Goal: Contribute content: Contribute content

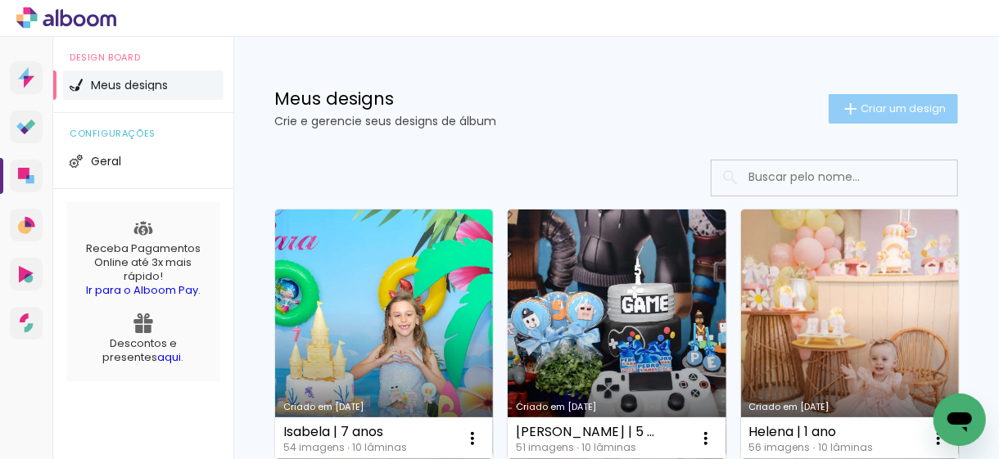
click at [861, 114] on span "Criar um design" at bounding box center [903, 108] width 85 height 11
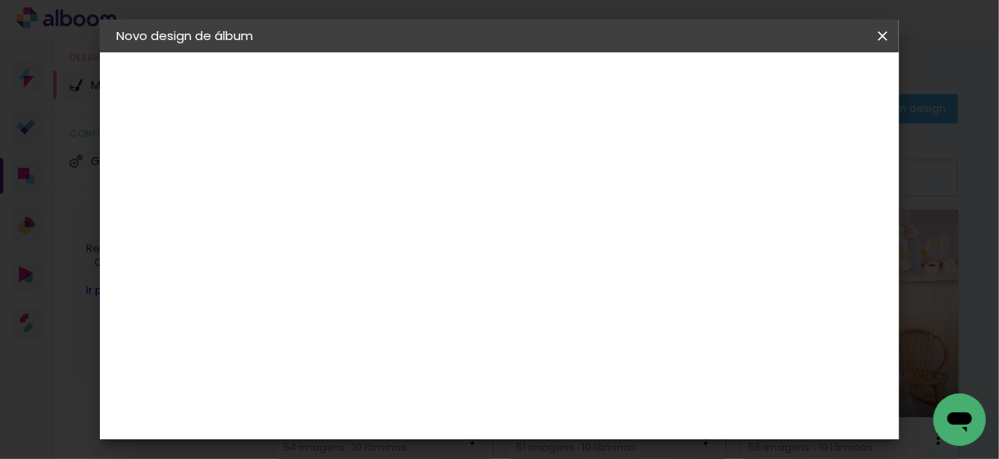
click at [384, 222] on input at bounding box center [384, 219] width 0 height 25
type input "[PERSON_NAME]"
type paper-input "[PERSON_NAME]"
click at [0, 0] on slot "Avançar" at bounding box center [0, 0] width 0 height 0
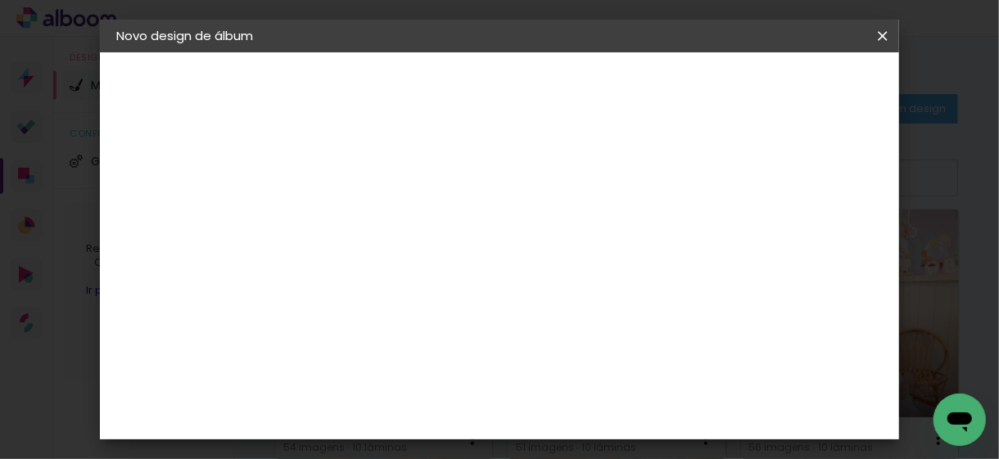
click at [0, 0] on slot "Avançar" at bounding box center [0, 0] width 0 height 0
click at [448, 274] on input "text" at bounding box center [416, 285] width 64 height 25
click at [517, 336] on paper-item "Nuit" at bounding box center [606, 337] width 328 height 33
type input "Nuit"
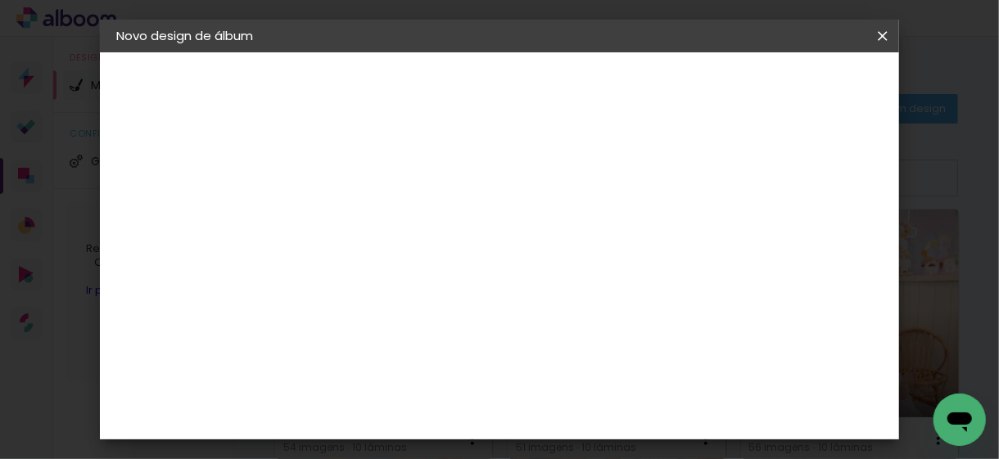
scroll to position [246, 0]
click at [0, 0] on slot "Avançar" at bounding box center [0, 0] width 0 height 0
click at [566, 88] on span "Iniciar design" at bounding box center [547, 92] width 38 height 23
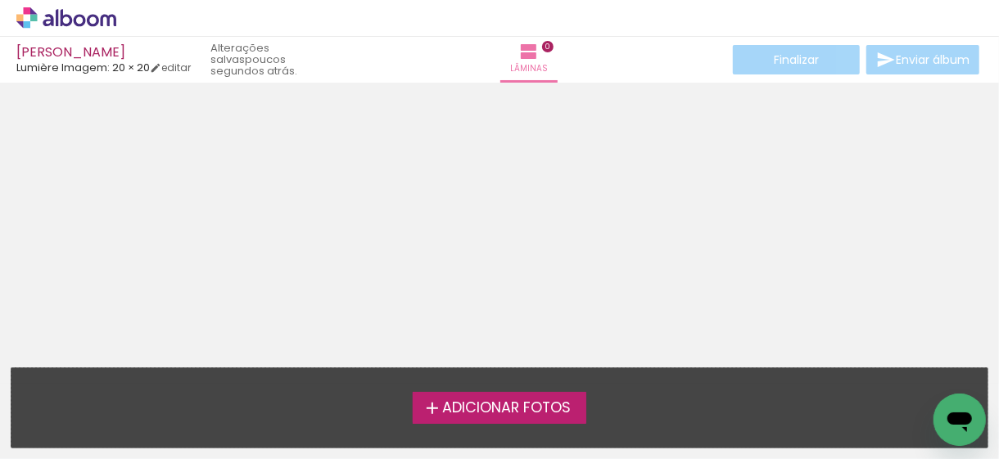
click at [518, 415] on span "Adicionar Fotos" at bounding box center [506, 408] width 129 height 15
click at [0, 0] on input "file" at bounding box center [0, 0] width 0 height 0
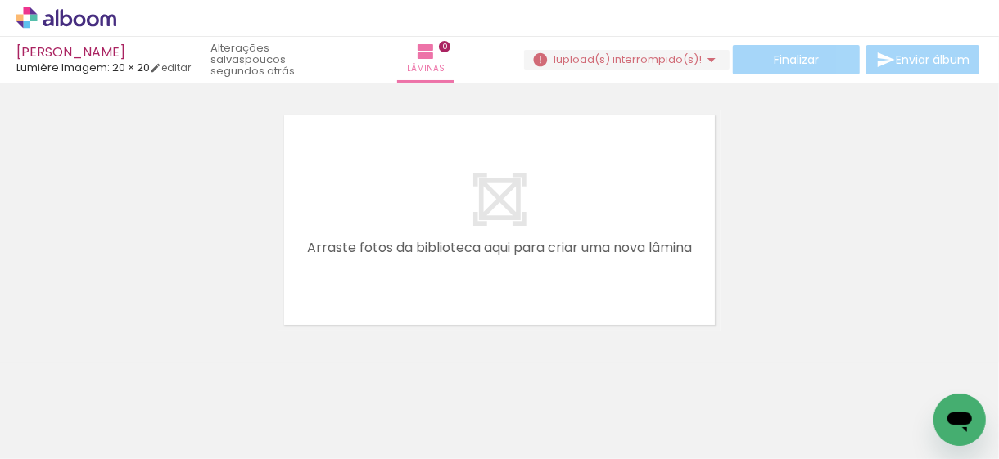
click at [604, 53] on span "upload(s) interrompido(s)!" at bounding box center [629, 60] width 146 height 16
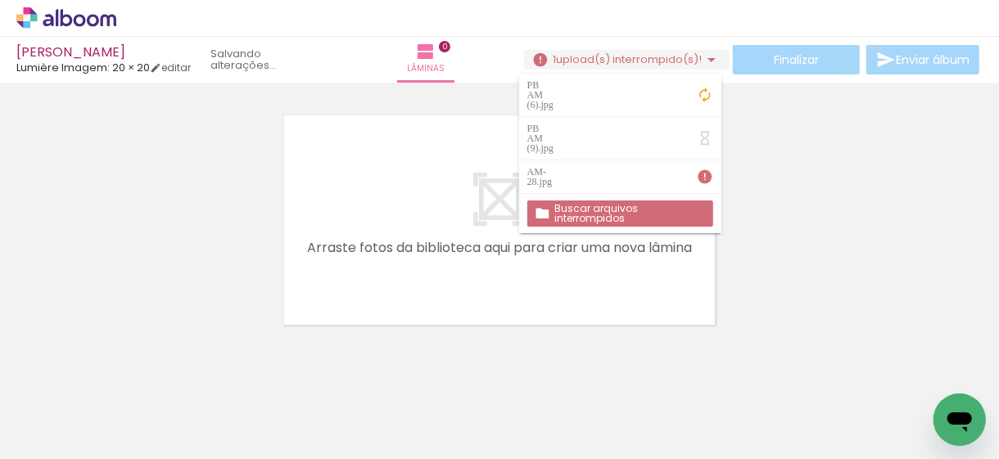
scroll to position [0, 1524]
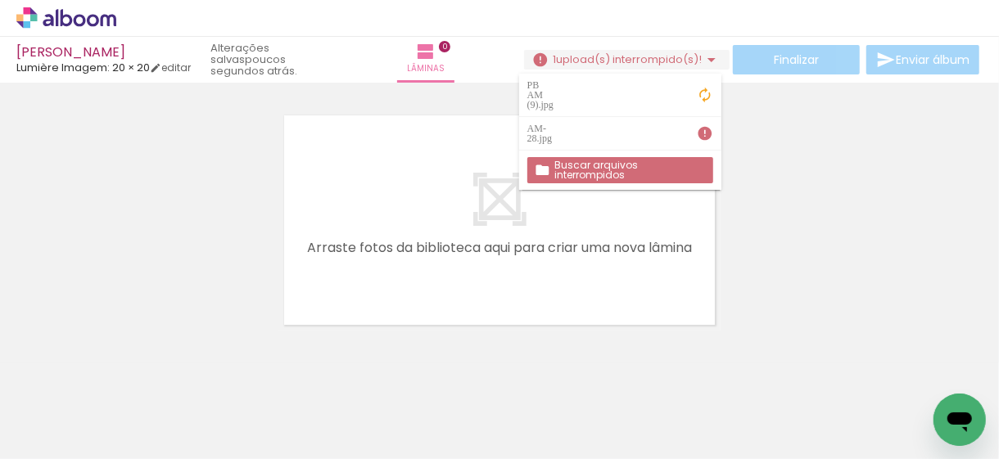
click at [24, 434] on iron-icon at bounding box center [24, 438] width 20 height 20
click at [0, 0] on input "file" at bounding box center [0, 0] width 0 height 0
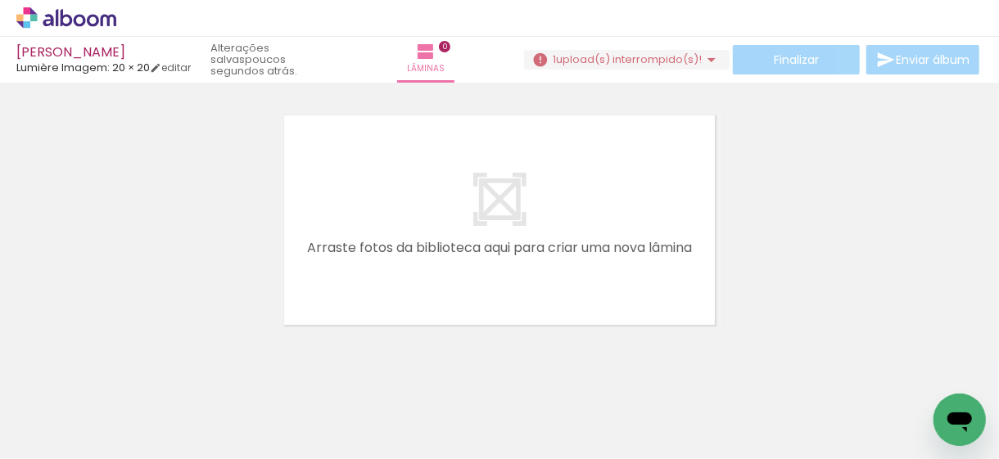
scroll to position [0, 0]
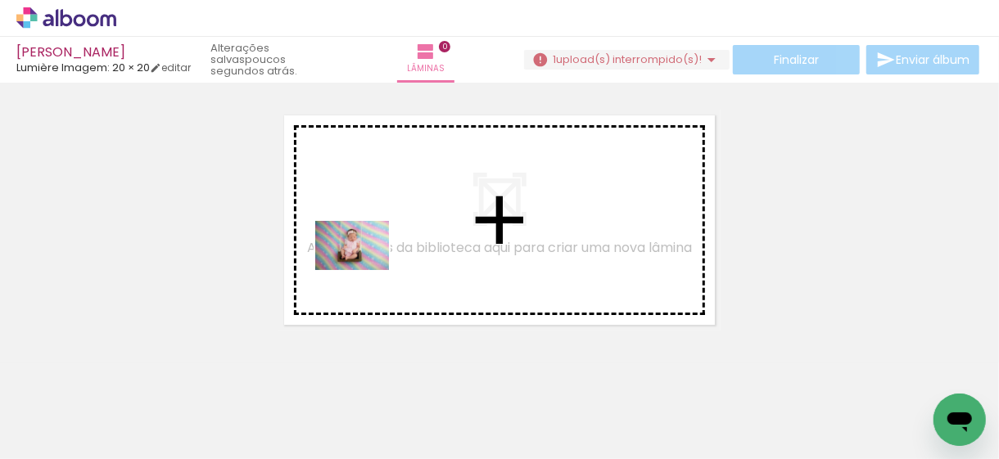
drag, startPoint x: 179, startPoint y: 417, endPoint x: 366, endPoint y: 268, distance: 239.6
click at [366, 268] on quentale-workspace at bounding box center [499, 229] width 999 height 459
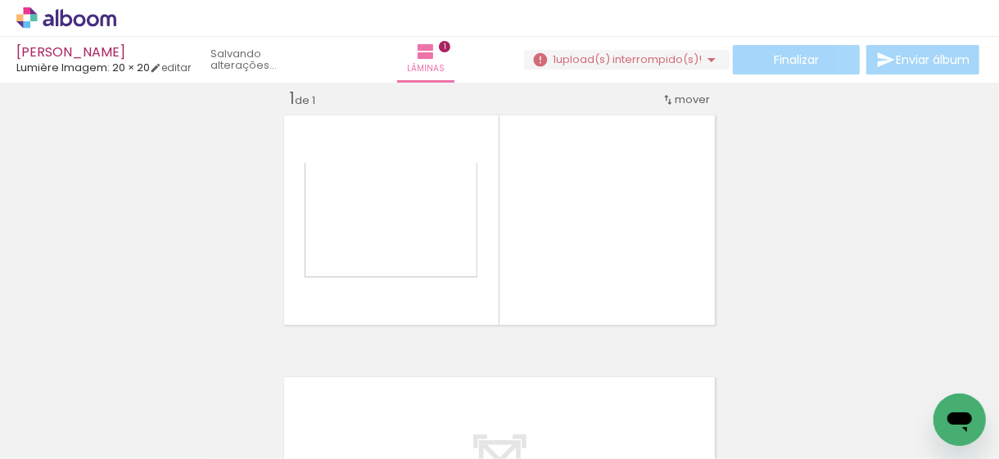
scroll to position [20, 0]
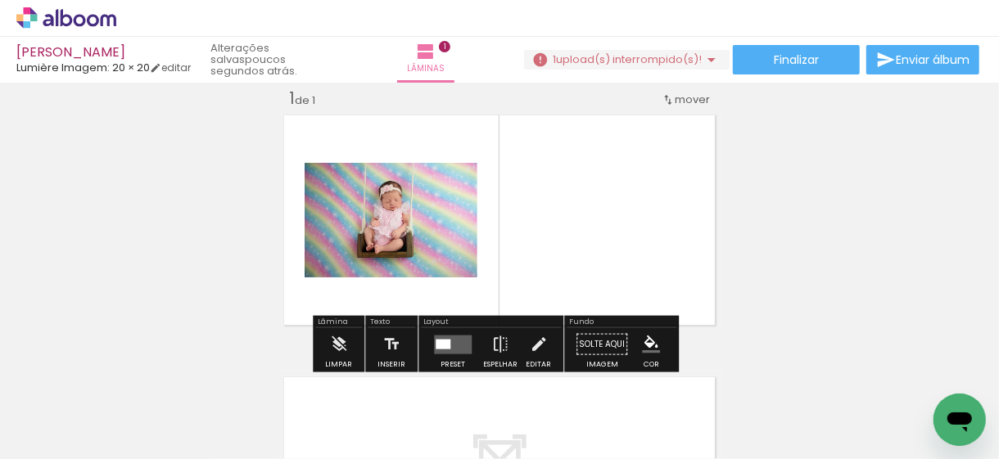
click at [441, 346] on div at bounding box center [443, 344] width 15 height 10
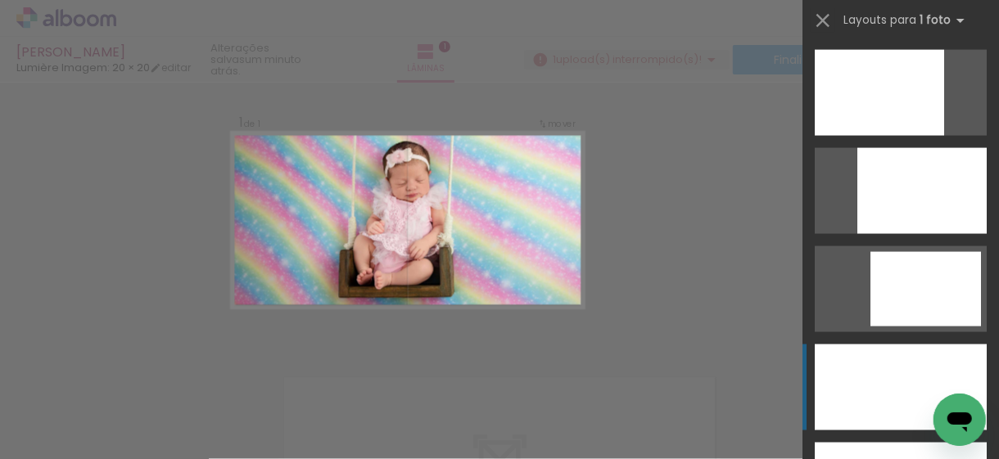
scroll to position [4586, 0]
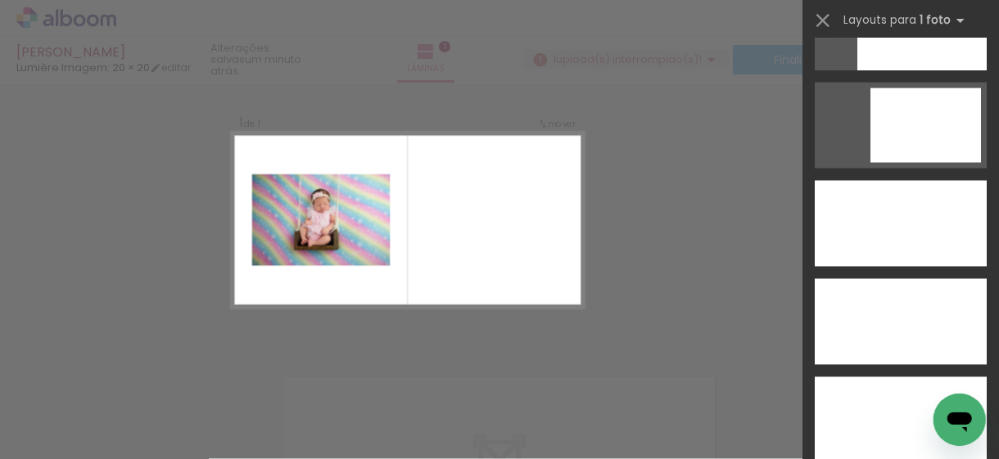
click at [259, 421] on div at bounding box center [255, 404] width 81 height 54
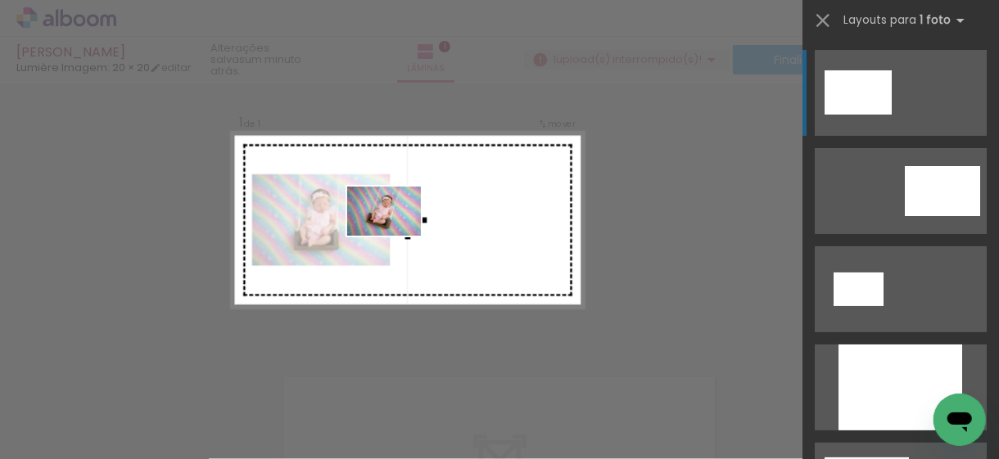
drag, startPoint x: 260, startPoint y: 421, endPoint x: 396, endPoint y: 236, distance: 229.7
click at [396, 236] on quentale-workspace at bounding box center [499, 229] width 999 height 459
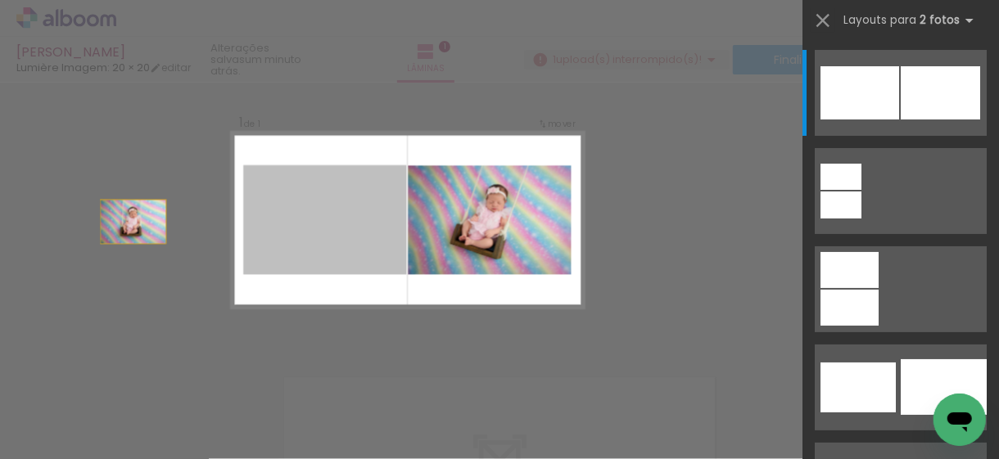
drag, startPoint x: 355, startPoint y: 232, endPoint x: 171, endPoint y: 219, distance: 183.9
click at [80, 220] on div "Inserir lâmina 1 de 1 Confirmar Cancelar" at bounding box center [499, 343] width 999 height 563
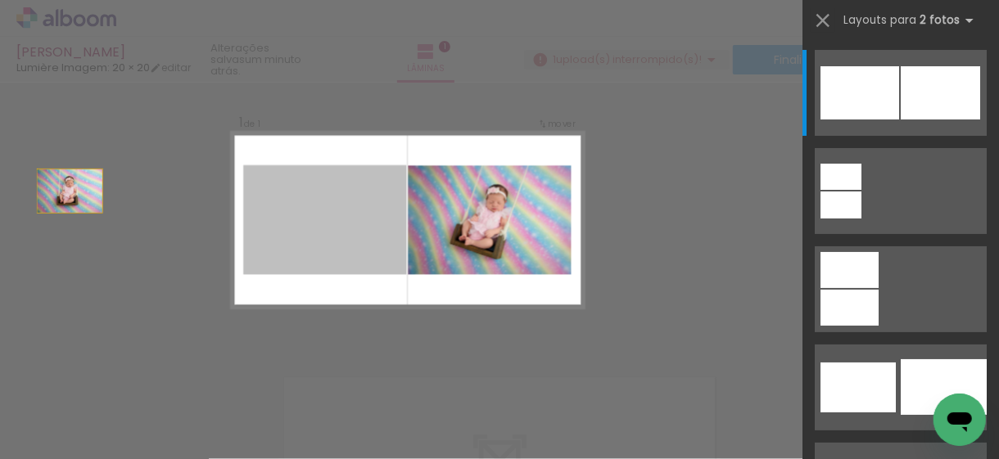
drag, startPoint x: 337, startPoint y: 229, endPoint x: 0, endPoint y: 178, distance: 341.4
click at [0, 178] on div "Inserir lâmina 1 de 1 Confirmar Cancelar" at bounding box center [499, 343] width 999 height 563
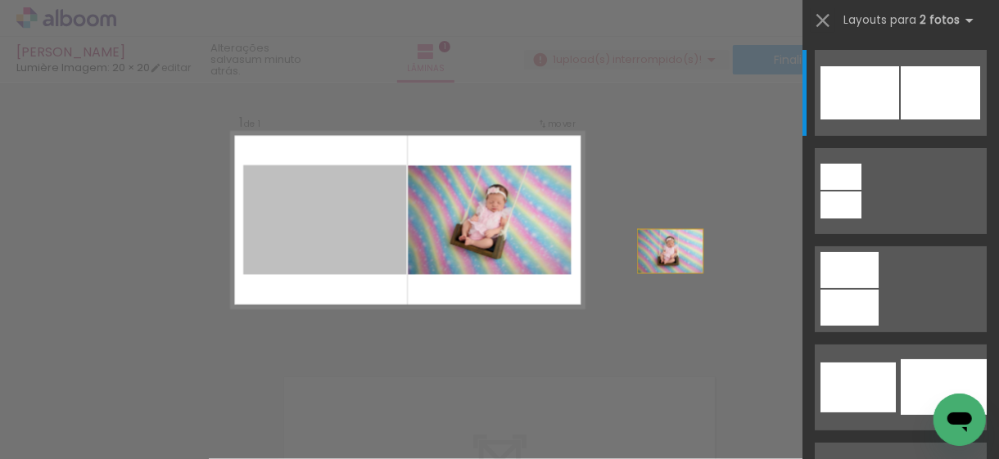
drag, startPoint x: 258, startPoint y: 205, endPoint x: 754, endPoint y: 265, distance: 499.9
click at [754, 265] on div "Inserir lâmina 1 de 1 Confirmar Cancelar" at bounding box center [499, 343] width 999 height 563
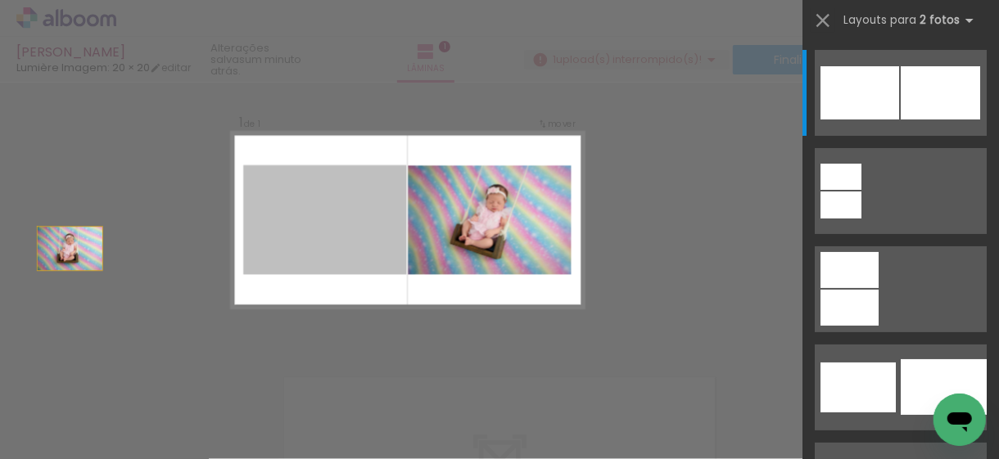
drag, startPoint x: 334, startPoint y: 211, endPoint x: 97, endPoint y: 256, distance: 240.8
click at [0, 255] on div "Inserir lâmina 1 de 1 Confirmar Cancelar" at bounding box center [499, 343] width 999 height 563
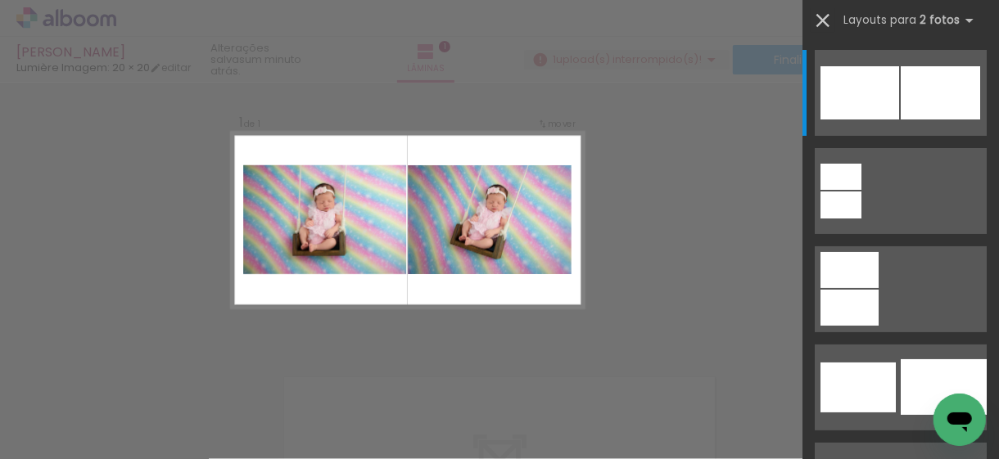
click at [820, 14] on iron-icon at bounding box center [823, 20] width 23 height 23
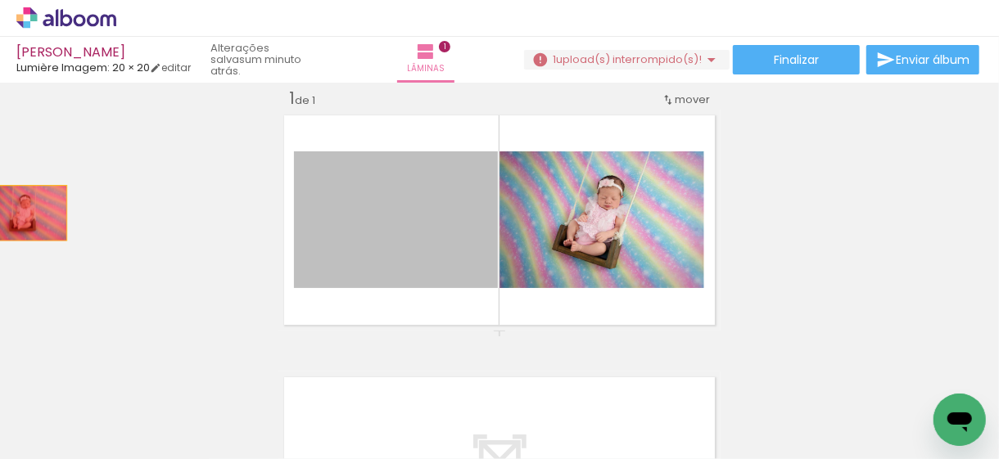
drag, startPoint x: 399, startPoint y: 245, endPoint x: 20, endPoint y: 213, distance: 380.5
click at [20, 213] on div "Inserir lâmina 1 de 1" at bounding box center [499, 330] width 999 height 525
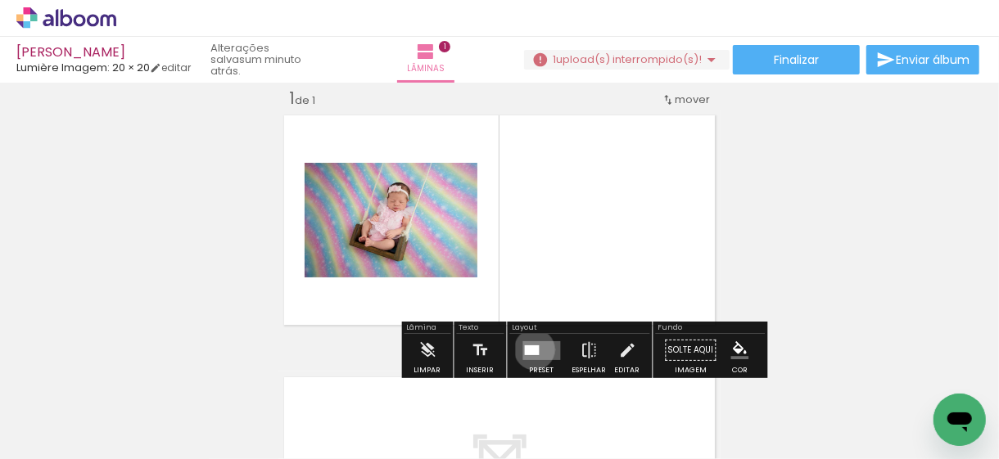
click at [531, 349] on div at bounding box center [532, 351] width 15 height 10
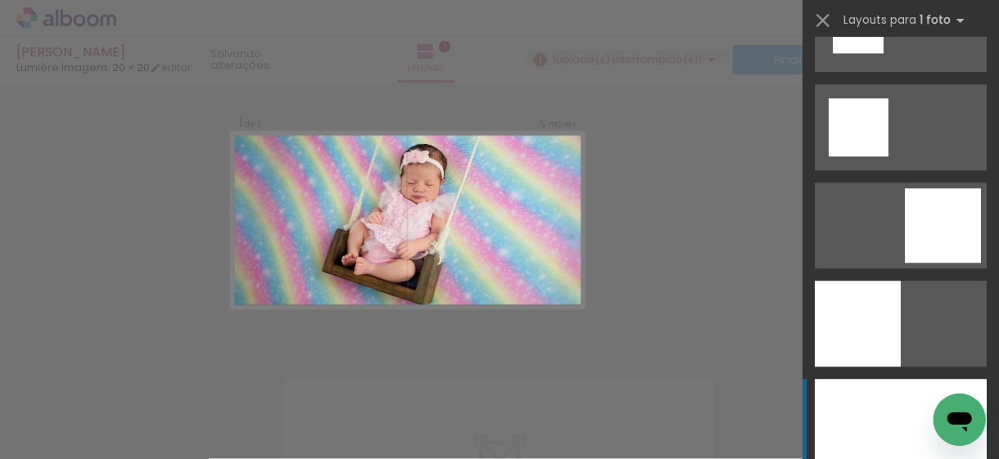
scroll to position [2129, 0]
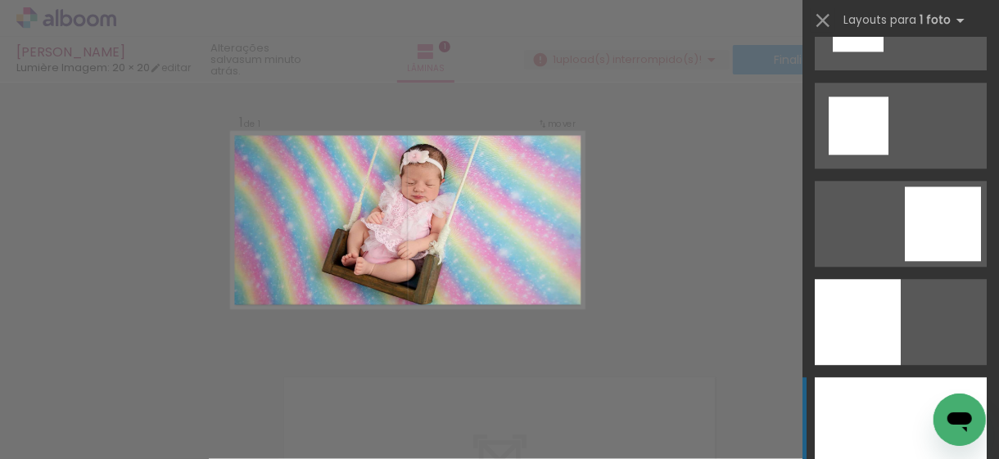
click at [866, 390] on div at bounding box center [901, 421] width 172 height 86
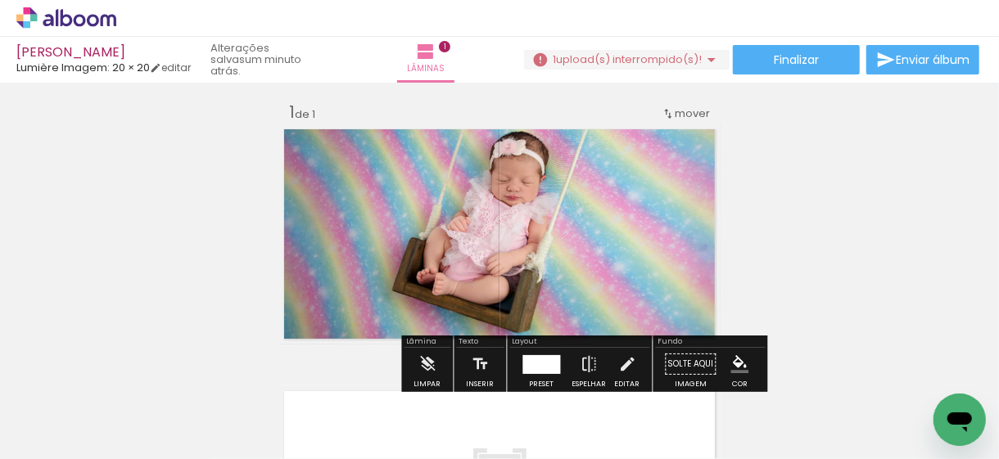
scroll to position [0, 0]
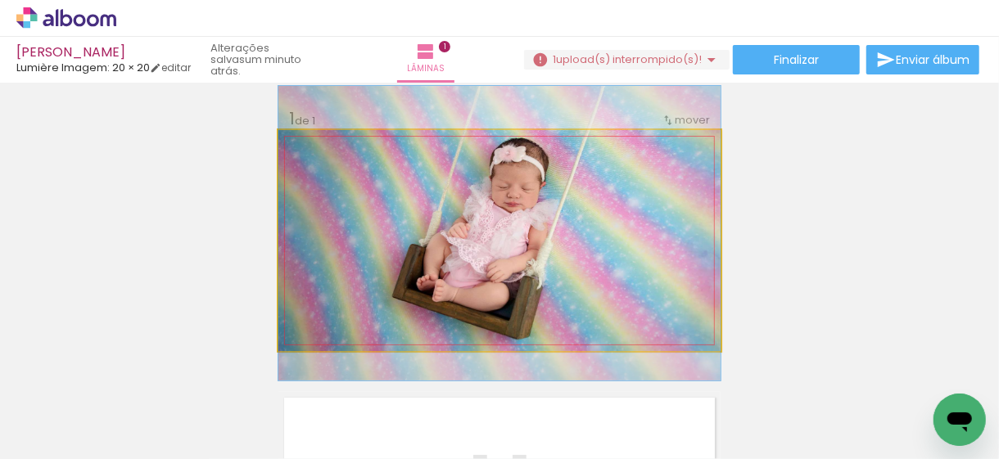
click at [572, 178] on quentale-photo at bounding box center [499, 240] width 442 height 221
click at [572, 179] on quentale-photo at bounding box center [499, 240] width 442 height 221
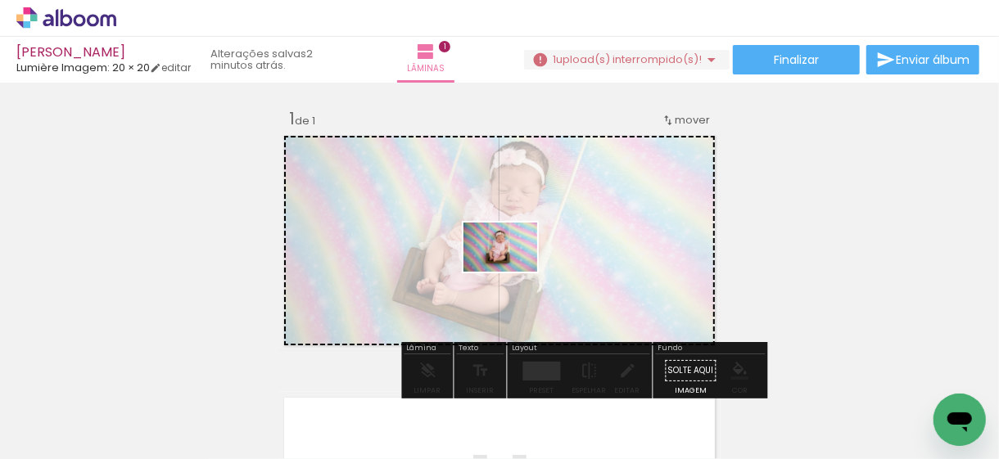
drag, startPoint x: 169, startPoint y: 413, endPoint x: 513, endPoint y: 271, distance: 372.0
click at [513, 272] on quentale-workspace at bounding box center [499, 229] width 999 height 459
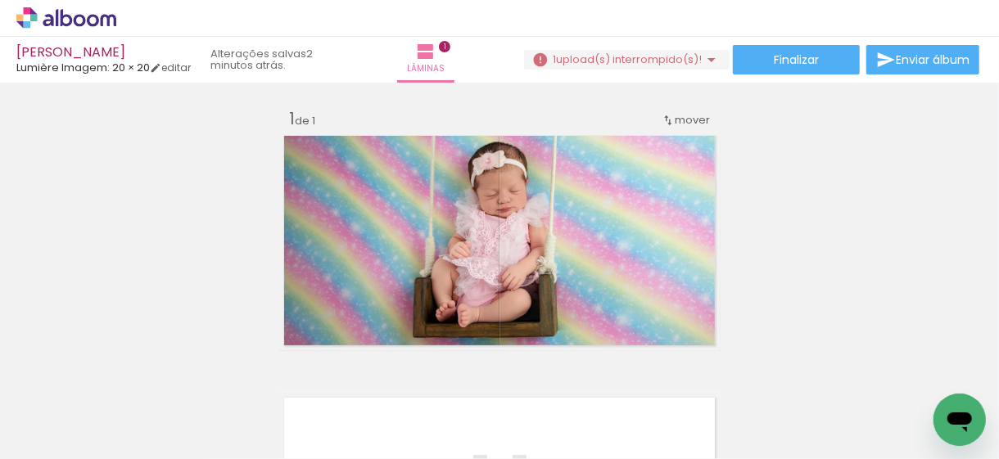
scroll to position [0, 1370]
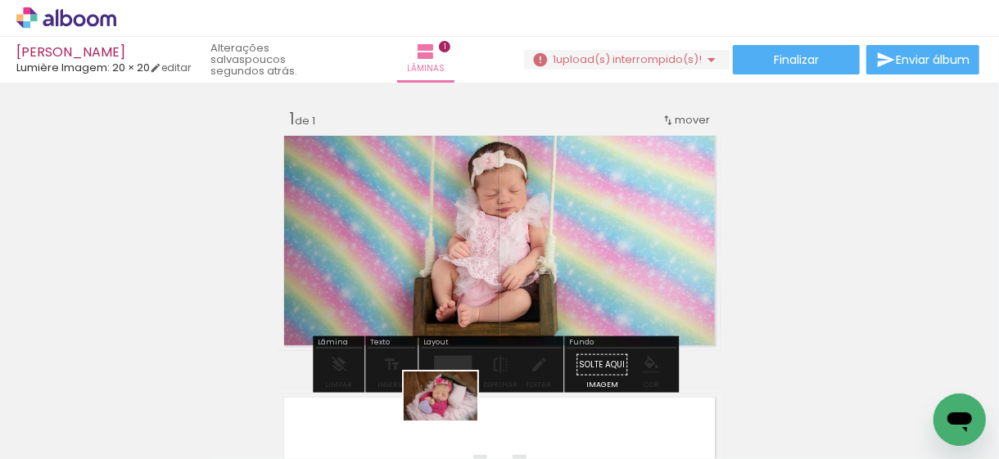
click at [451, 423] on div at bounding box center [445, 404] width 81 height 54
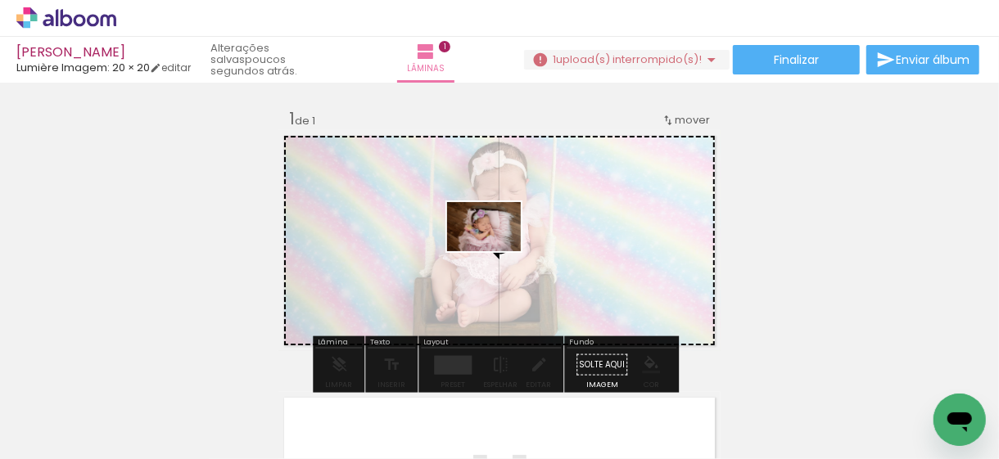
drag, startPoint x: 642, startPoint y: 419, endPoint x: 491, endPoint y: 236, distance: 237.4
click at [495, 243] on quentale-workspace at bounding box center [499, 229] width 999 height 459
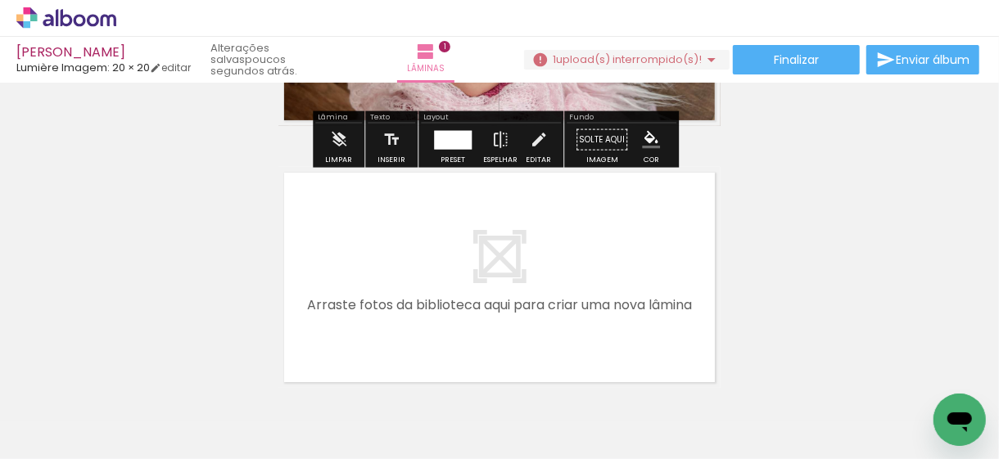
scroll to position [246, 0]
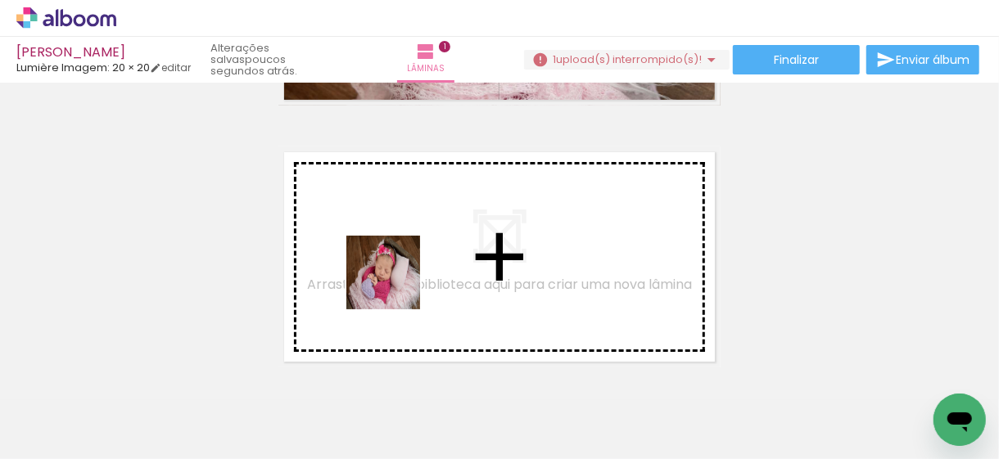
drag, startPoint x: 443, startPoint y: 424, endPoint x: 396, endPoint y: 285, distance: 147.1
click at [396, 285] on quentale-workspace at bounding box center [499, 229] width 999 height 459
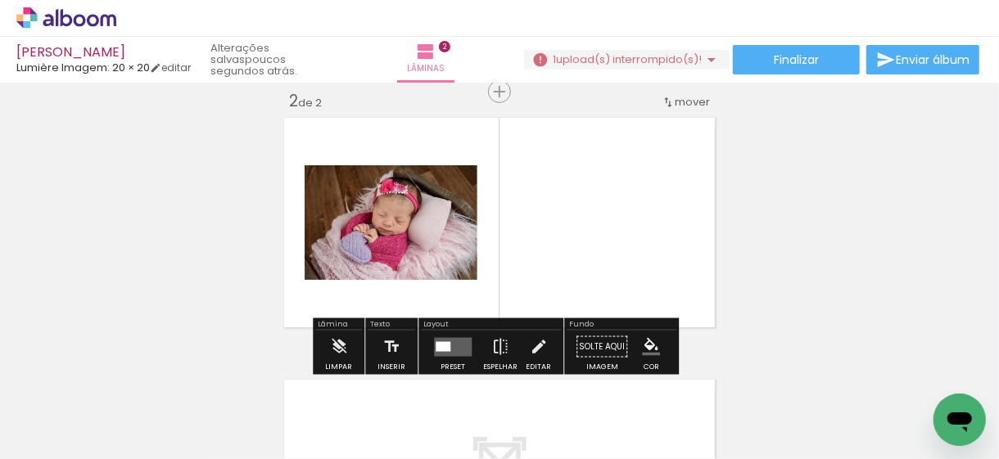
scroll to position [283, 0]
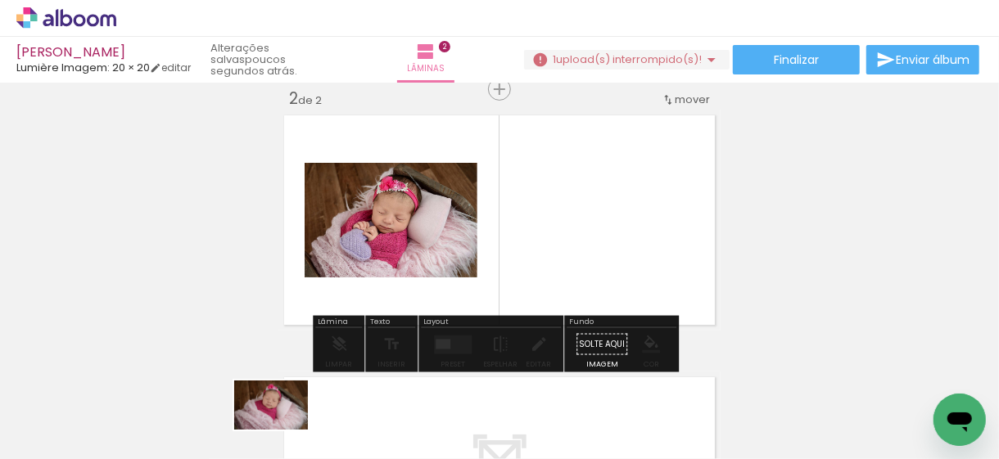
drag, startPoint x: 275, startPoint y: 415, endPoint x: 283, endPoint y: 430, distance: 16.9
click at [283, 430] on div at bounding box center [261, 404] width 81 height 54
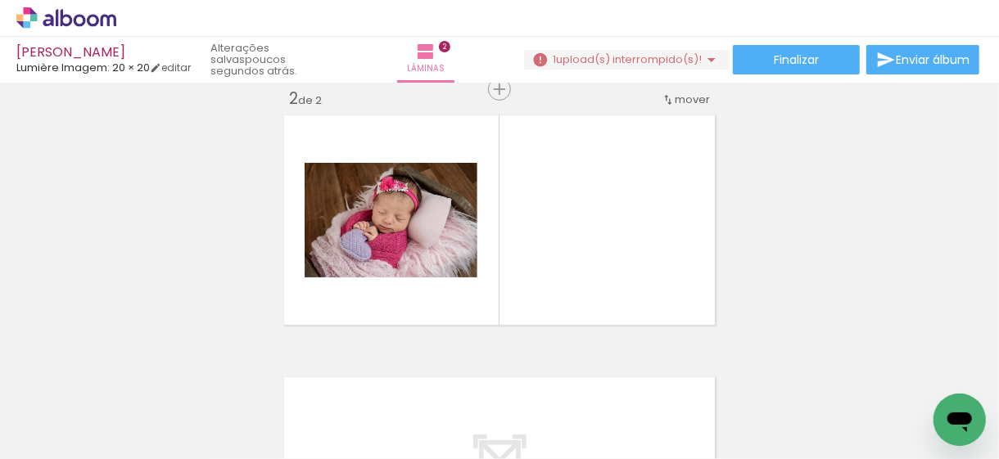
scroll to position [0, 1125]
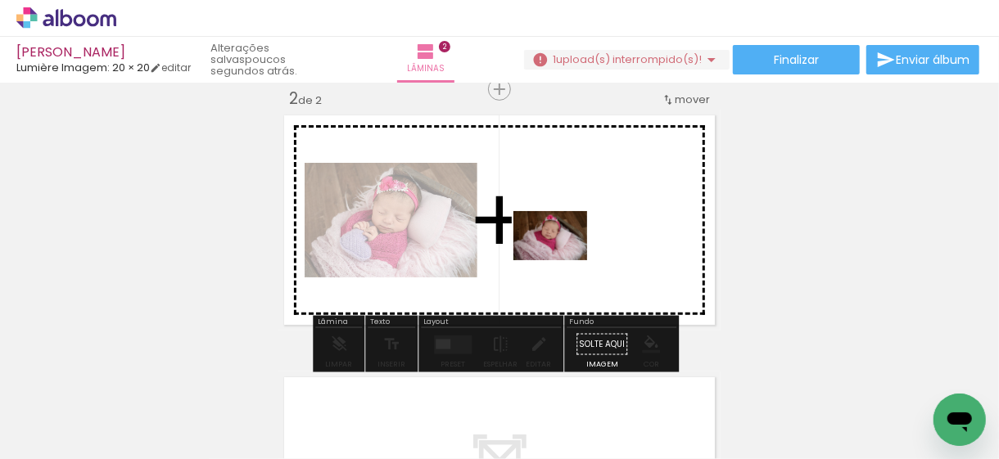
drag, startPoint x: 518, startPoint y: 421, endPoint x: 563, endPoint y: 260, distance: 166.5
click at [563, 260] on quentale-workspace at bounding box center [499, 229] width 999 height 459
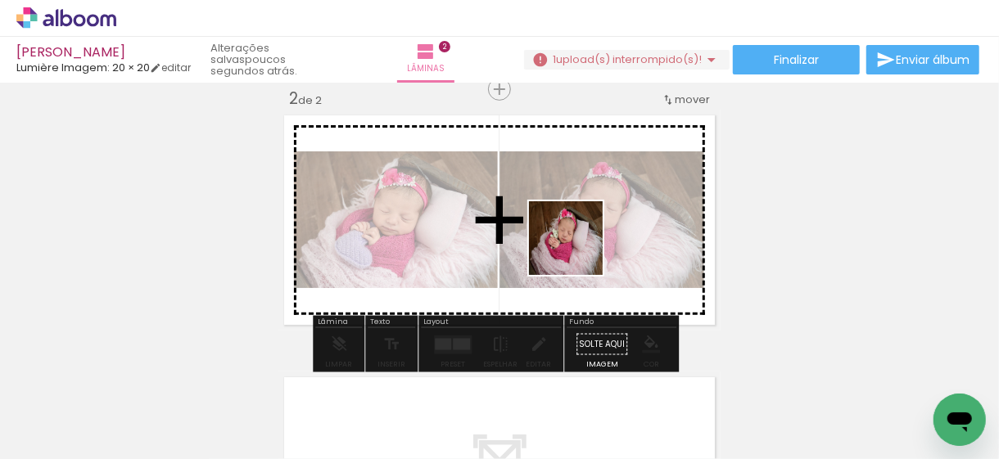
drag, startPoint x: 604, startPoint y: 423, endPoint x: 581, endPoint y: 234, distance: 190.5
click at [581, 233] on quentale-workspace at bounding box center [499, 229] width 999 height 459
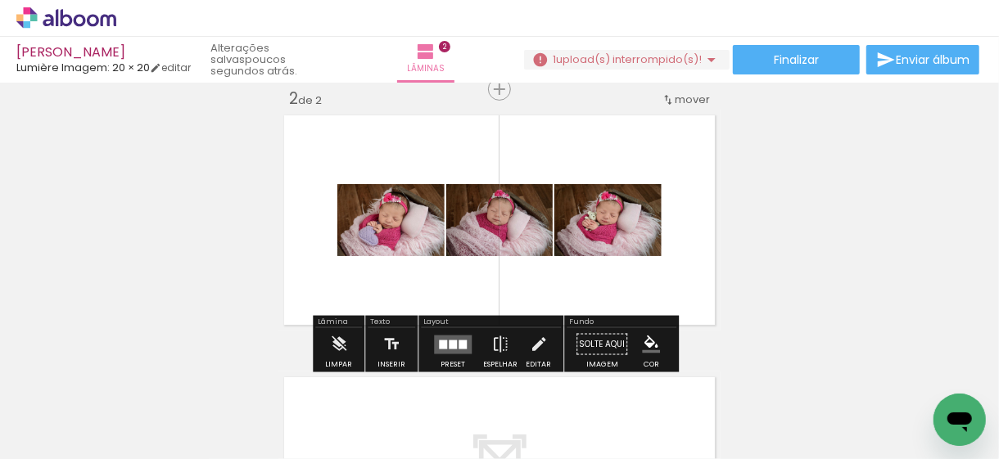
click at [453, 346] on quentale-layouter at bounding box center [453, 344] width 38 height 19
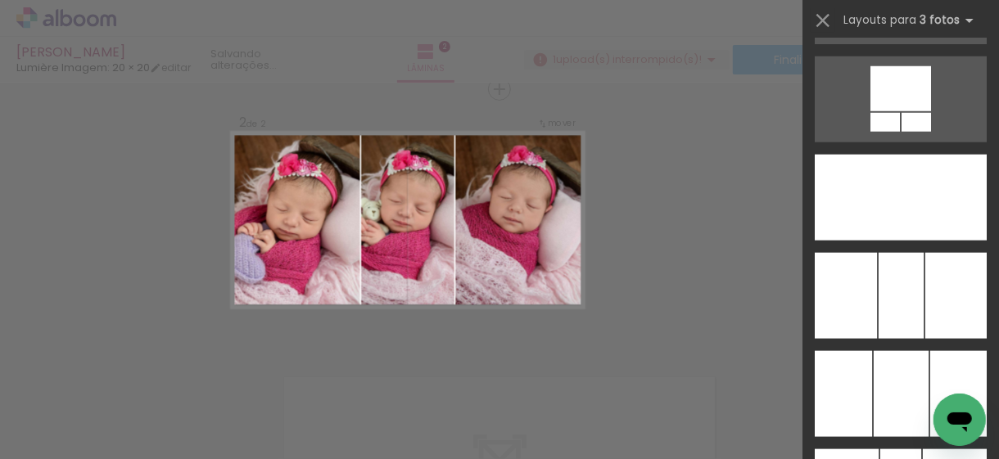
scroll to position [4095, 0]
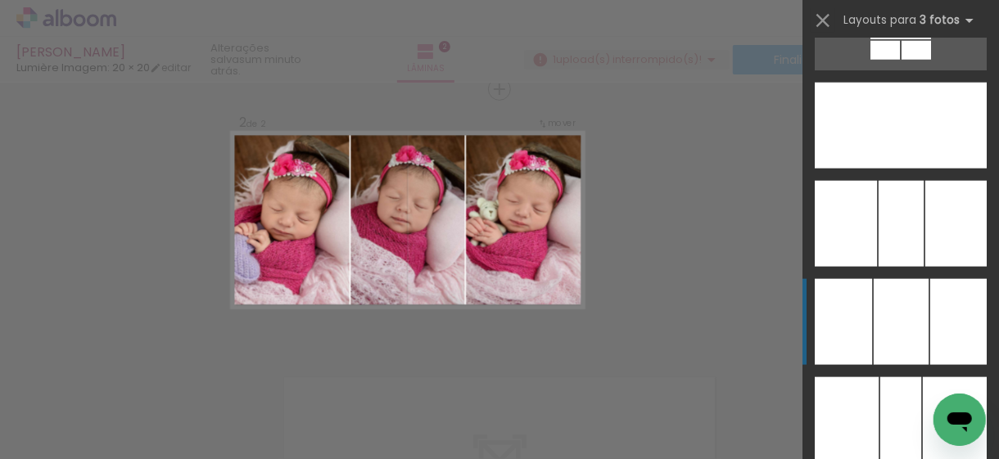
click at [878, 280] on div at bounding box center [901, 322] width 55 height 86
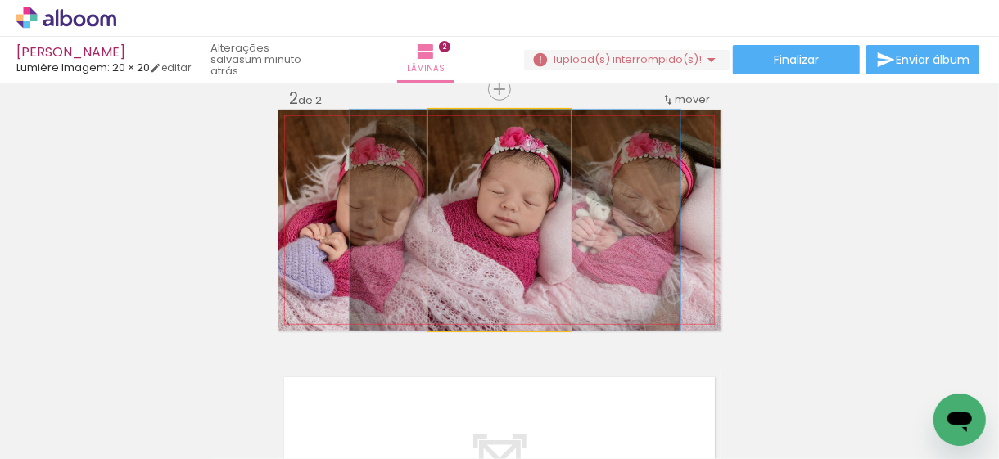
drag, startPoint x: 486, startPoint y: 220, endPoint x: 501, endPoint y: 220, distance: 15.6
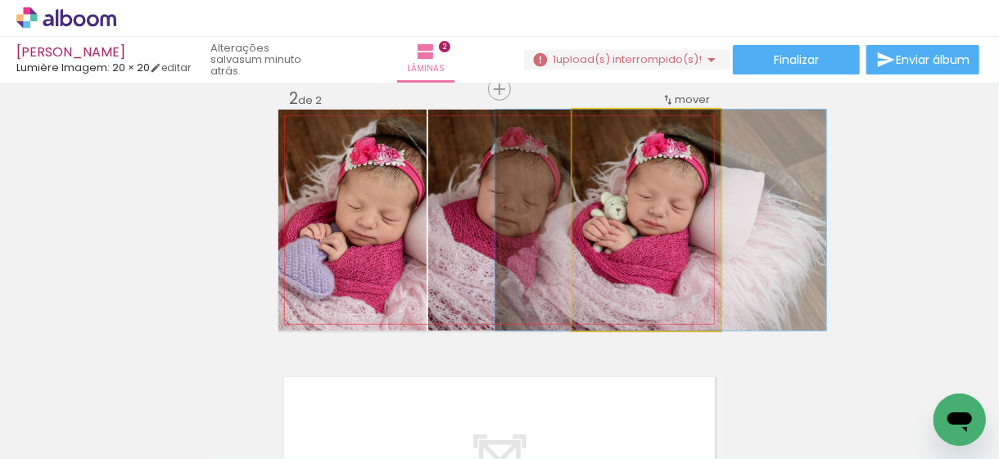
drag, startPoint x: 635, startPoint y: 216, endPoint x: 649, endPoint y: 216, distance: 14.7
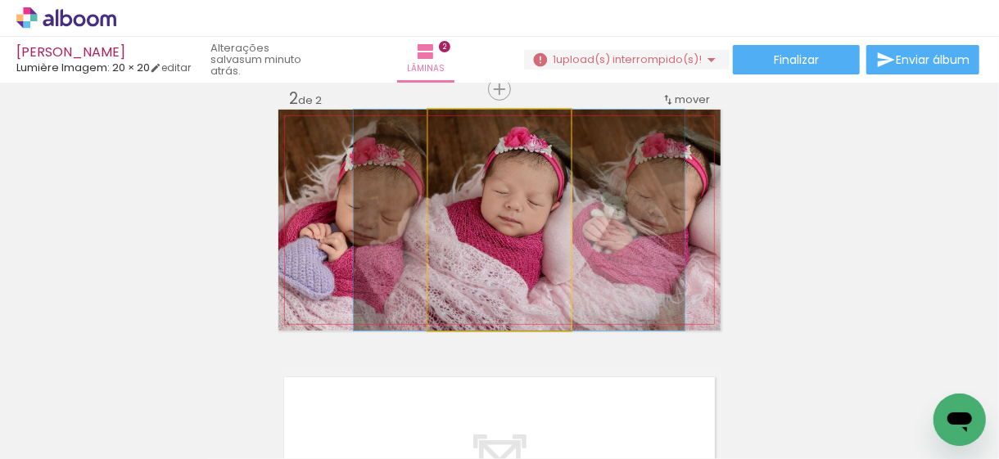
drag, startPoint x: 501, startPoint y: 233, endPoint x: 505, endPoint y: 241, distance: 8.4
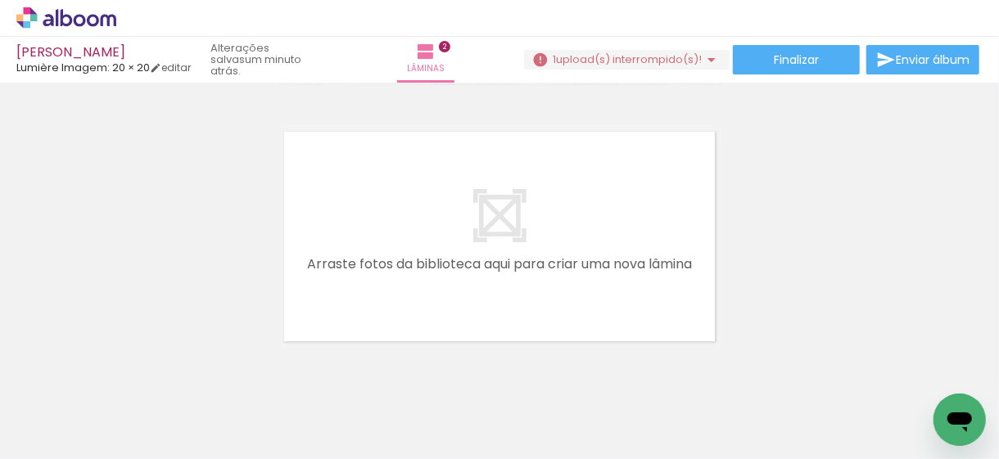
scroll to position [0, 1436]
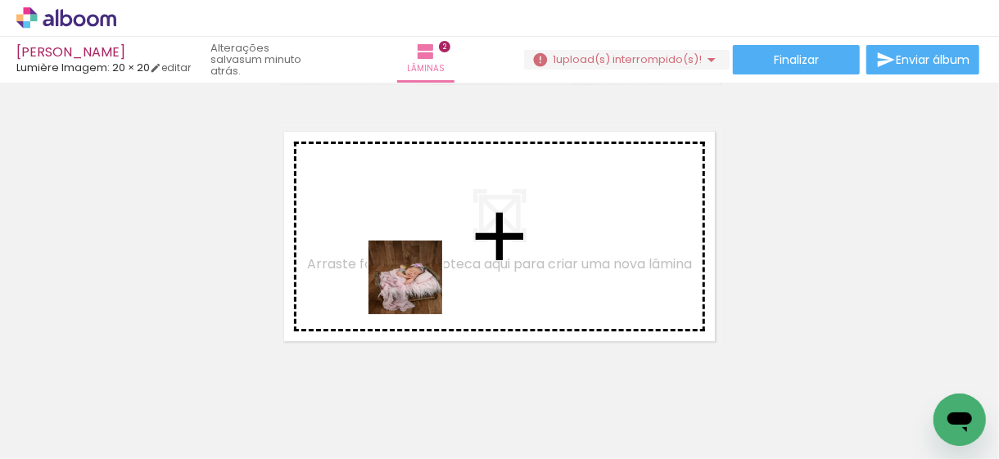
drag, startPoint x: 480, startPoint y: 410, endPoint x: 410, endPoint y: 280, distance: 147.3
click at [410, 280] on quentale-workspace at bounding box center [499, 229] width 999 height 459
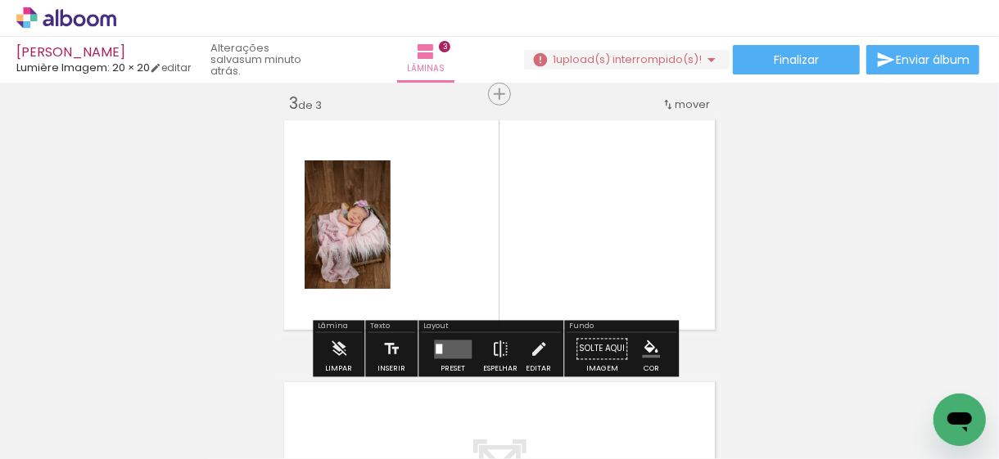
scroll to position [545, 0]
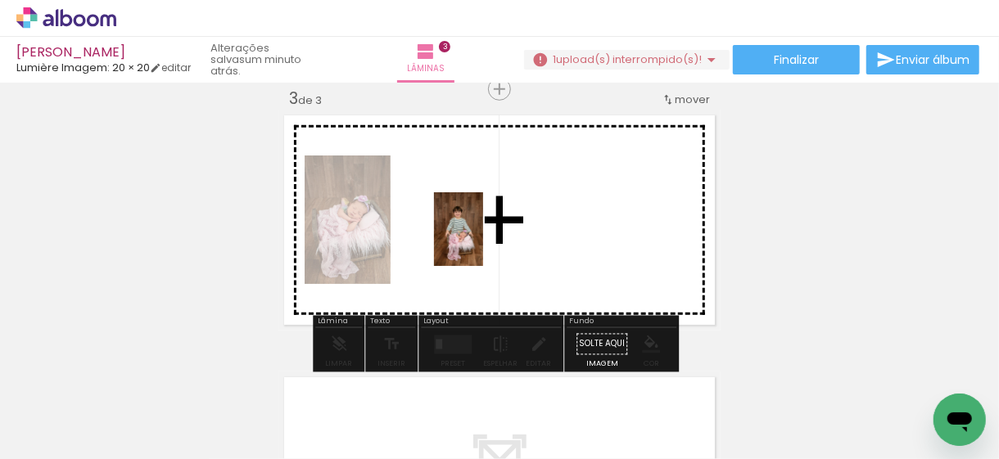
drag, startPoint x: 673, startPoint y: 405, endPoint x: 483, endPoint y: 242, distance: 250.3
click at [483, 242] on quentale-workspace at bounding box center [499, 229] width 999 height 459
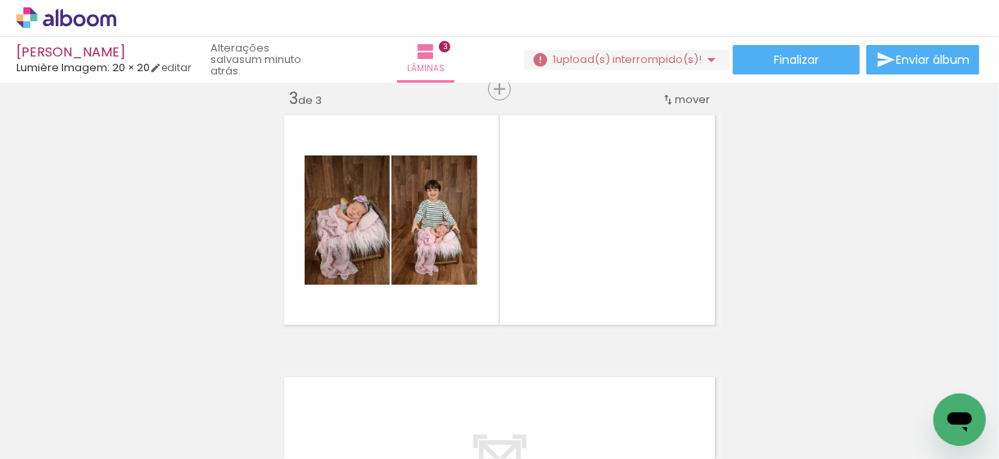
scroll to position [0, 913]
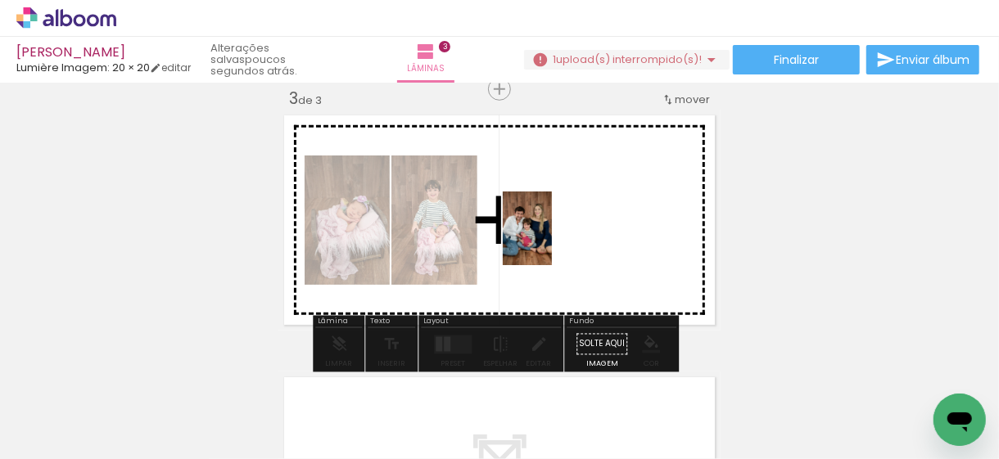
drag, startPoint x: 648, startPoint y: 434, endPoint x: 552, endPoint y: 241, distance: 215.7
click at [552, 241] on quentale-workspace at bounding box center [499, 229] width 999 height 459
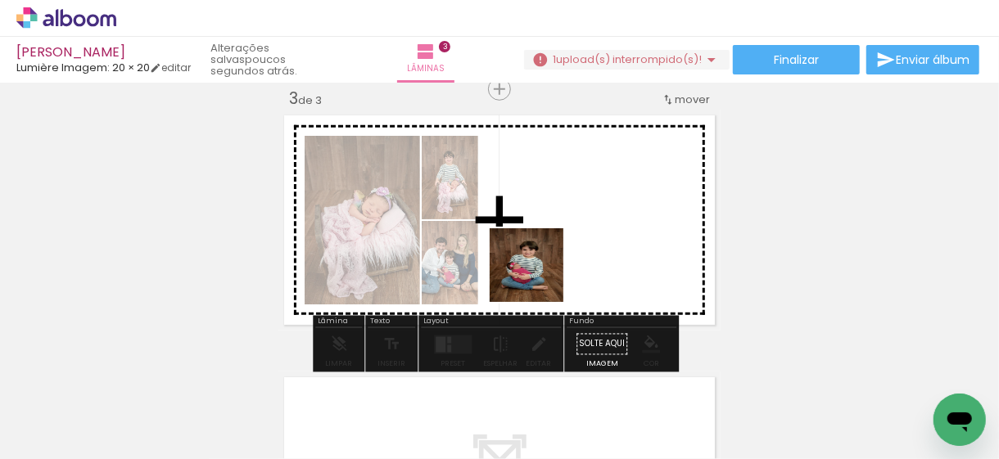
drag, startPoint x: 453, startPoint y: 430, endPoint x: 539, endPoint y: 277, distance: 175.6
click at [539, 277] on quentale-workspace at bounding box center [499, 229] width 999 height 459
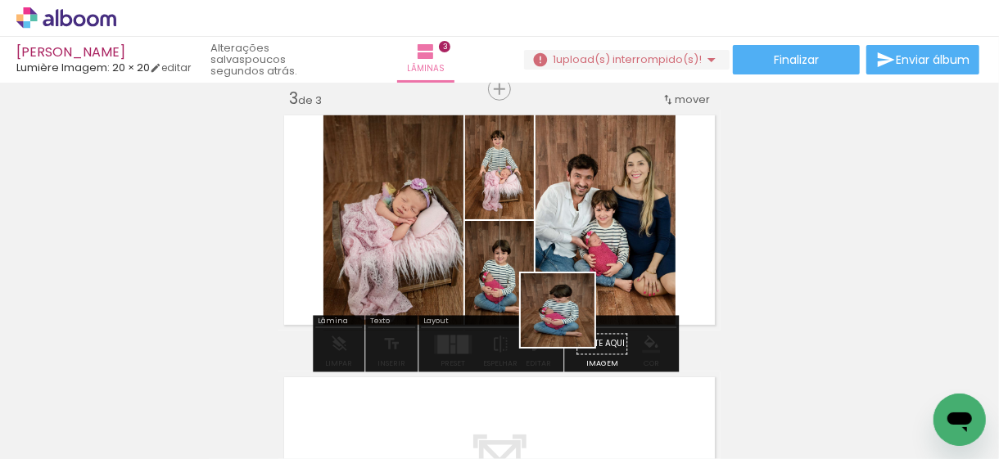
drag, startPoint x: 547, startPoint y: 423, endPoint x: 590, endPoint y: 246, distance: 182.2
click at [587, 237] on quentale-workspace at bounding box center [499, 229] width 999 height 459
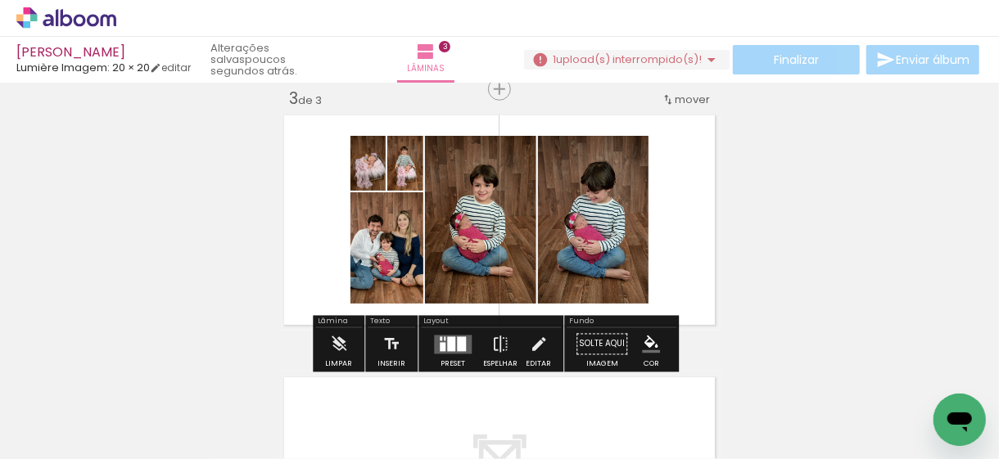
click at [442, 336] on quentale-layouter at bounding box center [453, 344] width 38 height 19
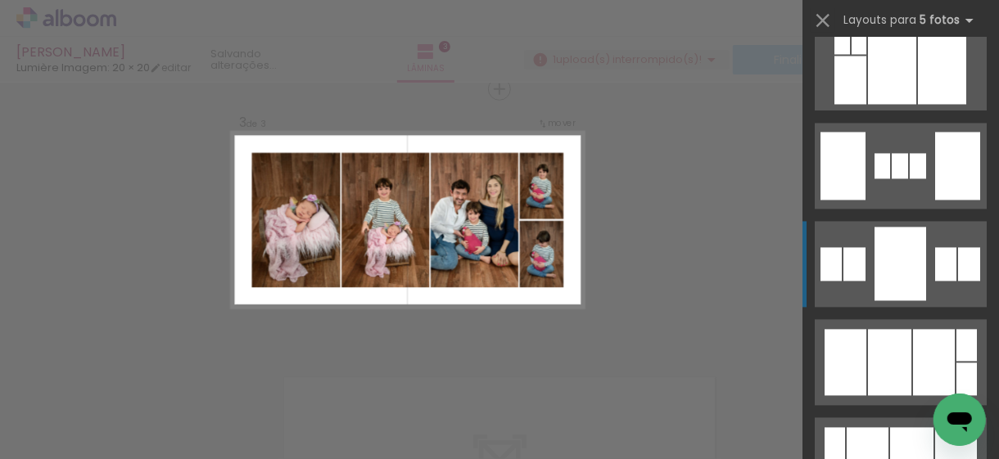
scroll to position [1720, 0]
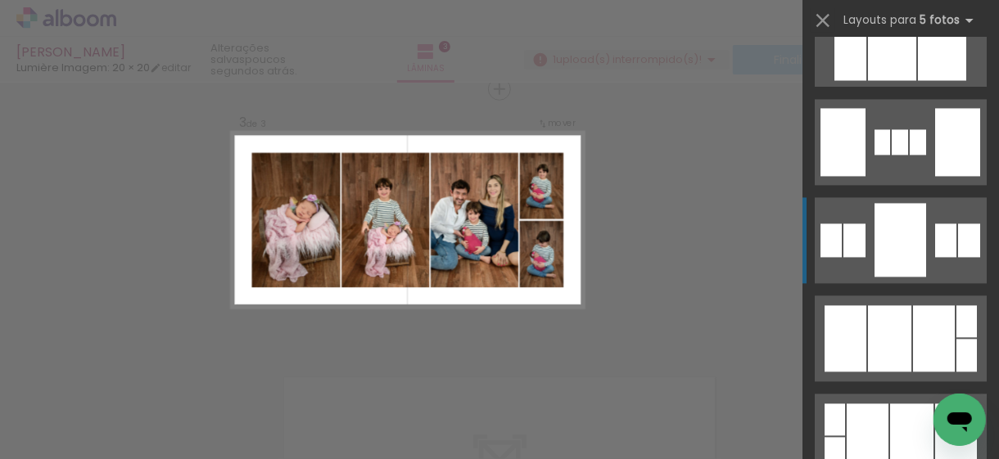
click at [885, 338] on div at bounding box center [889, 338] width 43 height 66
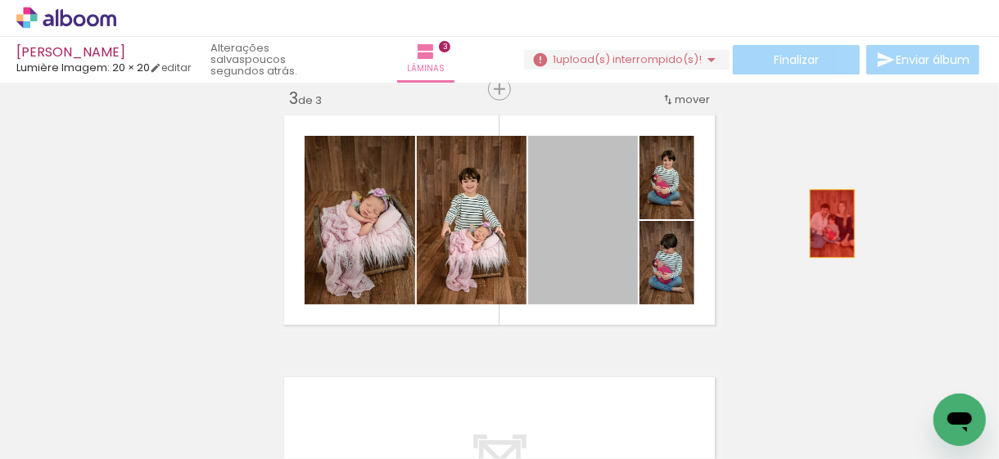
drag, startPoint x: 605, startPoint y: 239, endPoint x: 826, endPoint y: 224, distance: 221.7
click at [826, 224] on div "Inserir lâmina 1 de 3 Inserir lâmina 2 de 3 Inserir lâmina 3 de 3" at bounding box center [499, 68] width 999 height 1049
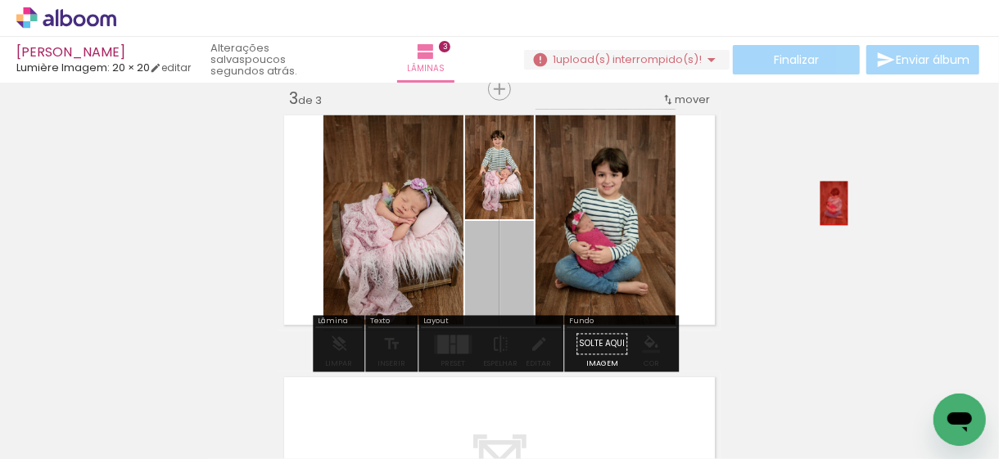
drag, startPoint x: 521, startPoint y: 256, endPoint x: 828, endPoint y: 203, distance: 311.6
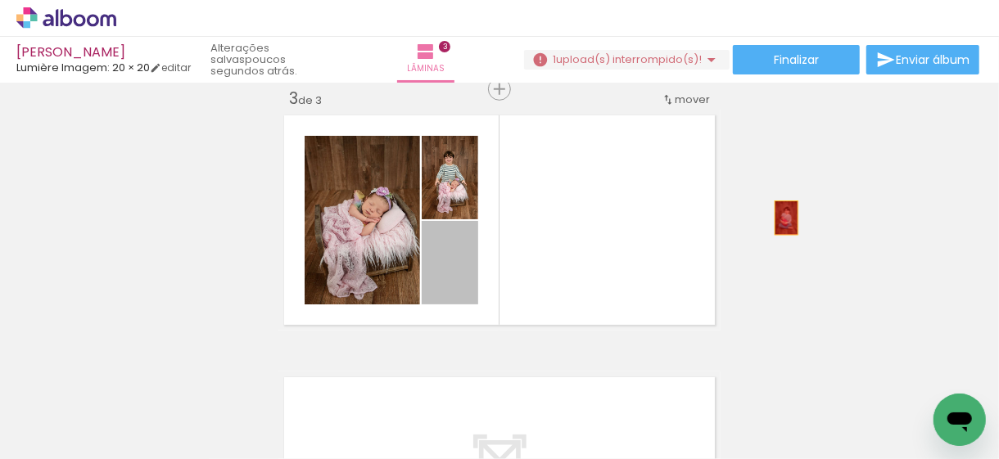
drag, startPoint x: 455, startPoint y: 260, endPoint x: 844, endPoint y: 201, distance: 393.5
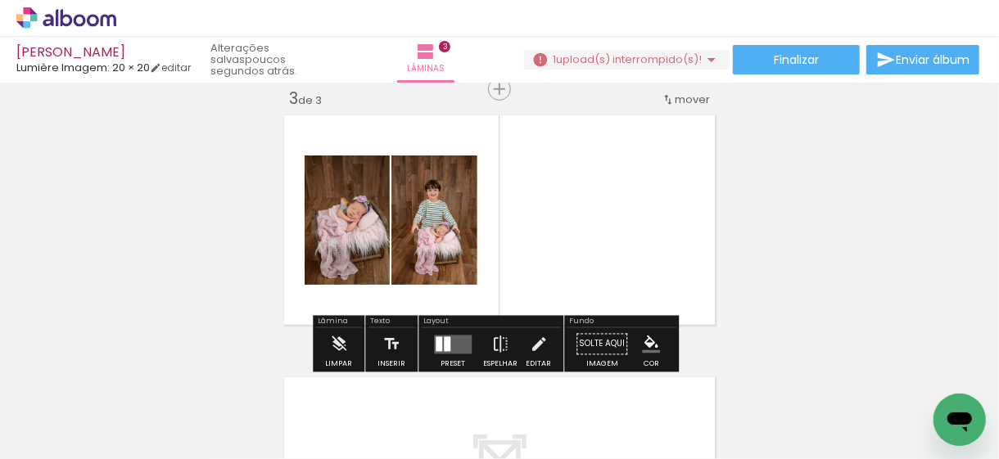
click at [449, 342] on quentale-layouter at bounding box center [453, 344] width 38 height 19
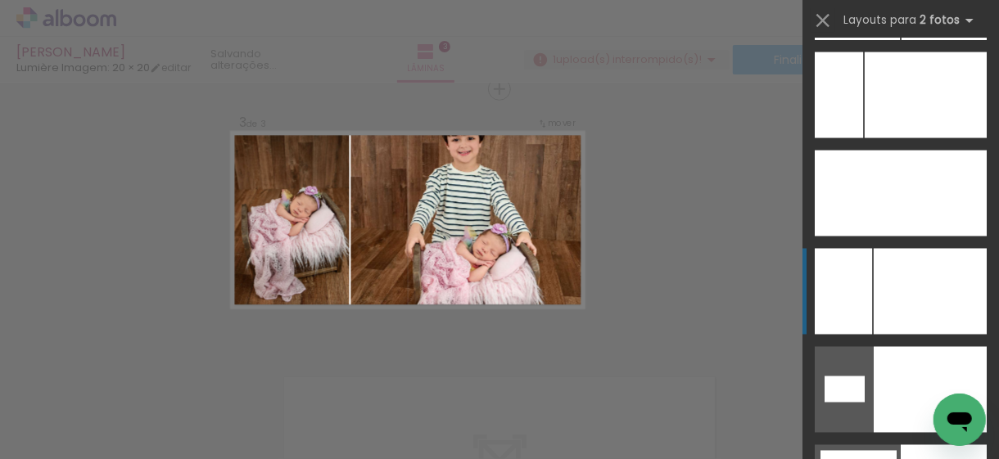
scroll to position [7699, 0]
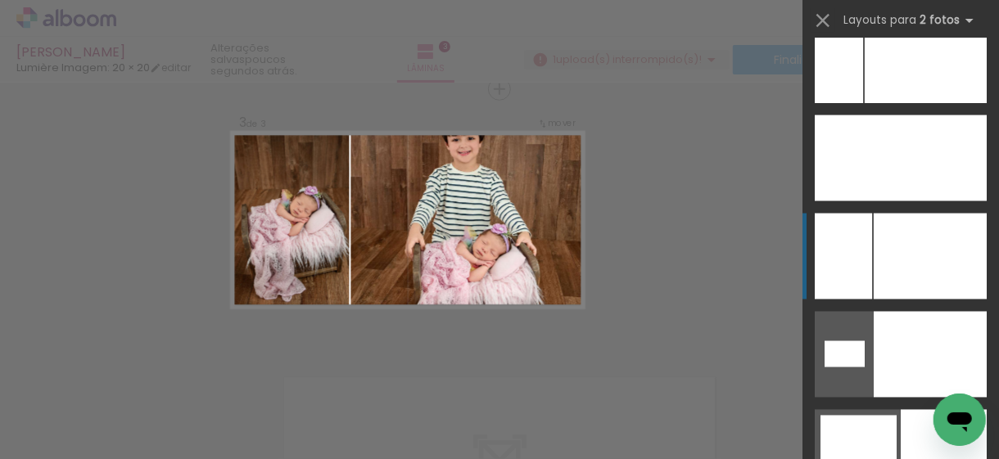
click at [874, 277] on div at bounding box center [930, 257] width 113 height 86
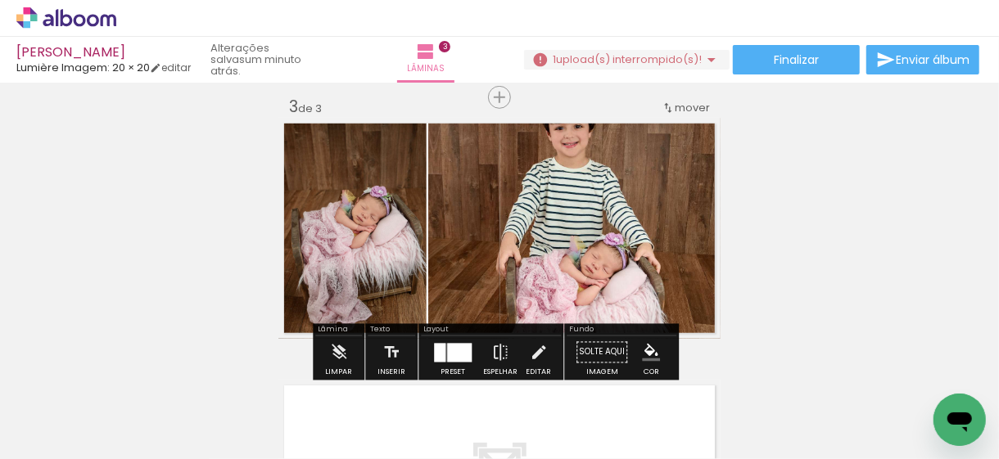
scroll to position [573, 0]
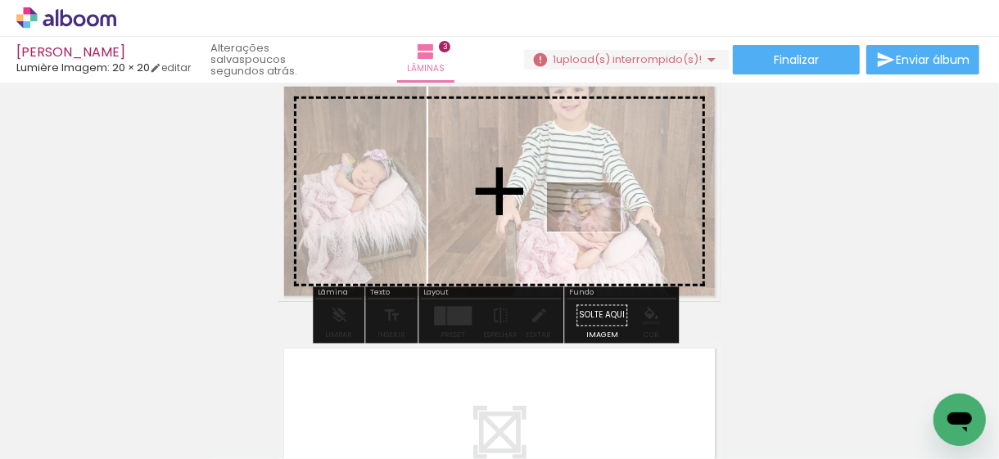
drag, startPoint x: 693, startPoint y: 407, endPoint x: 595, endPoint y: 228, distance: 204.1
click at [595, 228] on quentale-workspace at bounding box center [499, 229] width 999 height 459
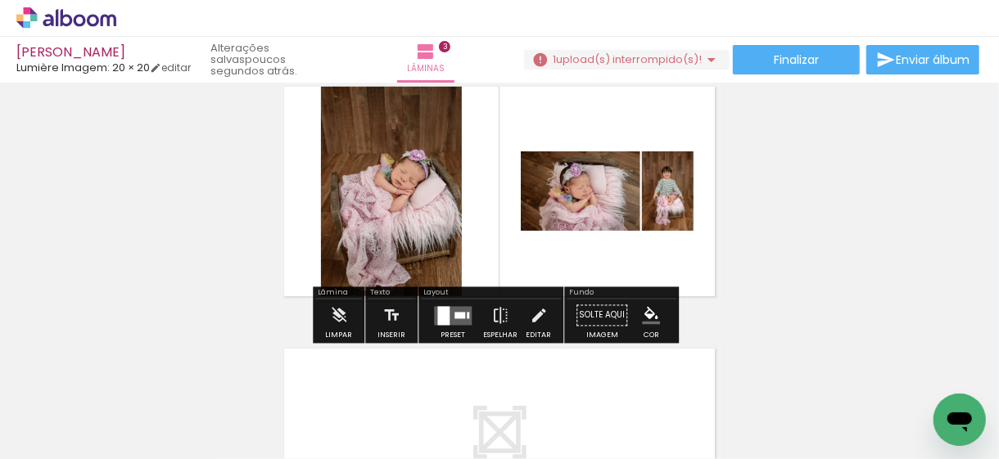
click at [455, 314] on div at bounding box center [460, 315] width 11 height 7
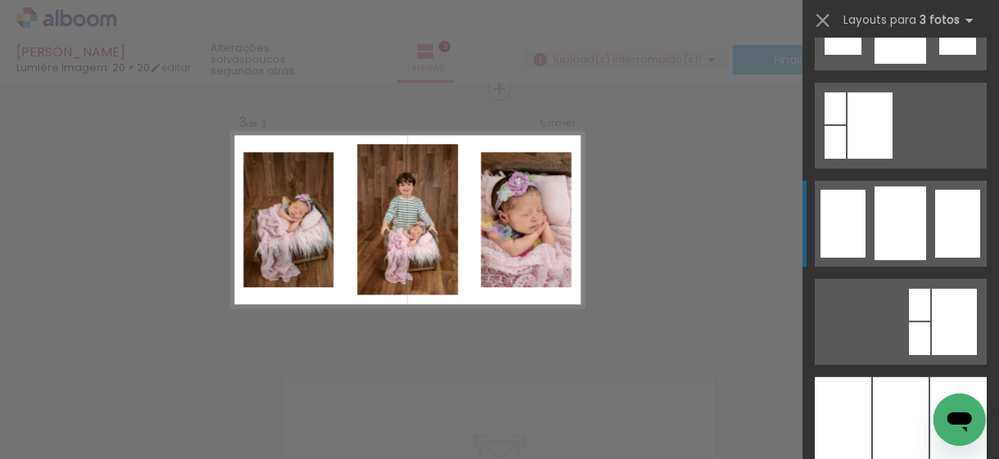
scroll to position [6798, 0]
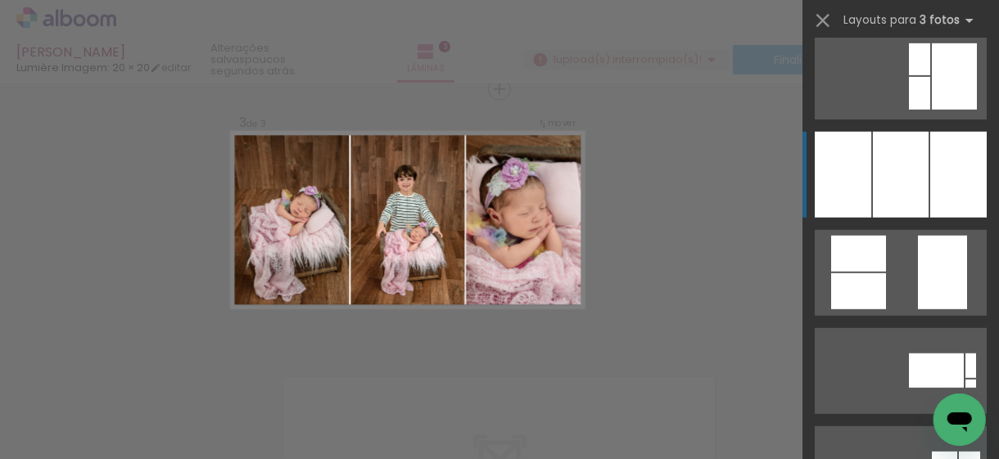
click at [839, 174] on div at bounding box center [843, 175] width 57 height 86
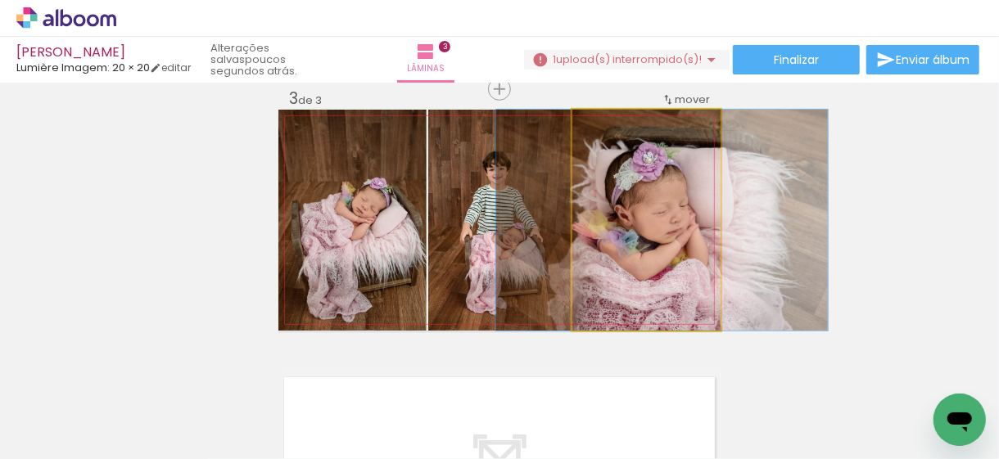
drag, startPoint x: 658, startPoint y: 228, endPoint x: 674, endPoint y: 224, distance: 15.9
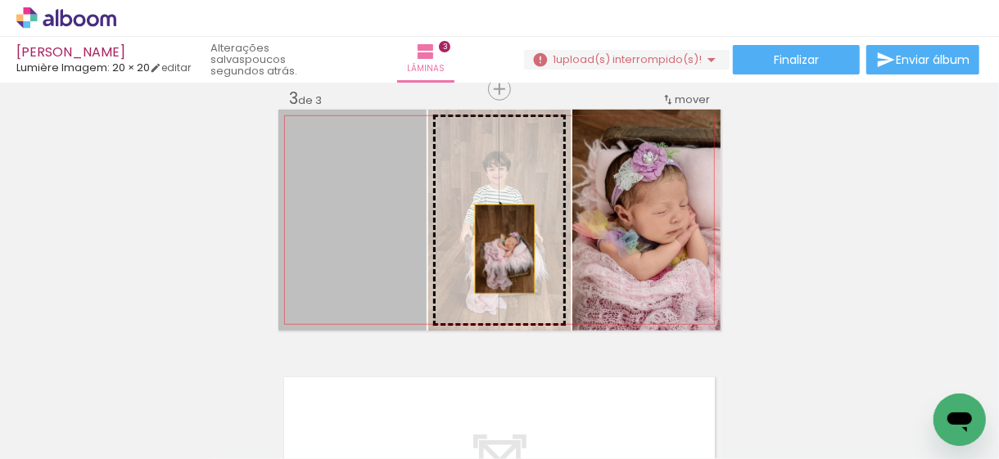
drag, startPoint x: 367, startPoint y: 251, endPoint x: 496, endPoint y: 250, distance: 129.4
click at [0, 0] on slot at bounding box center [0, 0] width 0 height 0
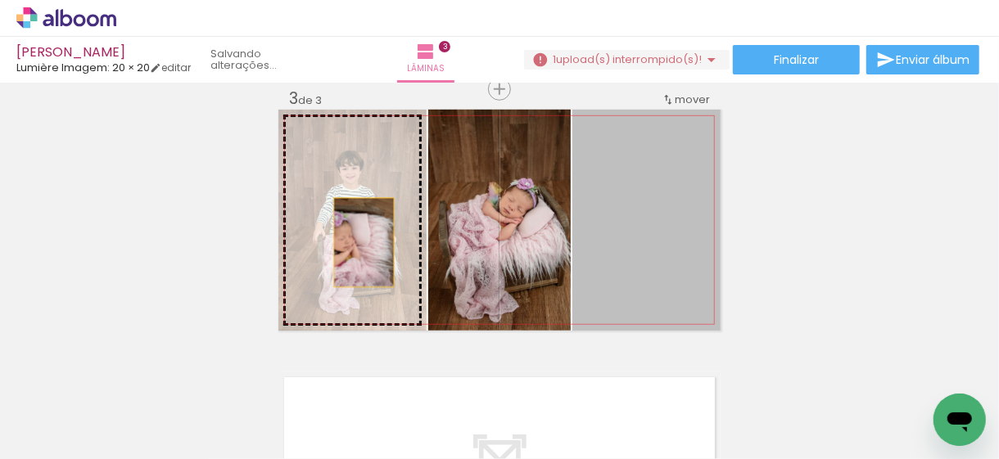
drag, startPoint x: 641, startPoint y: 240, endPoint x: 358, endPoint y: 242, distance: 283.4
click at [0, 0] on slot at bounding box center [0, 0] width 0 height 0
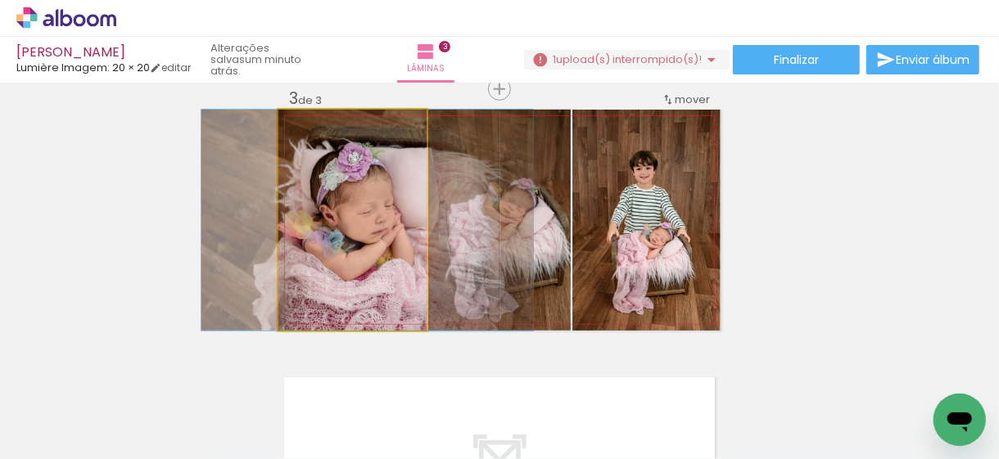
drag, startPoint x: 367, startPoint y: 246, endPoint x: 382, endPoint y: 246, distance: 14.7
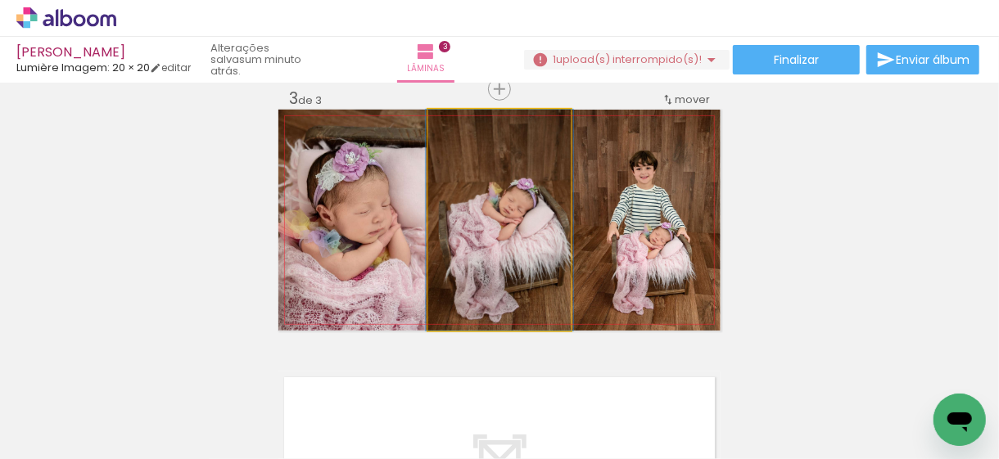
click at [545, 242] on quentale-photo at bounding box center [499, 220] width 143 height 221
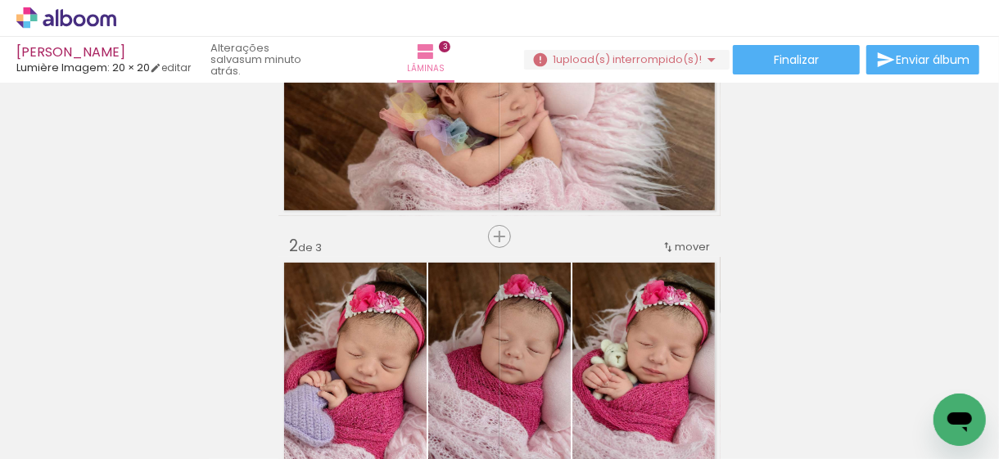
scroll to position [217, 0]
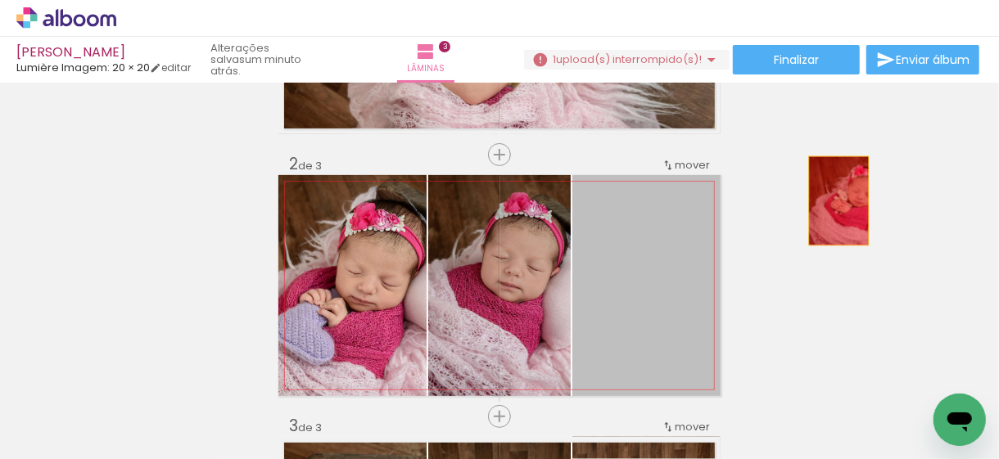
drag, startPoint x: 667, startPoint y: 272, endPoint x: 835, endPoint y: 199, distance: 183.0
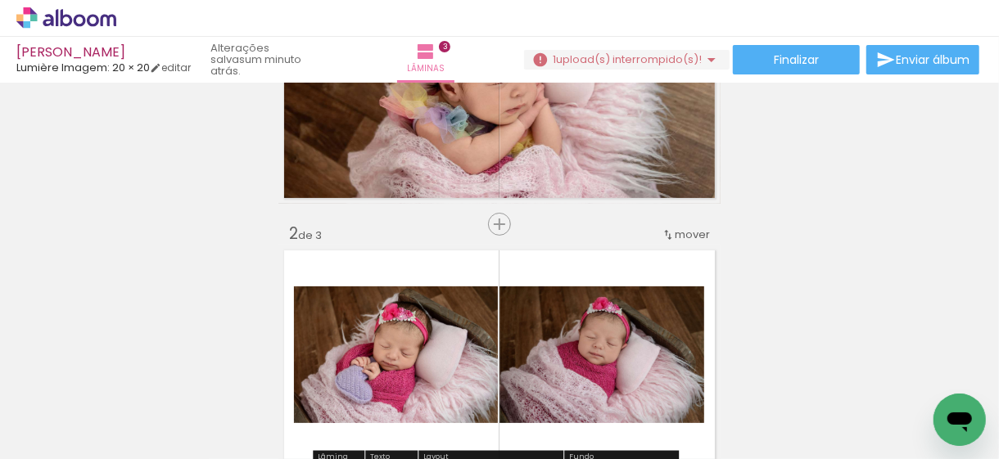
scroll to position [53, 0]
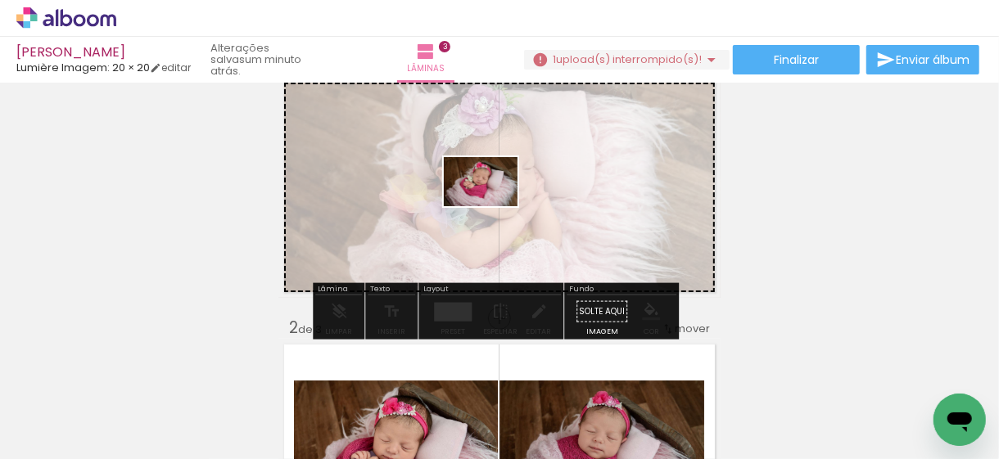
drag, startPoint x: 437, startPoint y: 414, endPoint x: 493, endPoint y: 206, distance: 215.6
click at [493, 206] on quentale-workspace at bounding box center [499, 229] width 999 height 459
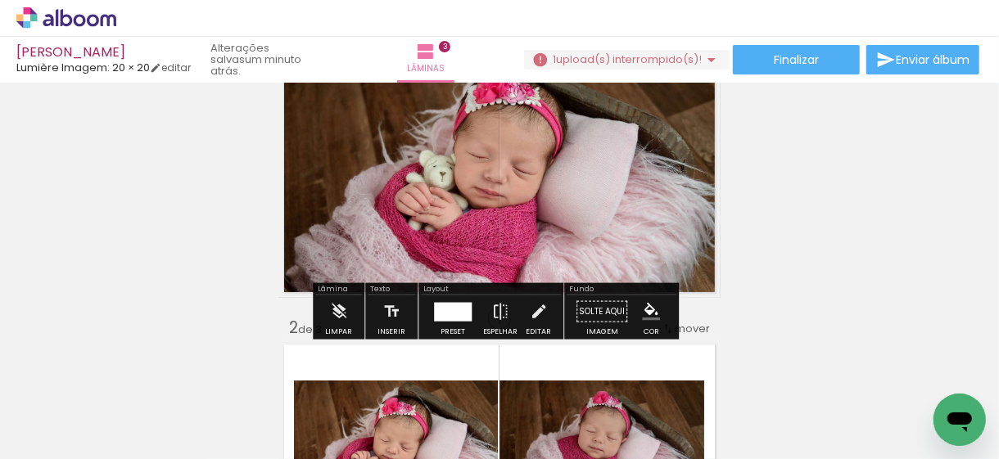
scroll to position [0, 0]
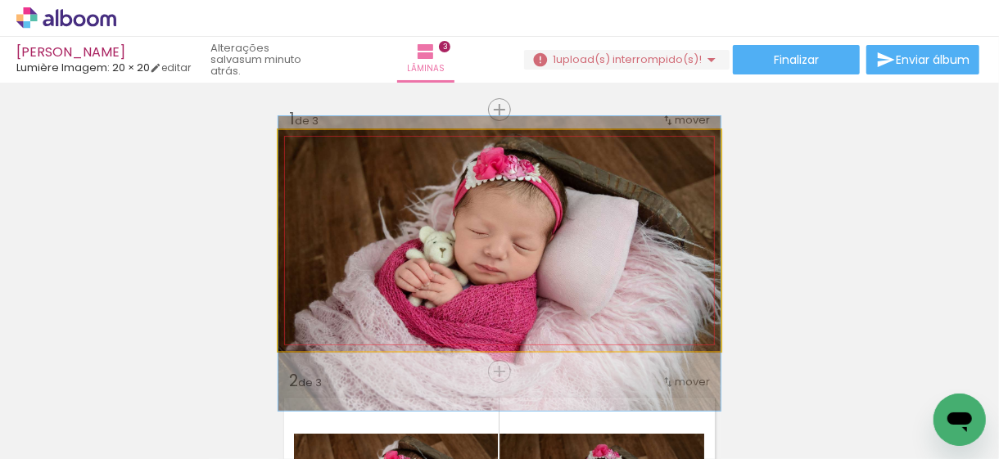
drag, startPoint x: 505, startPoint y: 189, endPoint x: 503, endPoint y: 212, distance: 23.1
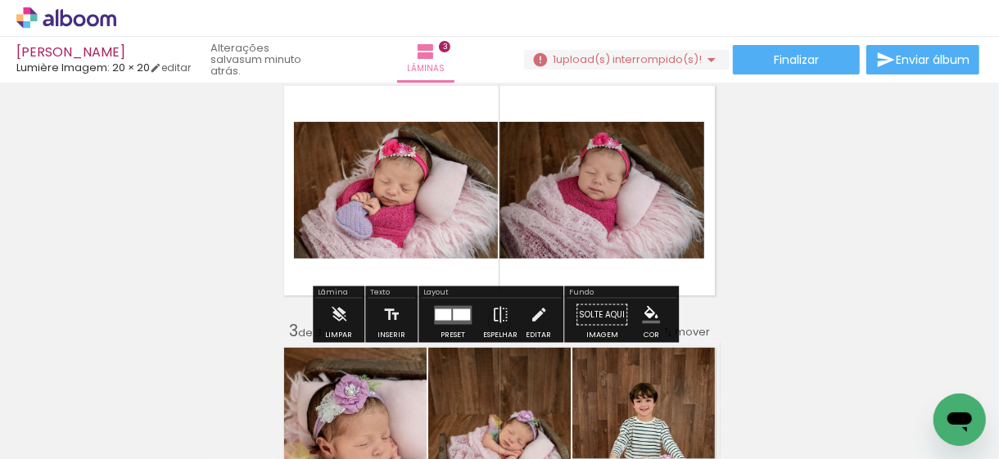
scroll to position [328, 0]
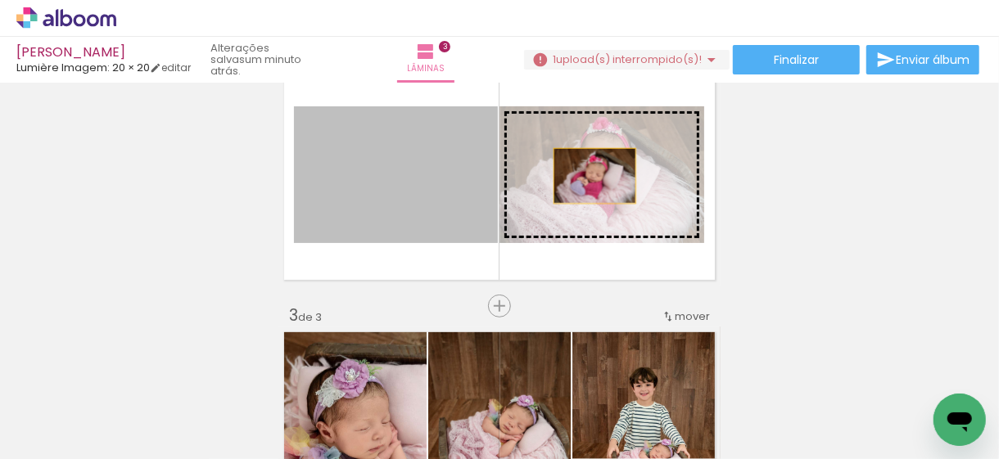
drag, startPoint x: 451, startPoint y: 183, endPoint x: 581, endPoint y: 212, distance: 133.5
click at [0, 0] on slot at bounding box center [0, 0] width 0 height 0
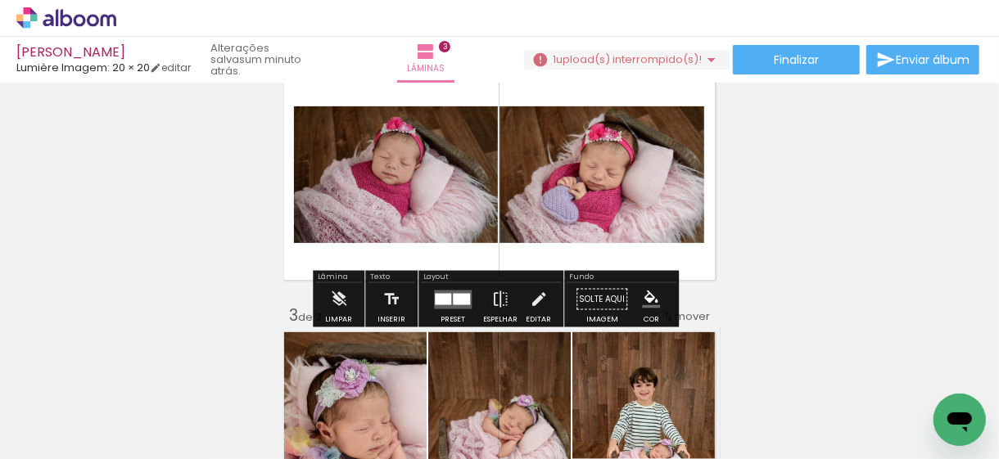
click at [454, 294] on div at bounding box center [461, 298] width 17 height 11
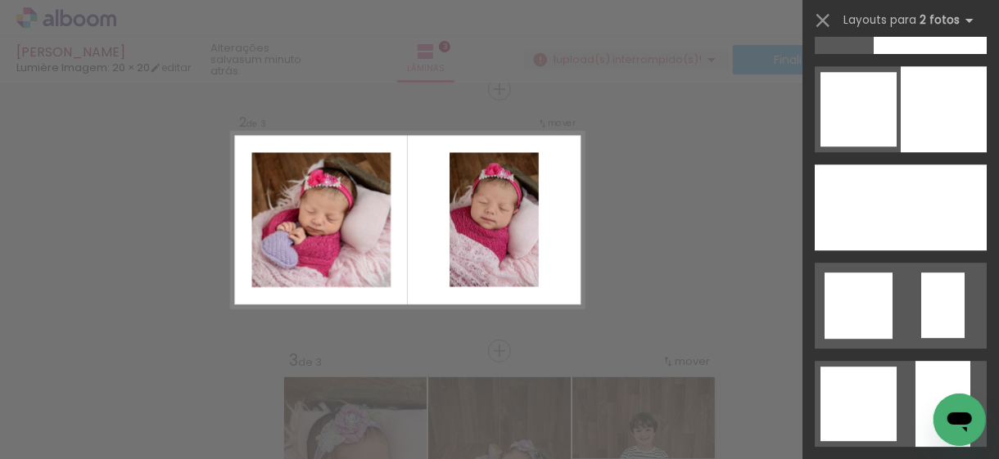
scroll to position [5405, 0]
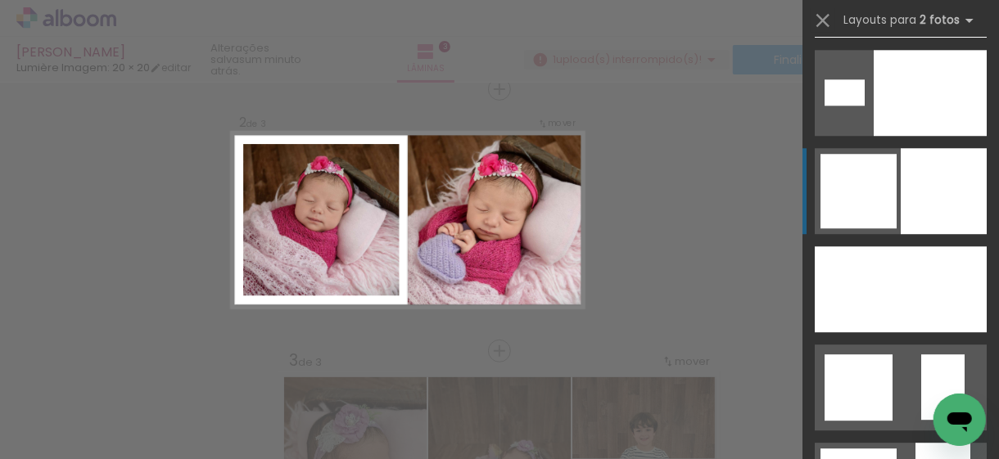
click at [921, 188] on div at bounding box center [944, 191] width 86 height 86
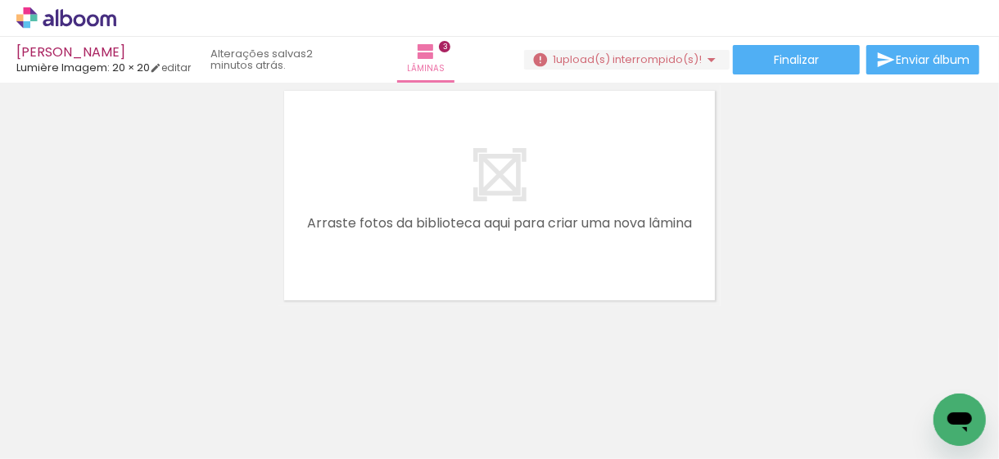
scroll to position [837, 0]
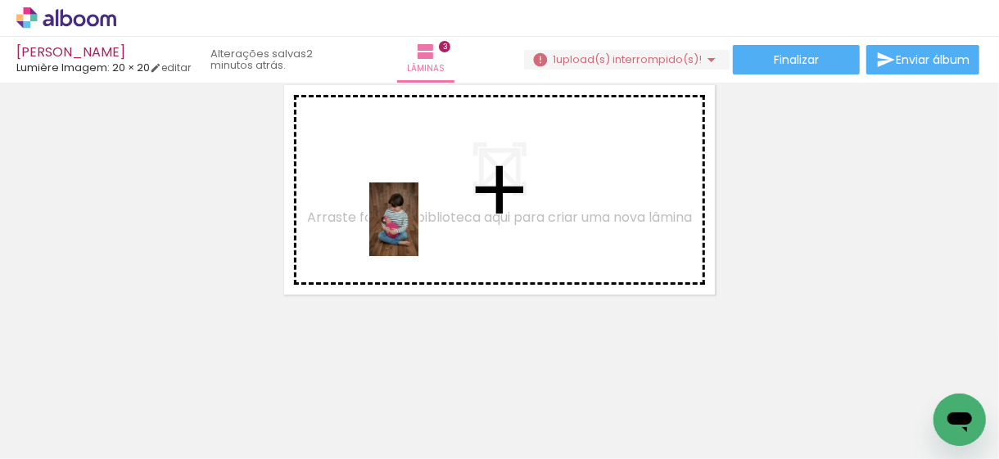
drag, startPoint x: 174, startPoint y: 413, endPoint x: 419, endPoint y: 232, distance: 303.9
click at [419, 232] on quentale-workspace at bounding box center [499, 229] width 999 height 459
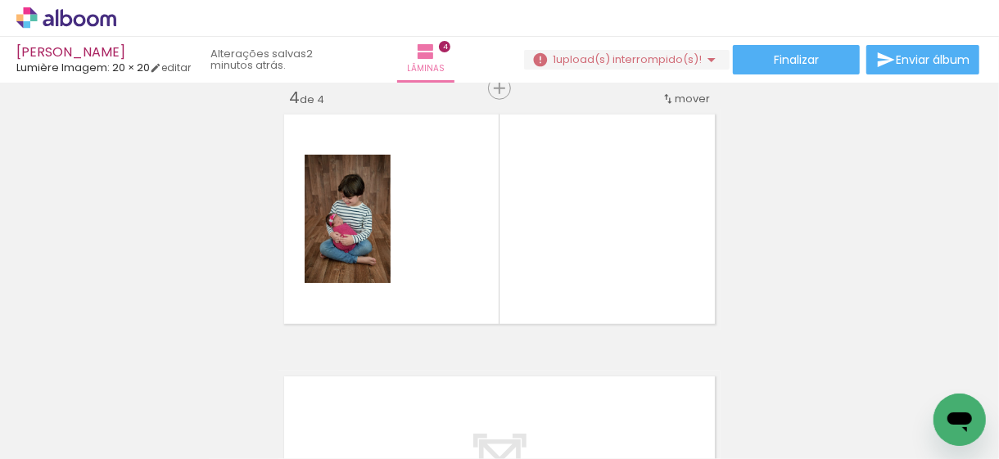
scroll to position [807, 0]
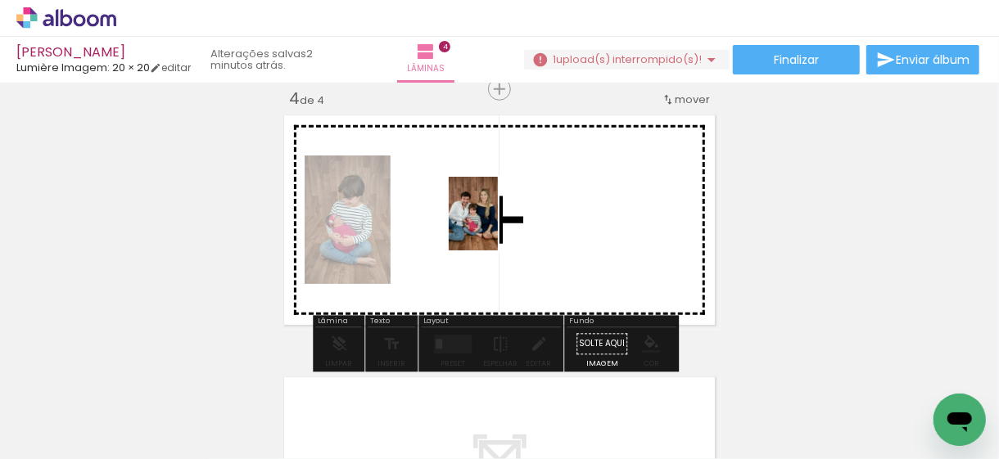
drag, startPoint x: 260, startPoint y: 407, endPoint x: 499, endPoint y: 226, distance: 299.3
click at [499, 226] on quentale-workspace at bounding box center [499, 229] width 999 height 459
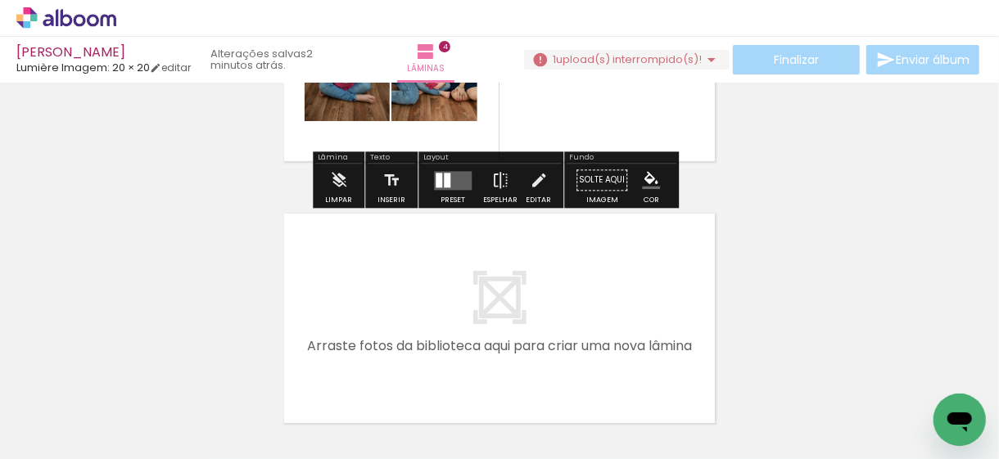
scroll to position [0, 773]
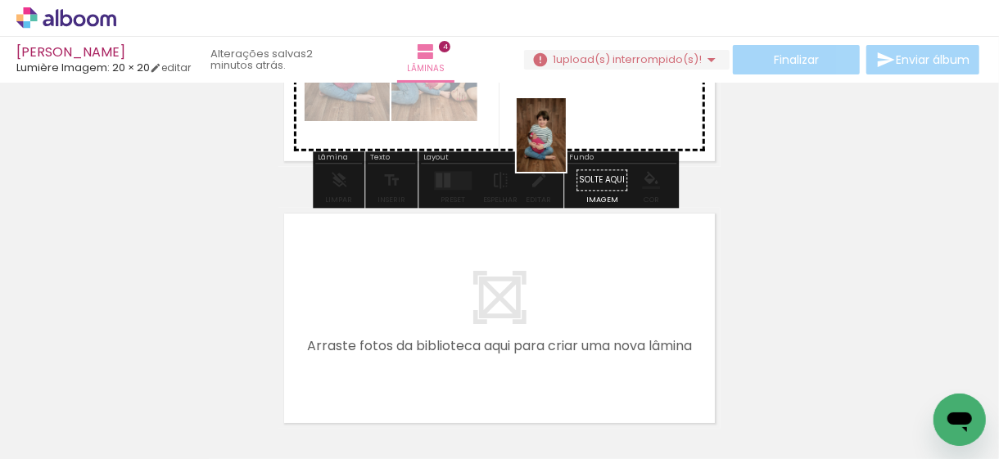
drag, startPoint x: 594, startPoint y: 413, endPoint x: 566, endPoint y: 141, distance: 273.3
click at [566, 141] on quentale-workspace at bounding box center [499, 229] width 999 height 459
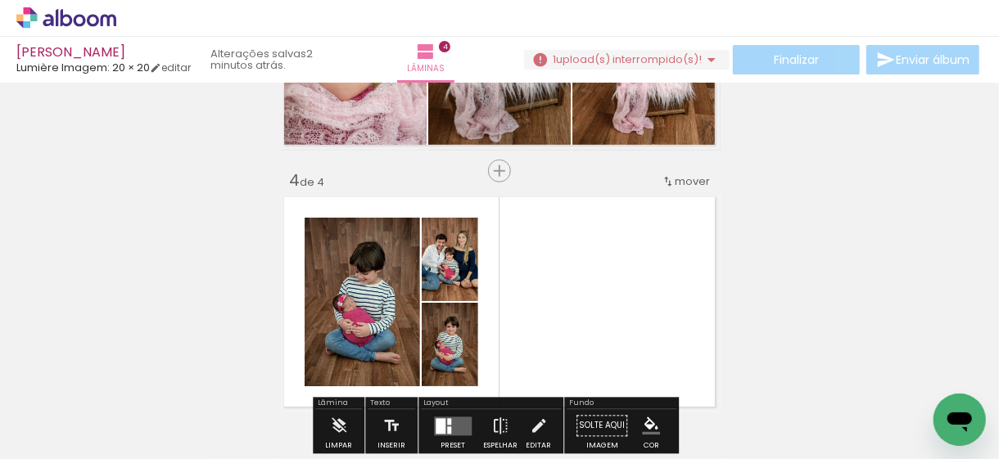
scroll to position [807, 0]
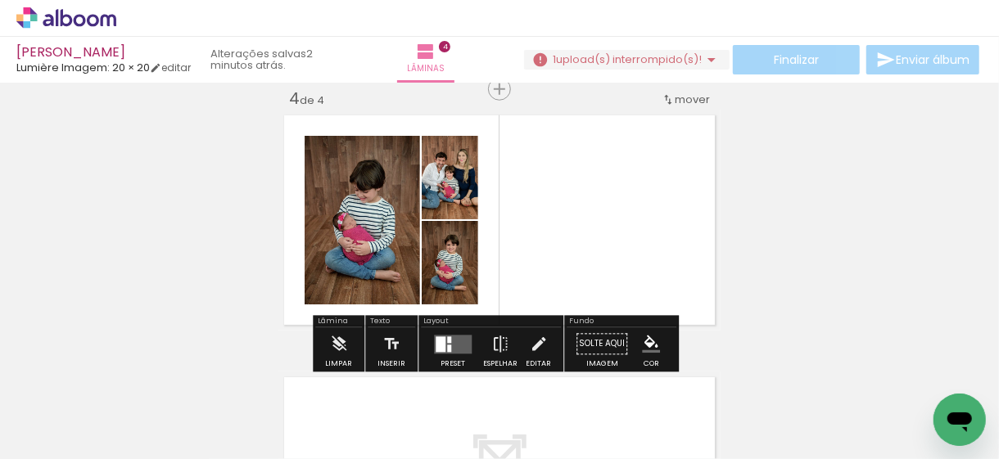
click at [454, 338] on quentale-layouter at bounding box center [453, 344] width 38 height 19
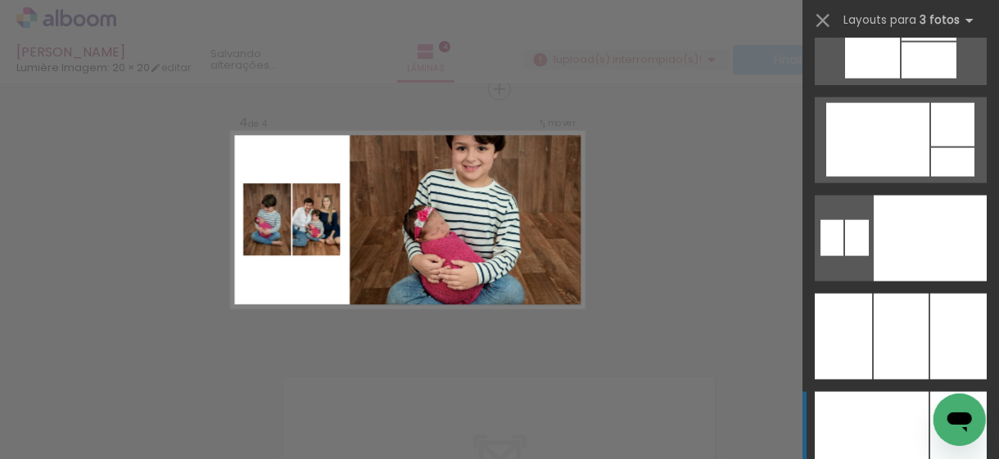
scroll to position [10647, 0]
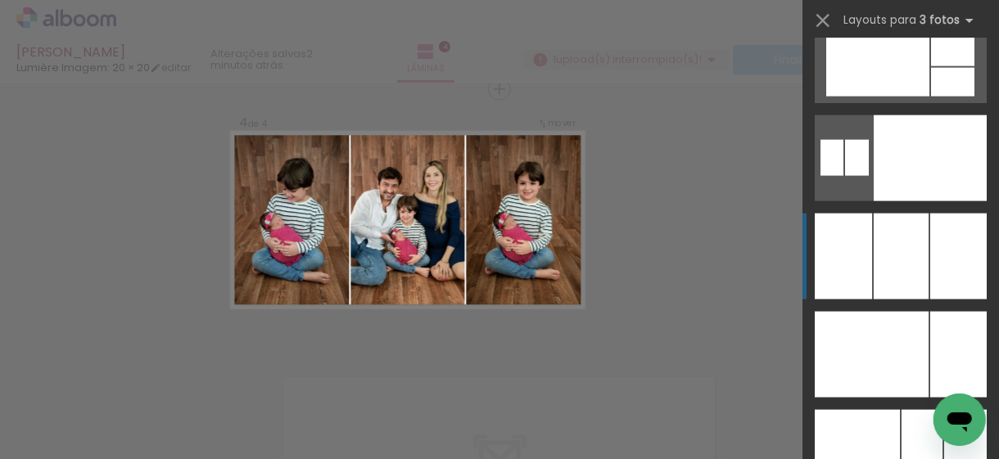
click at [860, 280] on div at bounding box center [843, 257] width 57 height 86
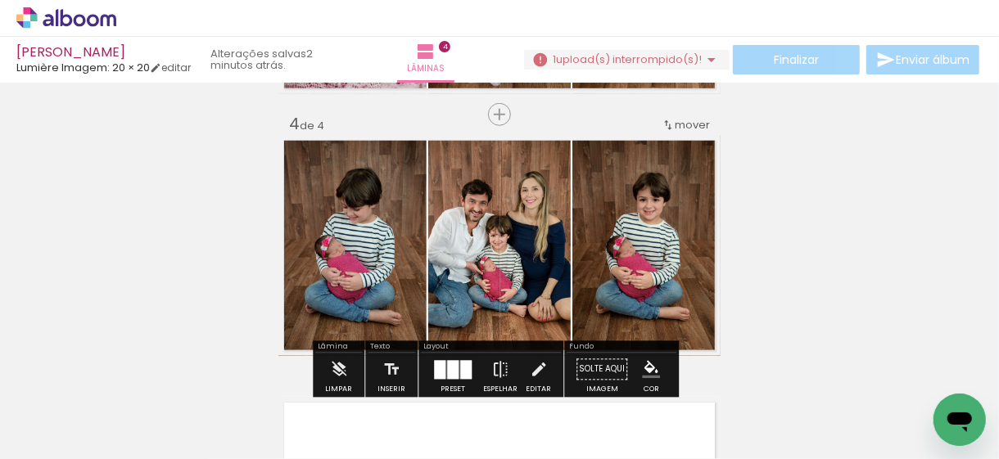
scroll to position [807, 0]
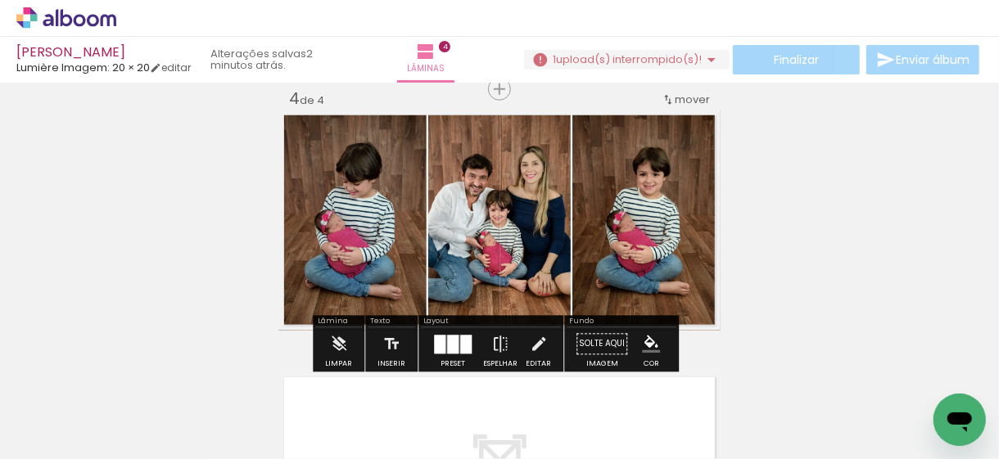
click at [467, 335] on div at bounding box center [465, 344] width 11 height 19
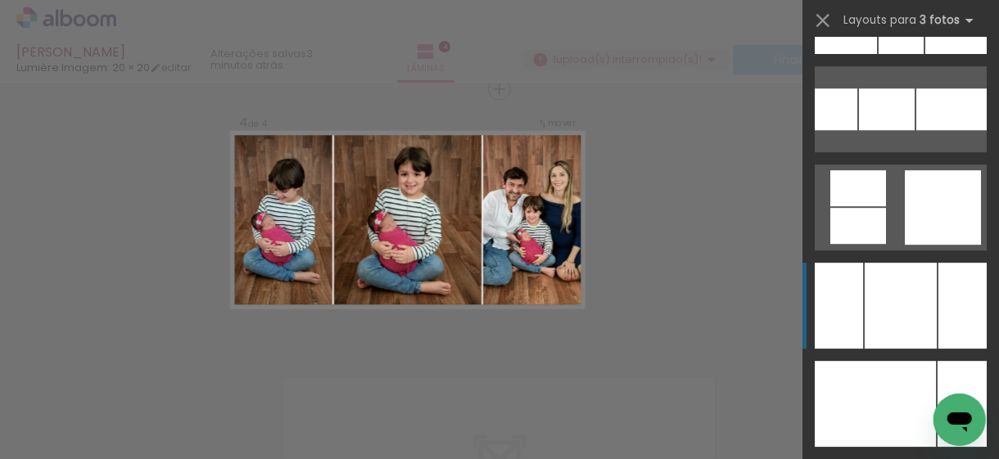
scroll to position [12039, 0]
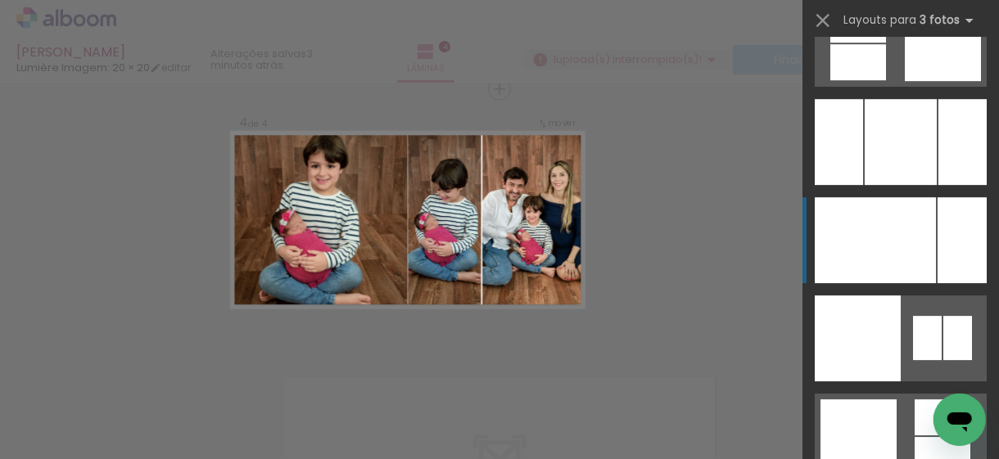
click at [879, 247] on div at bounding box center [858, 240] width 86 height 86
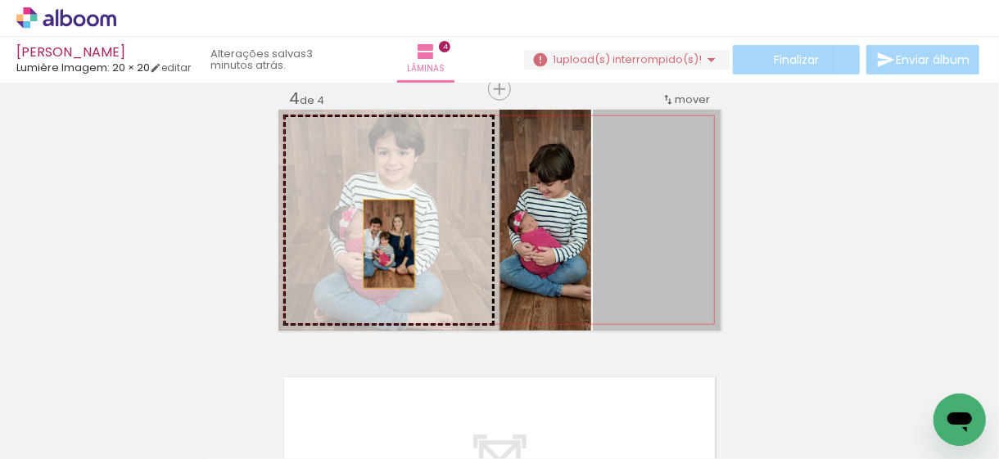
drag, startPoint x: 675, startPoint y: 243, endPoint x: 383, endPoint y: 244, distance: 291.6
click at [0, 0] on slot at bounding box center [0, 0] width 0 height 0
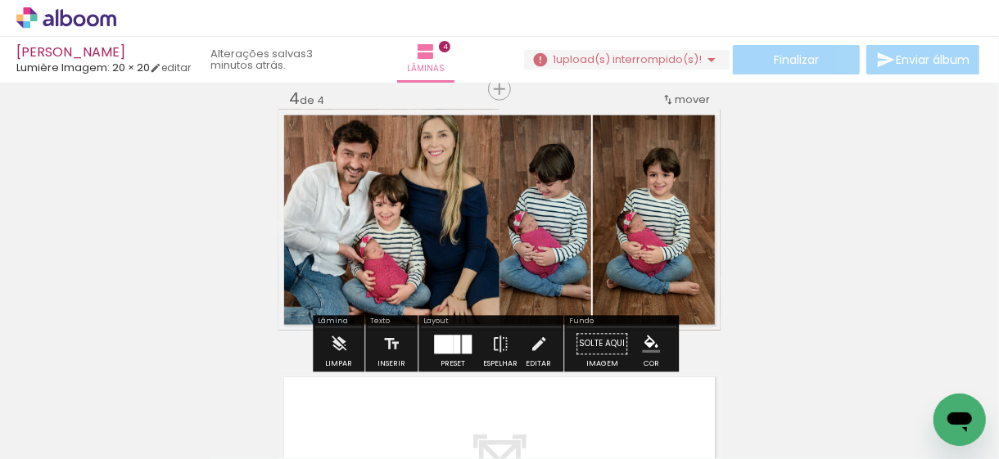
click at [453, 345] on div at bounding box center [456, 344] width 7 height 19
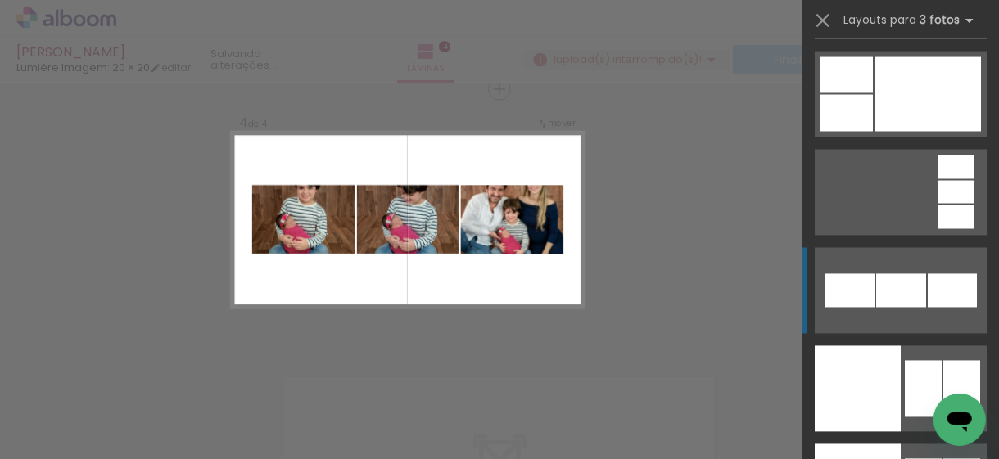
scroll to position [17346, 0]
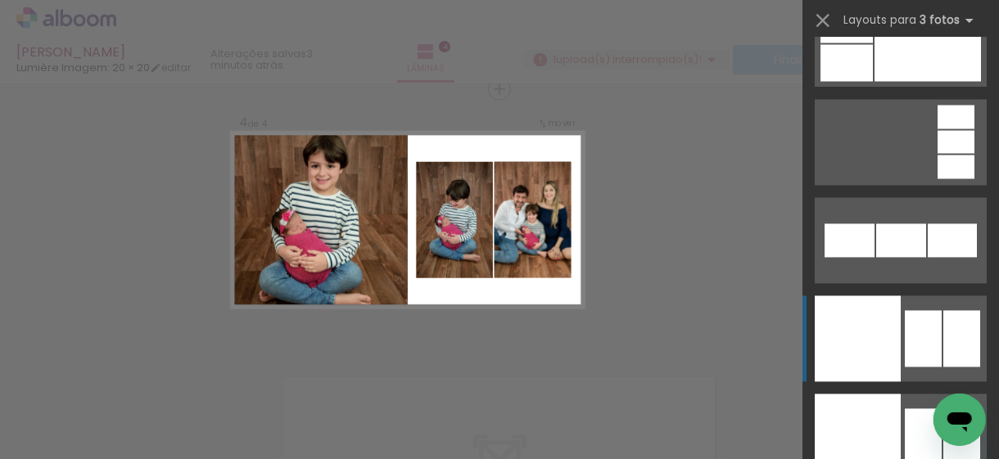
click at [905, 327] on div at bounding box center [923, 339] width 37 height 57
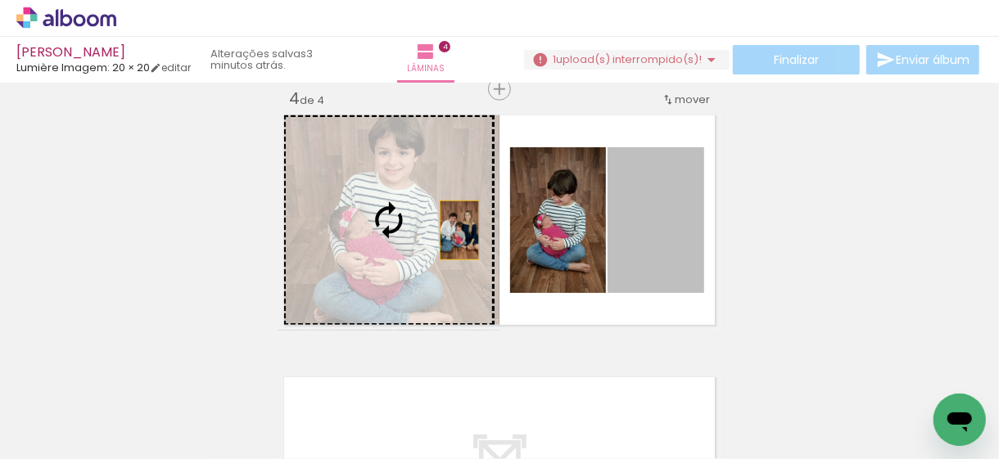
drag, startPoint x: 660, startPoint y: 251, endPoint x: 440, endPoint y: 229, distance: 221.4
click at [0, 0] on slot at bounding box center [0, 0] width 0 height 0
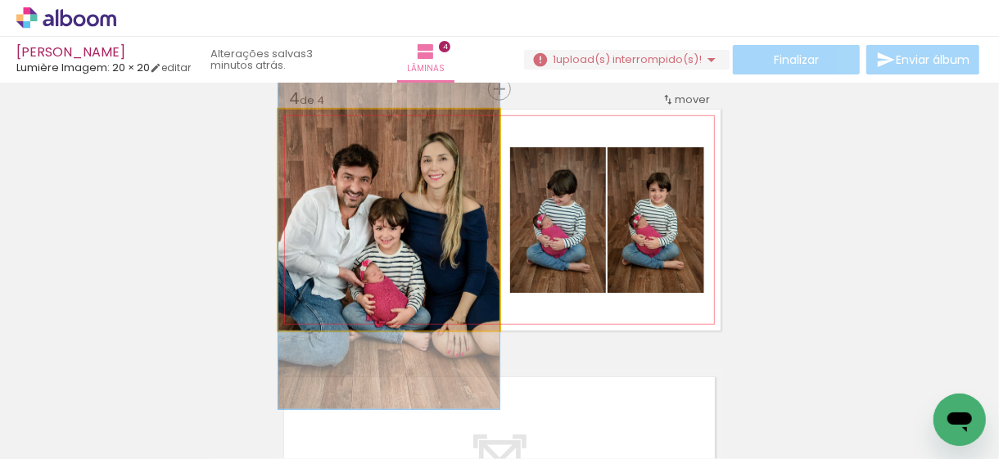
drag, startPoint x: 412, startPoint y: 236, endPoint x: 396, endPoint y: 260, distance: 28.4
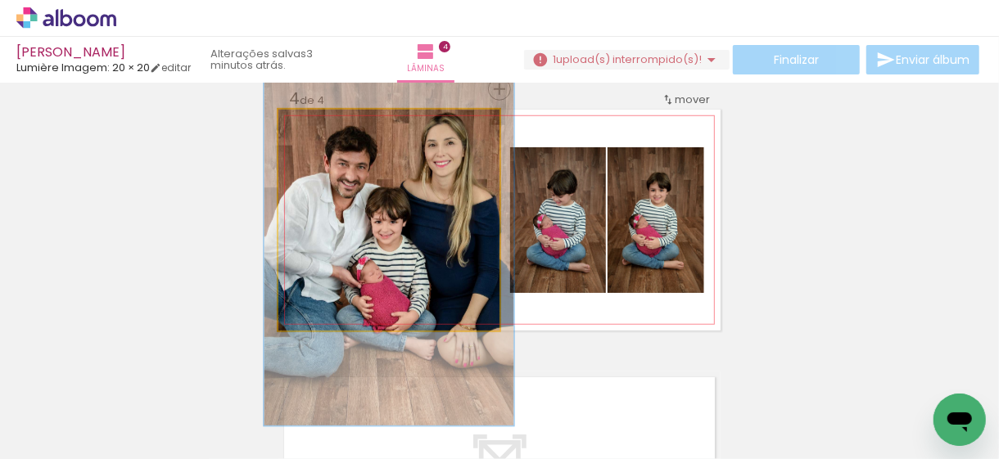
click at [323, 124] on div at bounding box center [324, 127] width 26 height 26
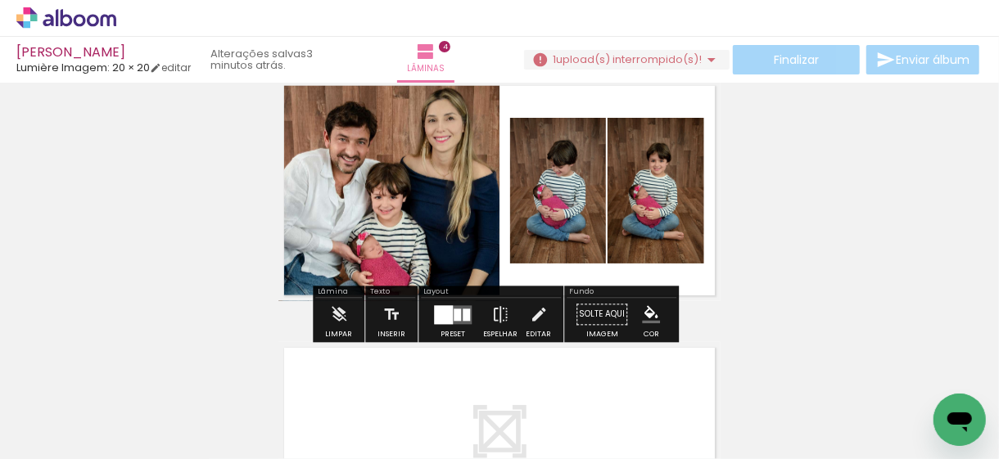
scroll to position [889, 0]
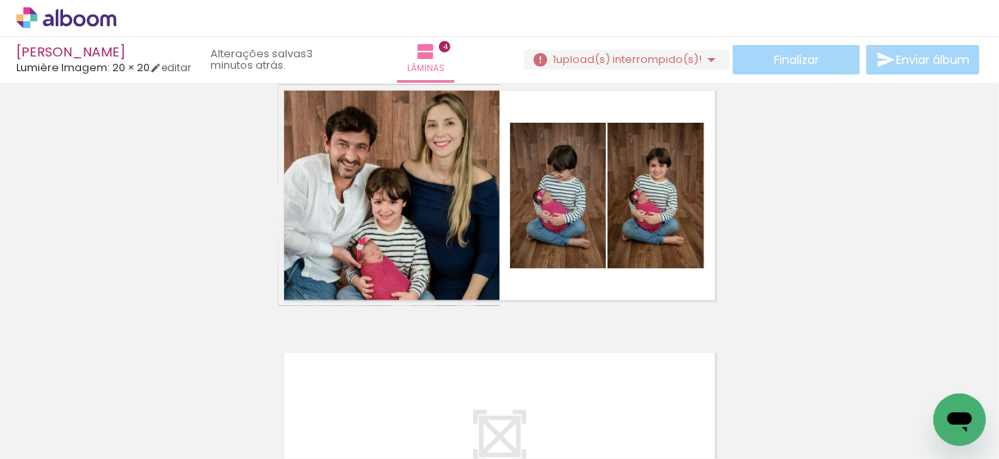
scroll to position [807, 0]
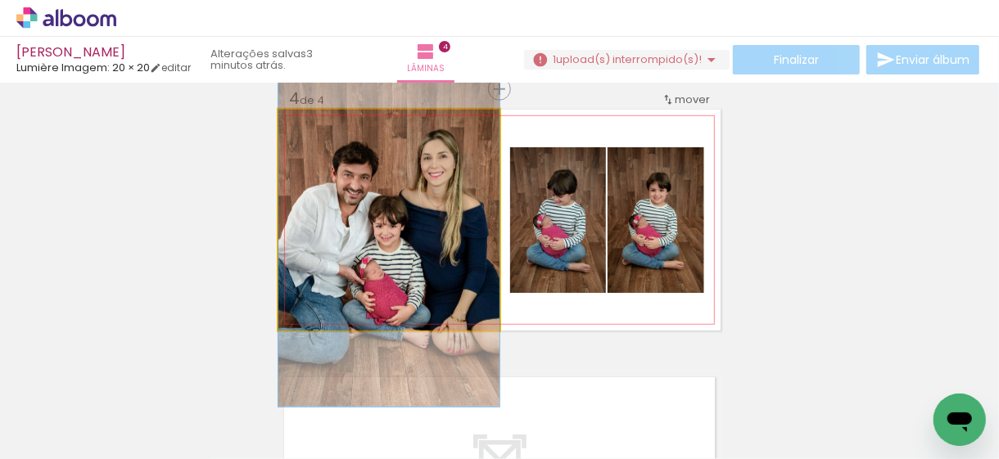
drag, startPoint x: 318, startPoint y: 126, endPoint x: 304, endPoint y: 128, distance: 14.0
type paper-slider "100"
click at [310, 128] on div at bounding box center [317, 127] width 15 height 15
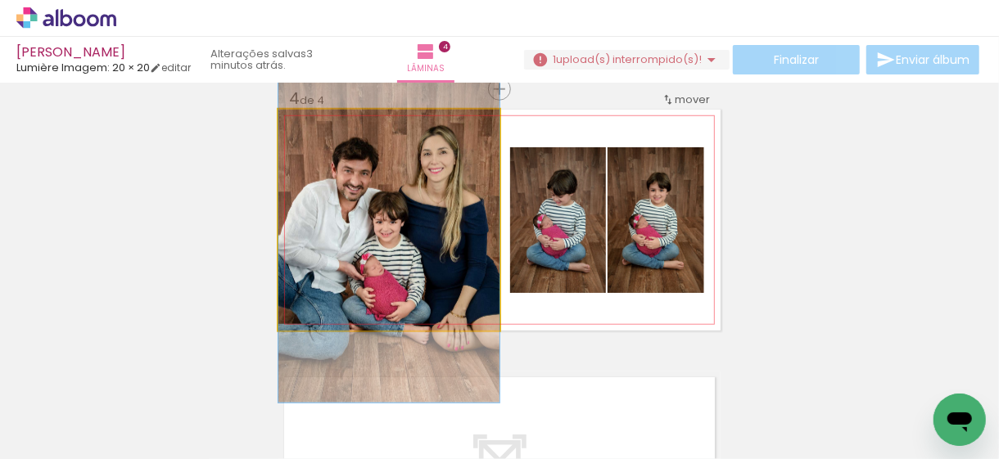
drag, startPoint x: 386, startPoint y: 246, endPoint x: 413, endPoint y: 242, distance: 27.3
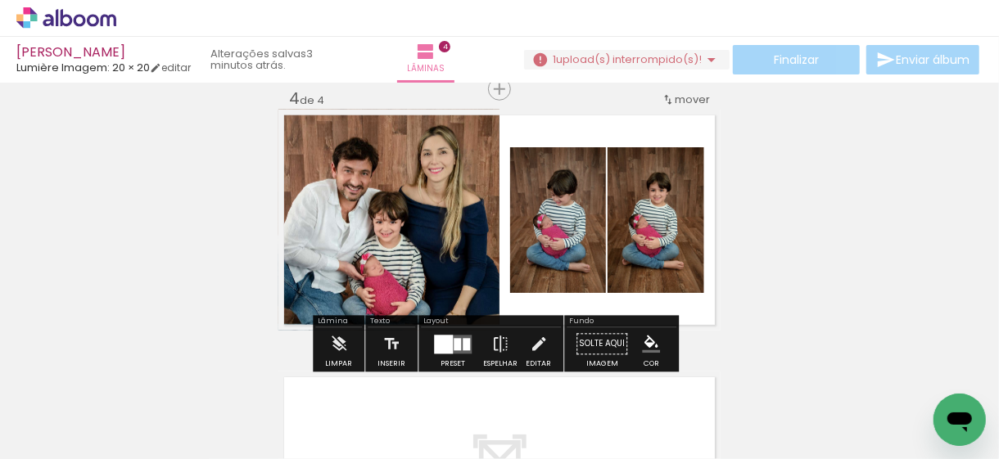
click at [464, 347] on div at bounding box center [466, 344] width 7 height 12
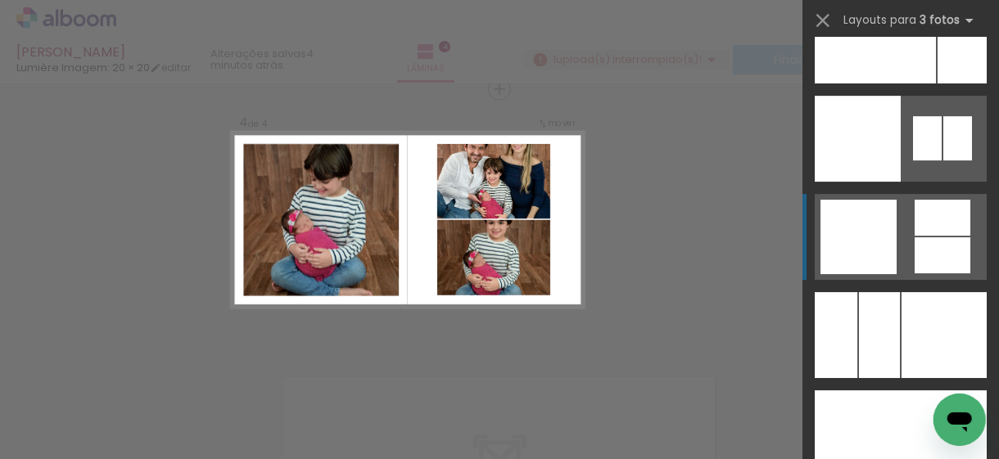
scroll to position [12075, 0]
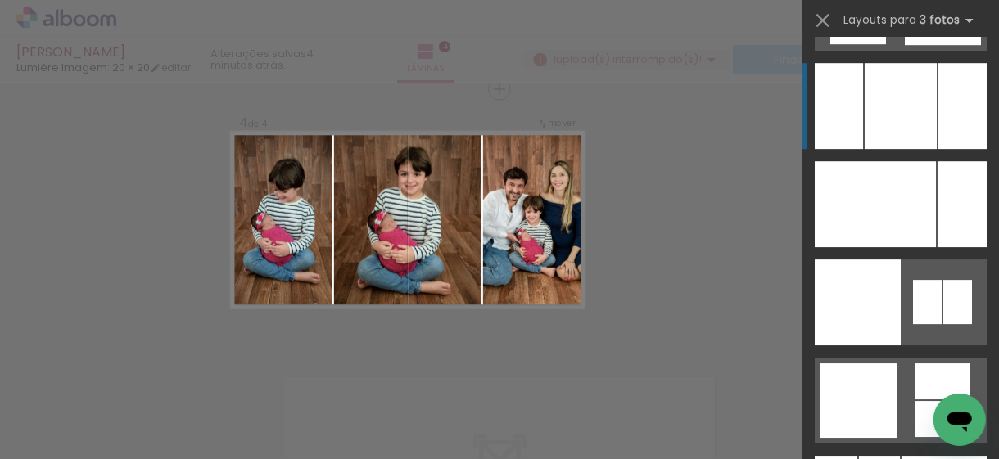
click at [909, 97] on div at bounding box center [901, 106] width 72 height 86
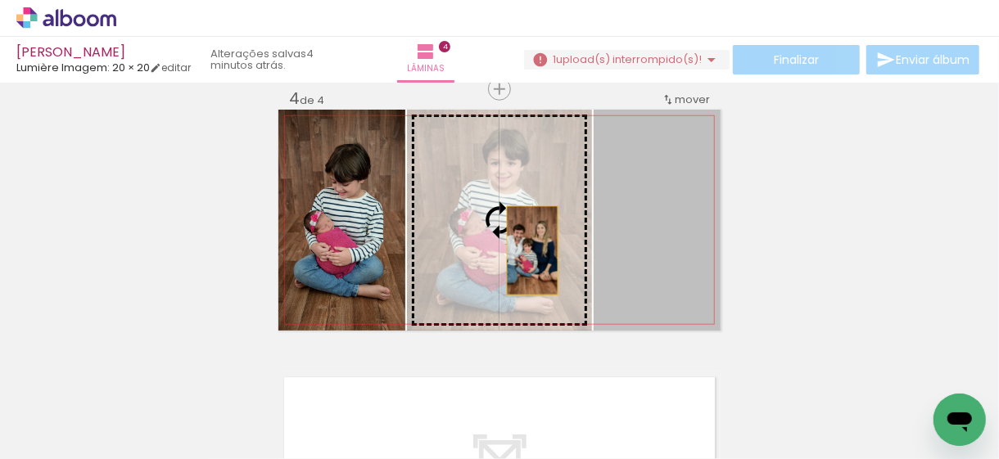
drag, startPoint x: 642, startPoint y: 250, endPoint x: 513, endPoint y: 245, distance: 129.5
click at [0, 0] on slot at bounding box center [0, 0] width 0 height 0
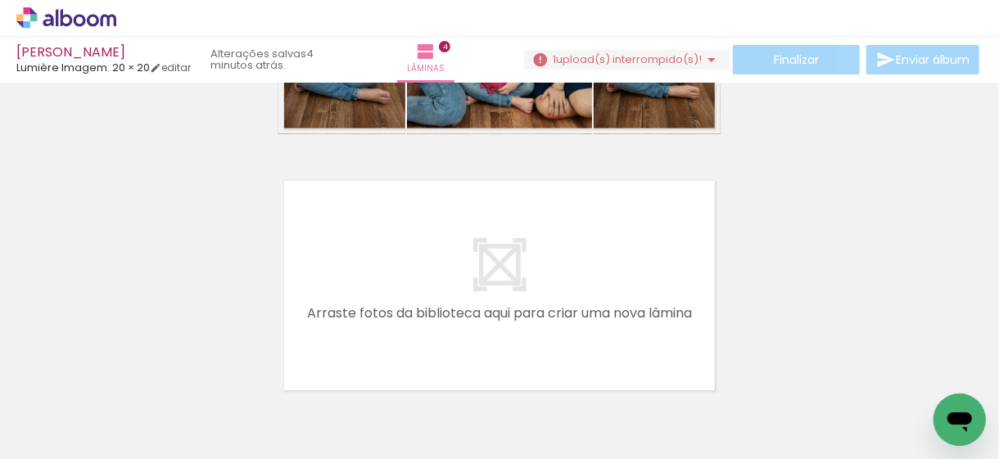
scroll to position [1052, 0]
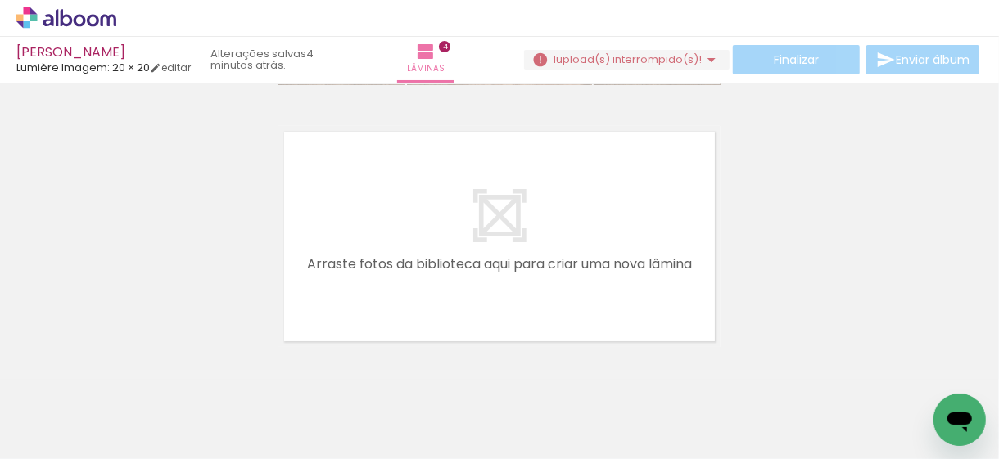
click at [481, 417] on div at bounding box center [462, 404] width 81 height 54
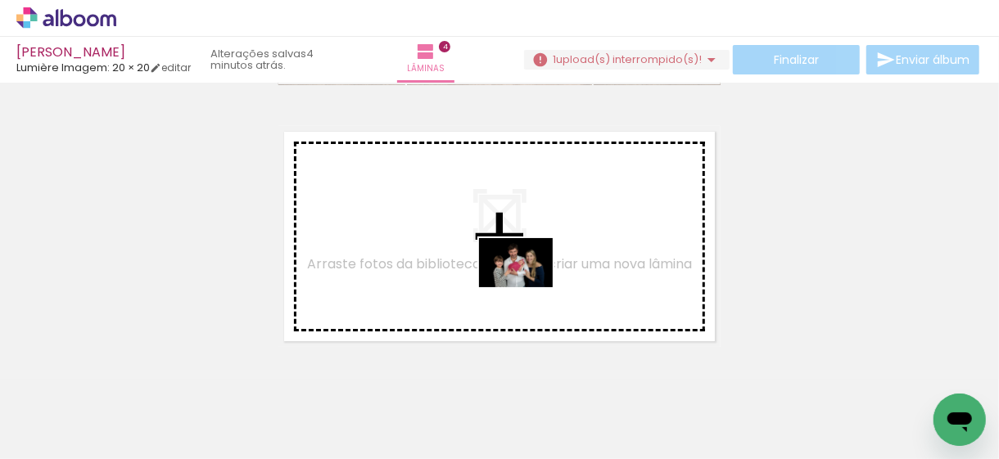
drag, startPoint x: 489, startPoint y: 413, endPoint x: 528, endPoint y: 287, distance: 131.3
click at [528, 287] on quentale-workspace at bounding box center [499, 229] width 999 height 459
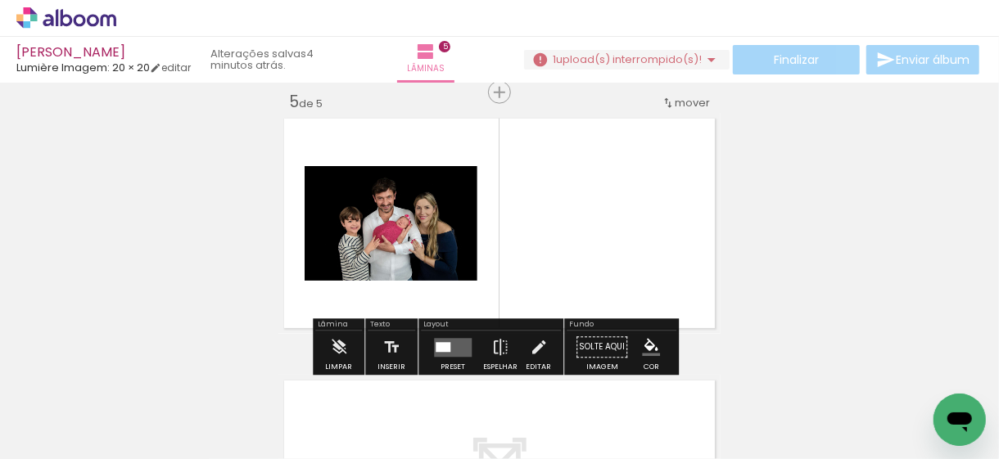
scroll to position [1069, 0]
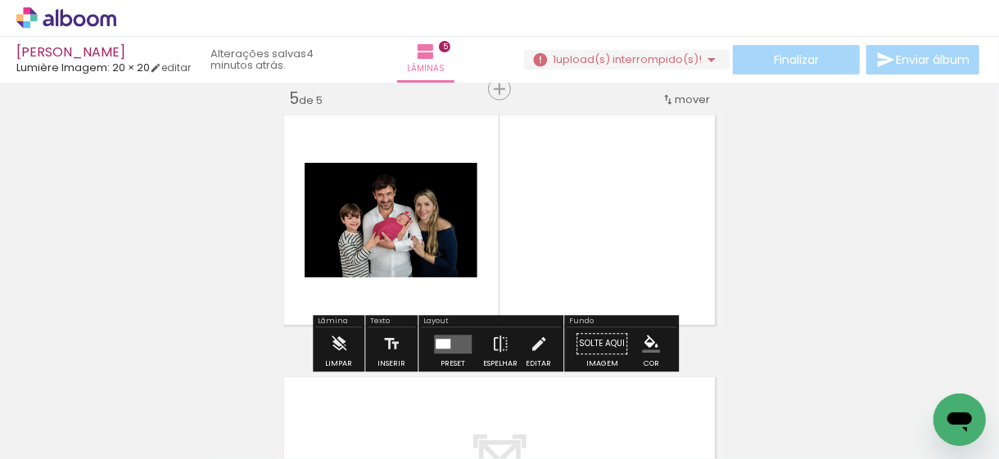
click at [447, 343] on quentale-layouter at bounding box center [453, 344] width 38 height 19
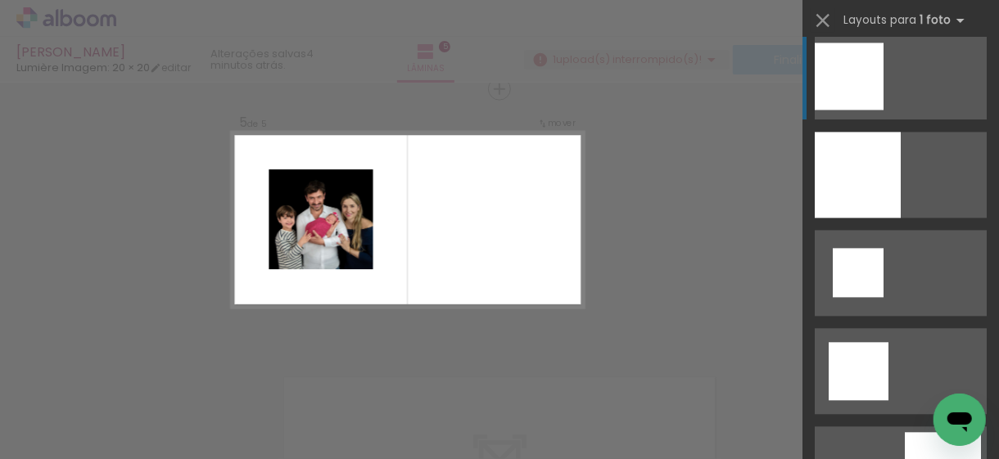
scroll to position [2293, 0]
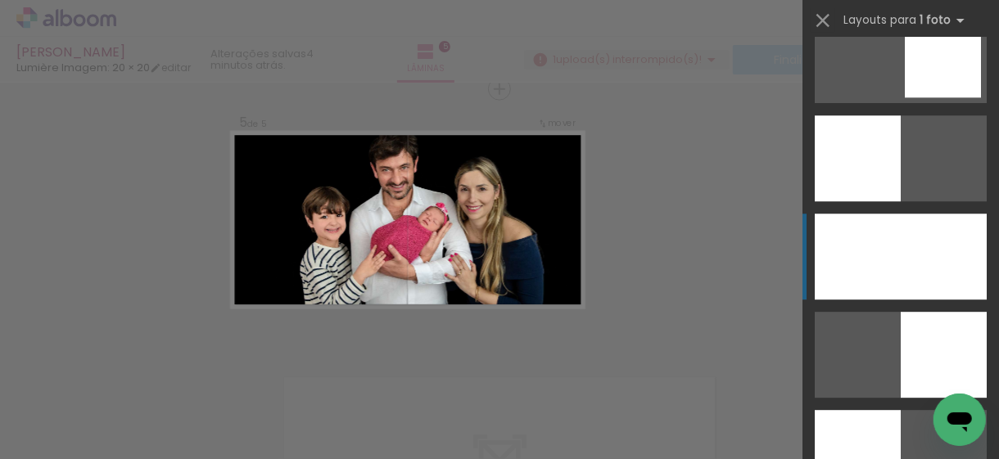
click at [889, 263] on div at bounding box center [901, 257] width 172 height 86
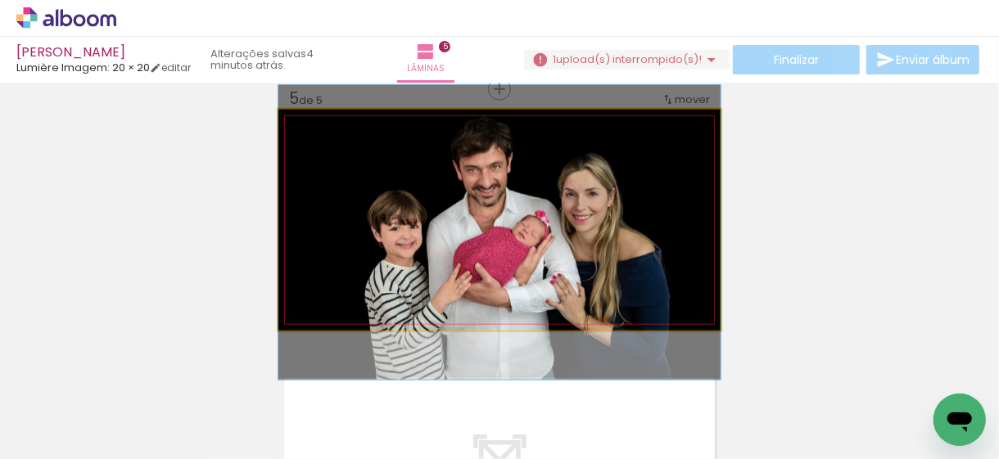
drag, startPoint x: 623, startPoint y: 224, endPoint x: 625, endPoint y: 236, distance: 12.4
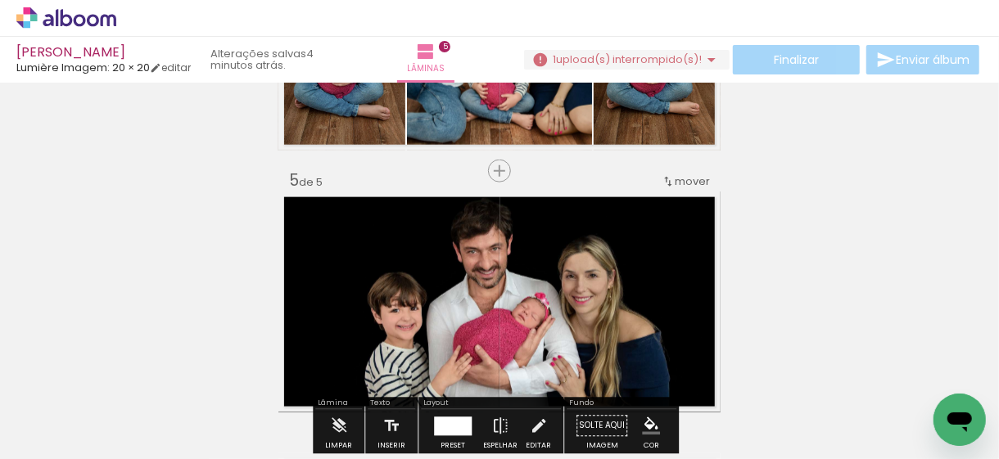
scroll to position [1069, 0]
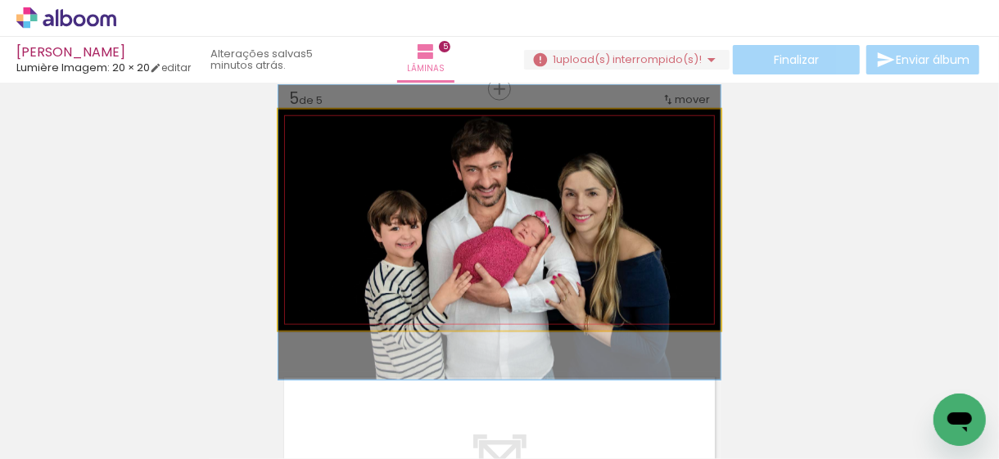
drag, startPoint x: 319, startPoint y: 127, endPoint x: 284, endPoint y: 133, distance: 35.0
type paper-slider "100"
click at [284, 133] on div at bounding box center [340, 127] width 114 height 25
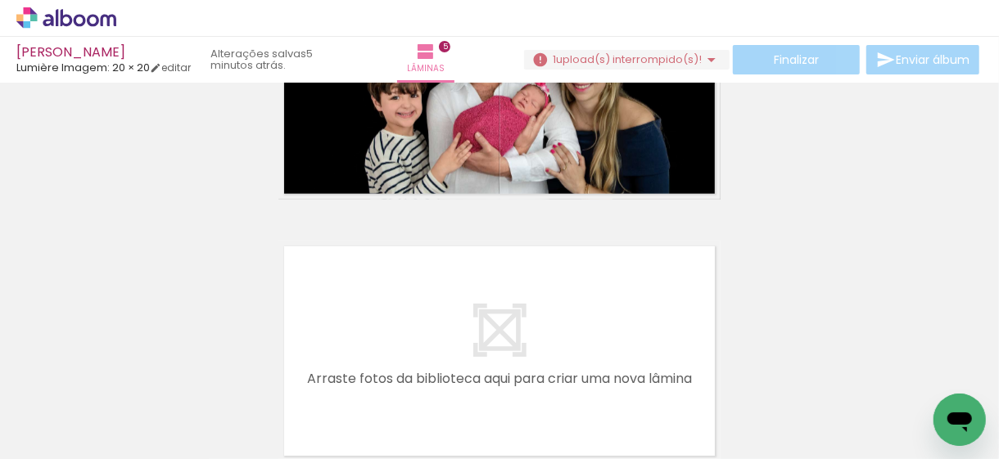
scroll to position [1233, 0]
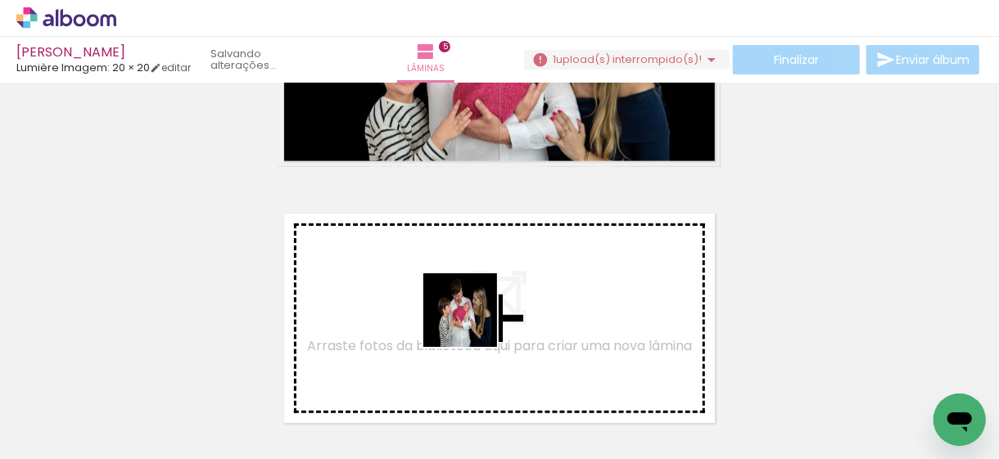
drag, startPoint x: 578, startPoint y: 421, endPoint x: 463, endPoint y: 312, distance: 158.7
click at [463, 312] on quentale-workspace at bounding box center [499, 229] width 999 height 459
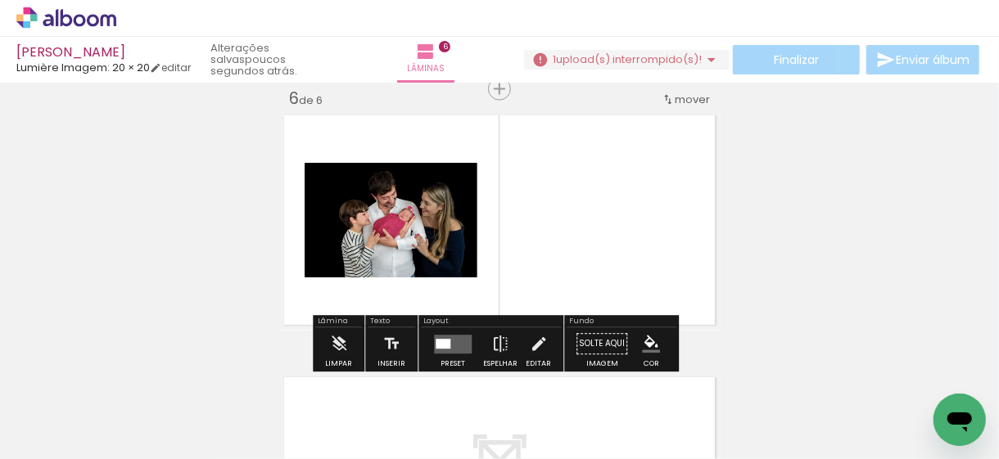
scroll to position [0, 326]
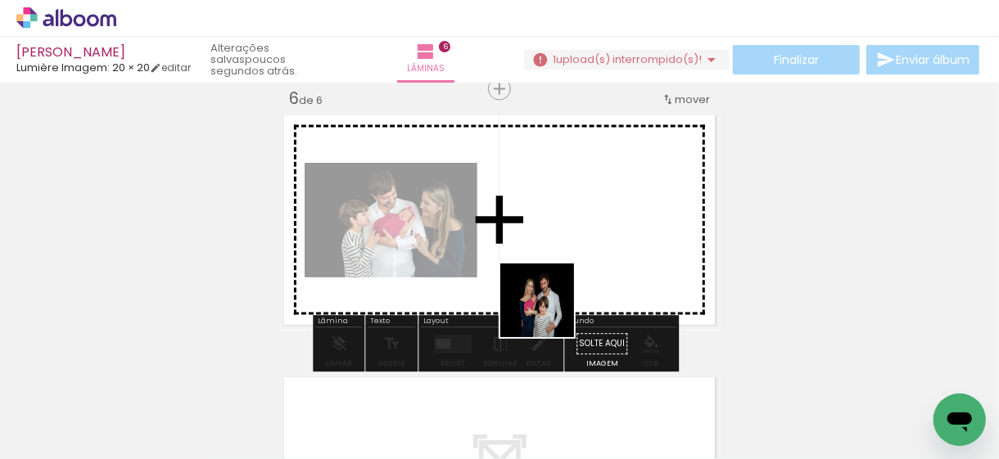
drag, startPoint x: 486, startPoint y: 419, endPoint x: 573, endPoint y: 360, distance: 104.9
click at [572, 267] on quentale-workspace at bounding box center [499, 229] width 999 height 459
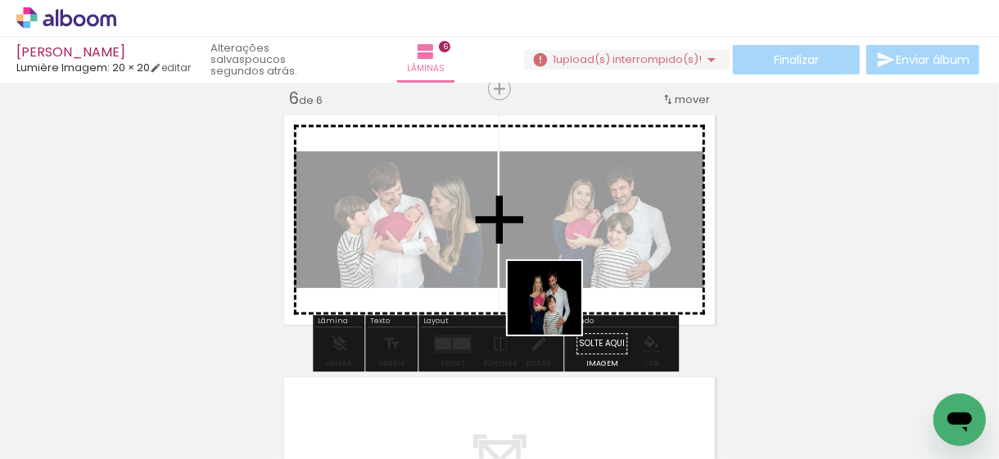
drag, startPoint x: 556, startPoint y: 419, endPoint x: 559, endPoint y: 287, distance: 131.1
click at [559, 287] on quentale-workspace at bounding box center [499, 229] width 999 height 459
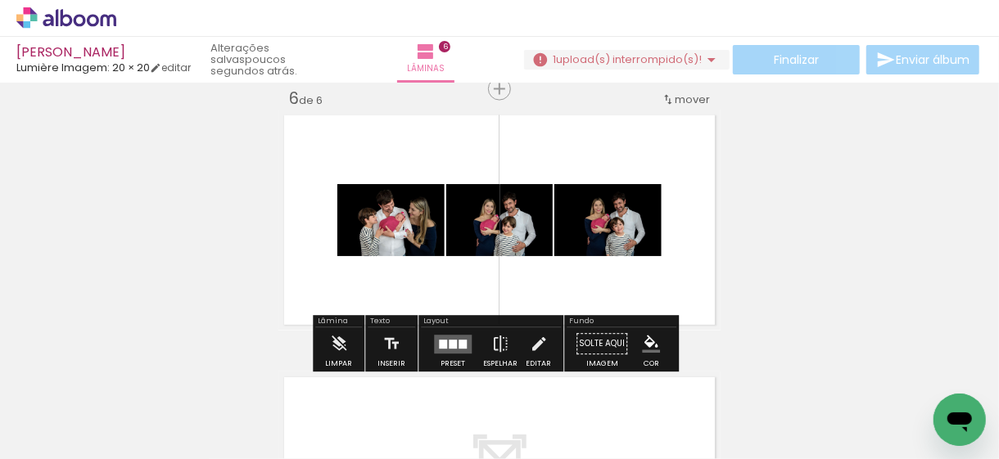
click at [464, 340] on quentale-layouter at bounding box center [453, 344] width 38 height 19
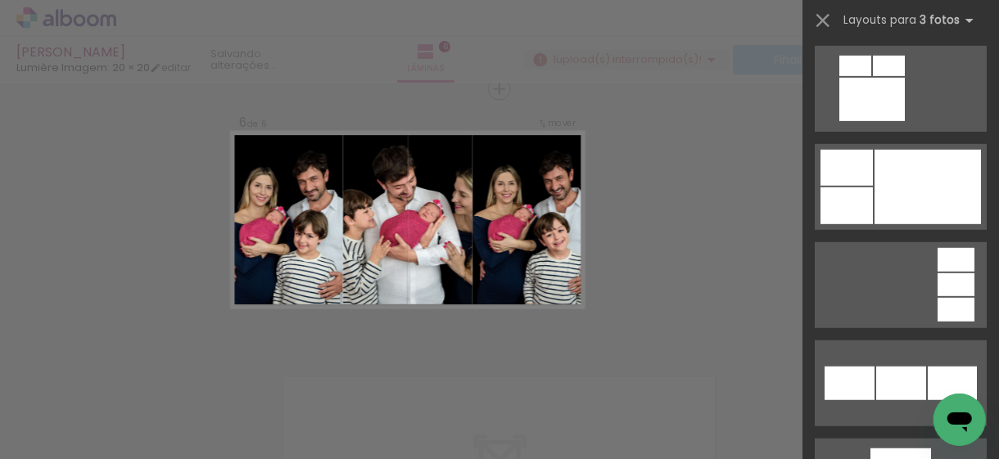
scroll to position [3849, 0]
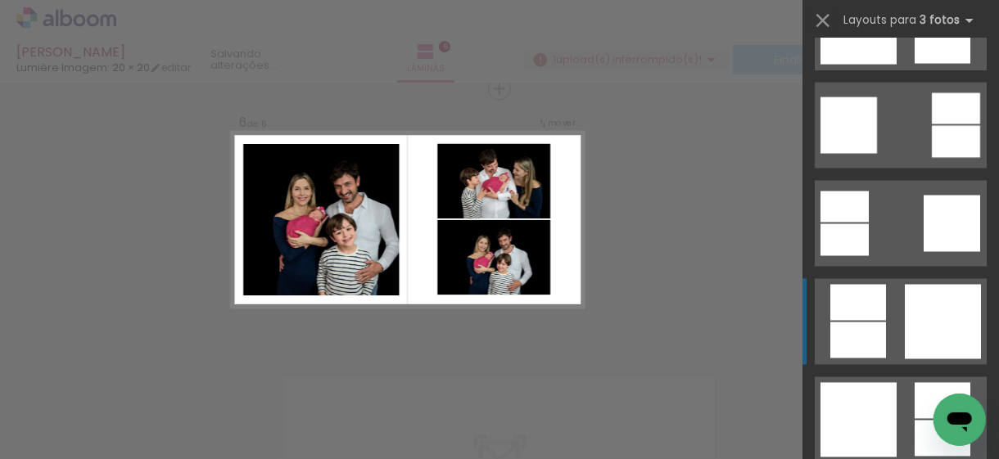
scroll to position [4832, 0]
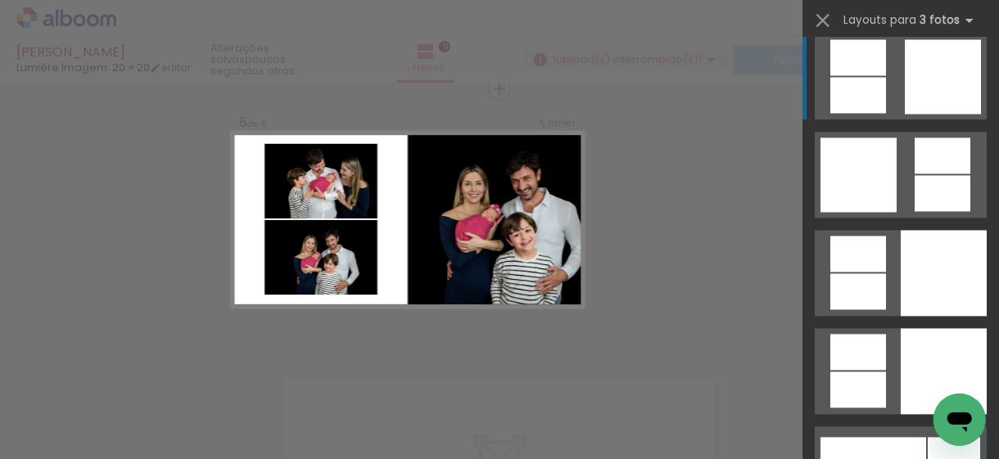
click at [873, 347] on div at bounding box center [858, 352] width 56 height 36
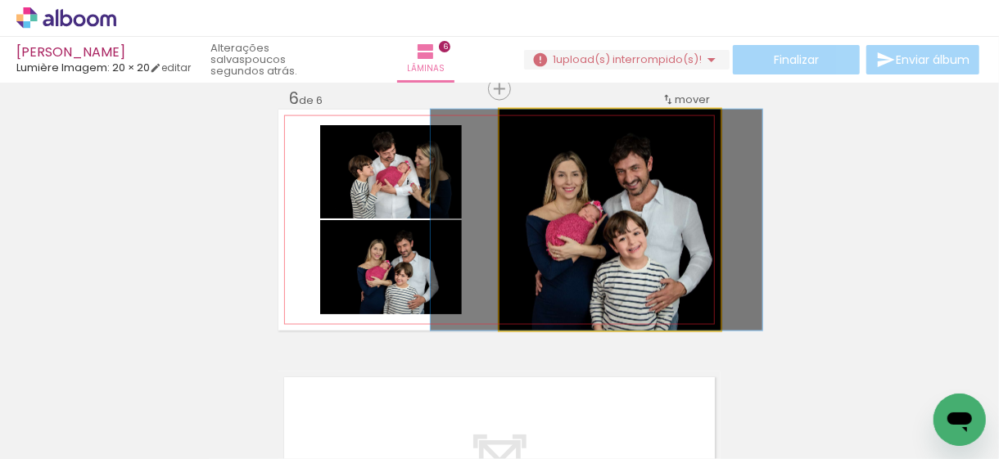
drag, startPoint x: 656, startPoint y: 237, endPoint x: 643, endPoint y: 234, distance: 13.3
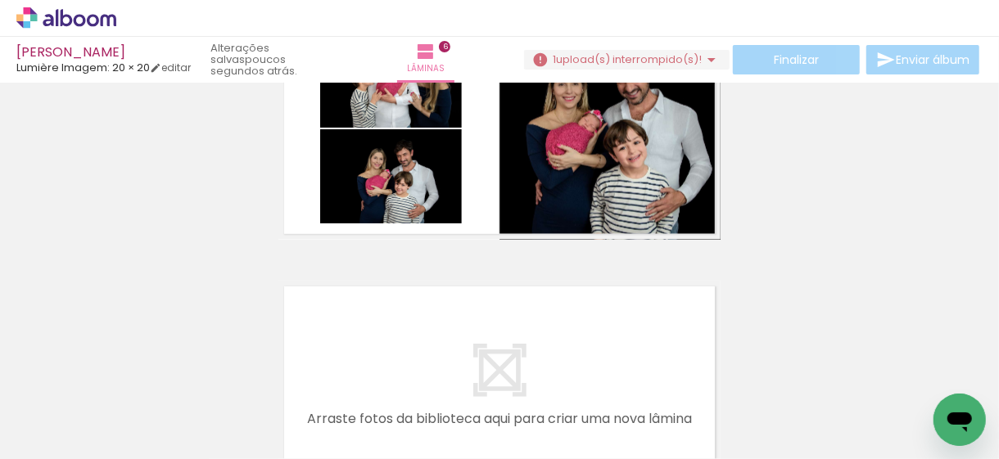
scroll to position [1331, 0]
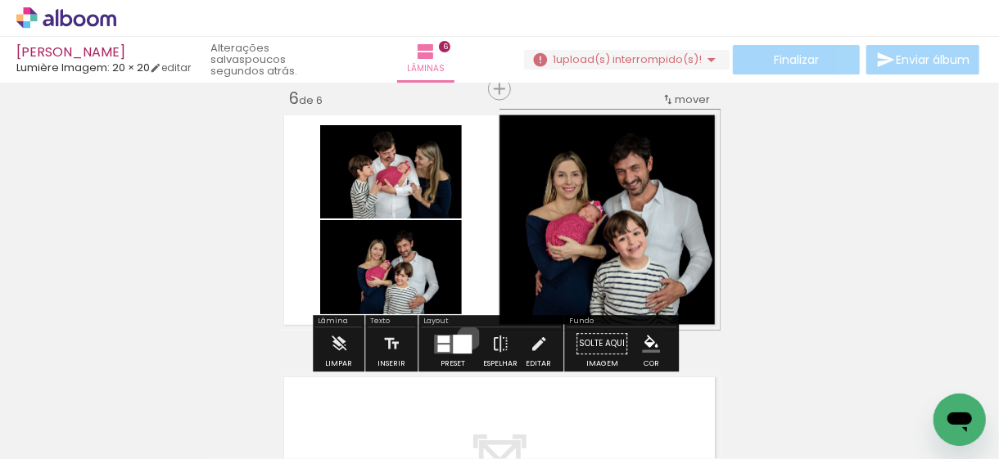
drag, startPoint x: 465, startPoint y: 337, endPoint x: 492, endPoint y: 328, distance: 28.5
click at [465, 337] on div at bounding box center [462, 344] width 19 height 19
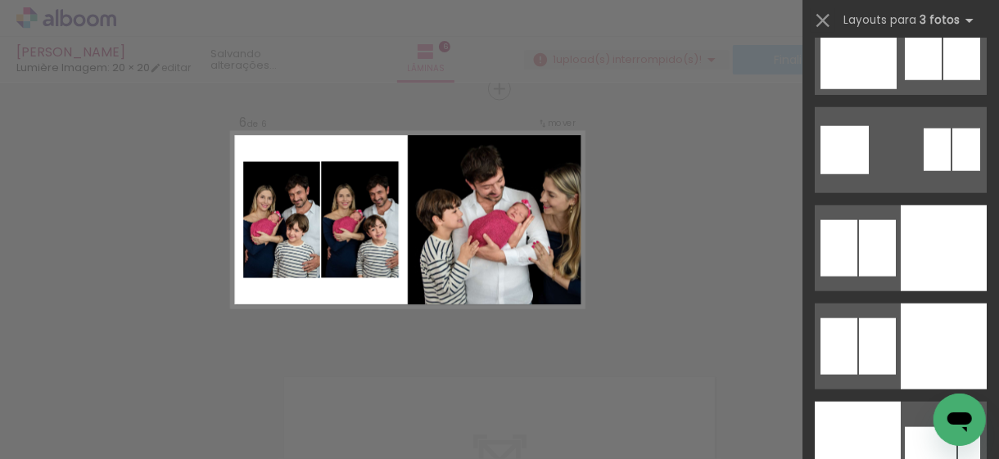
scroll to position [16577, 0]
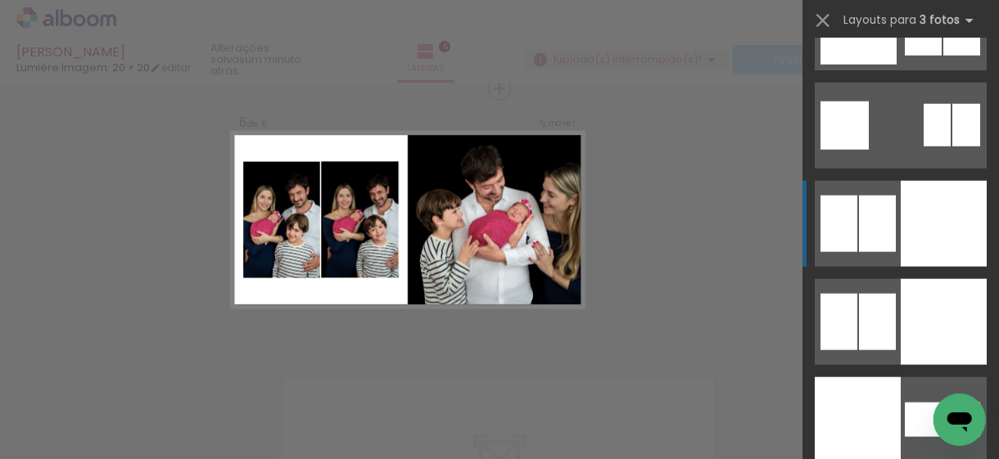
click at [939, 254] on div at bounding box center [944, 224] width 86 height 86
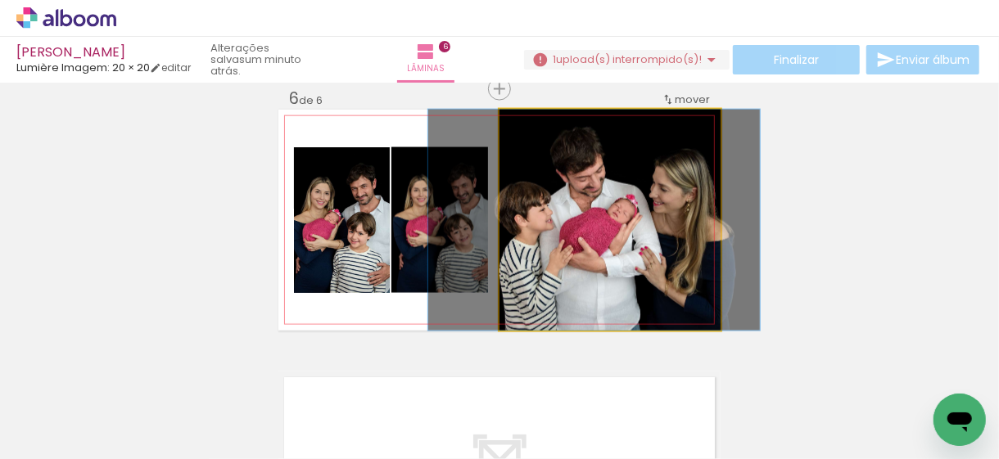
drag, startPoint x: 631, startPoint y: 258, endPoint x: 622, endPoint y: 259, distance: 8.2
click at [635, 256] on quentale-photo at bounding box center [610, 220] width 221 height 221
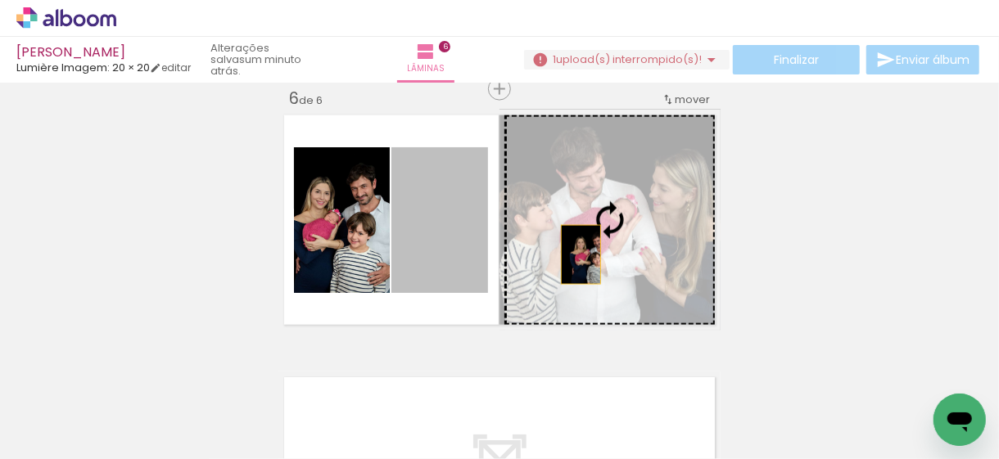
drag, startPoint x: 459, startPoint y: 260, endPoint x: 577, endPoint y: 255, distance: 118.1
click at [0, 0] on slot at bounding box center [0, 0] width 0 height 0
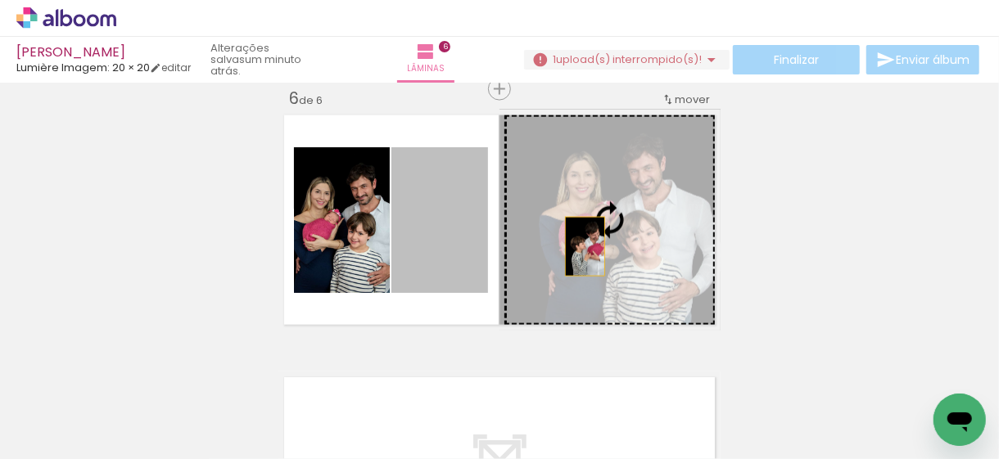
drag, startPoint x: 451, startPoint y: 251, endPoint x: 579, endPoint y: 247, distance: 127.9
click at [0, 0] on slot at bounding box center [0, 0] width 0 height 0
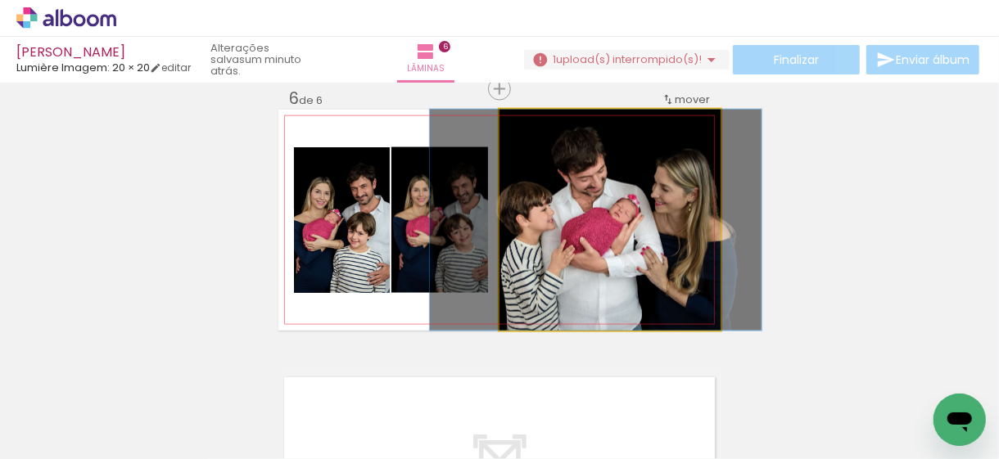
drag, startPoint x: 626, startPoint y: 246, endPoint x: 612, endPoint y: 246, distance: 13.9
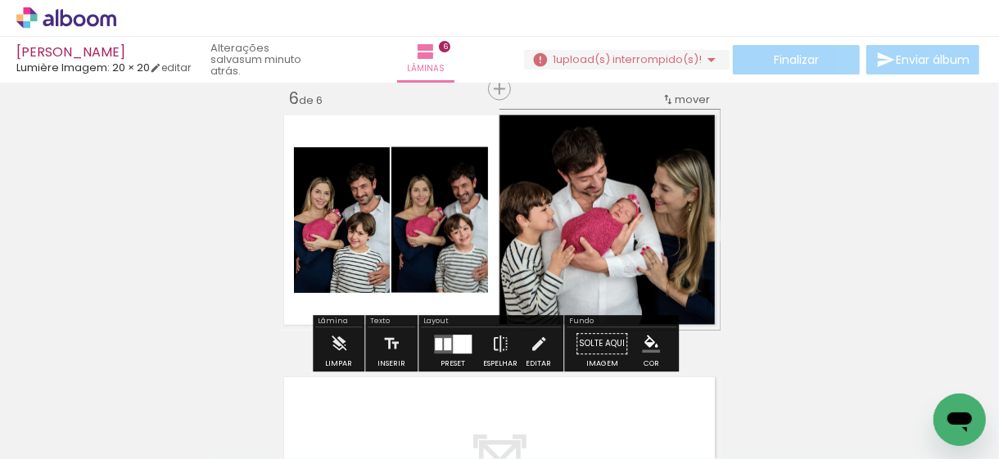
click at [468, 334] on div at bounding box center [453, 344] width 44 height 33
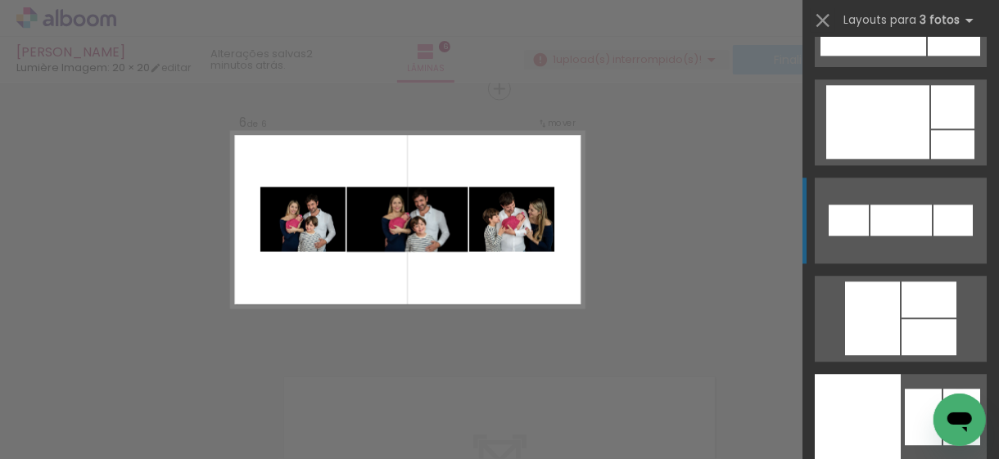
scroll to position [5032, 0]
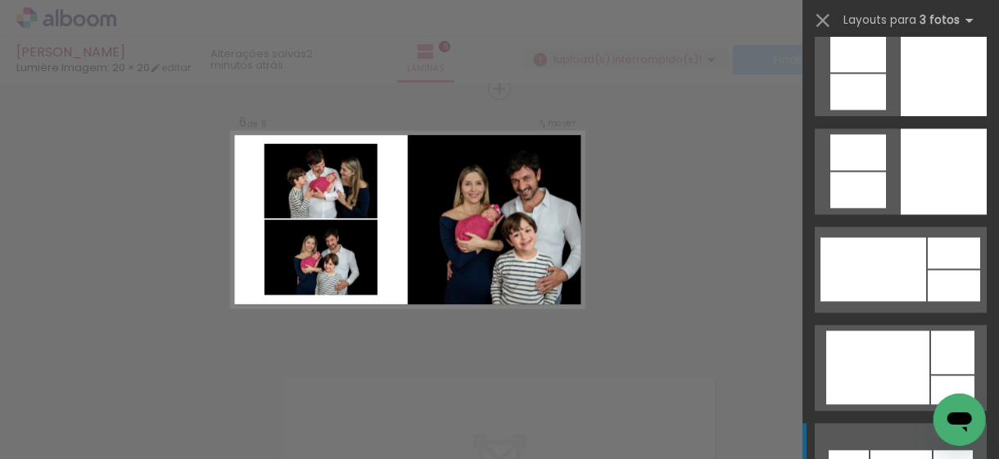
click at [936, 186] on div at bounding box center [944, 172] width 86 height 86
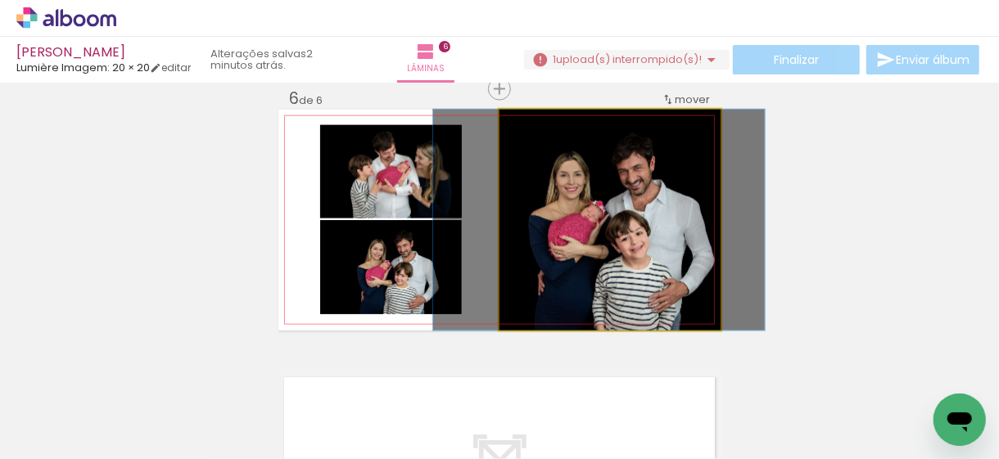
drag, startPoint x: 645, startPoint y: 233, endPoint x: 634, endPoint y: 227, distance: 12.1
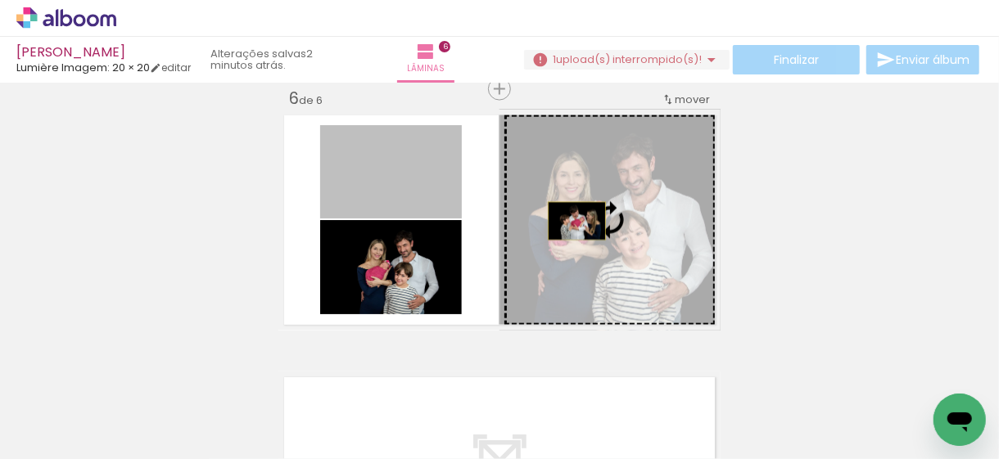
drag, startPoint x: 386, startPoint y: 195, endPoint x: 584, endPoint y: 222, distance: 200.0
click at [0, 0] on slot at bounding box center [0, 0] width 0 height 0
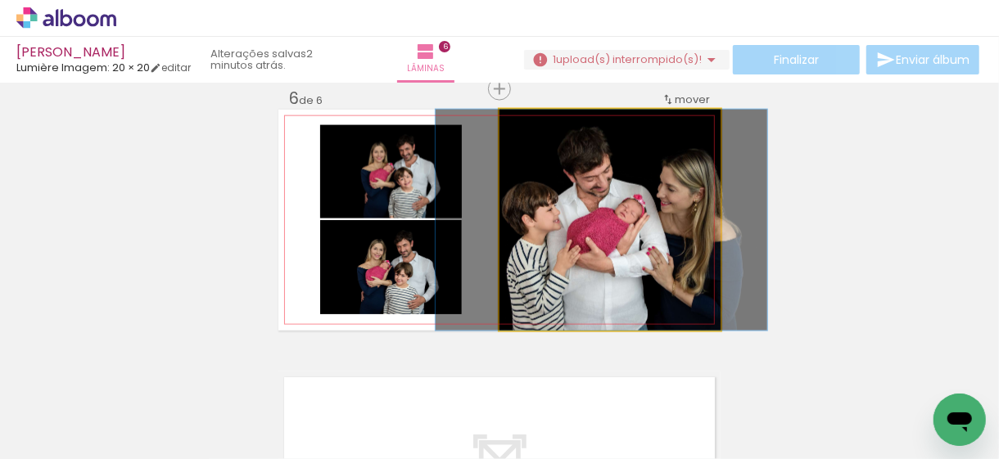
drag, startPoint x: 586, startPoint y: 238, endPoint x: 578, endPoint y: 239, distance: 8.2
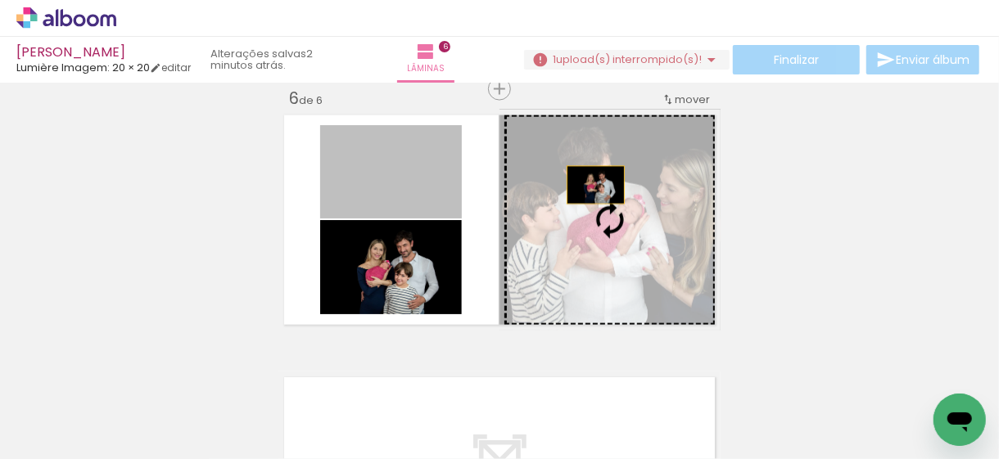
drag, startPoint x: 419, startPoint y: 181, endPoint x: 590, endPoint y: 185, distance: 171.2
click at [0, 0] on slot at bounding box center [0, 0] width 0 height 0
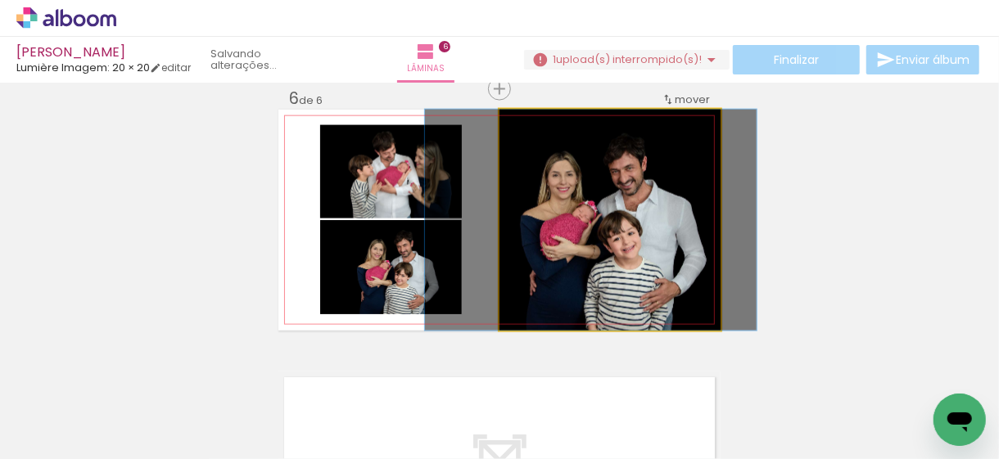
drag, startPoint x: 621, startPoint y: 210, endPoint x: 602, endPoint y: 210, distance: 18.8
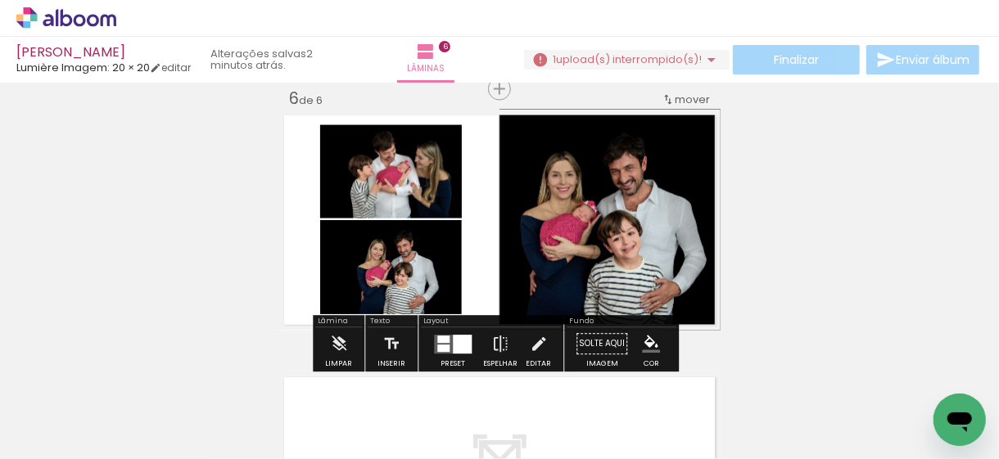
click at [775, 0] on div "Isabella - Newborn Lumière Imagem: 20 × 20 editar 2 minutos atrás. Lâminas 6 Fi…" at bounding box center [499, 0] width 999 height 0
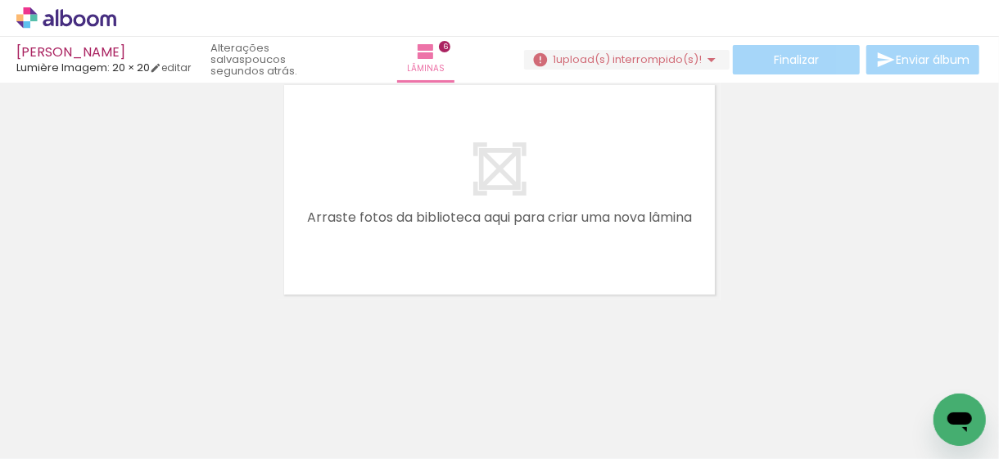
scroll to position [0, 0]
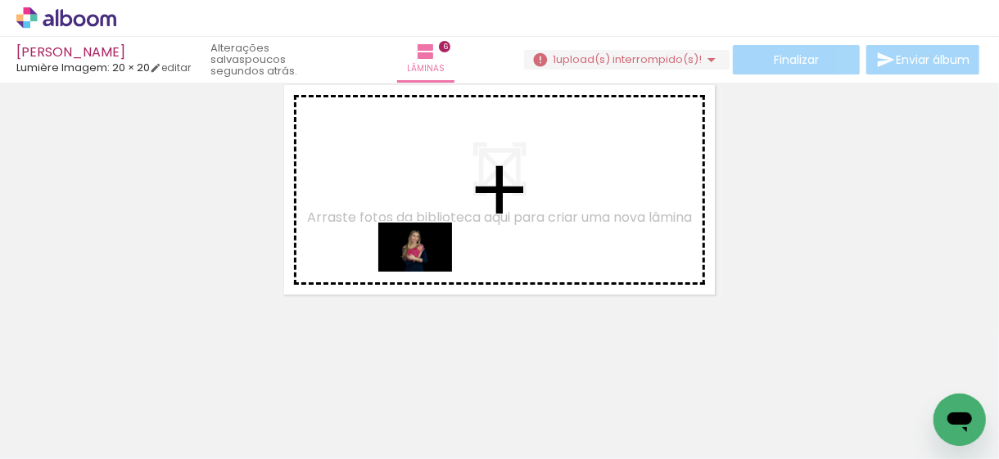
drag, startPoint x: 466, startPoint y: 419, endPoint x: 428, endPoint y: 272, distance: 151.6
click at [428, 272] on quentale-workspace at bounding box center [499, 229] width 999 height 459
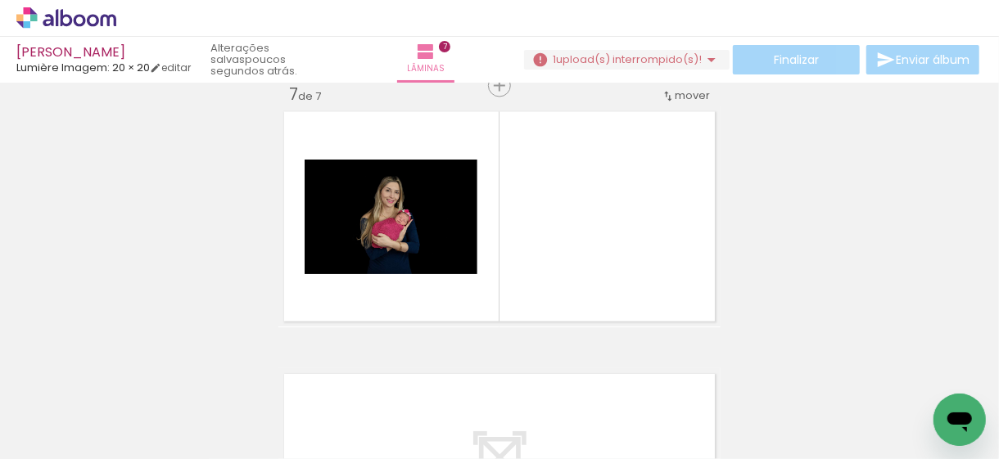
scroll to position [1593, 0]
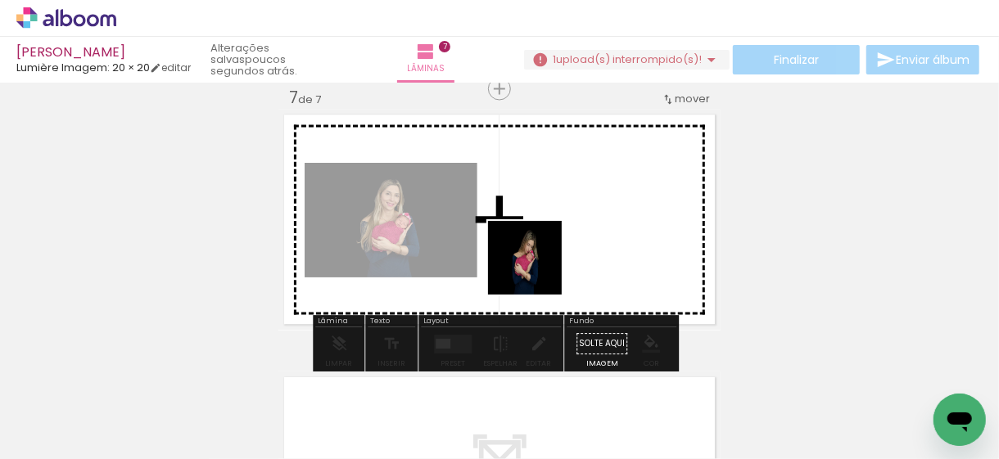
drag, startPoint x: 539, startPoint y: 418, endPoint x: 545, endPoint y: 330, distance: 87.8
click at [536, 273] on quentale-workspace at bounding box center [499, 229] width 999 height 459
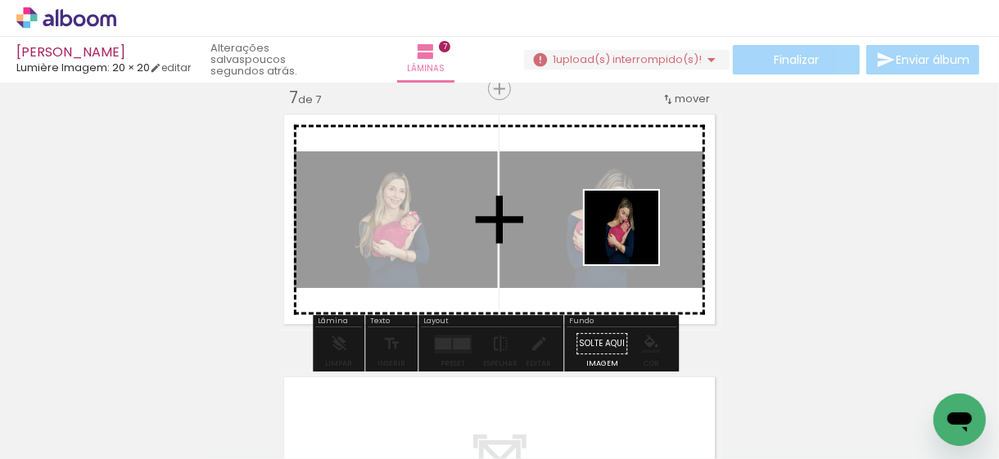
drag, startPoint x: 640, startPoint y: 423, endPoint x: 634, endPoint y: 240, distance: 183.5
click at [634, 240] on quentale-workspace at bounding box center [499, 229] width 999 height 459
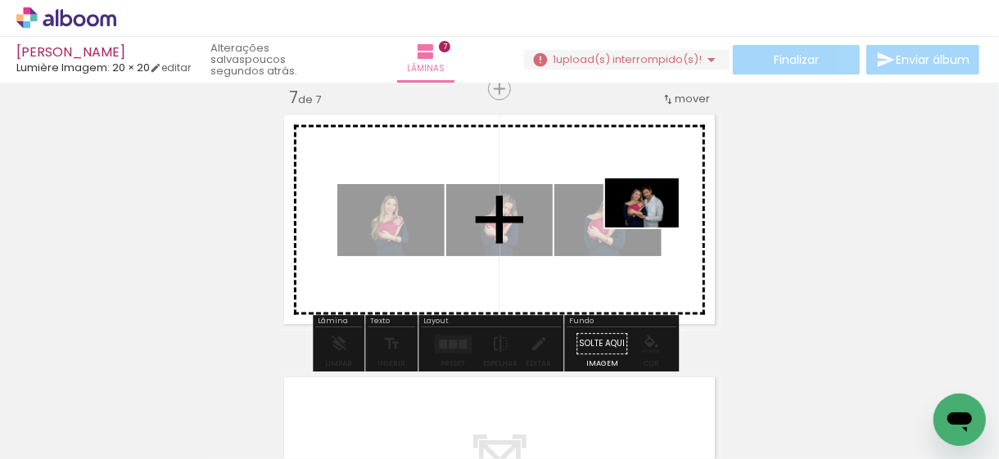
drag, startPoint x: 735, startPoint y: 419, endPoint x: 654, endPoint y: 228, distance: 207.8
click at [654, 228] on quentale-workspace at bounding box center [499, 229] width 999 height 459
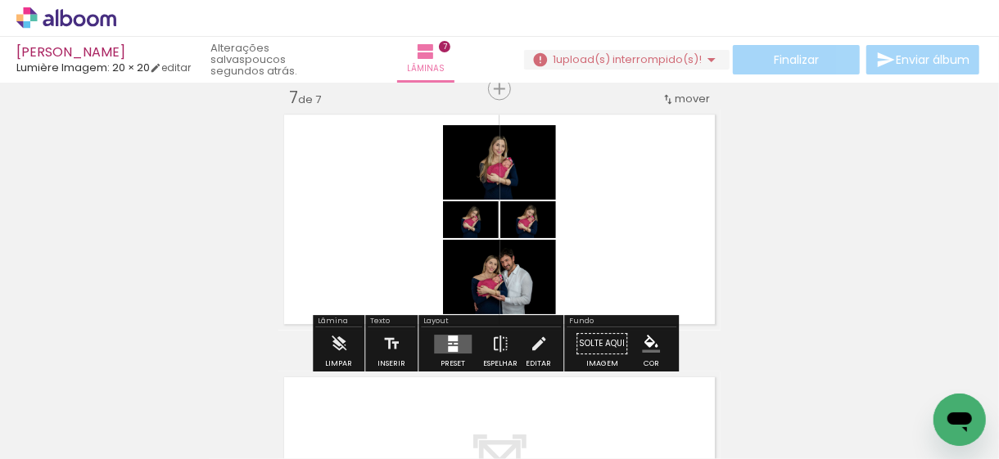
scroll to position [0, 564]
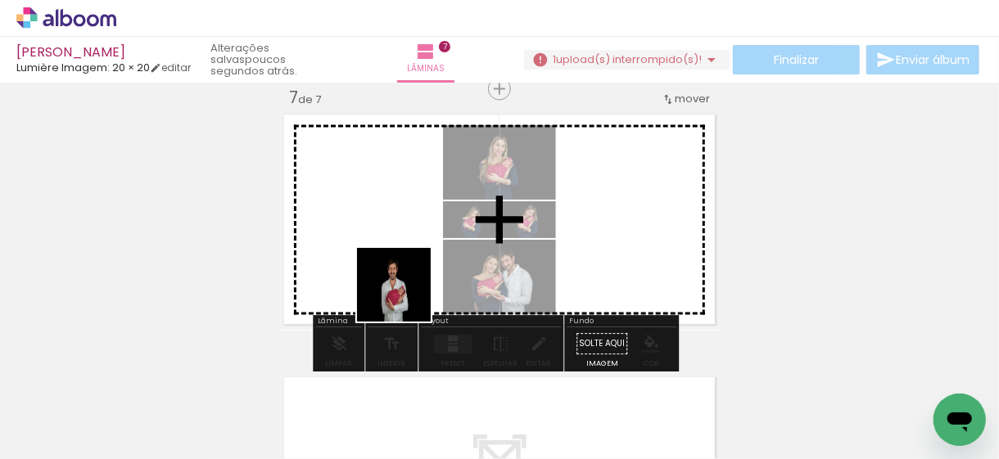
drag, startPoint x: 440, startPoint y: 415, endPoint x: 414, endPoint y: 357, distance: 63.5
click at [404, 287] on quentale-workspace at bounding box center [499, 229] width 999 height 459
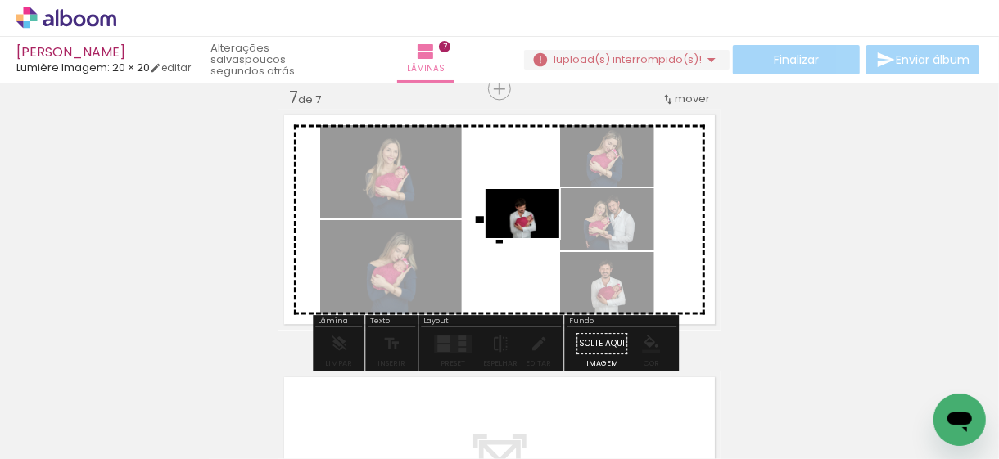
drag, startPoint x: 529, startPoint y: 413, endPoint x: 535, endPoint y: 238, distance: 174.5
click at [535, 238] on quentale-workspace at bounding box center [499, 229] width 999 height 459
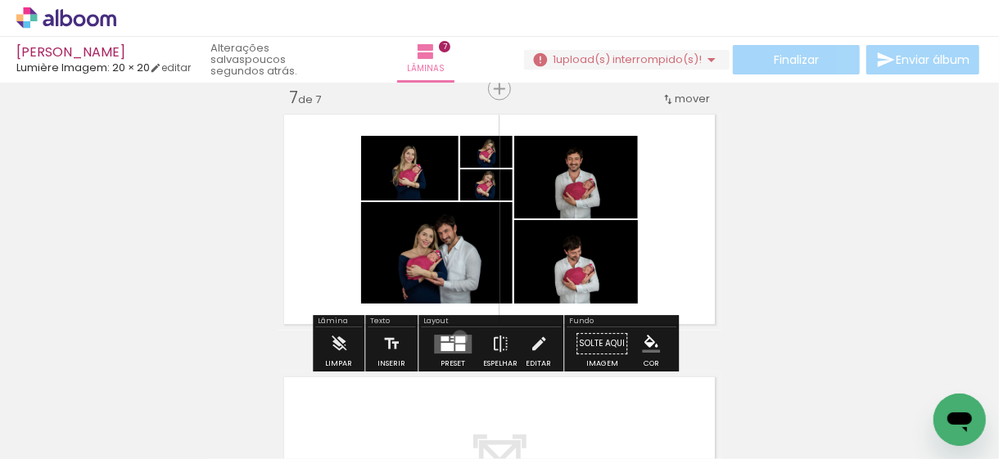
click at [456, 337] on div at bounding box center [460, 340] width 10 height 7
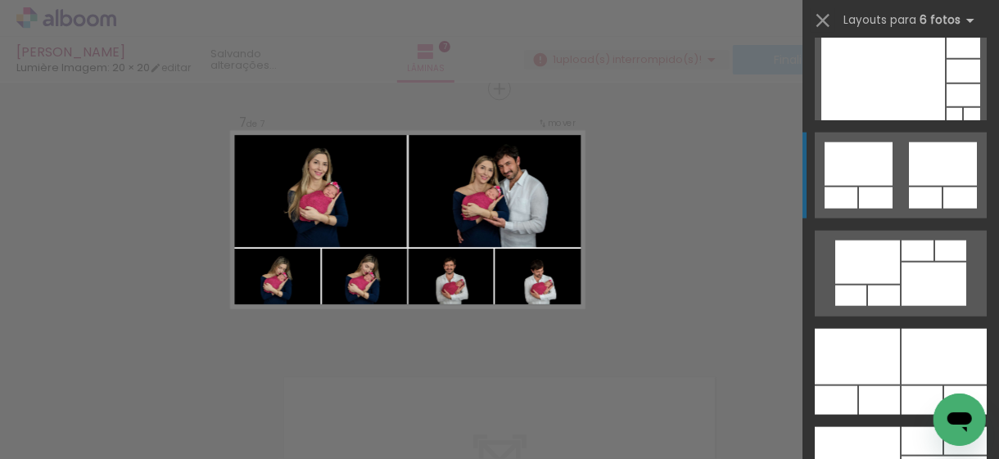
scroll to position [901, 0]
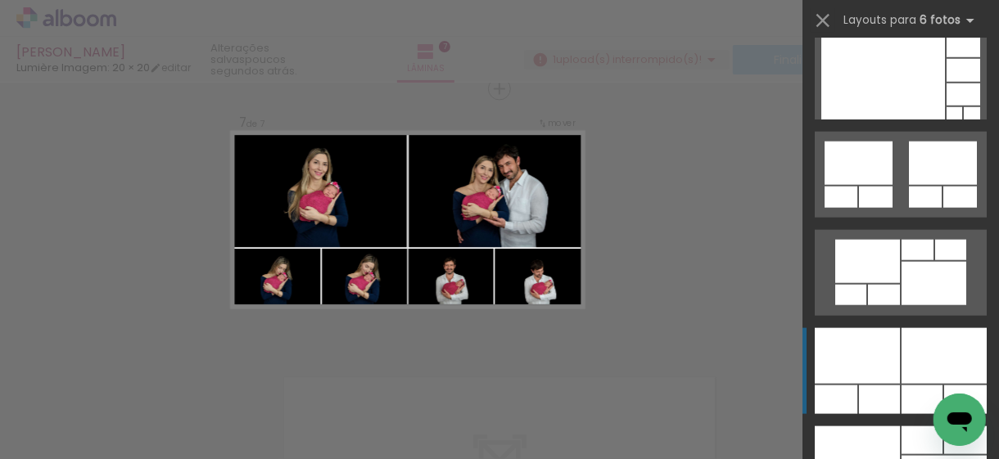
click at [858, 349] on div at bounding box center [857, 356] width 85 height 56
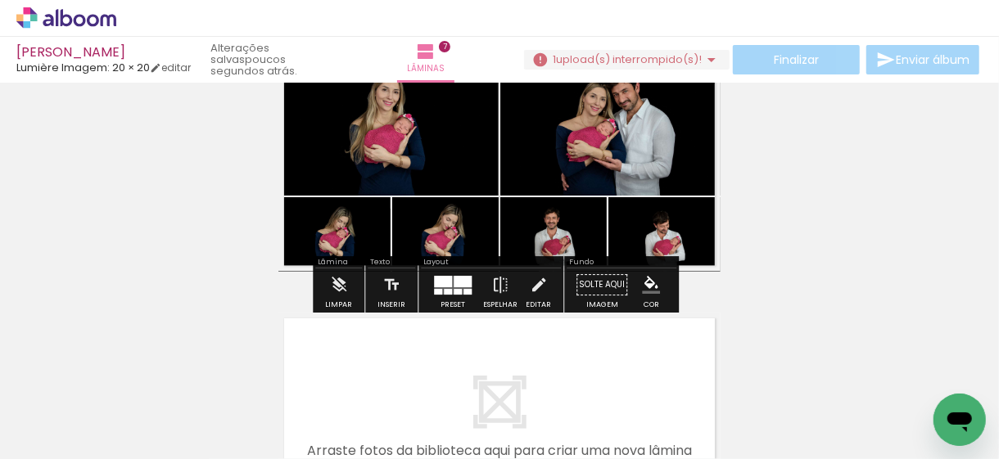
scroll to position [1675, 0]
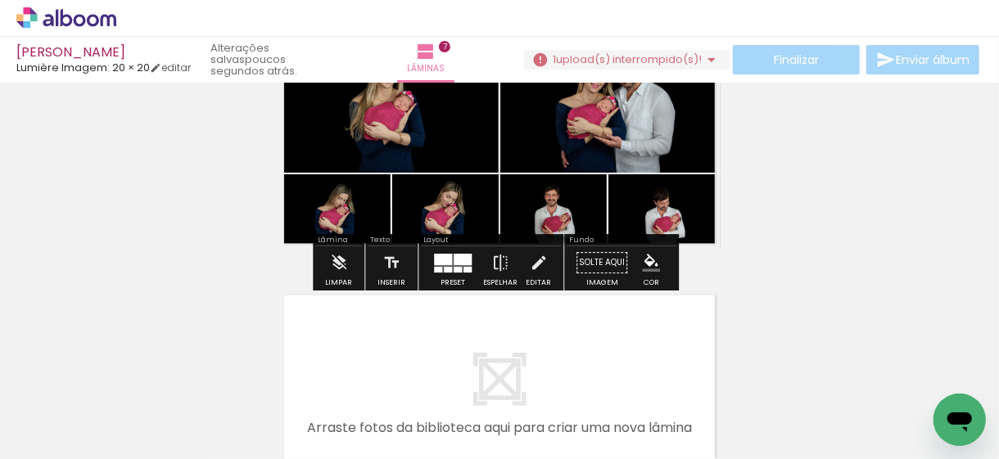
click at [467, 261] on div at bounding box center [463, 258] width 18 height 11
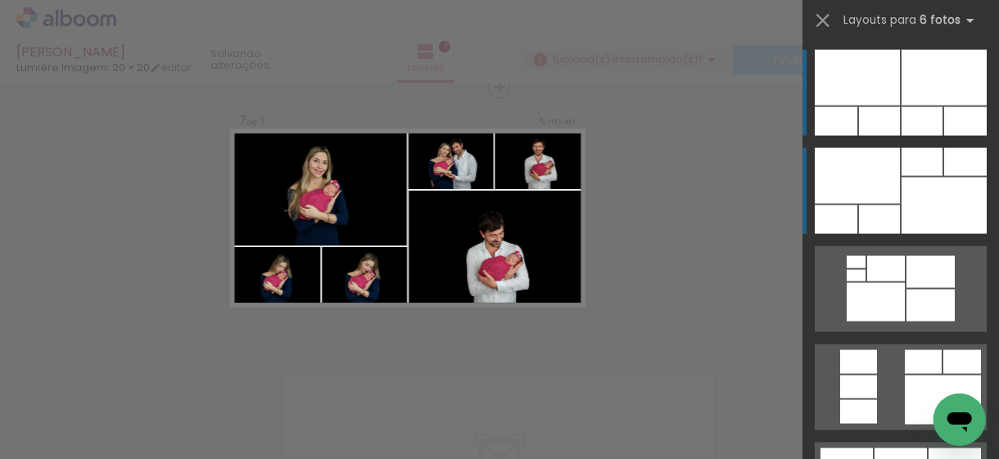
scroll to position [1593, 0]
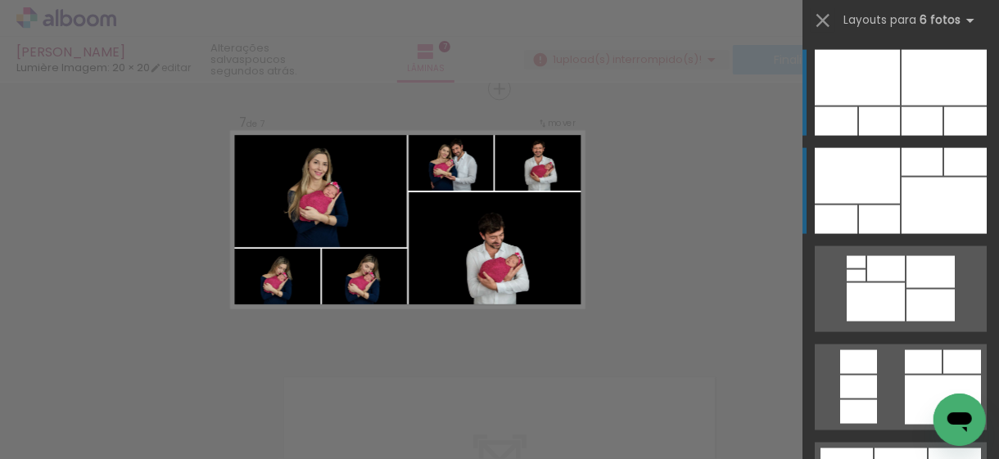
click at [921, 184] on div at bounding box center [944, 206] width 85 height 57
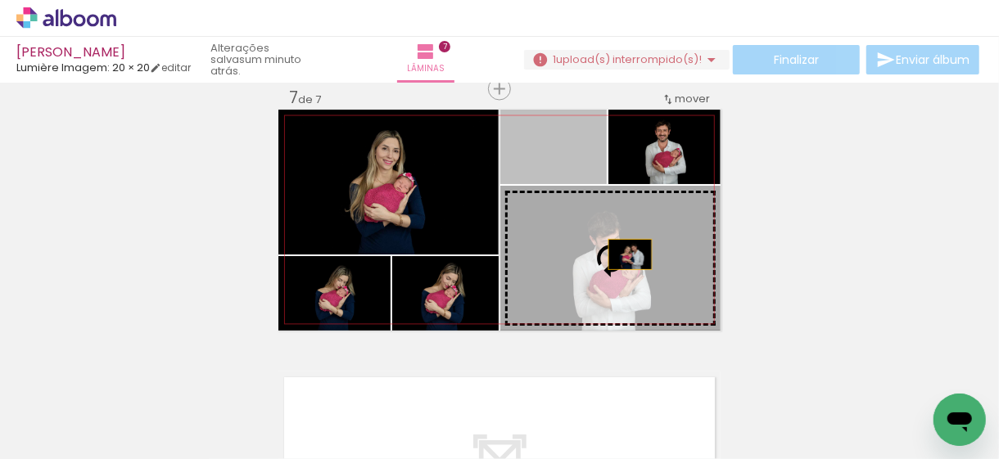
drag, startPoint x: 577, startPoint y: 156, endPoint x: 627, endPoint y: 257, distance: 112.8
click at [0, 0] on slot at bounding box center [0, 0] width 0 height 0
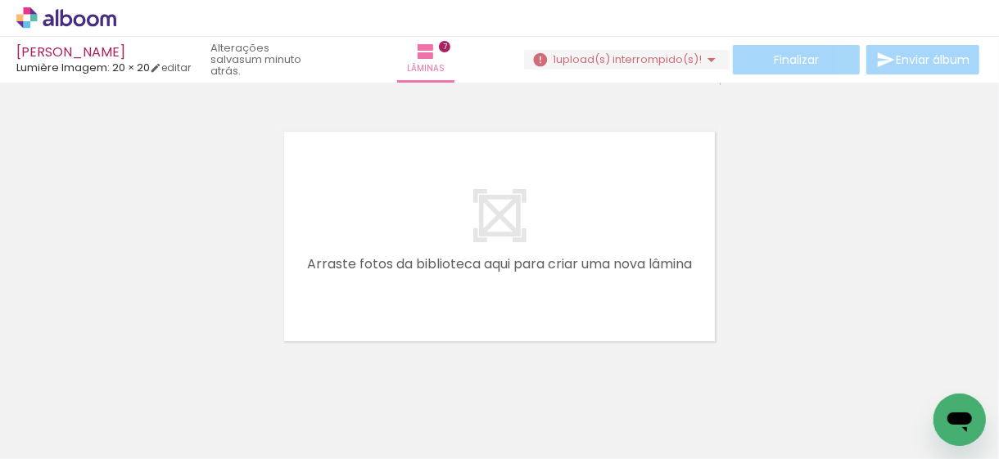
scroll to position [0, 1425]
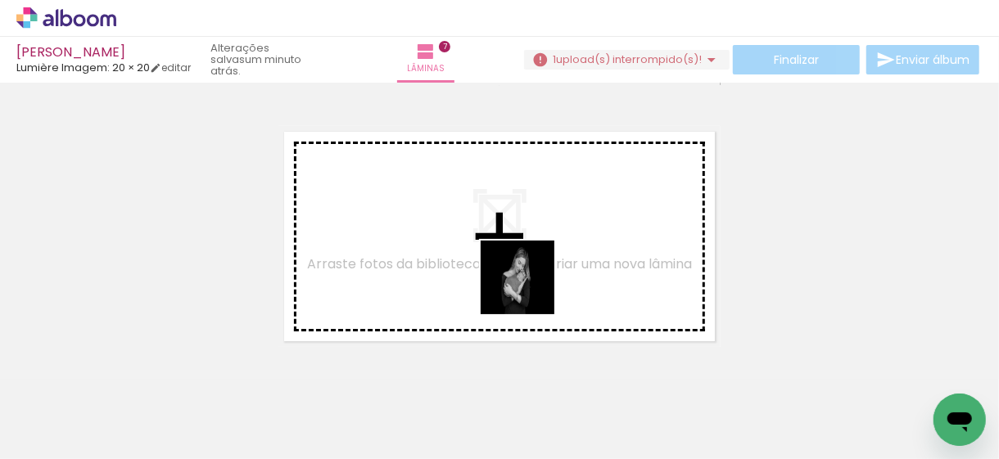
drag, startPoint x: 777, startPoint y: 409, endPoint x: 731, endPoint y: 349, distance: 75.4
click at [520, 283] on quentale-workspace at bounding box center [499, 229] width 999 height 459
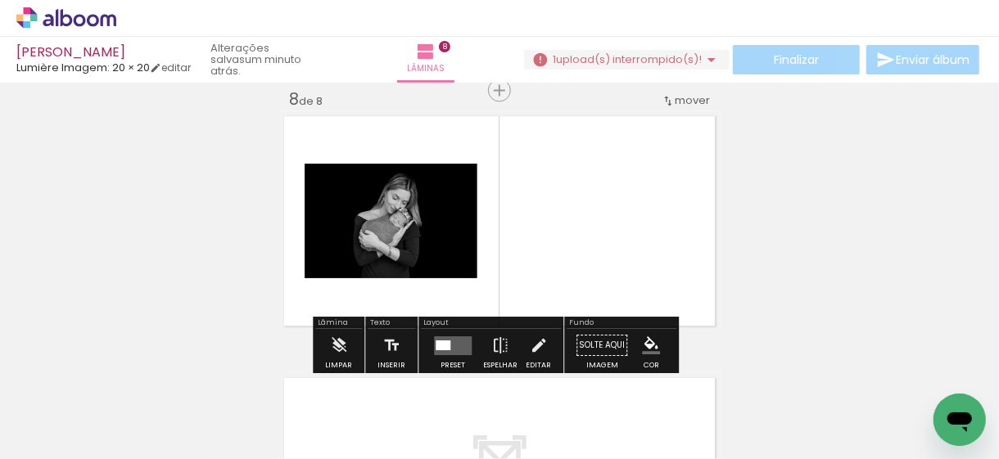
scroll to position [1855, 0]
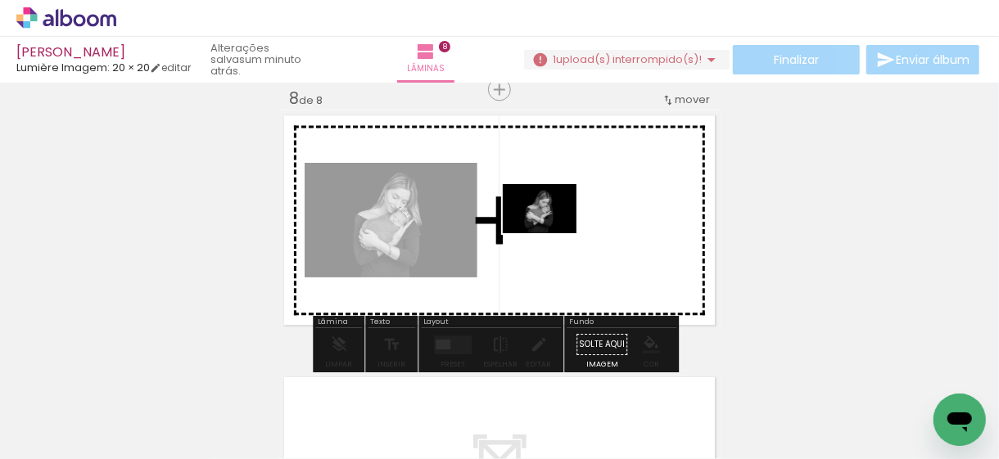
drag, startPoint x: 871, startPoint y: 407, endPoint x: 550, endPoint y: 230, distance: 367.3
click at [550, 230] on quentale-workspace at bounding box center [499, 229] width 999 height 459
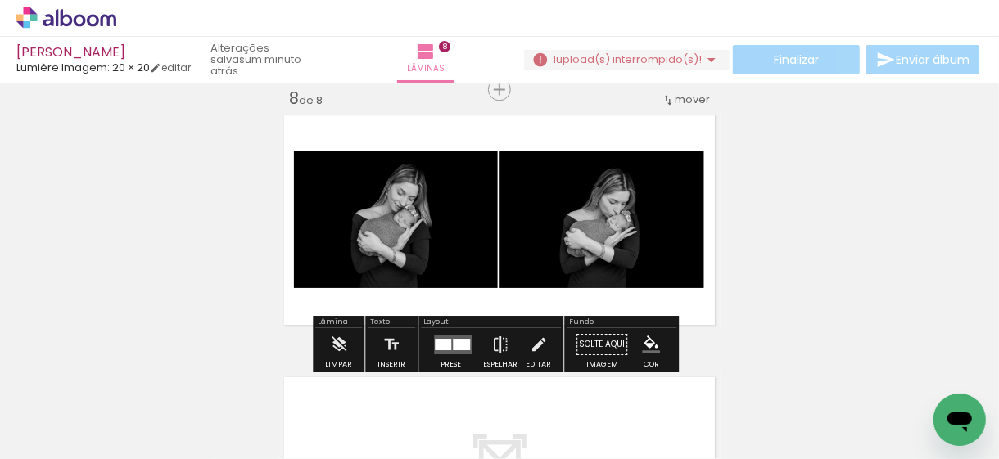
scroll to position [0, 1524]
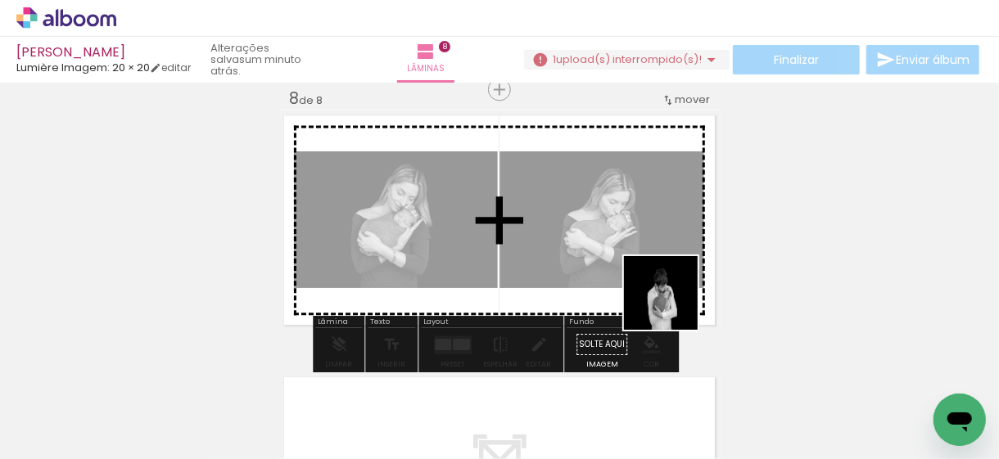
drag, startPoint x: 846, startPoint y: 411, endPoint x: 582, endPoint y: 247, distance: 310.4
click at [582, 247] on quentale-workspace at bounding box center [499, 229] width 999 height 459
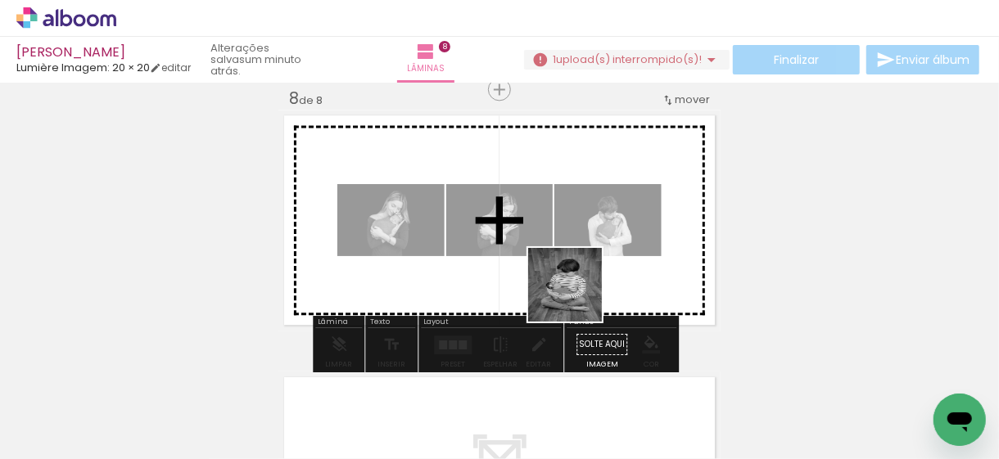
drag, startPoint x: 877, startPoint y: 373, endPoint x: 540, endPoint y: 273, distance: 351.9
click at [540, 273] on quentale-workspace at bounding box center [499, 229] width 999 height 459
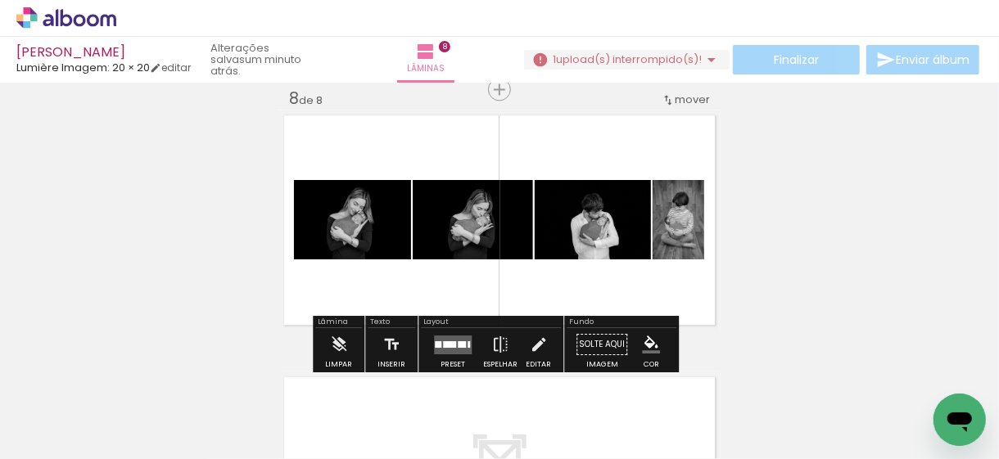
click at [453, 346] on quentale-layouter at bounding box center [453, 344] width 38 height 19
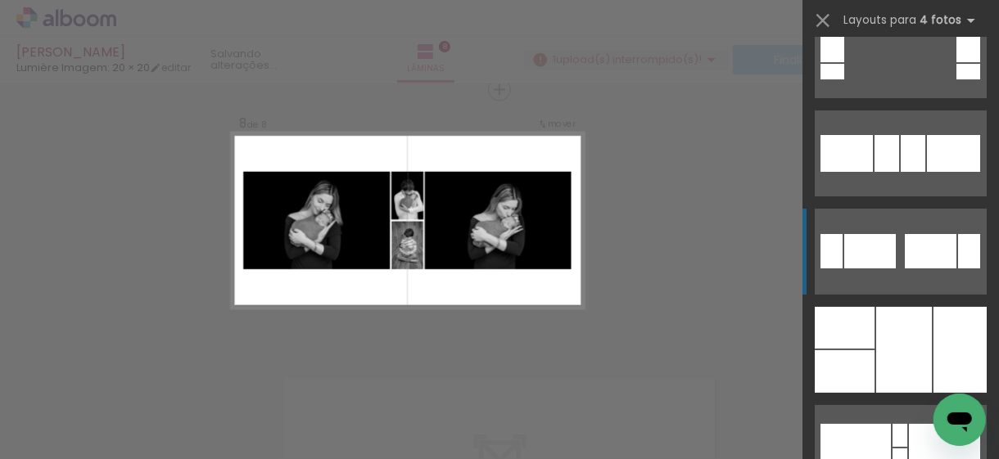
scroll to position [6306, 0]
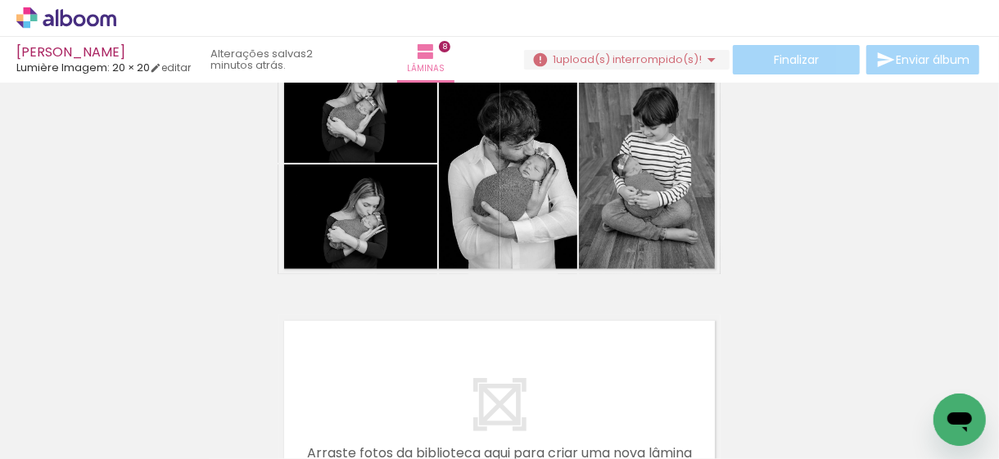
scroll to position [1937, 0]
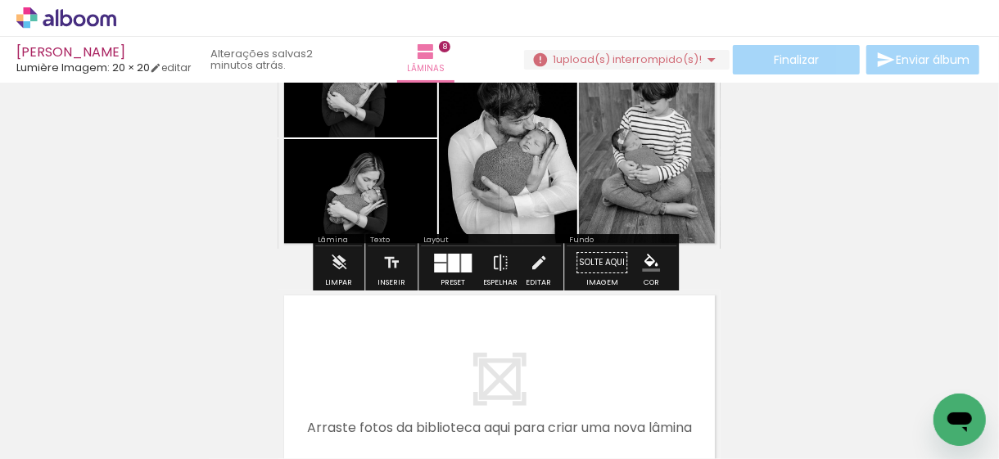
click at [463, 267] on div at bounding box center [466, 262] width 11 height 19
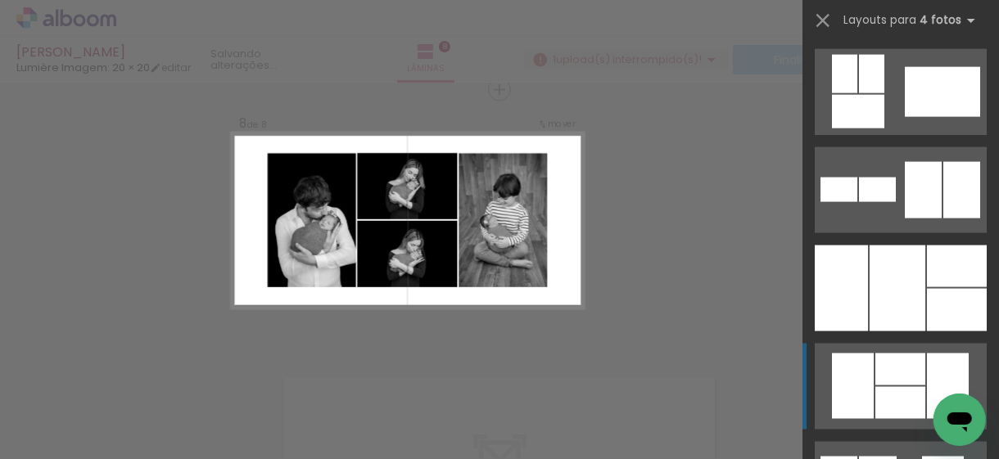
scroll to position [7714, 0]
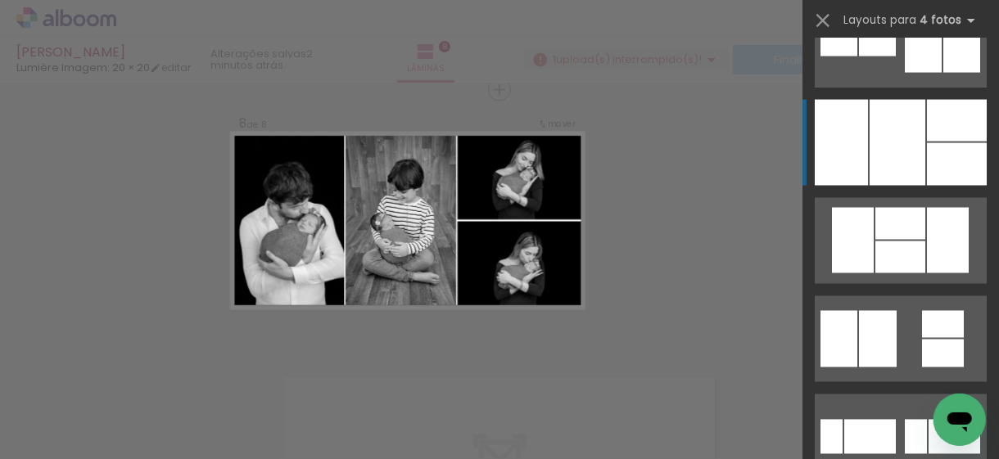
click at [893, 143] on div at bounding box center [898, 143] width 56 height 86
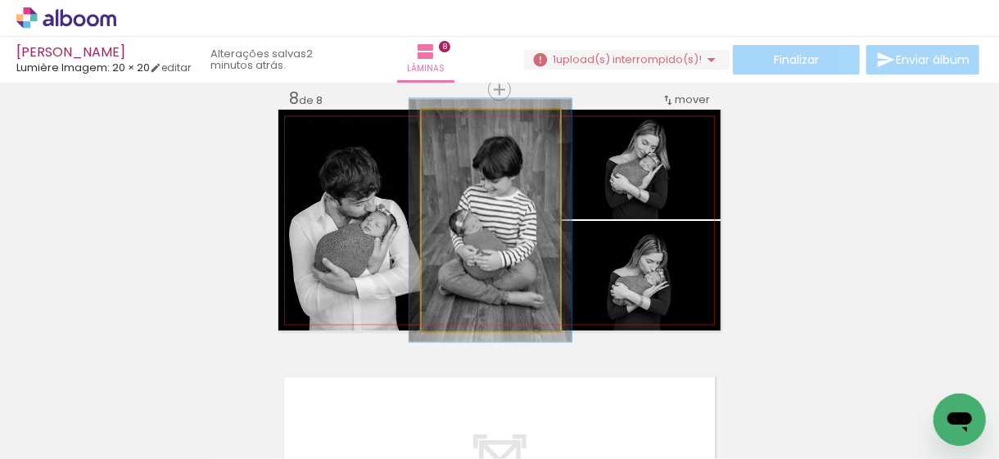
type paper-slider "110"
click at [459, 132] on div at bounding box center [466, 127] width 15 height 15
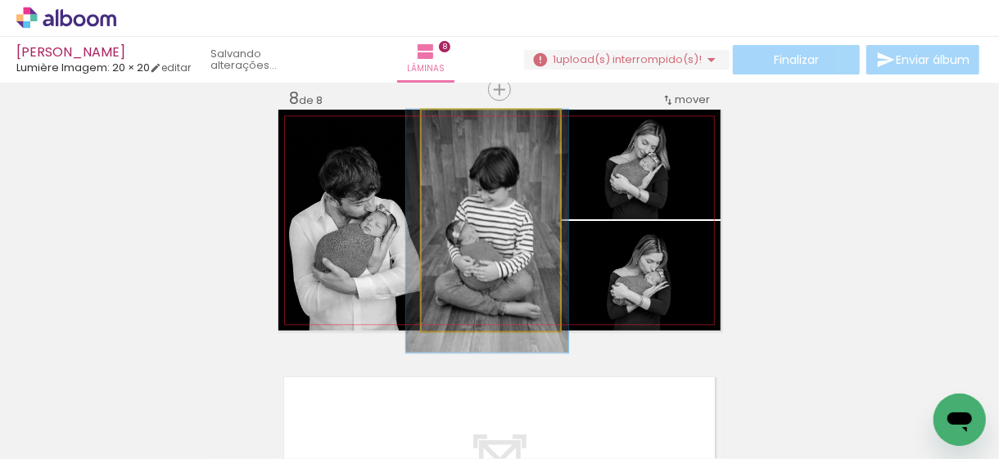
drag, startPoint x: 500, startPoint y: 212, endPoint x: 497, endPoint y: 228, distance: 15.9
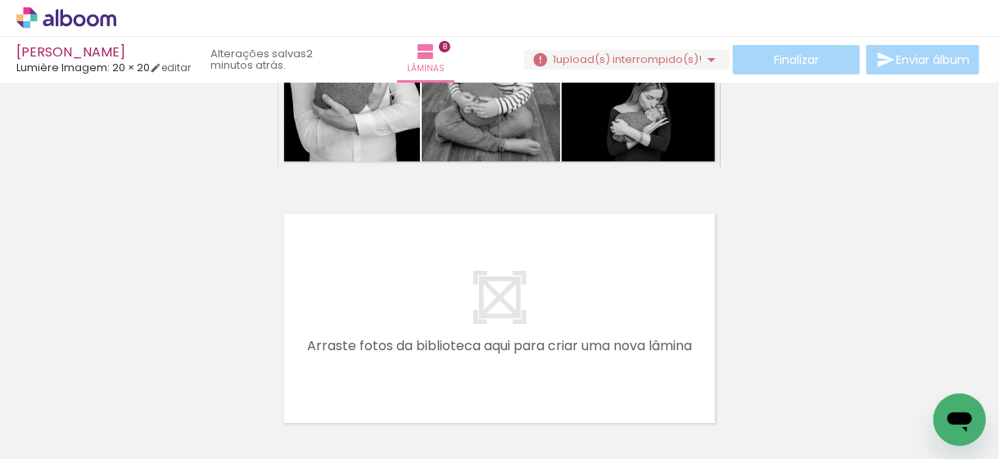
scroll to position [0, 0]
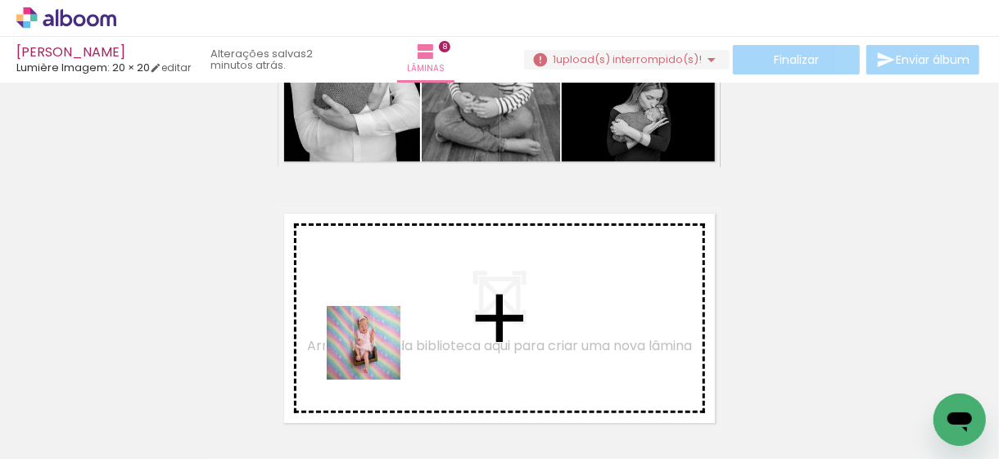
drag, startPoint x: 358, startPoint y: 416, endPoint x: 391, endPoint y: 317, distance: 104.6
click at [391, 317] on quentale-workspace at bounding box center [499, 229] width 999 height 459
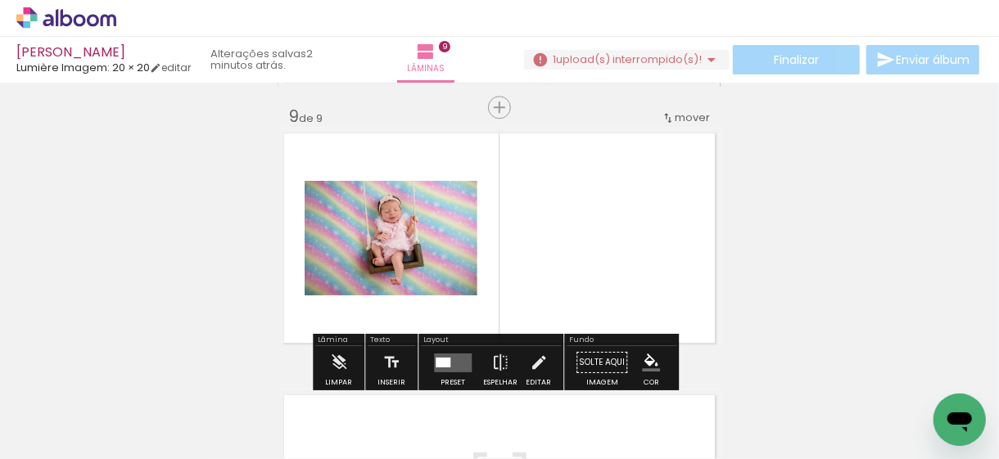
scroll to position [2117, 0]
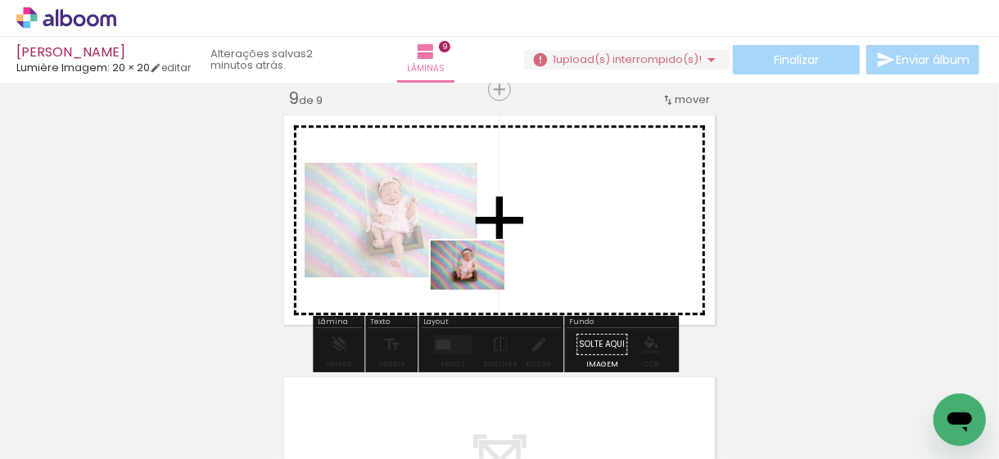
drag, startPoint x: 163, startPoint y: 423, endPoint x: 489, endPoint y: 279, distance: 356.4
click at [488, 281] on quentale-workspace at bounding box center [499, 229] width 999 height 459
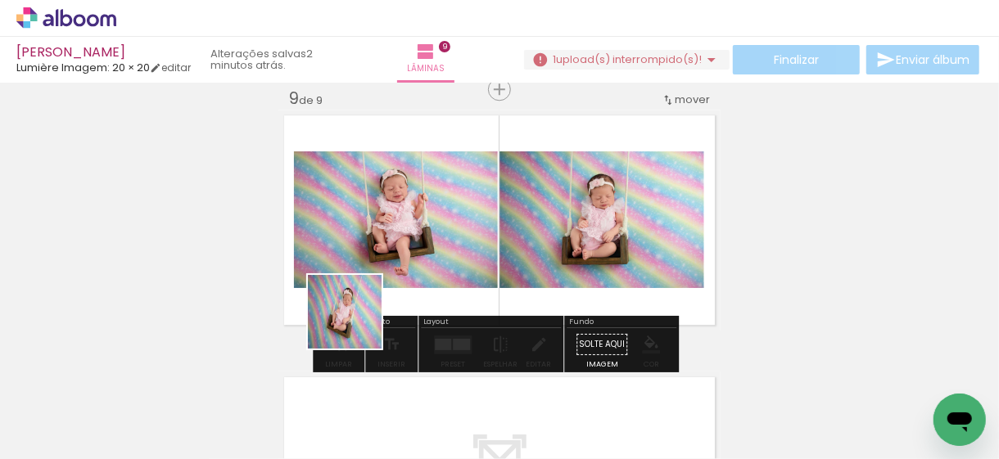
drag, startPoint x: 260, startPoint y: 423, endPoint x: 437, endPoint y: 274, distance: 230.2
click at [437, 274] on quentale-workspace at bounding box center [499, 229] width 999 height 459
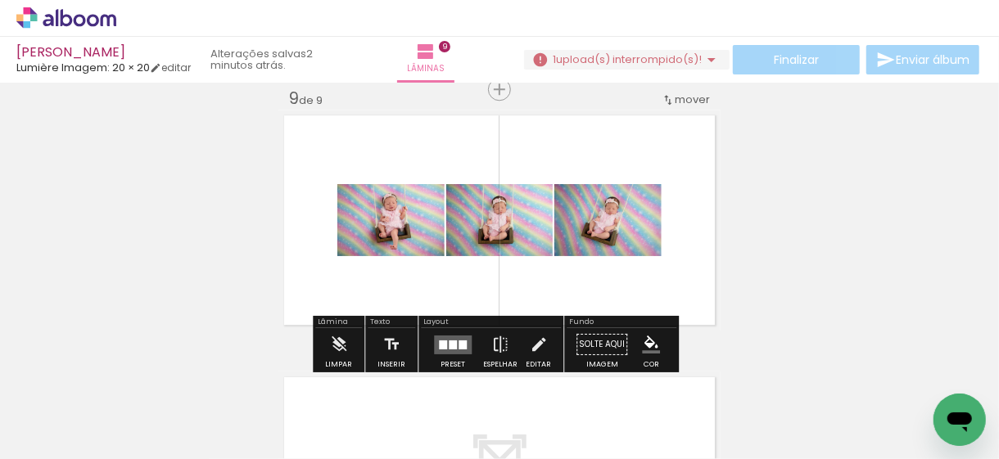
click at [449, 343] on div at bounding box center [453, 344] width 8 height 9
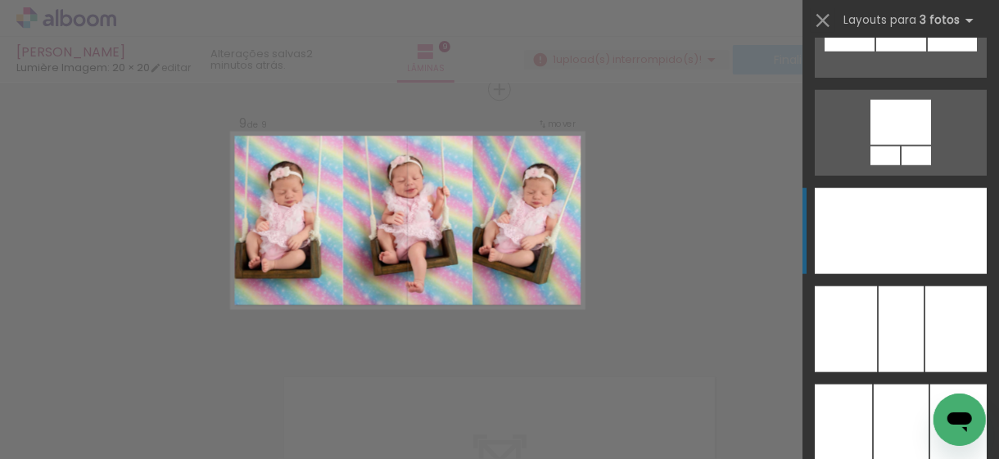
scroll to position [4013, 0]
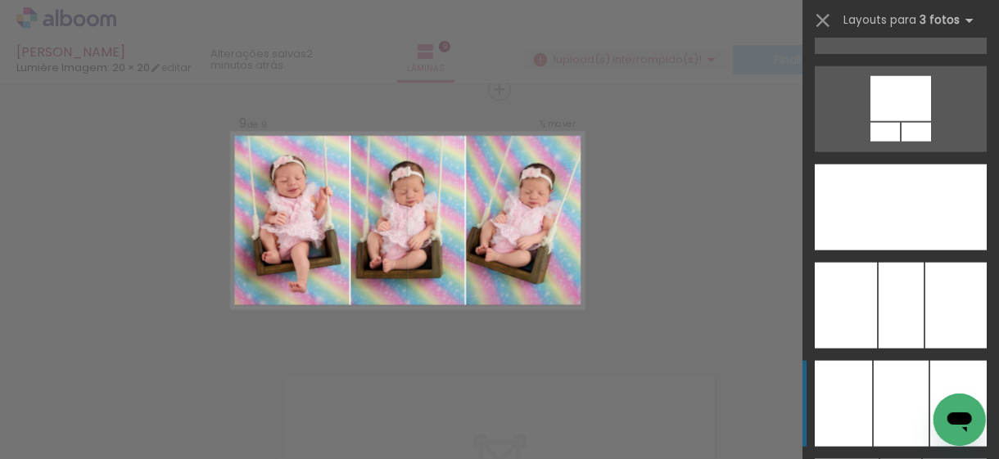
click at [864, 437] on div at bounding box center [843, 404] width 57 height 86
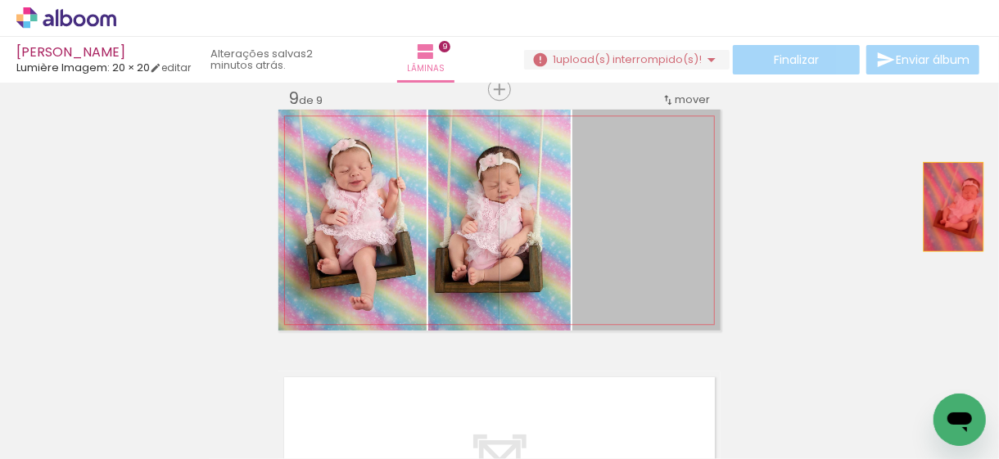
drag, startPoint x: 666, startPoint y: 215, endPoint x: 948, endPoint y: 206, distance: 281.9
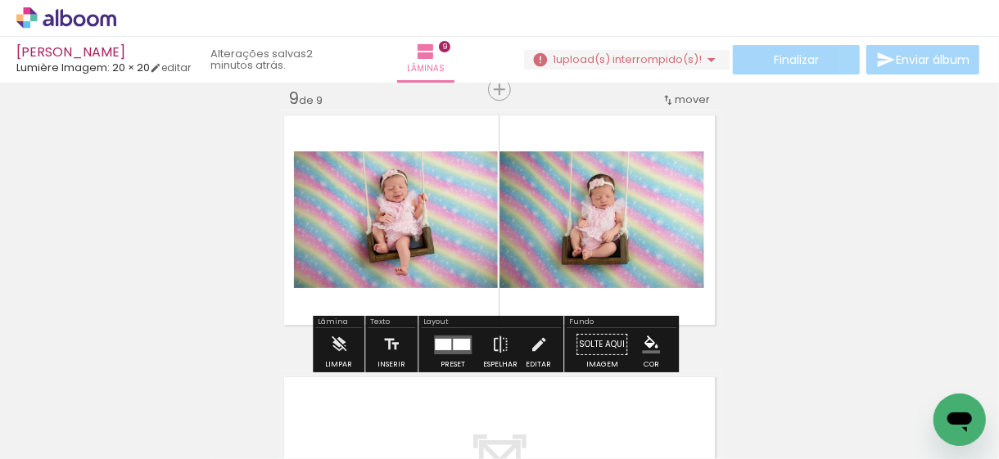
click at [446, 339] on div at bounding box center [443, 343] width 16 height 11
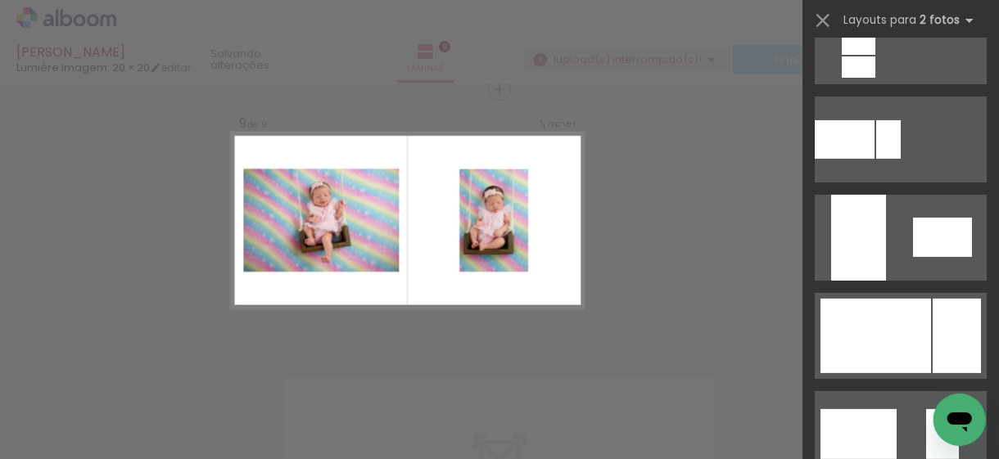
scroll to position [3522, 0]
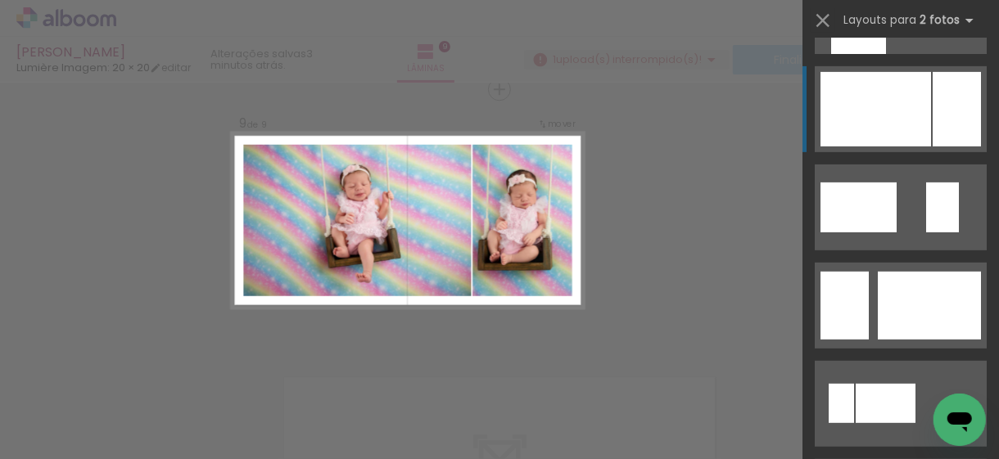
click at [877, 117] on div at bounding box center [876, 109] width 111 height 75
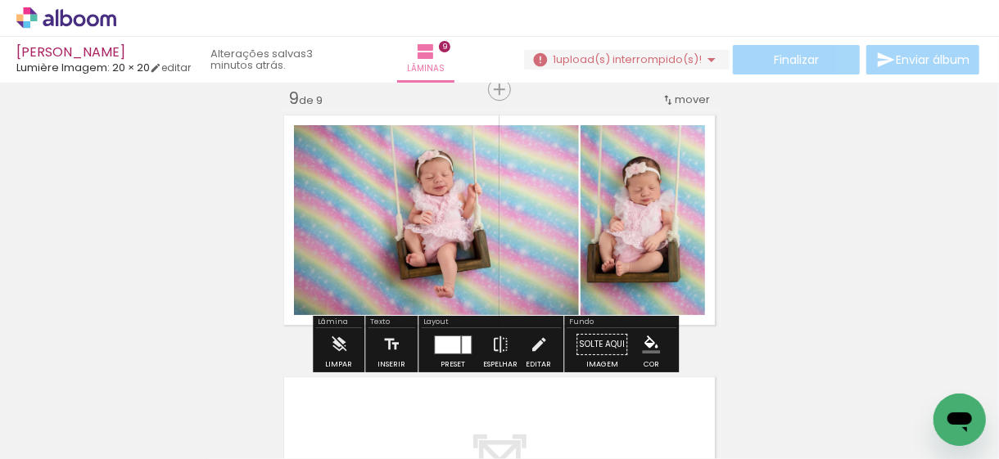
click at [448, 350] on div at bounding box center [447, 344] width 25 height 17
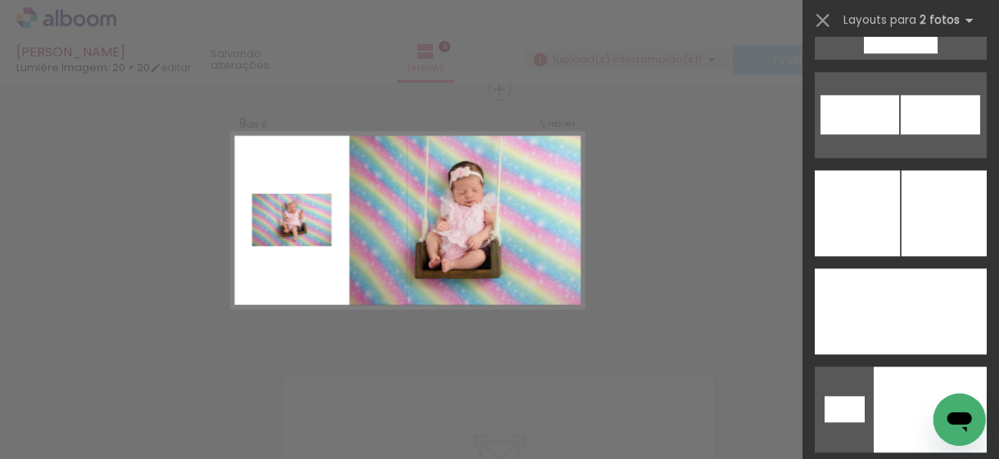
scroll to position [5258, 0]
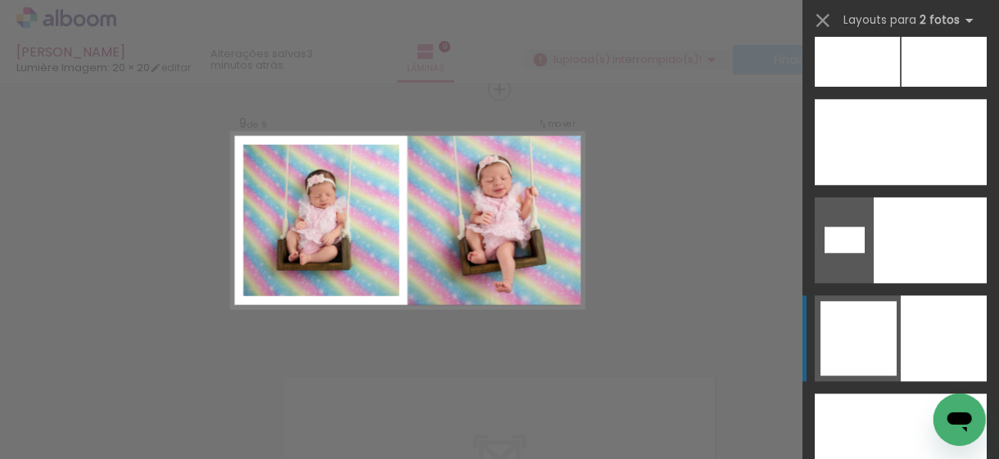
click at [862, 352] on div at bounding box center [859, 338] width 76 height 75
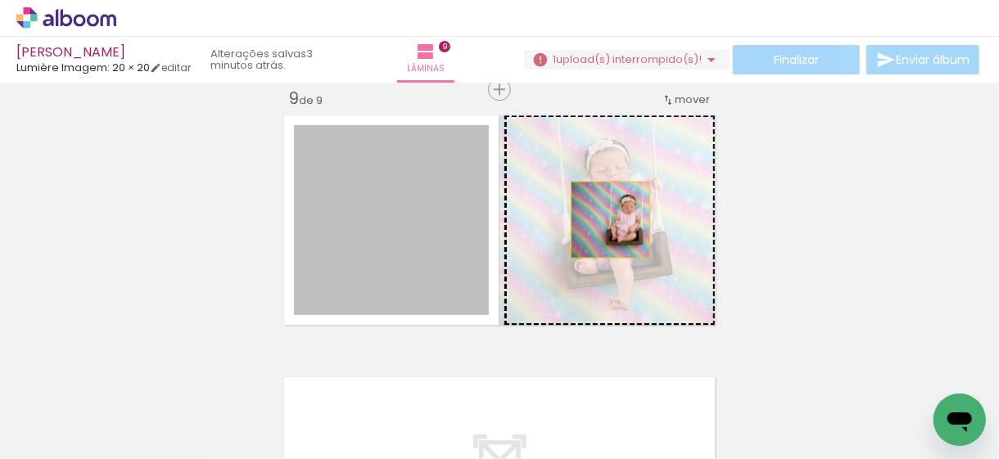
drag, startPoint x: 406, startPoint y: 206, endPoint x: 606, endPoint y: 221, distance: 200.4
click at [0, 0] on slot at bounding box center [0, 0] width 0 height 0
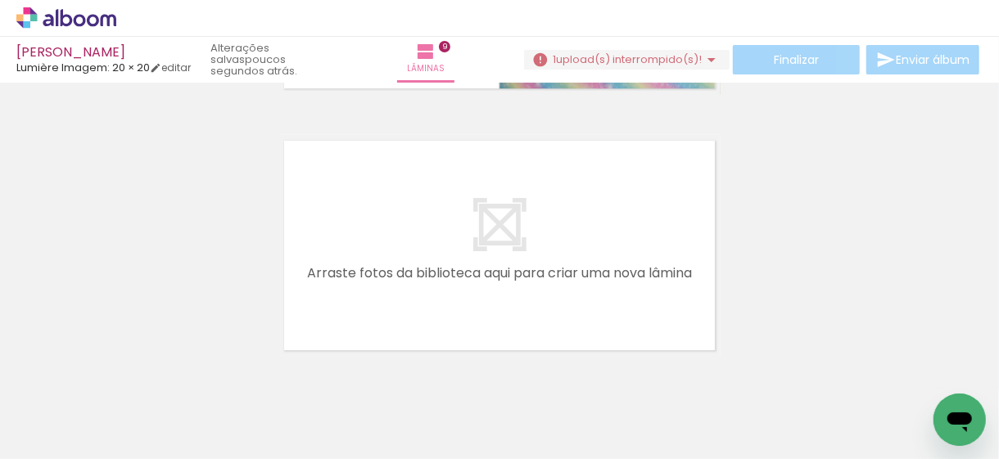
scroll to position [2410, 0]
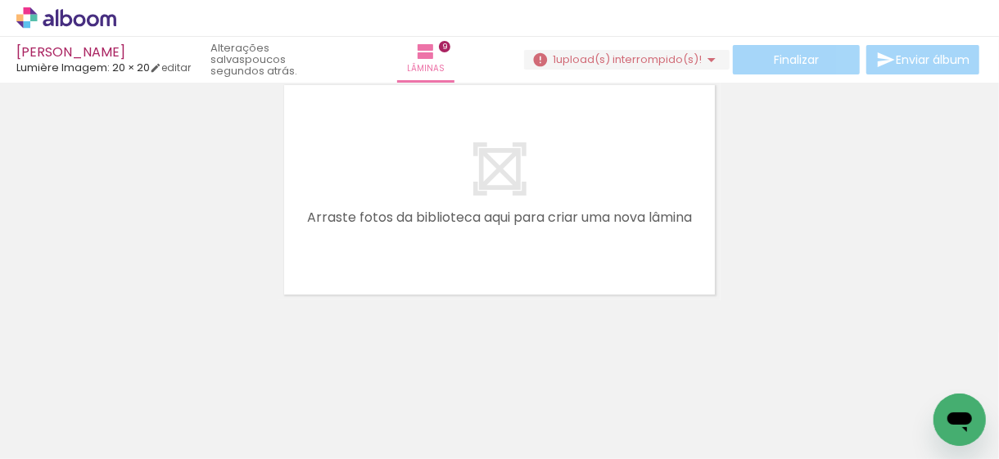
click at [36, 428] on span "Adicionar Fotos" at bounding box center [58, 437] width 49 height 18
click at [0, 0] on input "file" at bounding box center [0, 0] width 0 height 0
click at [61, 438] on span "Adicionar Fotos" at bounding box center [58, 437] width 49 height 18
click at [0, 0] on input "file" at bounding box center [0, 0] width 0 height 0
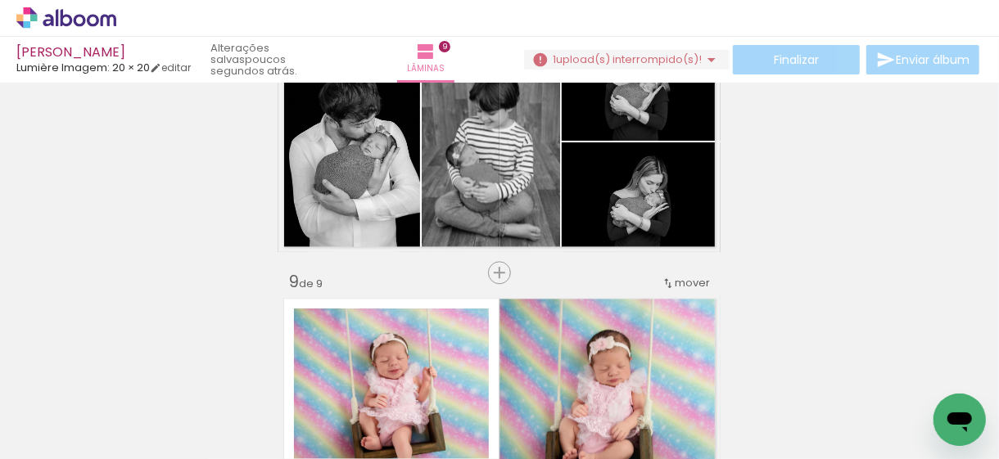
scroll to position [1837, 0]
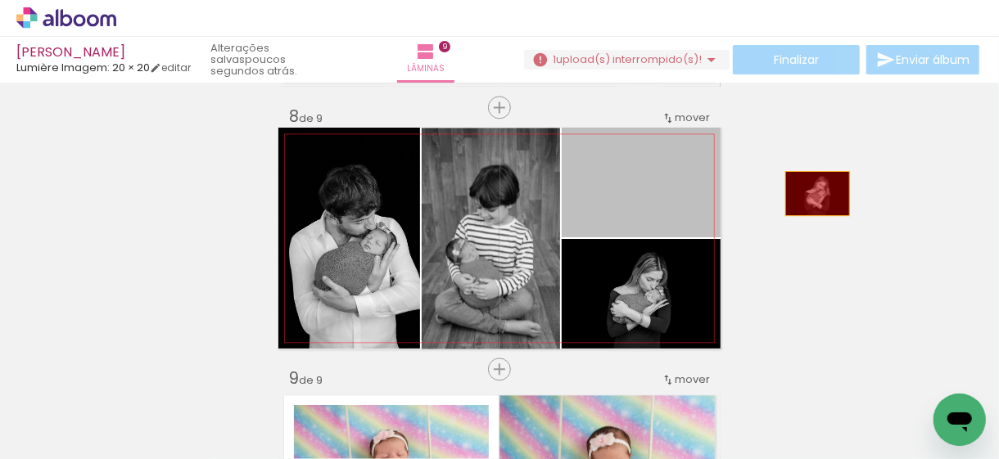
drag, startPoint x: 648, startPoint y: 207, endPoint x: 808, endPoint y: 256, distance: 166.9
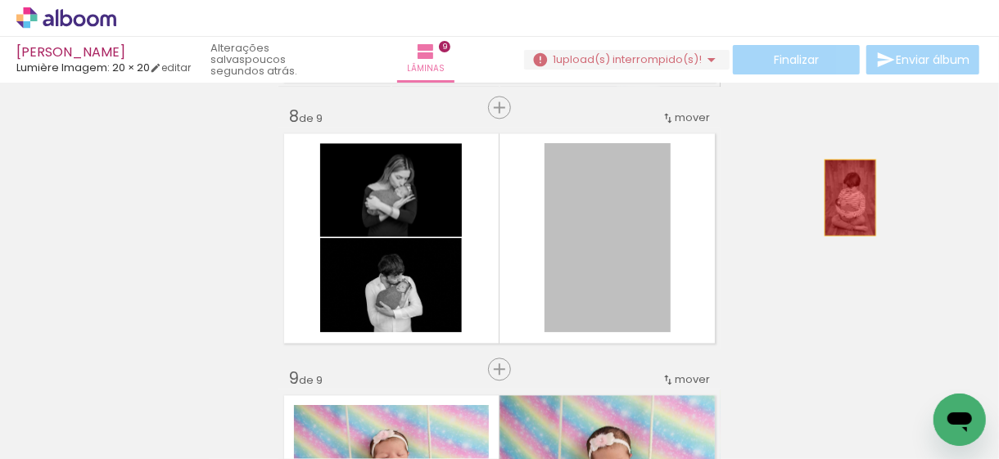
drag, startPoint x: 636, startPoint y: 262, endPoint x: 842, endPoint y: 198, distance: 216.0
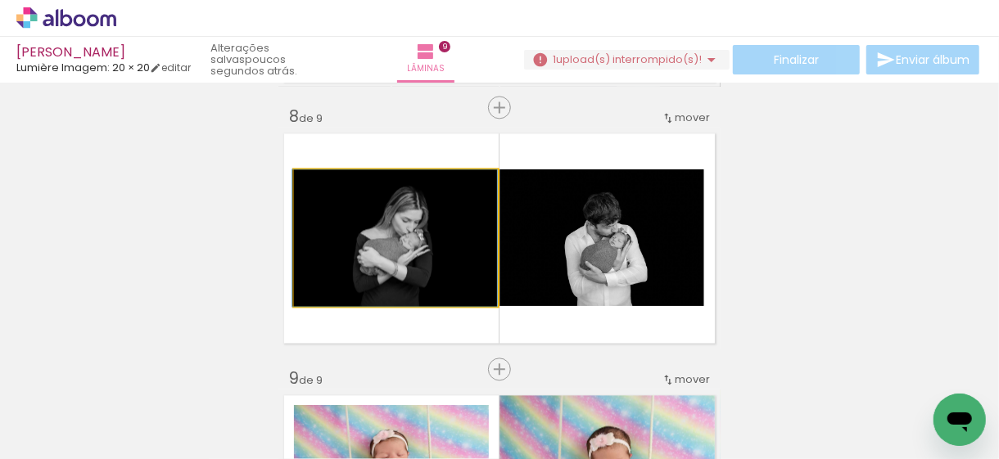
drag, startPoint x: 411, startPoint y: 238, endPoint x: 70, endPoint y: 255, distance: 342.0
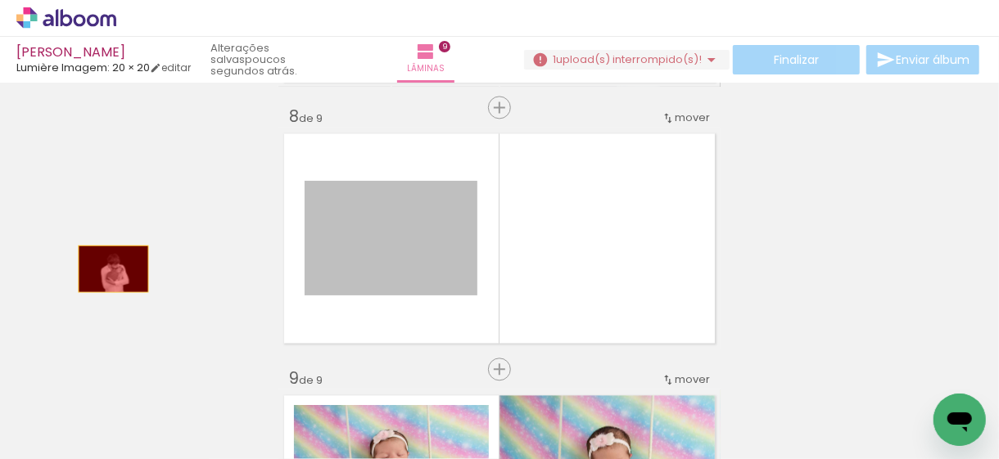
drag, startPoint x: 196, startPoint y: 278, endPoint x: 64, endPoint y: 260, distance: 133.2
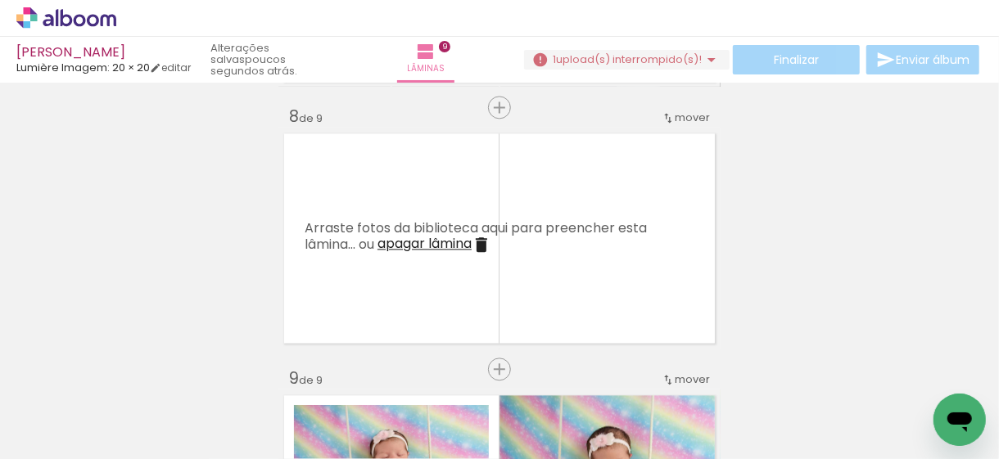
drag, startPoint x: 640, startPoint y: 426, endPoint x: 874, endPoint y: 269, distance: 281.7
click at [631, 376] on iron-icon at bounding box center [621, 371] width 17 height 17
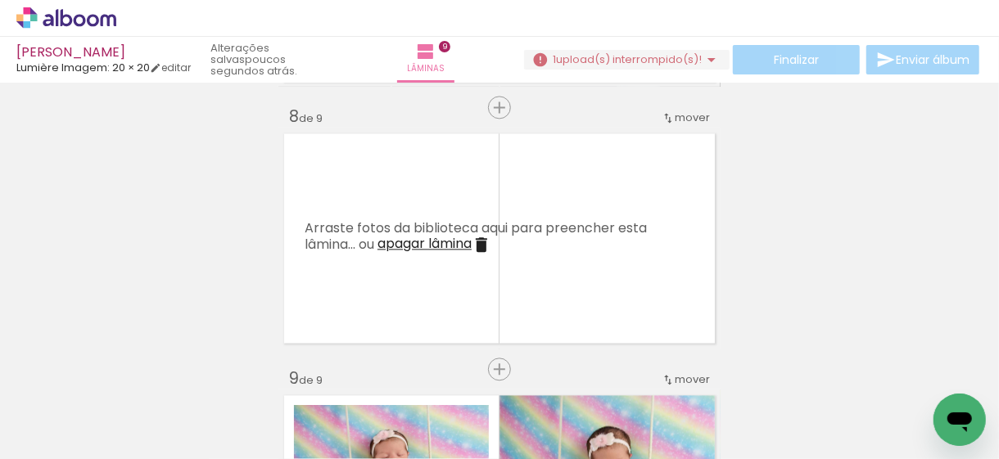
click at [716, 374] on iron-icon at bounding box center [713, 371] width 17 height 17
click at [812, 376] on iron-icon at bounding box center [804, 371] width 17 height 17
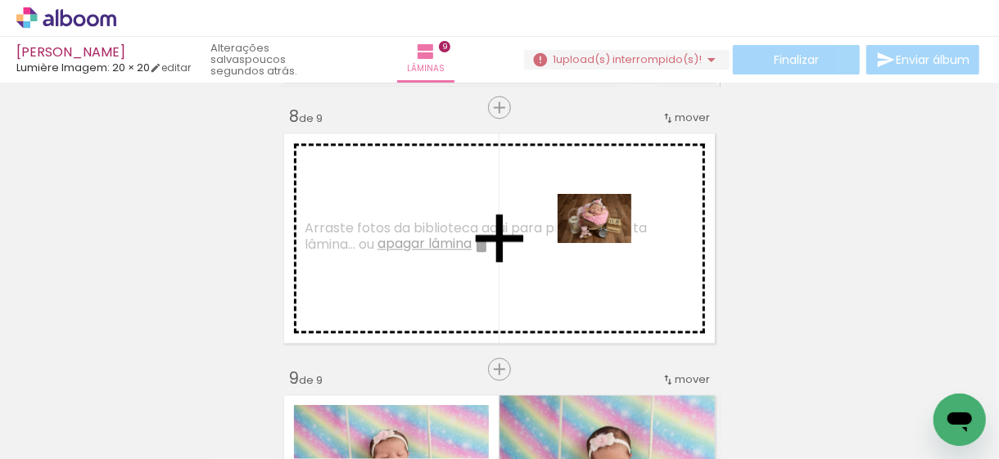
drag, startPoint x: 912, startPoint y: 403, endPoint x: 607, endPoint y: 242, distance: 345.5
click at [607, 242] on quentale-workspace at bounding box center [499, 229] width 999 height 459
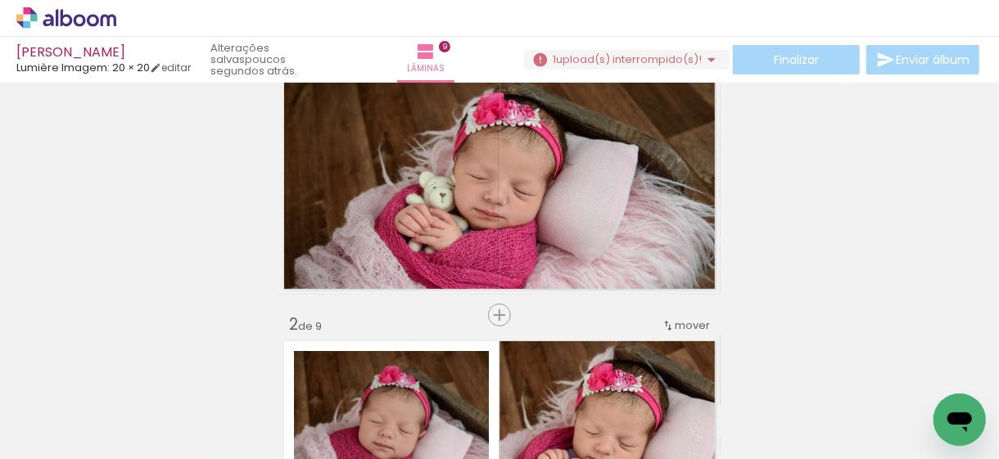
scroll to position [0, 0]
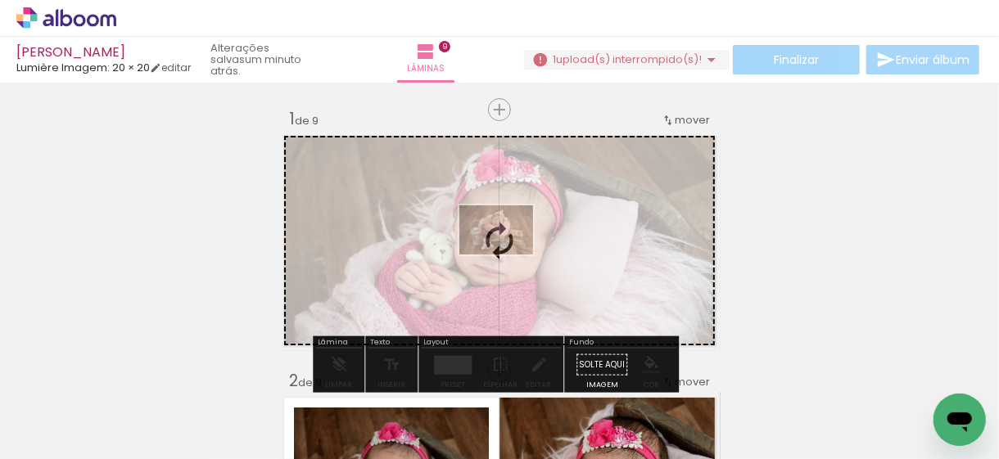
scroll to position [0, 1249]
click at [509, 267] on quentale-workspace at bounding box center [499, 229] width 999 height 459
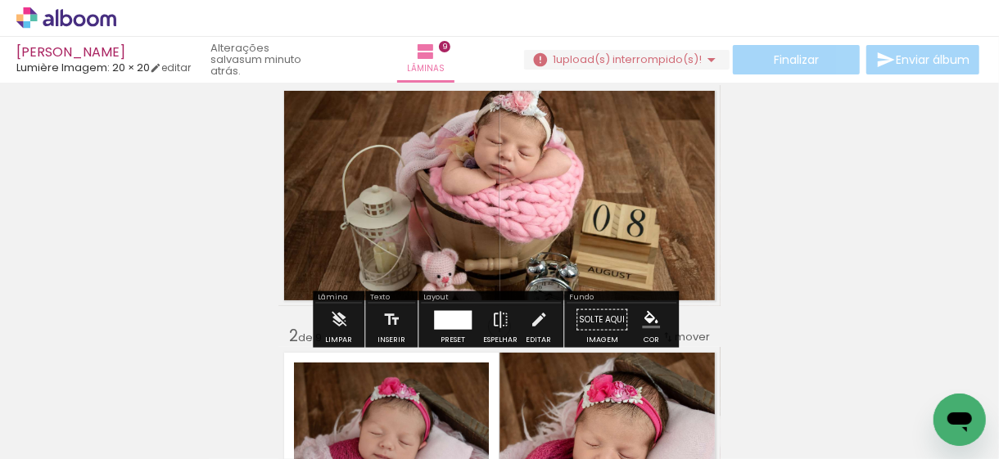
scroll to position [82, 0]
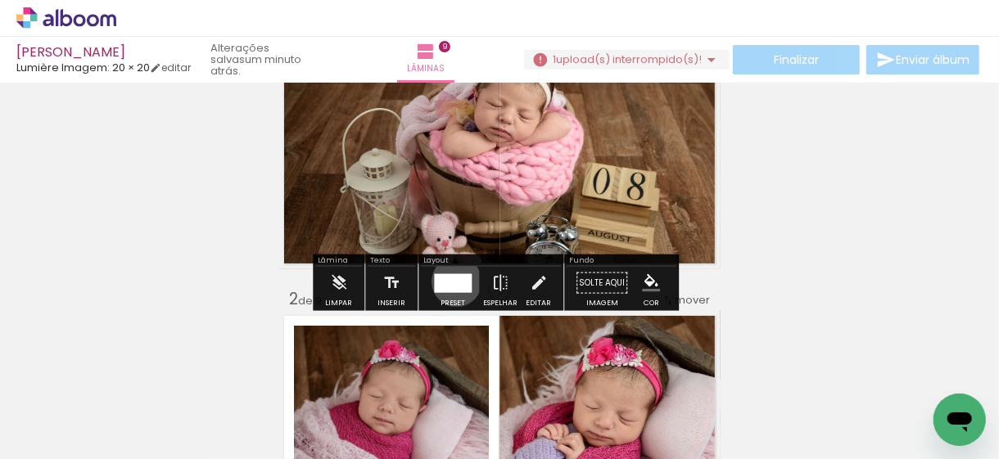
click at [453, 281] on div at bounding box center [453, 283] width 38 height 19
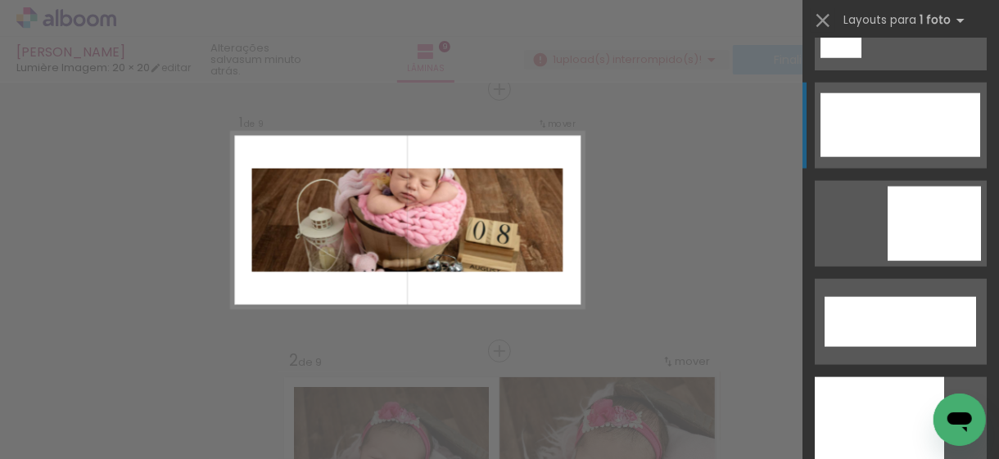
scroll to position [4259, 0]
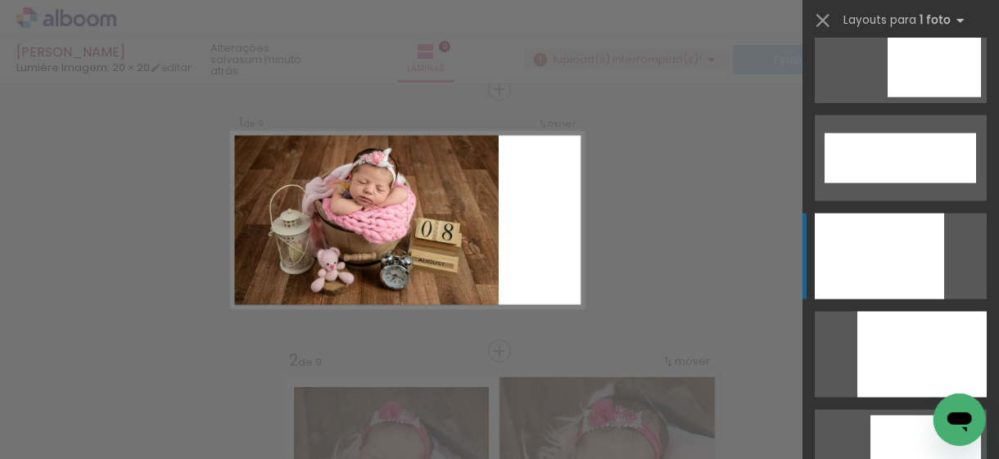
click at [884, 255] on div at bounding box center [879, 257] width 129 height 86
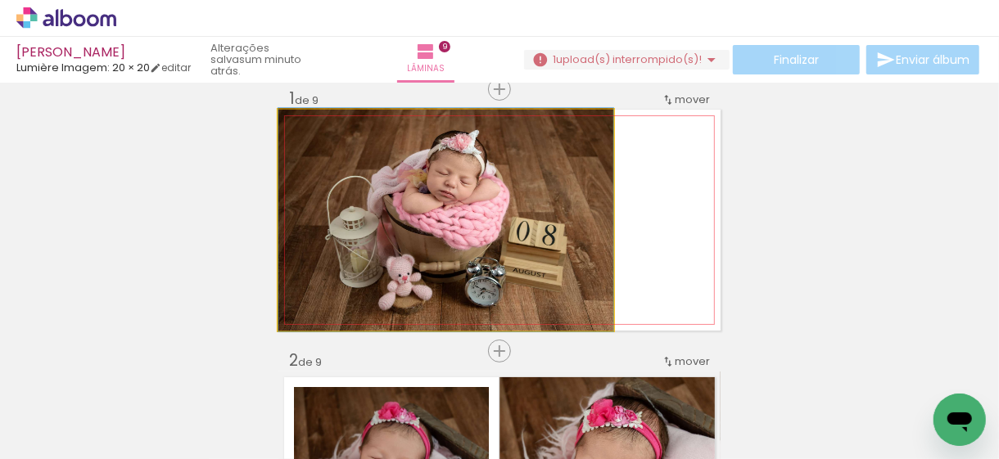
click at [502, 206] on quentale-photo at bounding box center [445, 220] width 335 height 221
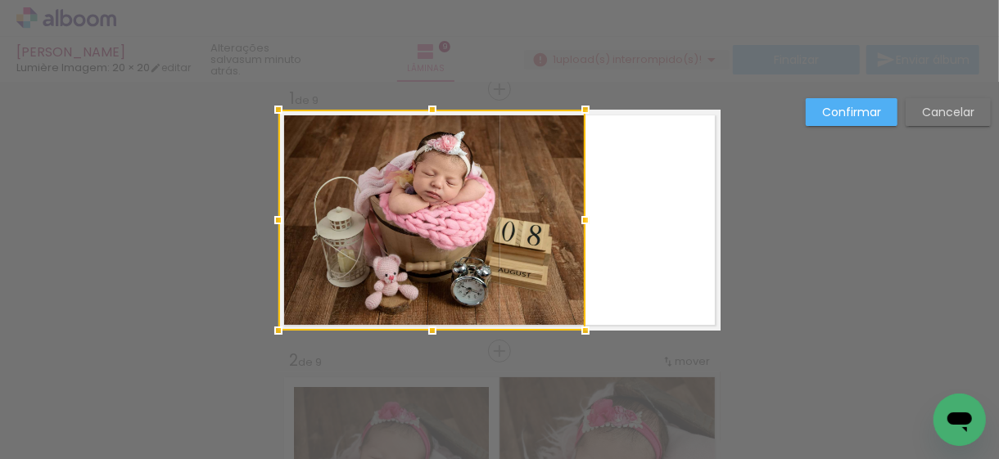
drag, startPoint x: 606, startPoint y: 219, endPoint x: 579, endPoint y: 222, distance: 27.2
click at [579, 222] on div at bounding box center [585, 220] width 33 height 33
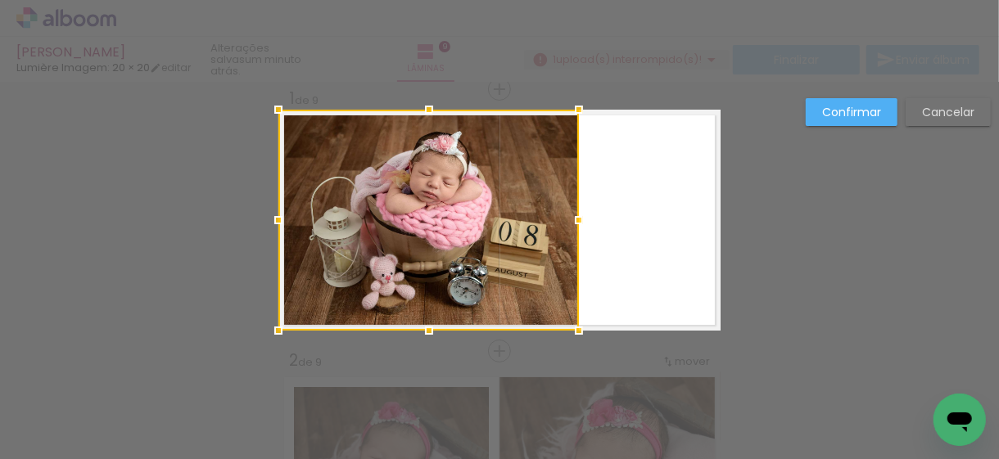
click at [569, 223] on div at bounding box center [579, 220] width 33 height 33
click at [0, 0] on slot "Confirmar" at bounding box center [0, 0] width 0 height 0
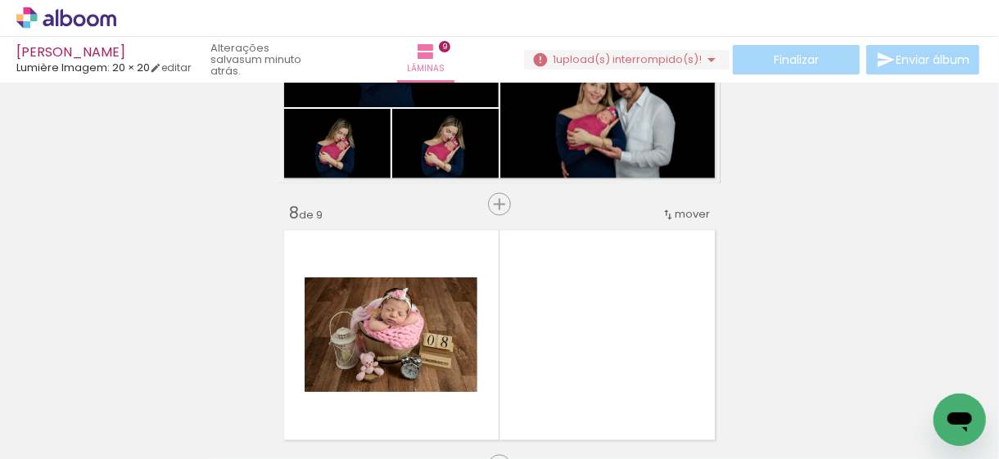
scroll to position [1904, 0]
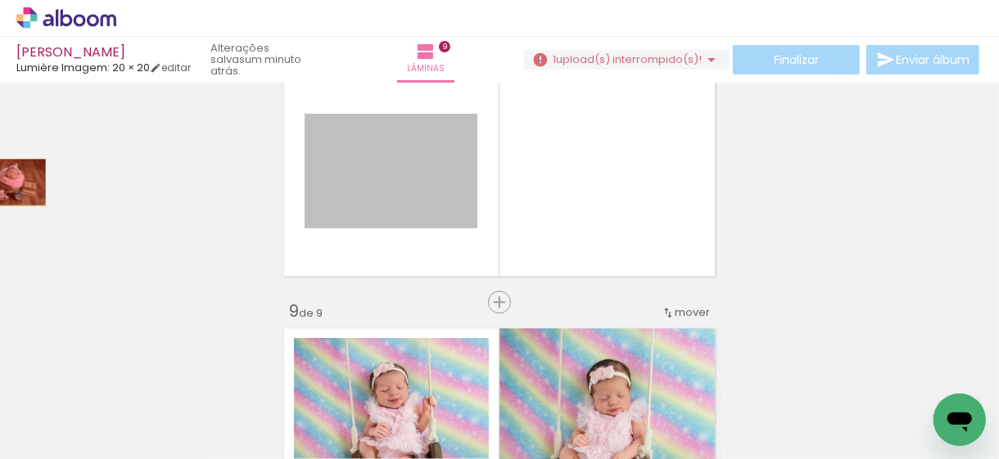
drag, startPoint x: 366, startPoint y: 195, endPoint x: 5, endPoint y: 182, distance: 361.4
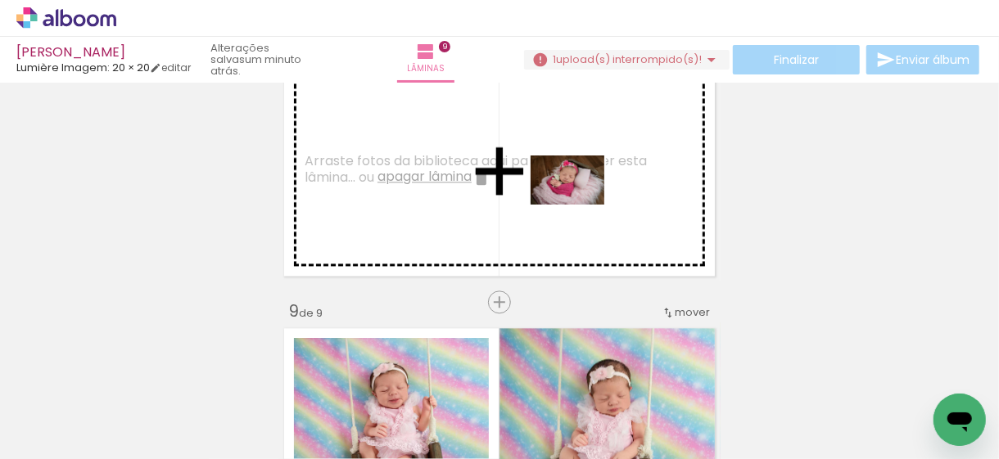
drag, startPoint x: 502, startPoint y: 413, endPoint x: 581, endPoint y: 203, distance: 224.2
click at [581, 203] on quentale-workspace at bounding box center [499, 229] width 999 height 459
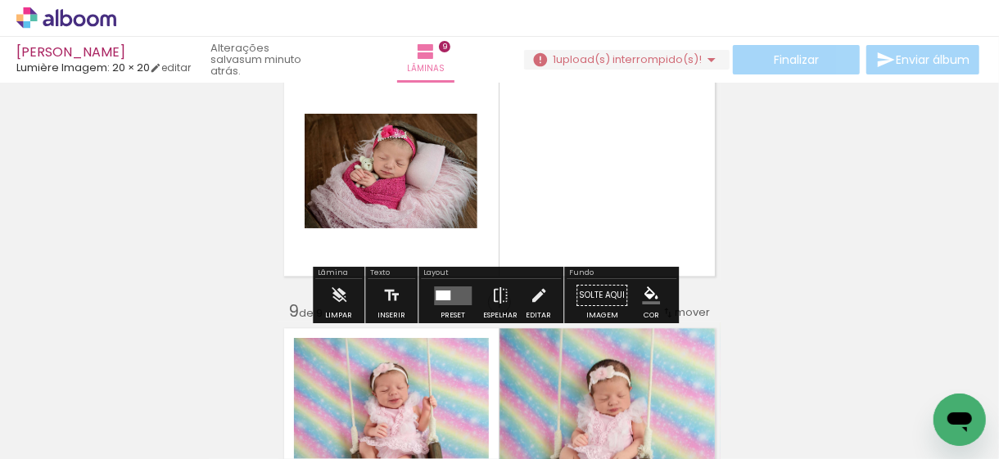
click at [444, 301] on quentale-layouter at bounding box center [453, 295] width 38 height 19
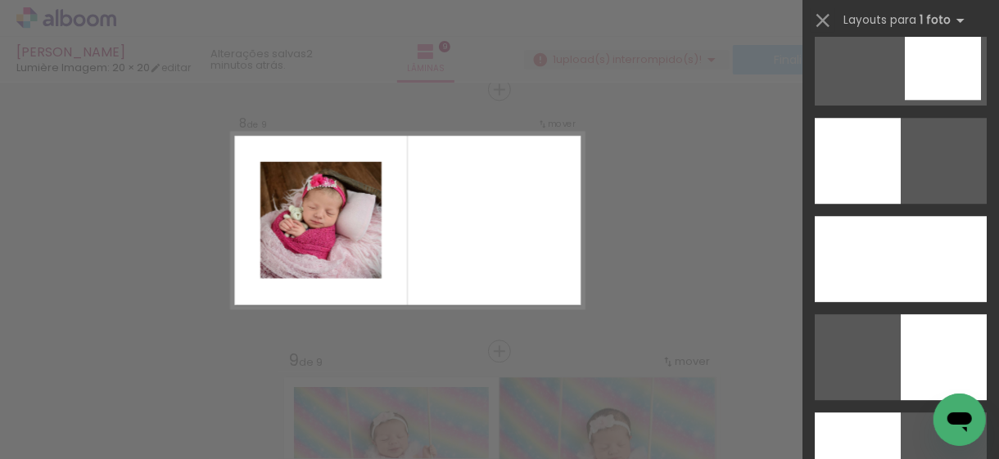
scroll to position [2375, 0]
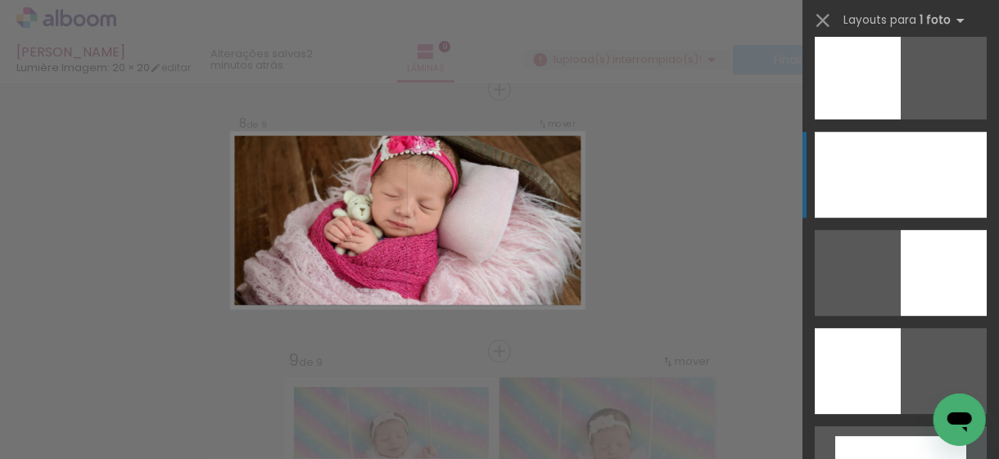
click at [887, 171] on div at bounding box center [901, 175] width 172 height 86
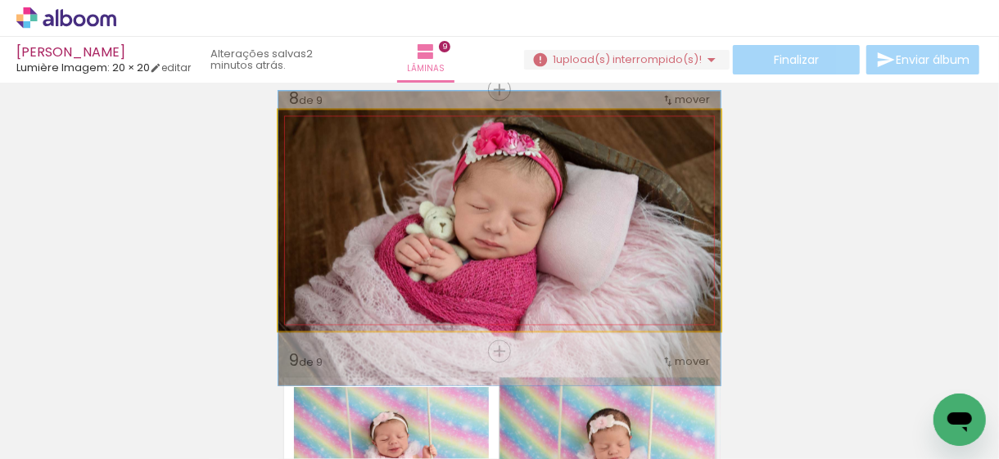
drag, startPoint x: 572, startPoint y: 189, endPoint x: 572, endPoint y: 207, distance: 18.0
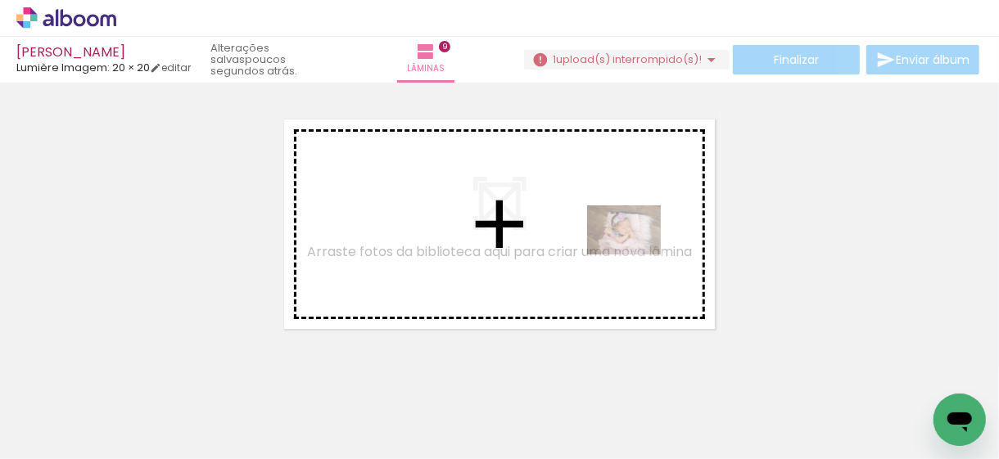
drag, startPoint x: 773, startPoint y: 423, endPoint x: 626, endPoint y: 256, distance: 222.2
click at [626, 256] on quentale-workspace at bounding box center [499, 229] width 999 height 459
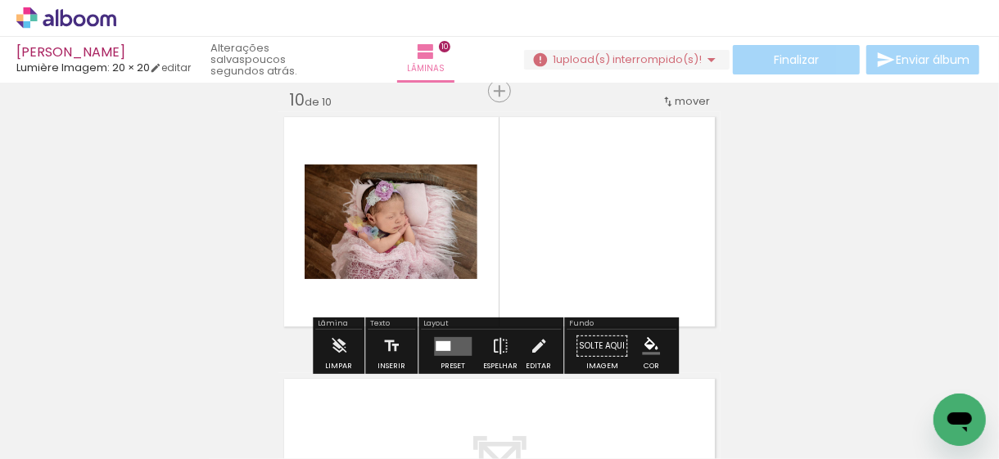
scroll to position [2379, 0]
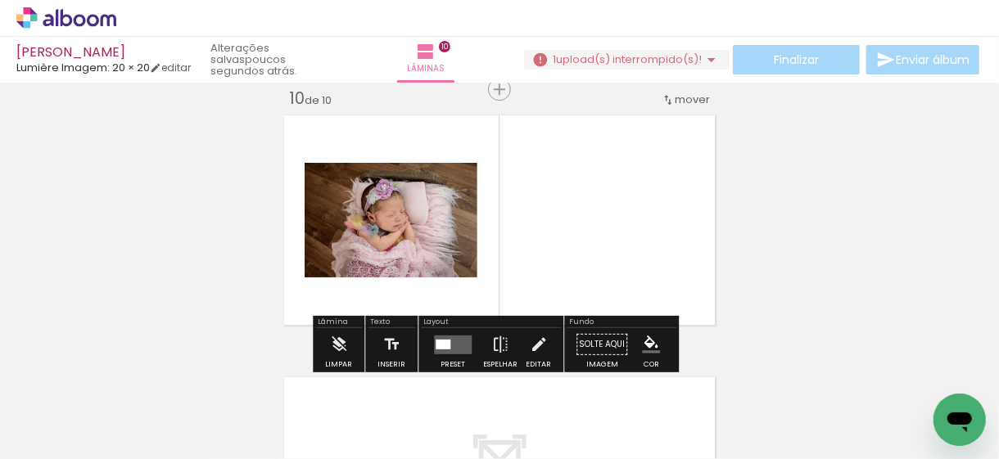
click at [453, 343] on quentale-layouter at bounding box center [453, 344] width 38 height 19
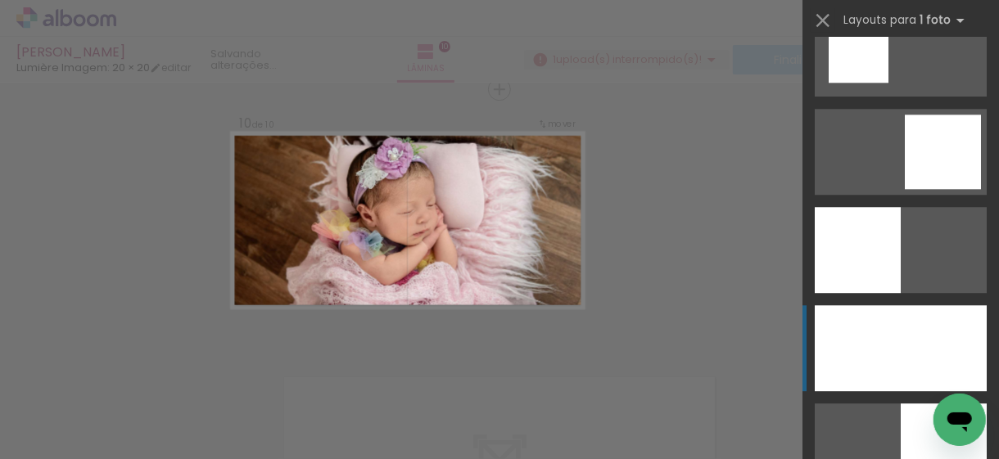
scroll to position [2375, 0]
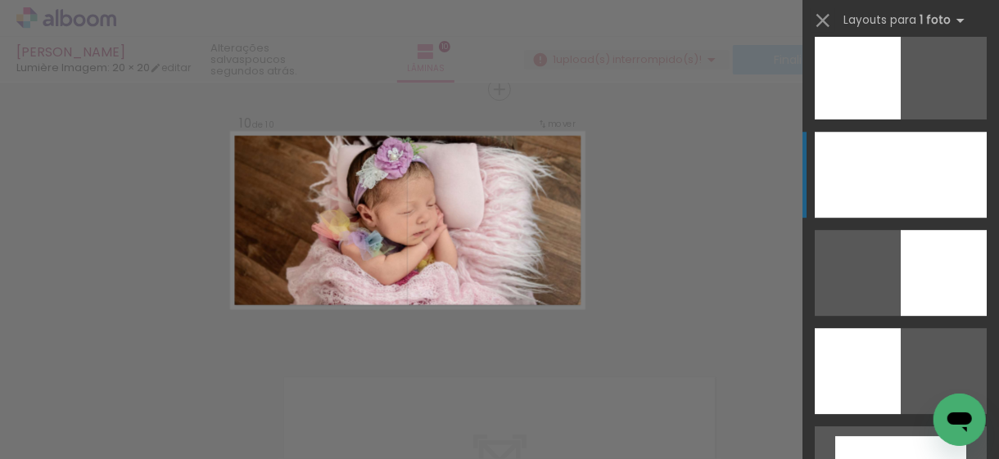
click at [868, 197] on div at bounding box center [901, 175] width 172 height 86
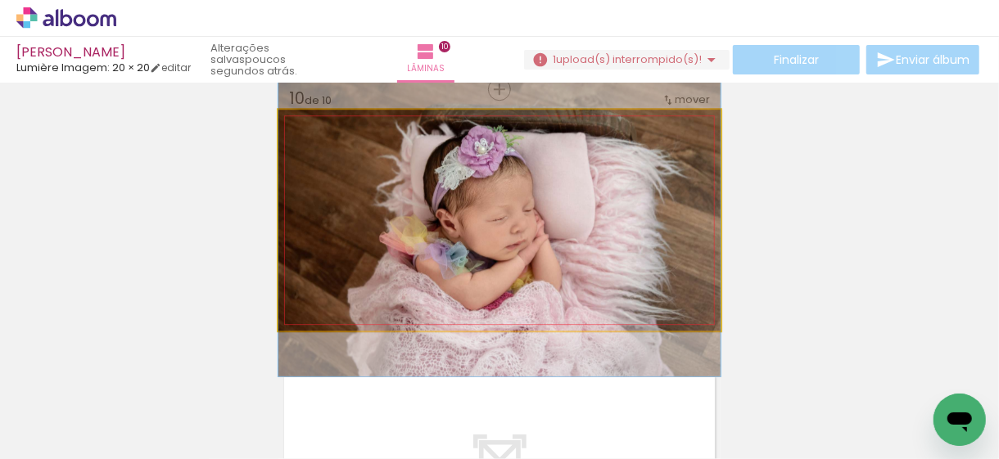
drag, startPoint x: 659, startPoint y: 203, endPoint x: 653, endPoint y: 211, distance: 10.5
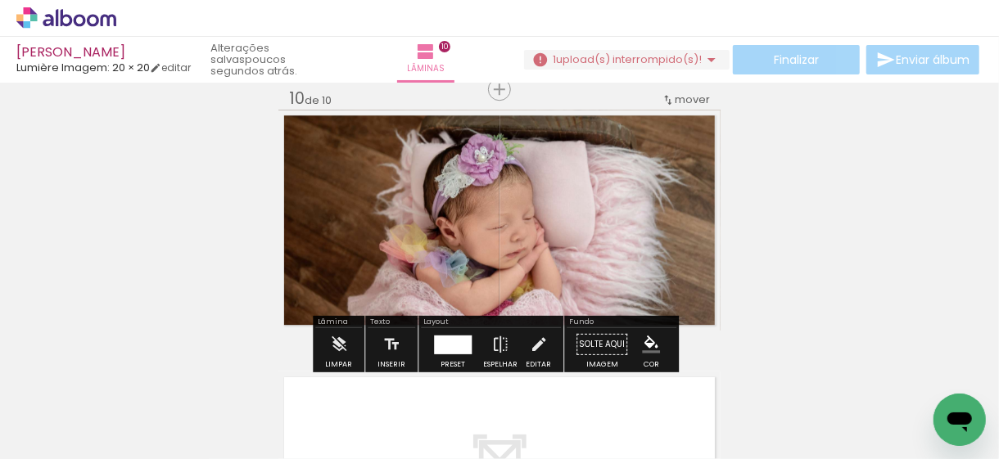
click at [681, 101] on span "mover" at bounding box center [692, 100] width 35 height 16
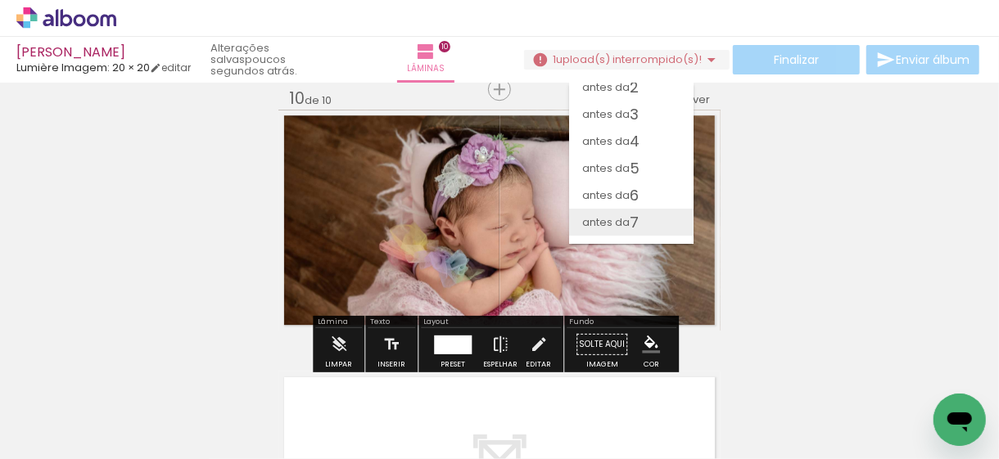
scroll to position [0, 0]
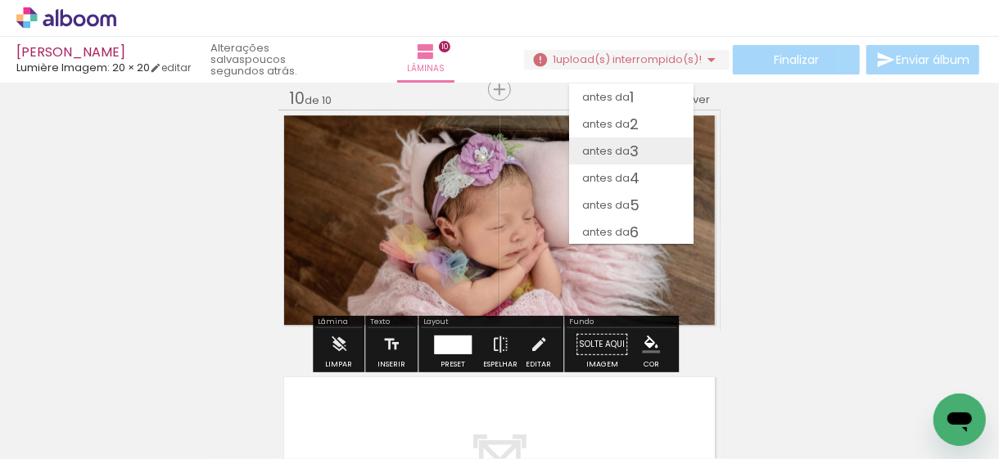
click at [642, 153] on paper-item "antes da 3" at bounding box center [631, 151] width 124 height 27
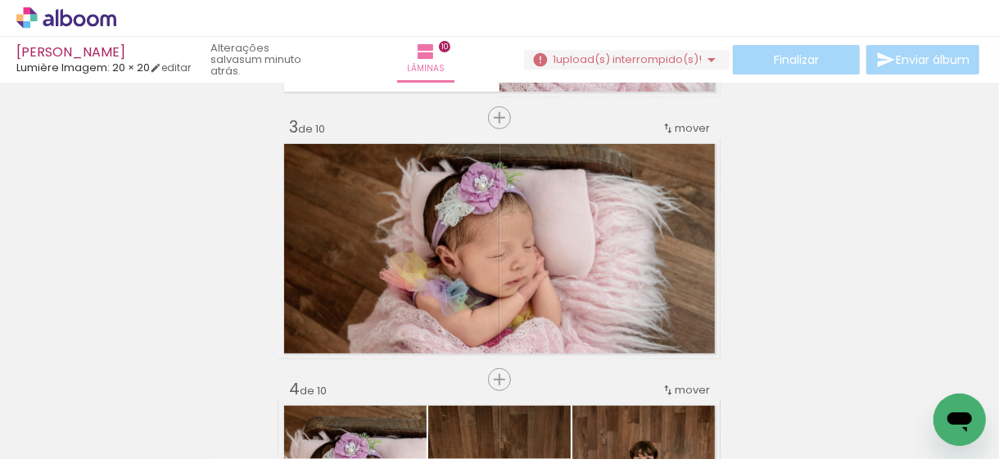
scroll to position [491, 0]
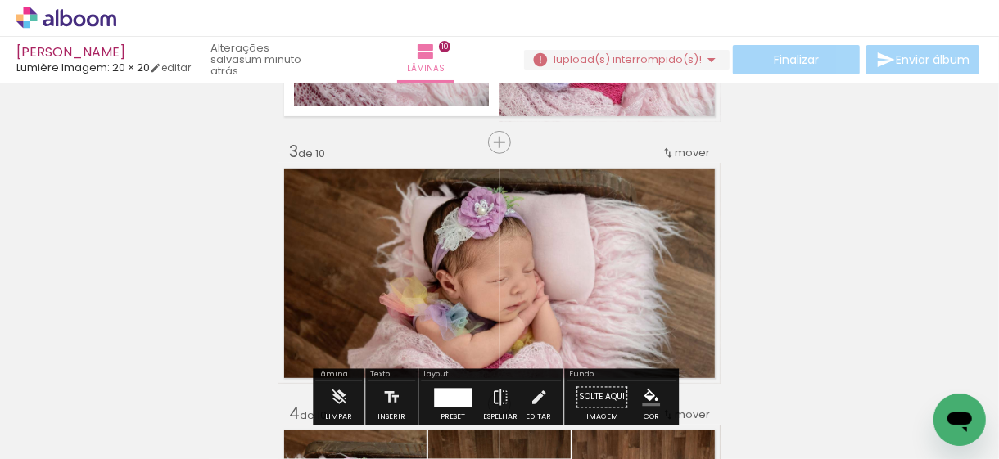
click at [689, 149] on span "mover" at bounding box center [692, 153] width 35 height 16
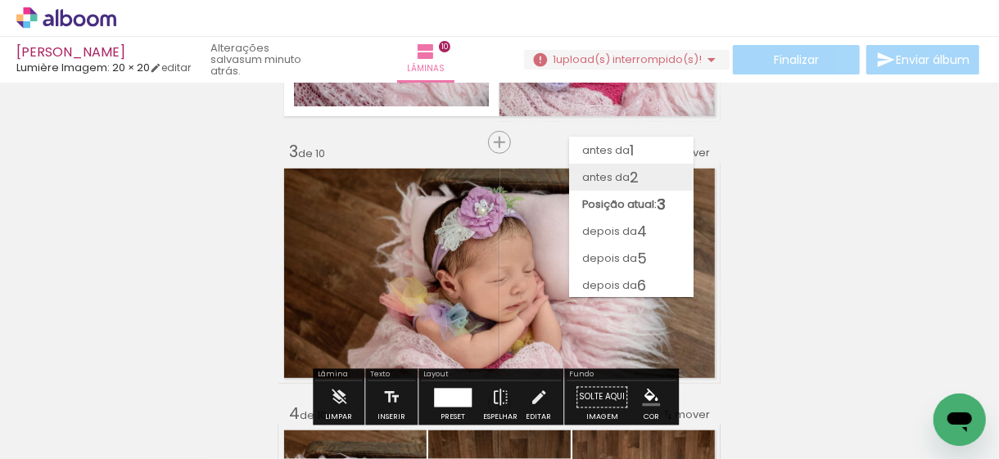
click at [663, 176] on paper-item "antes da 2" at bounding box center [631, 177] width 124 height 27
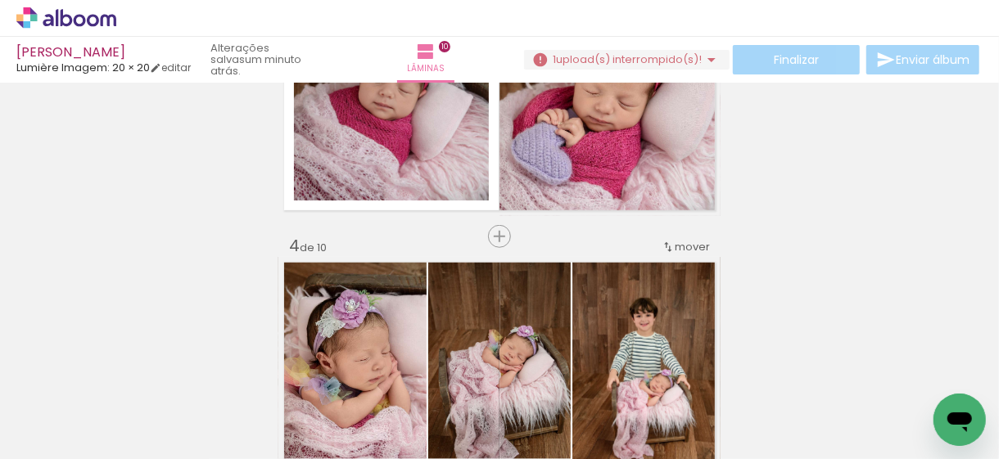
scroll to position [655, 0]
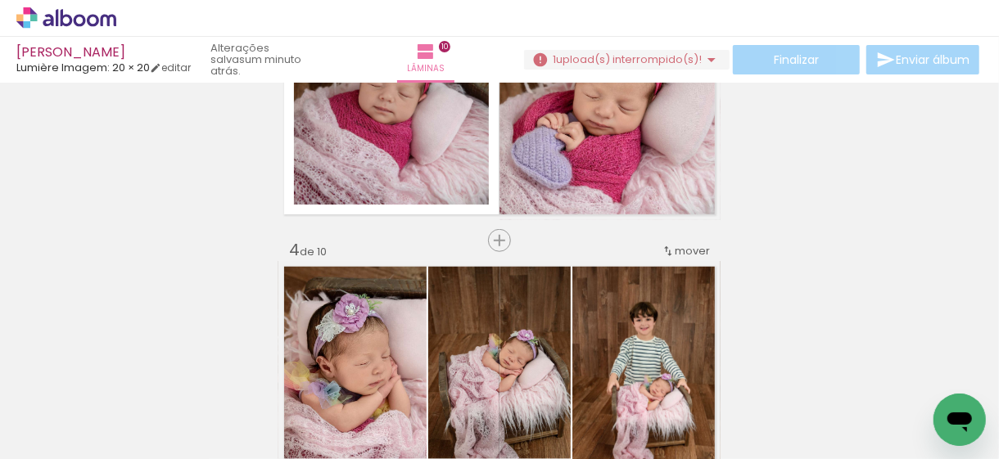
click at [685, 249] on span "mover" at bounding box center [692, 251] width 35 height 16
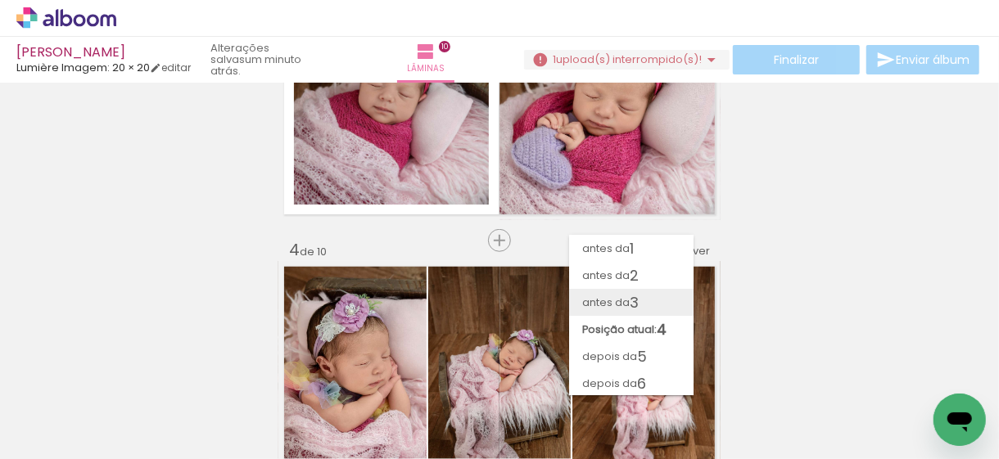
click at [615, 299] on span "antes da" at bounding box center [606, 302] width 48 height 27
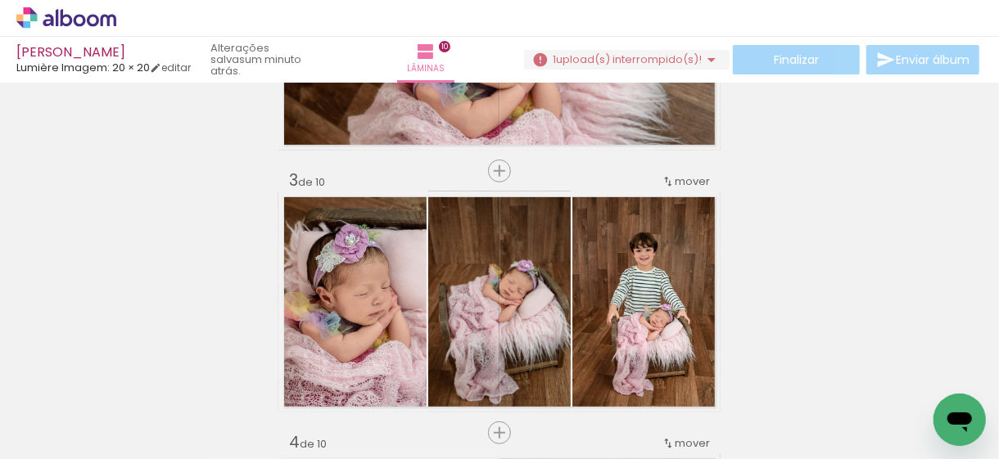
scroll to position [545, 0]
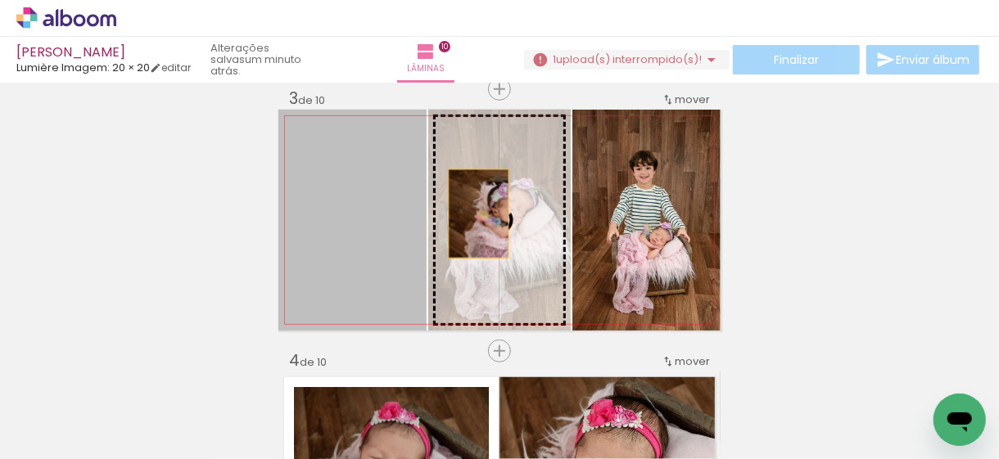
drag, startPoint x: 353, startPoint y: 219, endPoint x: 473, endPoint y: 214, distance: 119.7
click at [0, 0] on slot at bounding box center [0, 0] width 0 height 0
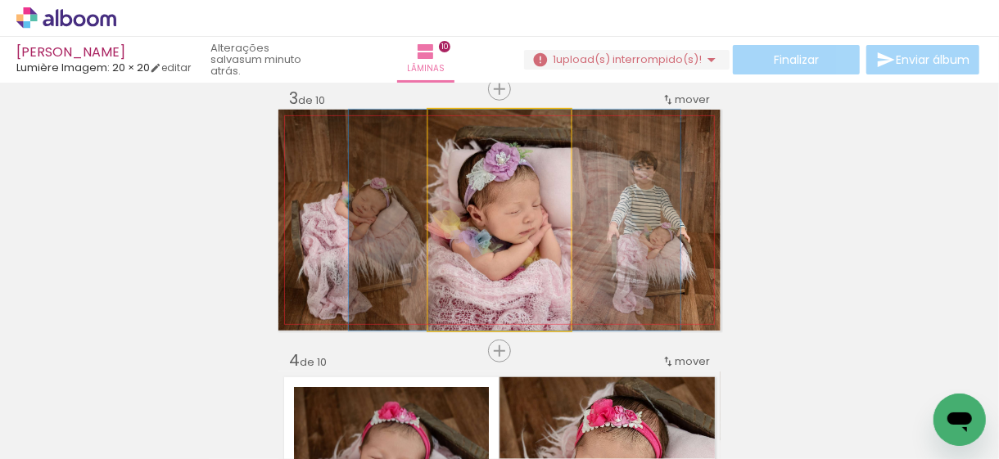
drag, startPoint x: 518, startPoint y: 257, endPoint x: 530, endPoint y: 257, distance: 11.5
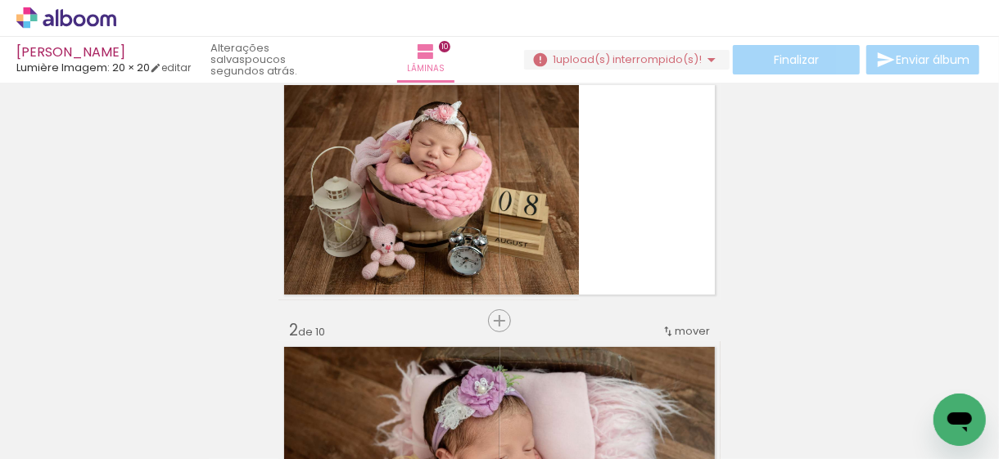
scroll to position [0, 0]
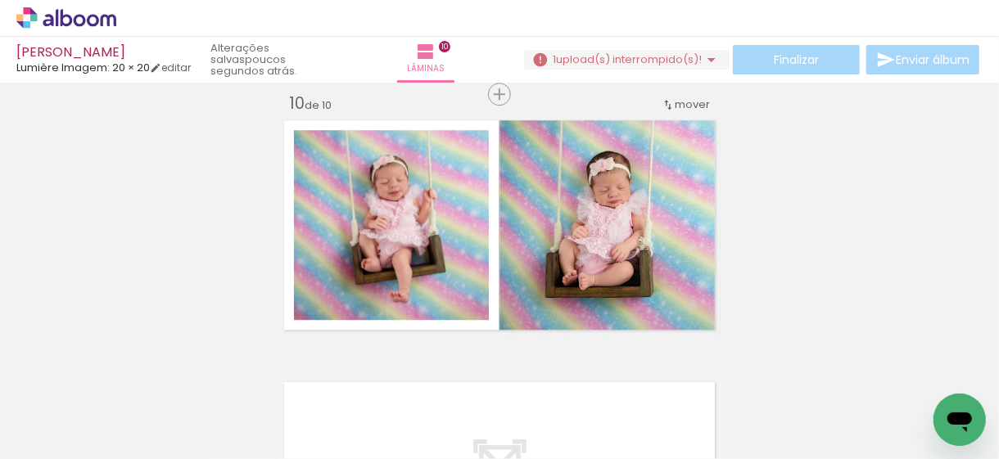
scroll to position [2375, 0]
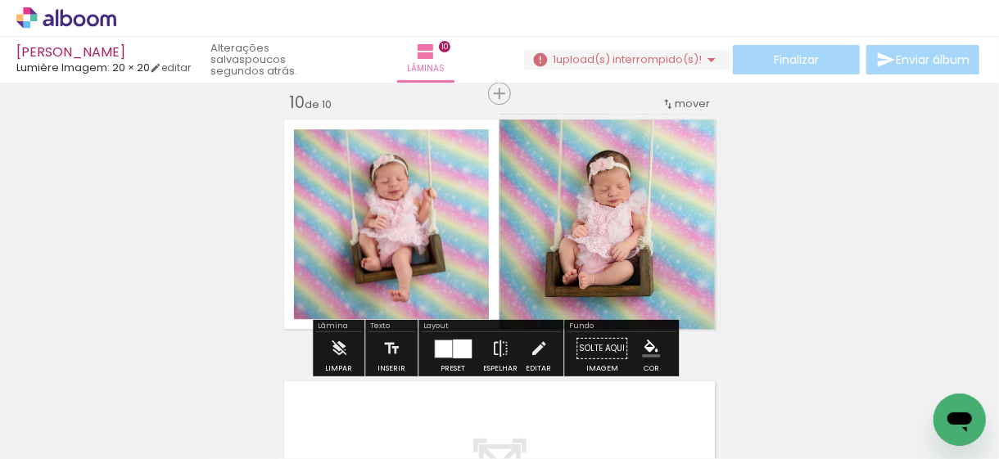
click at [49, 436] on span "Adicionar Fotos" at bounding box center [58, 437] width 49 height 18
click at [0, 0] on input "file" at bounding box center [0, 0] width 0 height 0
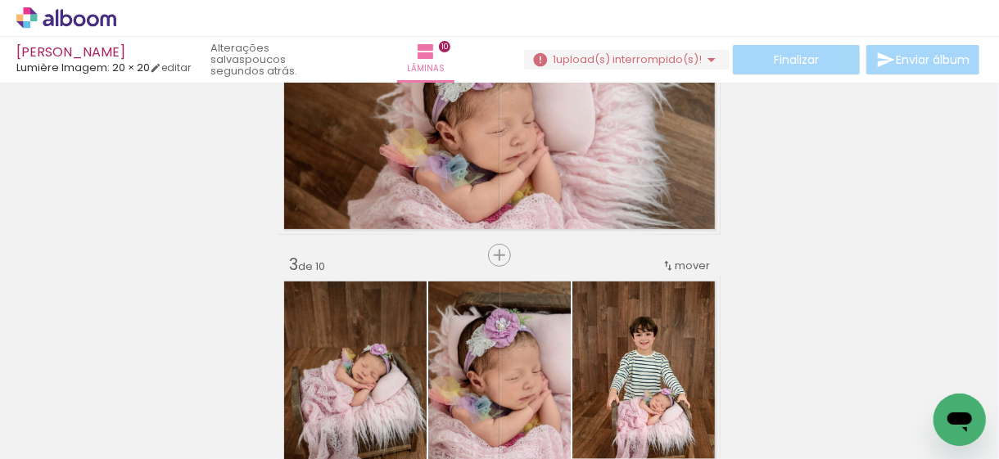
scroll to position [410, 0]
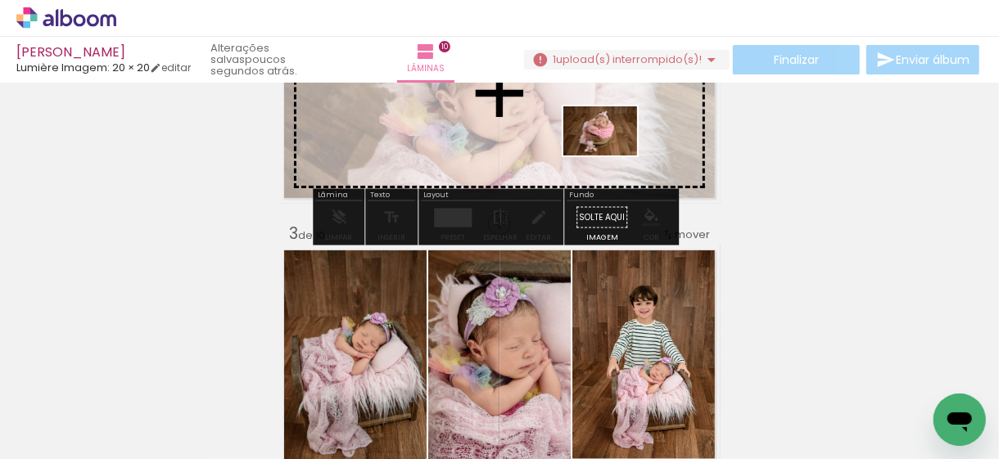
drag, startPoint x: 916, startPoint y: 410, endPoint x: 595, endPoint y: 142, distance: 418.7
click at [595, 141] on quentale-workspace at bounding box center [499, 229] width 999 height 459
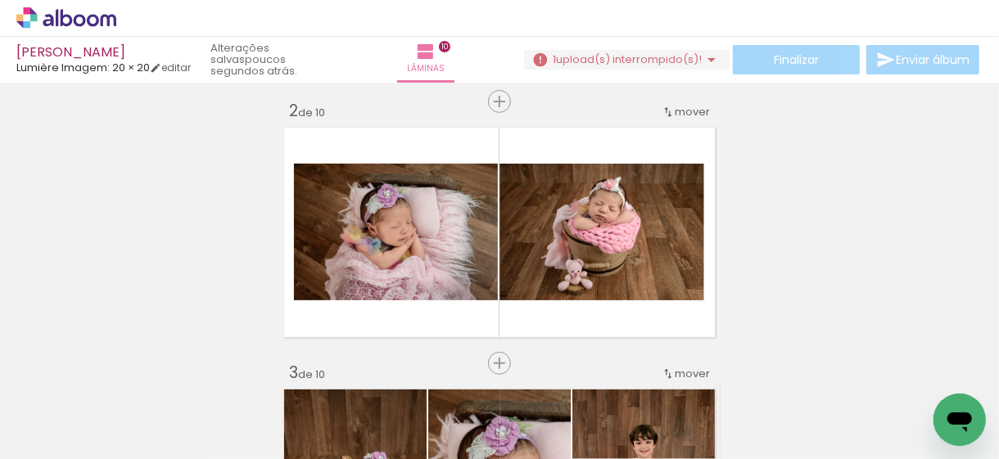
scroll to position [246, 0]
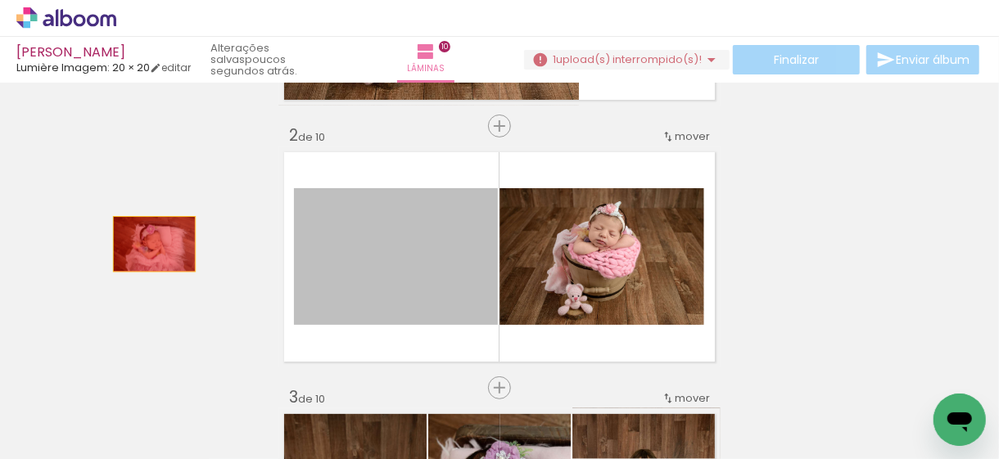
drag, startPoint x: 430, startPoint y: 273, endPoint x: 138, endPoint y: 243, distance: 293.1
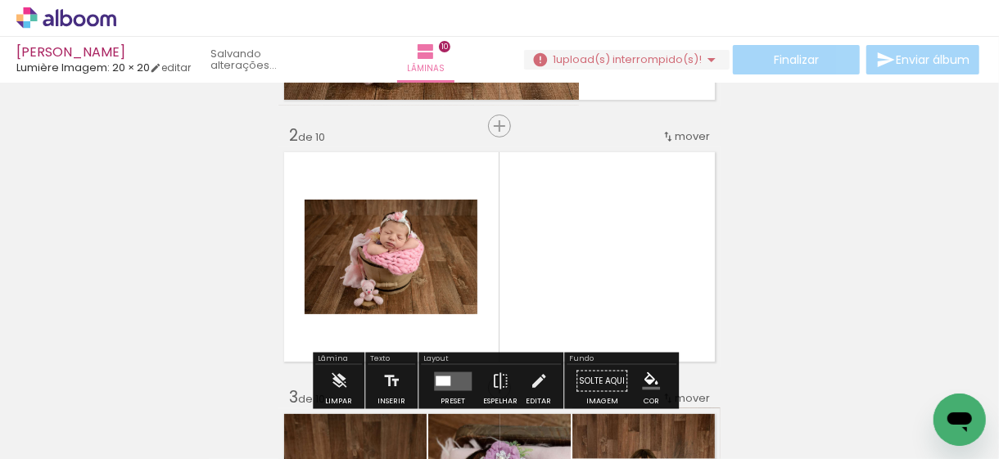
click at [45, 434] on span "Adicionar Fotos" at bounding box center [58, 437] width 49 height 18
click at [0, 0] on input "file" at bounding box center [0, 0] width 0 height 0
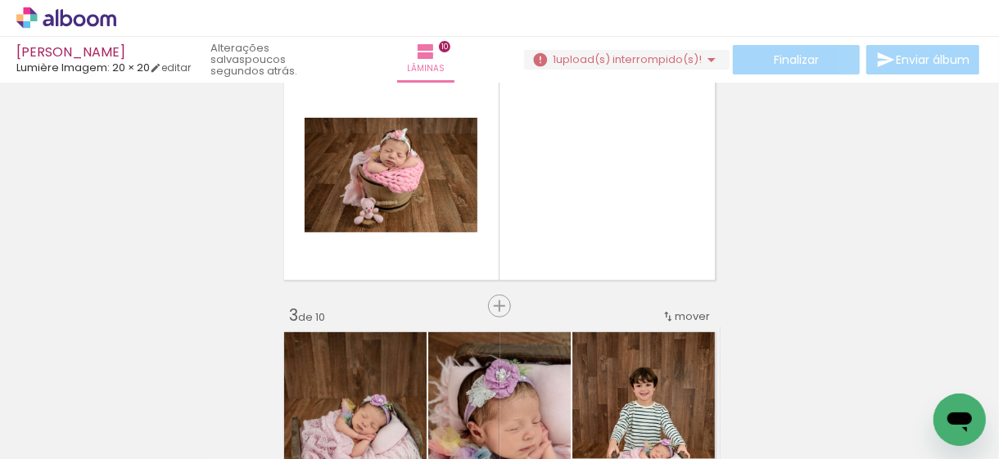
scroll to position [0, 1432]
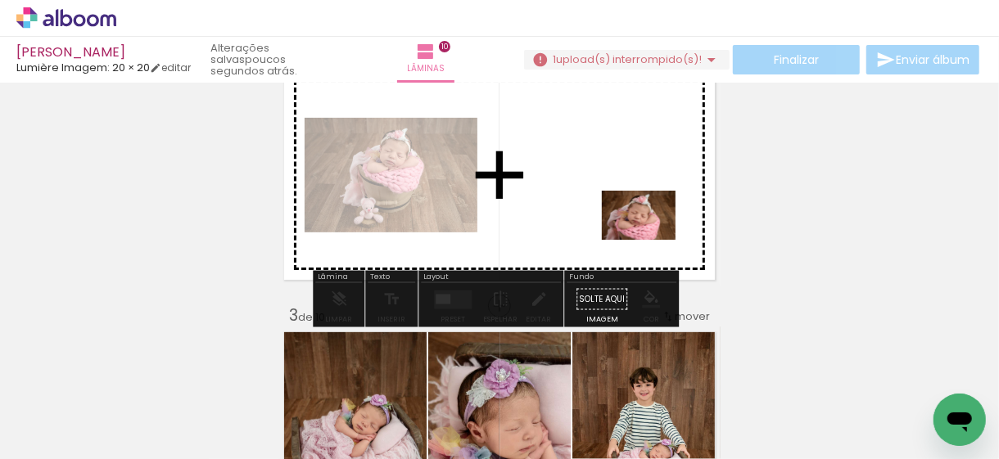
drag, startPoint x: 920, startPoint y: 410, endPoint x: 617, endPoint y: 205, distance: 365.7
click at [617, 205] on quentale-workspace at bounding box center [499, 229] width 999 height 459
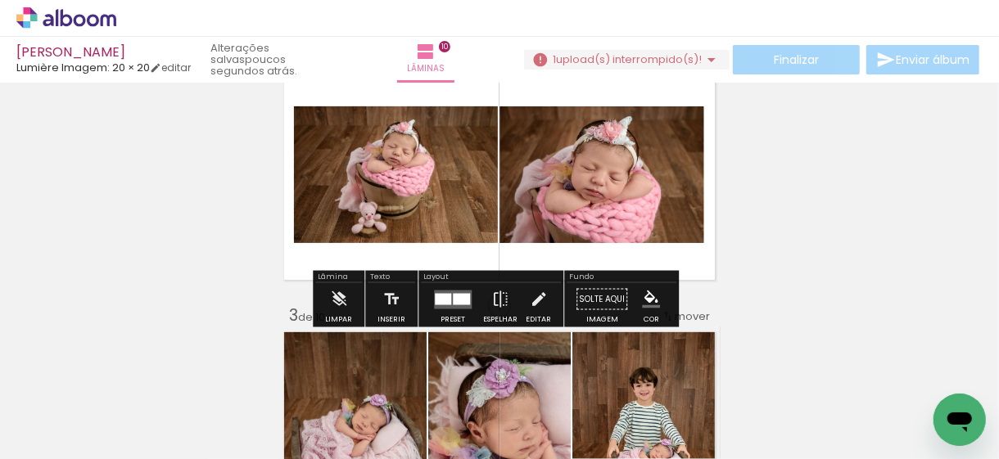
click at [457, 302] on div at bounding box center [461, 298] width 17 height 11
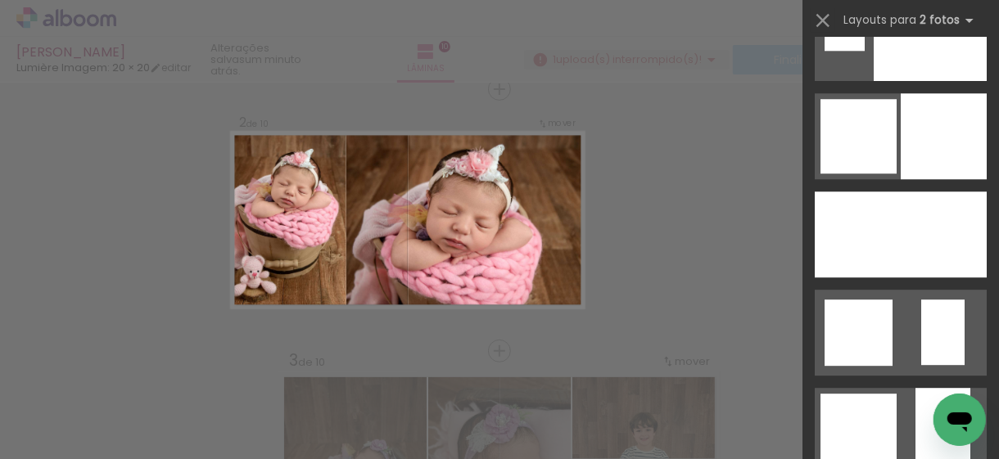
scroll to position [5487, 0]
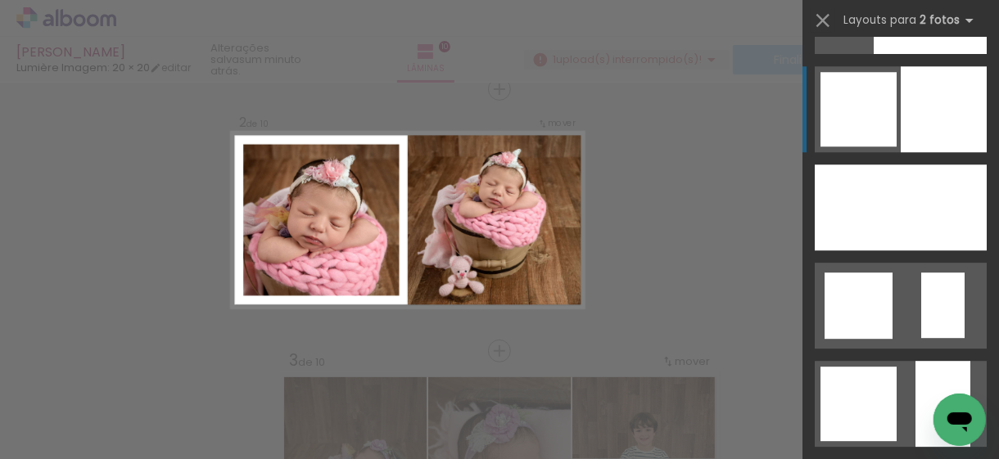
click at [930, 135] on div at bounding box center [944, 109] width 86 height 86
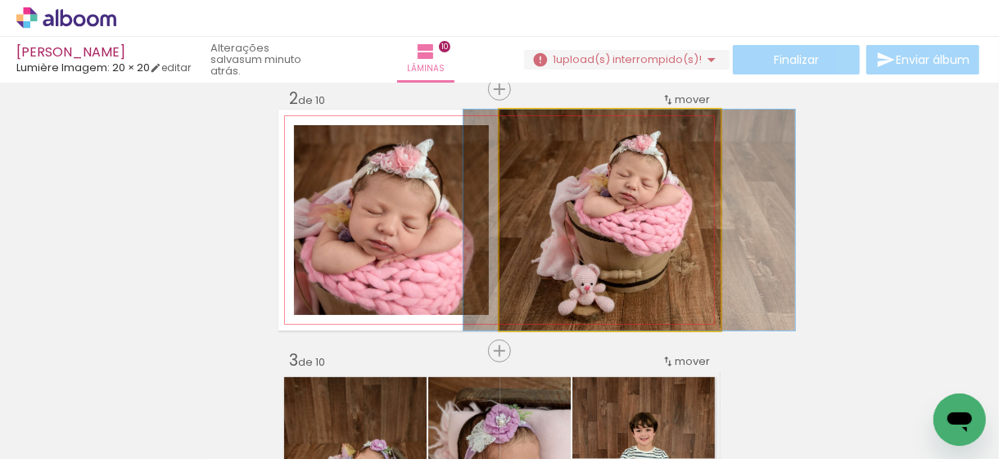
drag, startPoint x: 627, startPoint y: 240, endPoint x: 646, endPoint y: 260, distance: 27.8
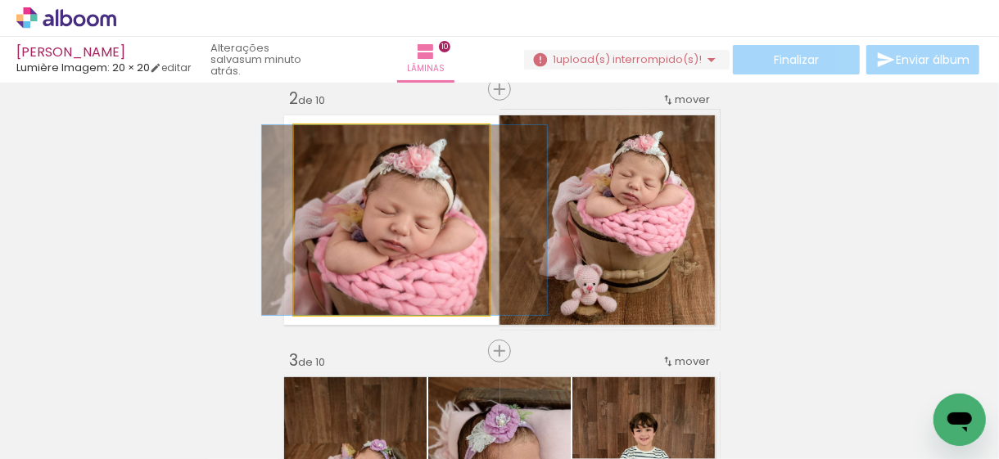
drag, startPoint x: 409, startPoint y: 226, endPoint x: 422, endPoint y: 228, distance: 13.2
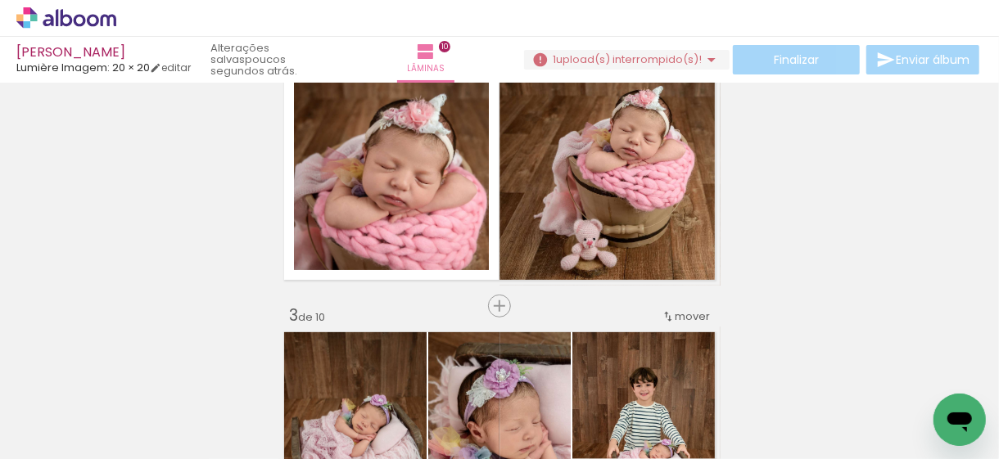
scroll to position [246, 0]
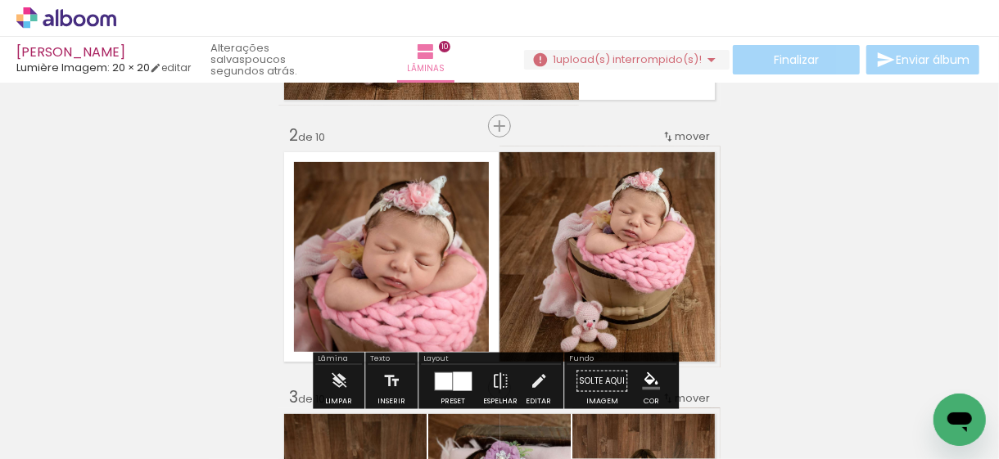
click at [692, 138] on span "mover" at bounding box center [692, 137] width 35 height 16
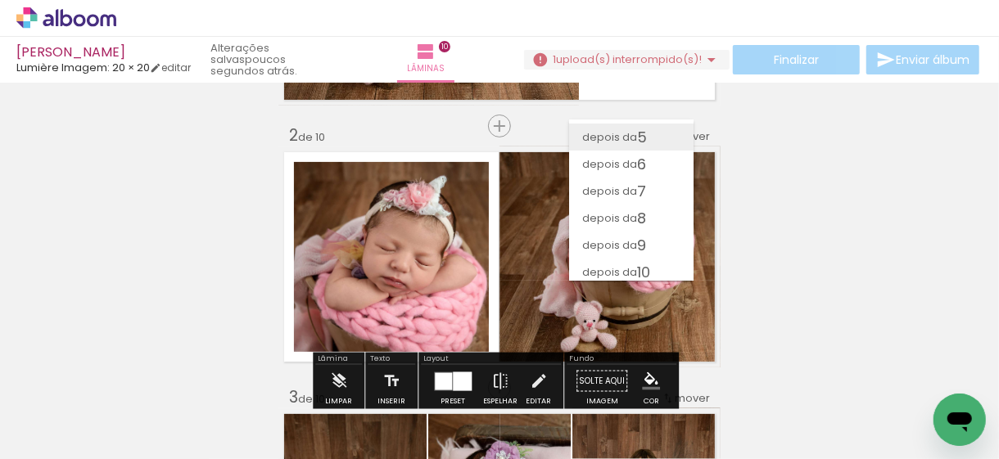
scroll to position [109, 0]
click at [622, 236] on span "depois da" at bounding box center [609, 241] width 55 height 27
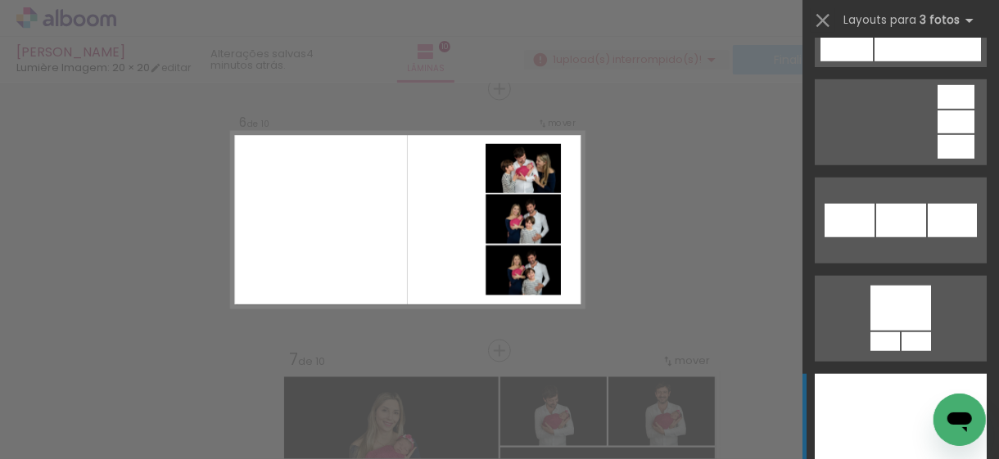
scroll to position [3558, 0]
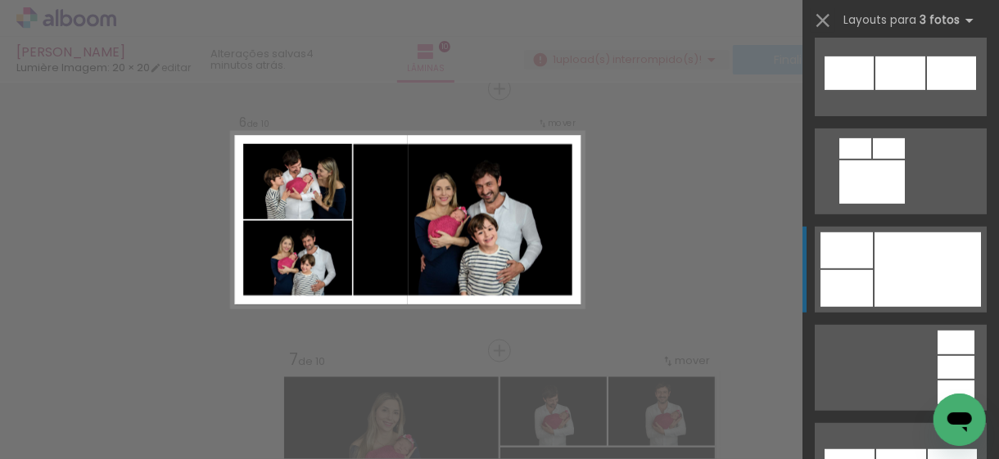
click at [881, 275] on div at bounding box center [928, 270] width 106 height 75
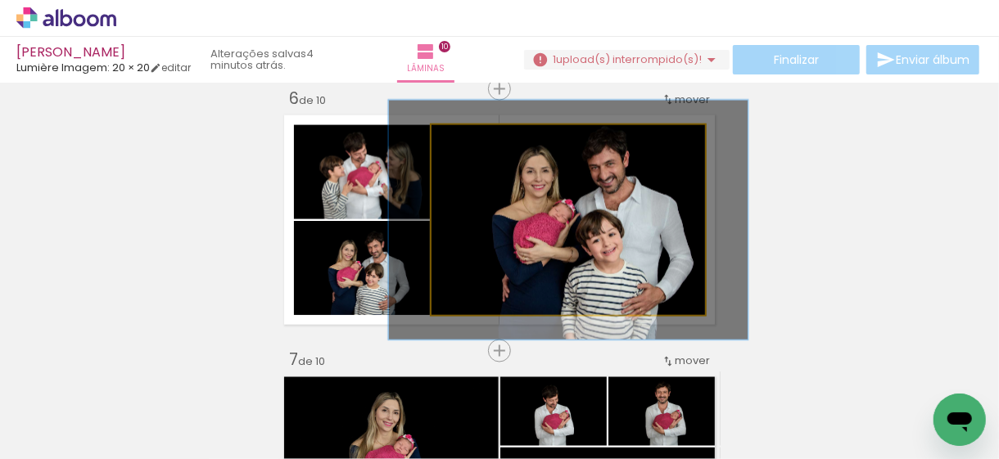
drag, startPoint x: 465, startPoint y: 145, endPoint x: 480, endPoint y: 143, distance: 14.8
type paper-slider "126"
click at [480, 143] on div at bounding box center [484, 142] width 15 height 15
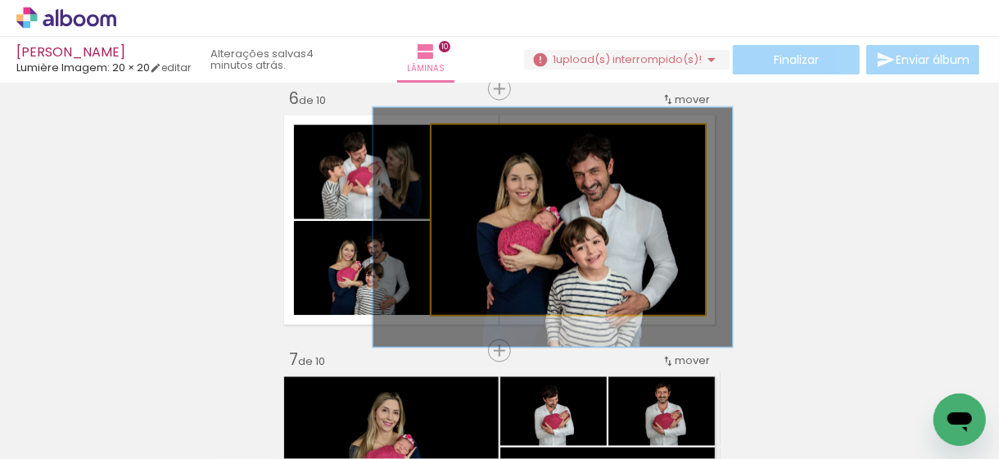
drag, startPoint x: 590, startPoint y: 238, endPoint x: 575, endPoint y: 246, distance: 17.2
click at [584, 249] on quentale-photo at bounding box center [569, 220] width 274 height 190
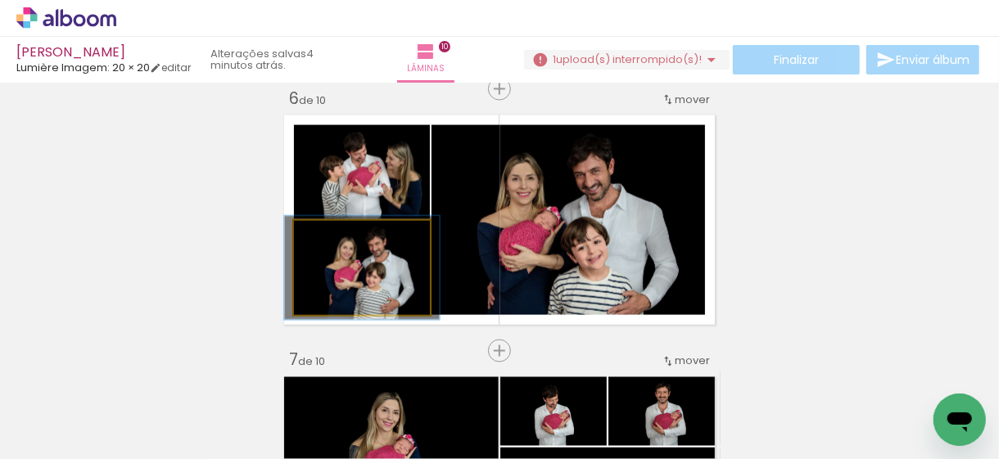
type paper-slider "110"
click at [331, 235] on div at bounding box center [338, 238] width 15 height 15
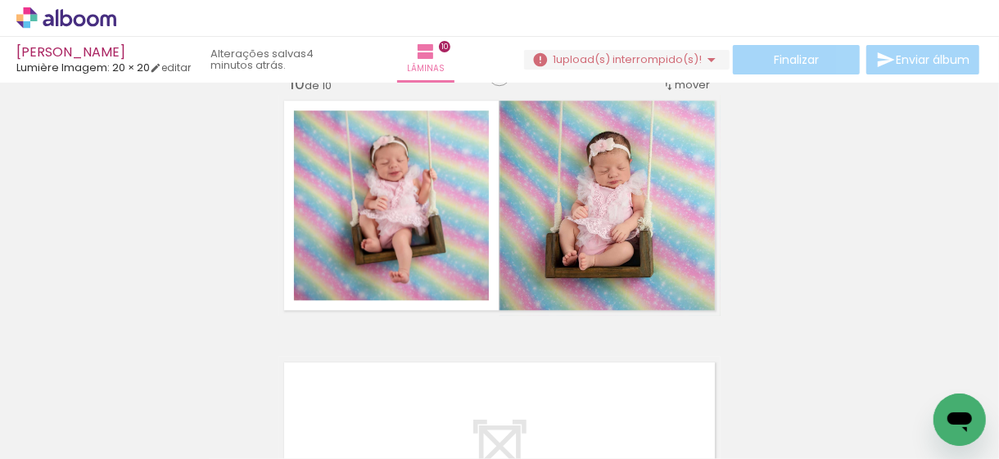
scroll to position [2396, 0]
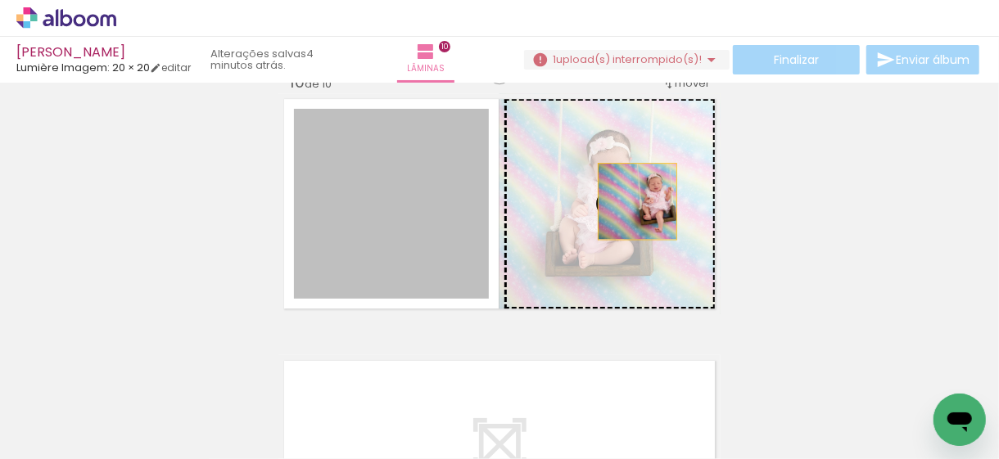
drag, startPoint x: 411, startPoint y: 199, endPoint x: 631, endPoint y: 201, distance: 220.3
click at [0, 0] on slot at bounding box center [0, 0] width 0 height 0
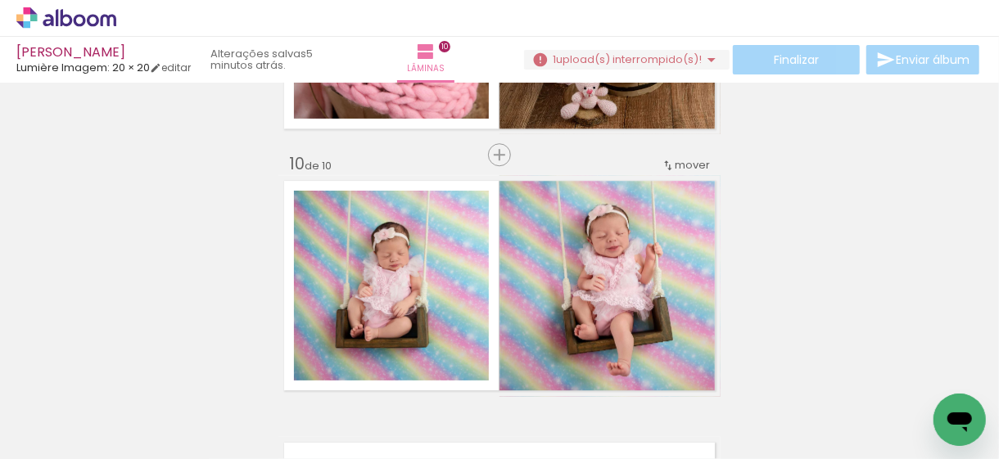
scroll to position [2150, 0]
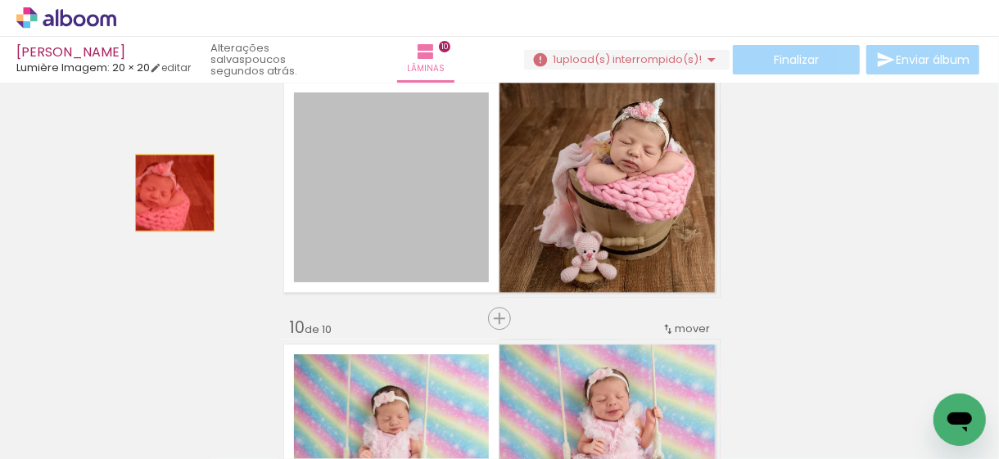
drag, startPoint x: 428, startPoint y: 204, endPoint x: 206, endPoint y: 208, distance: 222.8
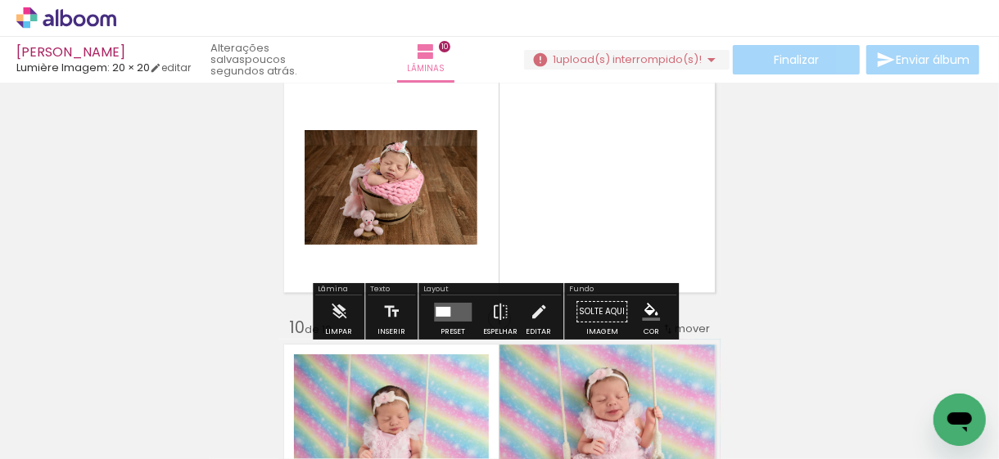
click at [459, 315] on quentale-layouter at bounding box center [453, 311] width 38 height 19
click at [0, 0] on div "Confirmar Cancelar" at bounding box center [0, 0] width 0 height 0
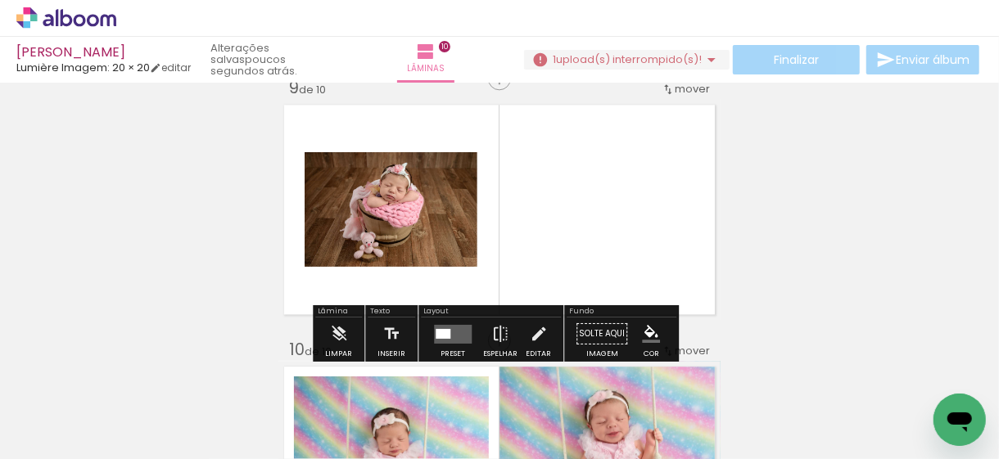
scroll to position [2117, 0]
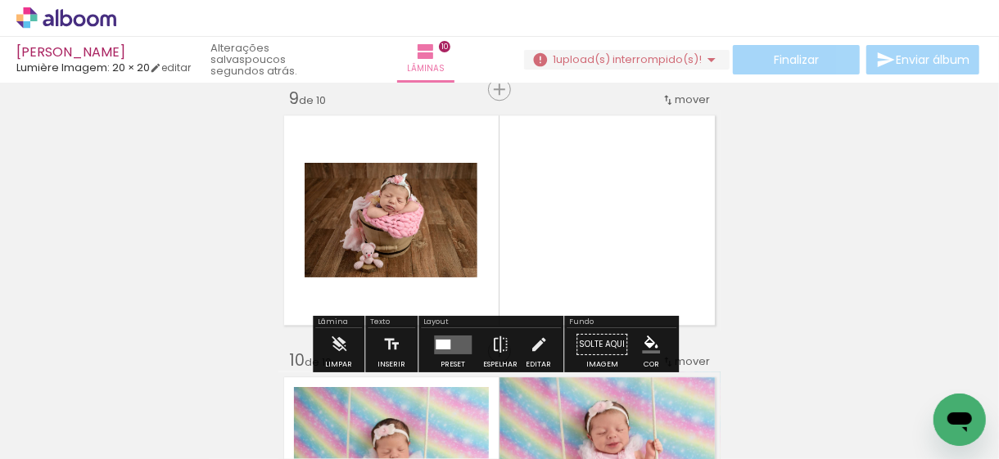
click at [454, 343] on quentale-layouter at bounding box center [453, 344] width 38 height 19
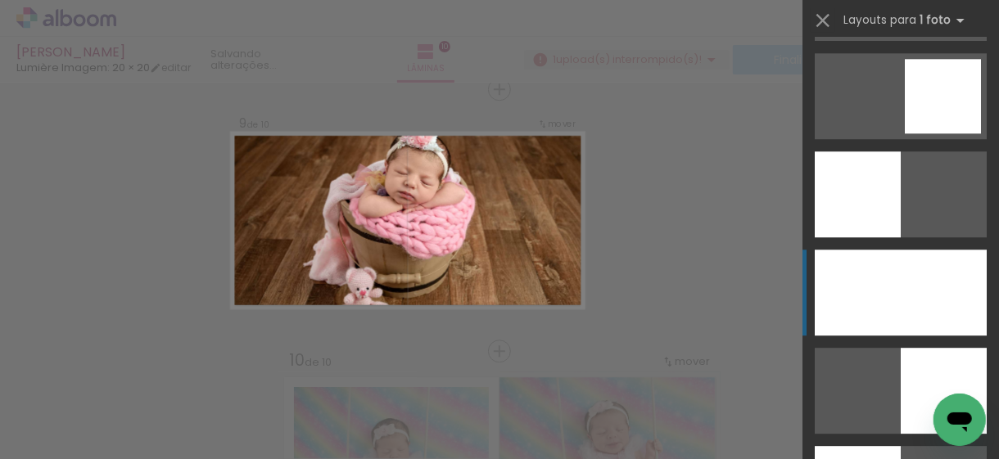
scroll to position [2293, 0]
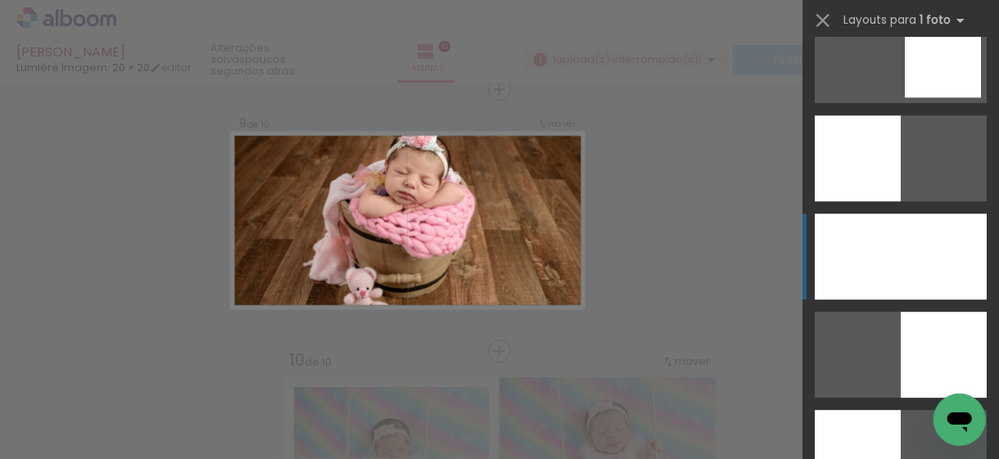
click at [904, 284] on div at bounding box center [901, 257] width 172 height 86
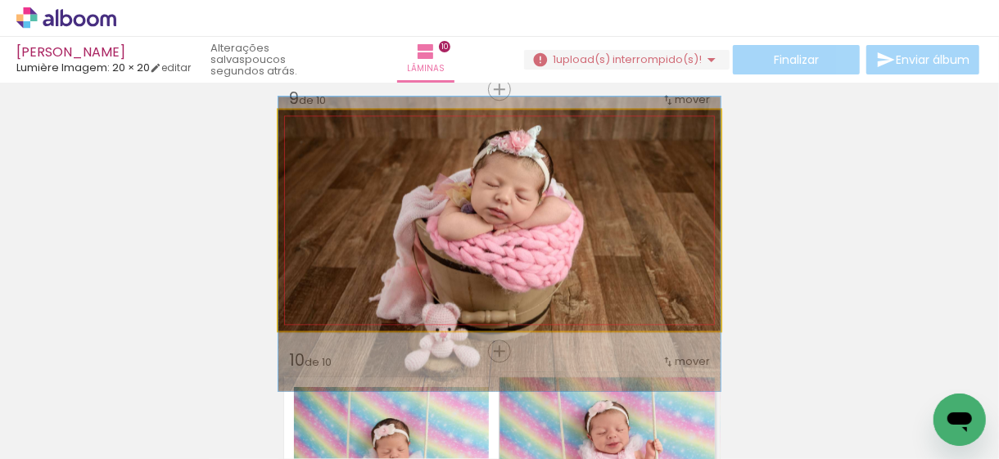
drag, startPoint x: 598, startPoint y: 239, endPoint x: 606, endPoint y: 263, distance: 25.1
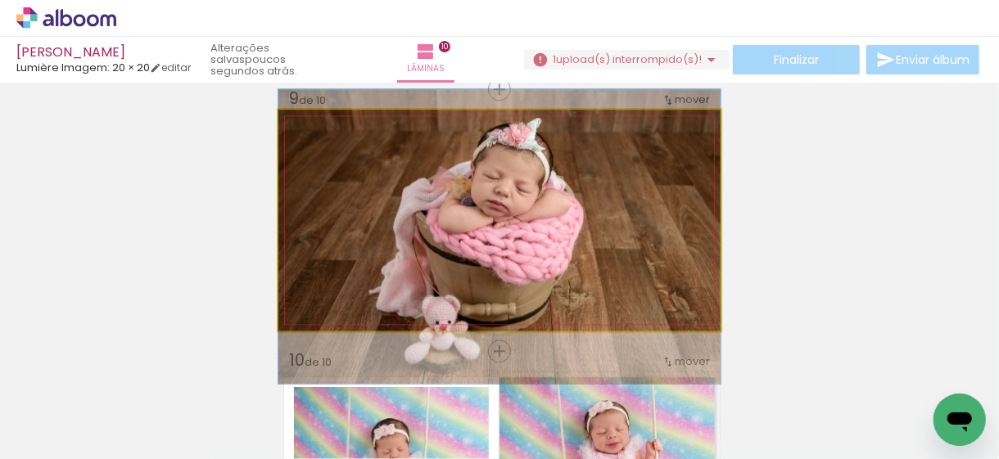
drag, startPoint x: 618, startPoint y: 249, endPoint x: 623, endPoint y: 242, distance: 8.7
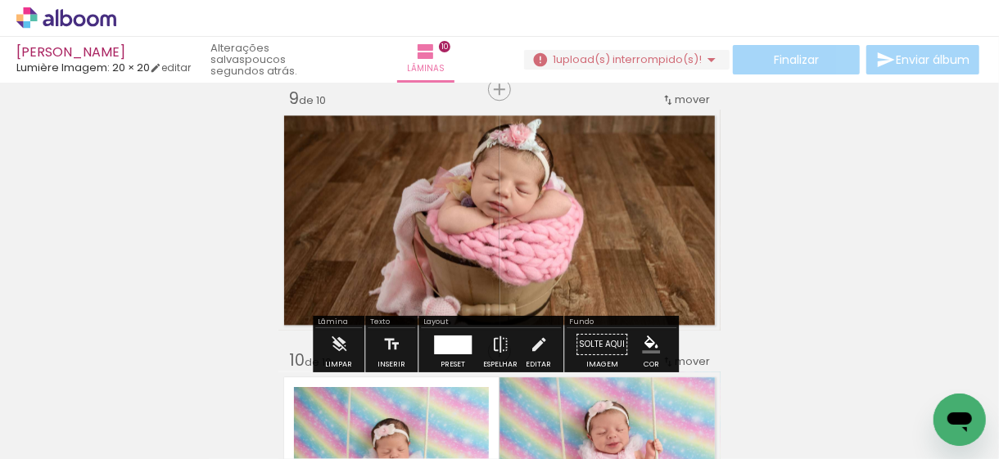
click at [462, 342] on div at bounding box center [453, 344] width 38 height 19
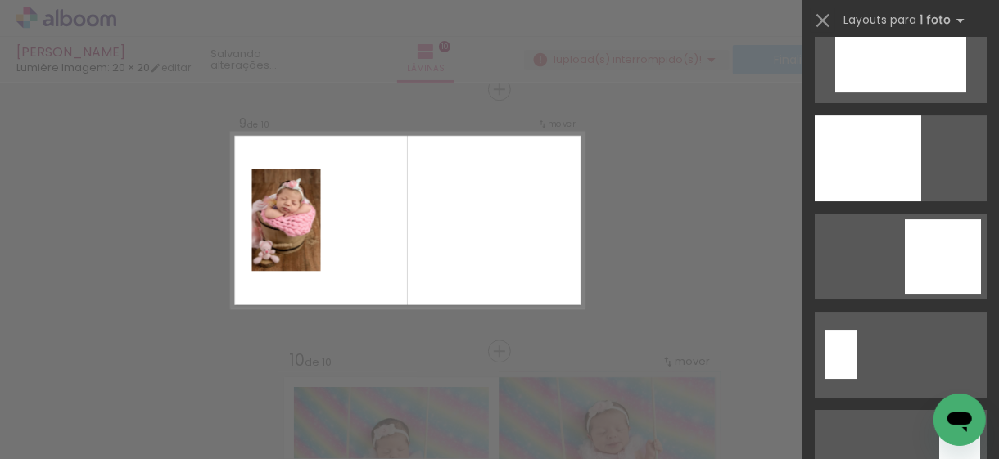
scroll to position [2374, 0]
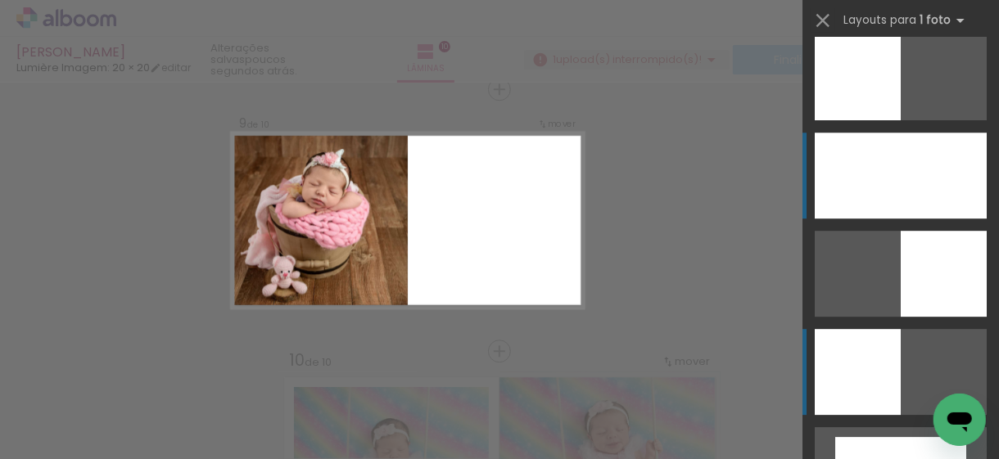
click at [856, 370] on div at bounding box center [858, 372] width 86 height 86
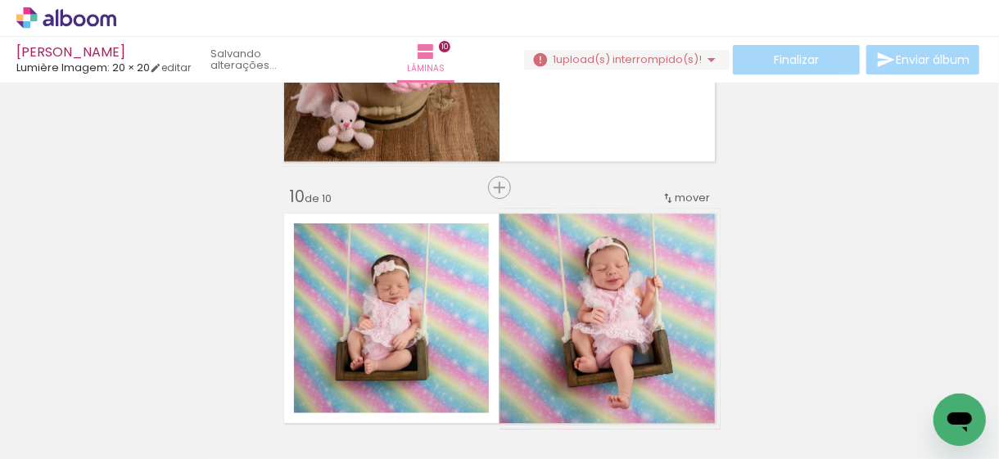
scroll to position [2199, 0]
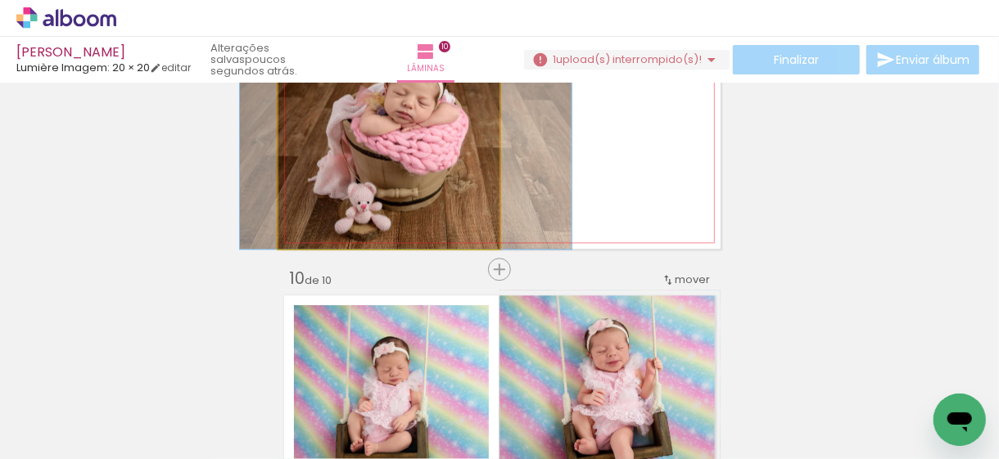
drag, startPoint x: 409, startPoint y: 165, endPoint x: 420, endPoint y: 168, distance: 11.7
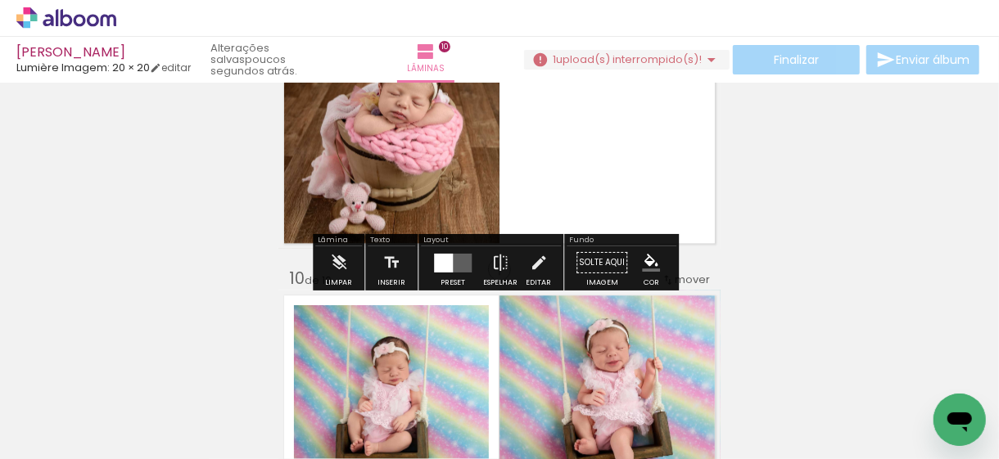
scroll to position [2281, 0]
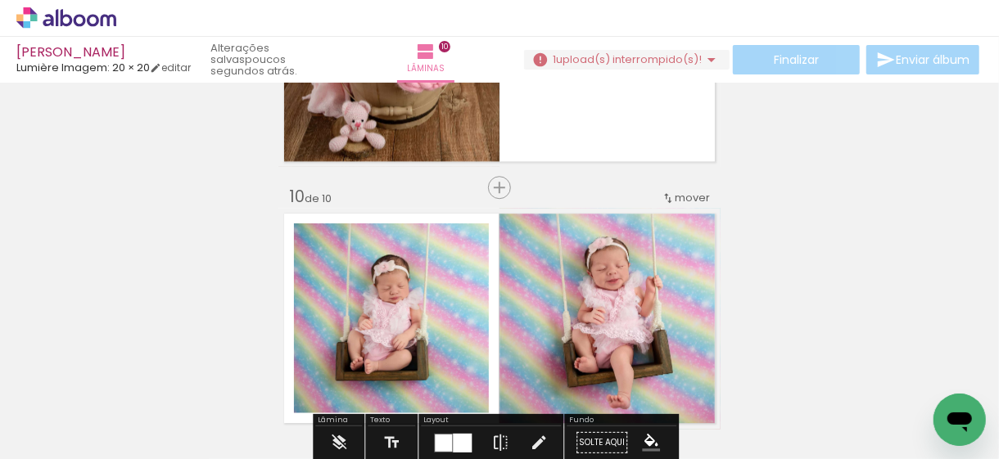
click at [382, 324] on quentale-photo at bounding box center [391, 319] width 195 height 190
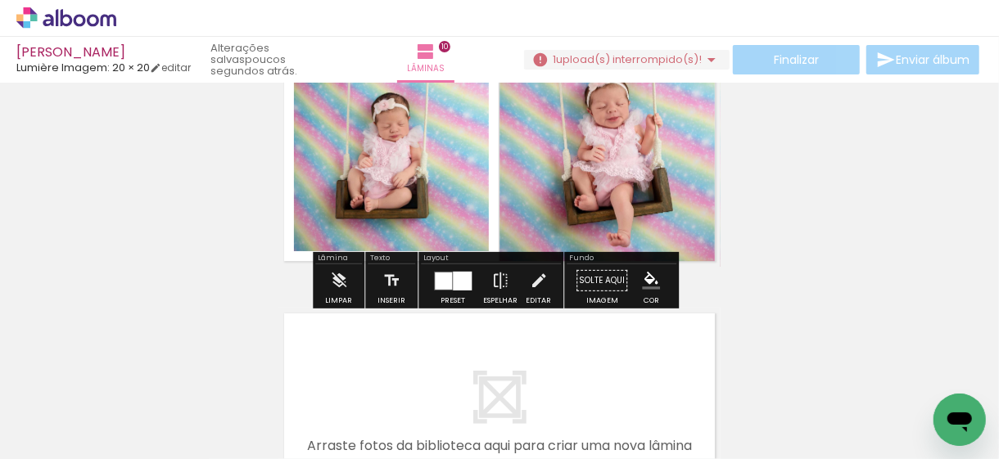
scroll to position [2445, 0]
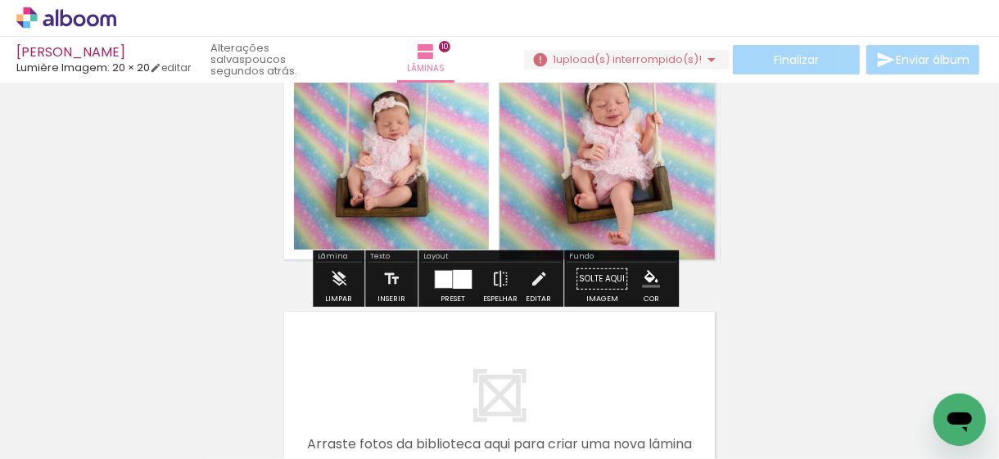
click at [460, 269] on div at bounding box center [462, 278] width 19 height 19
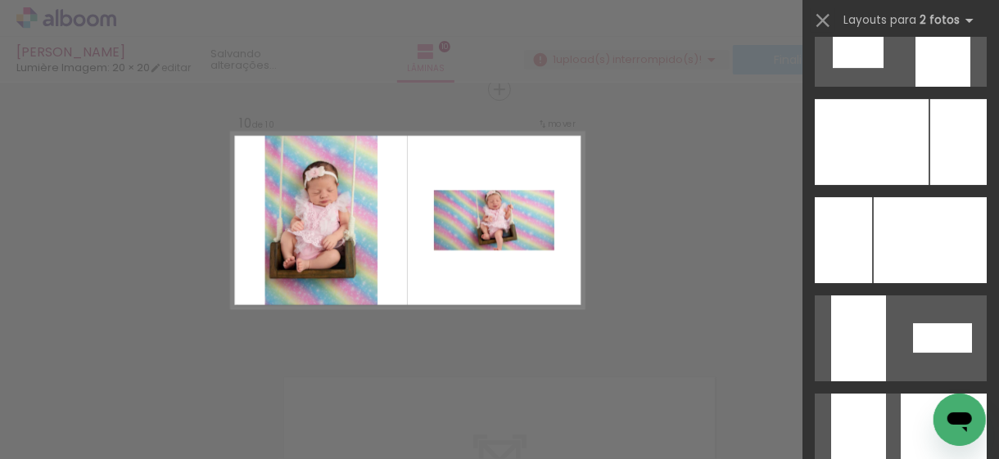
scroll to position [5995, 0]
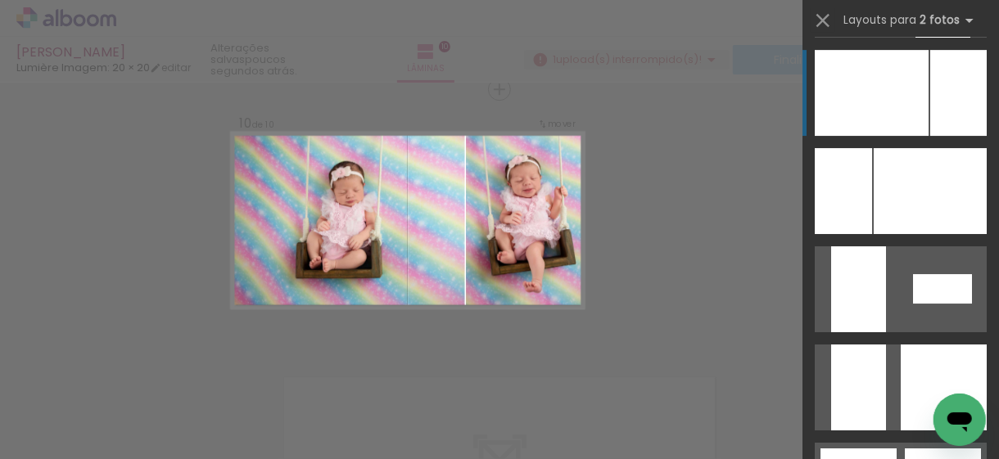
click at [903, 116] on div at bounding box center [872, 93] width 114 height 86
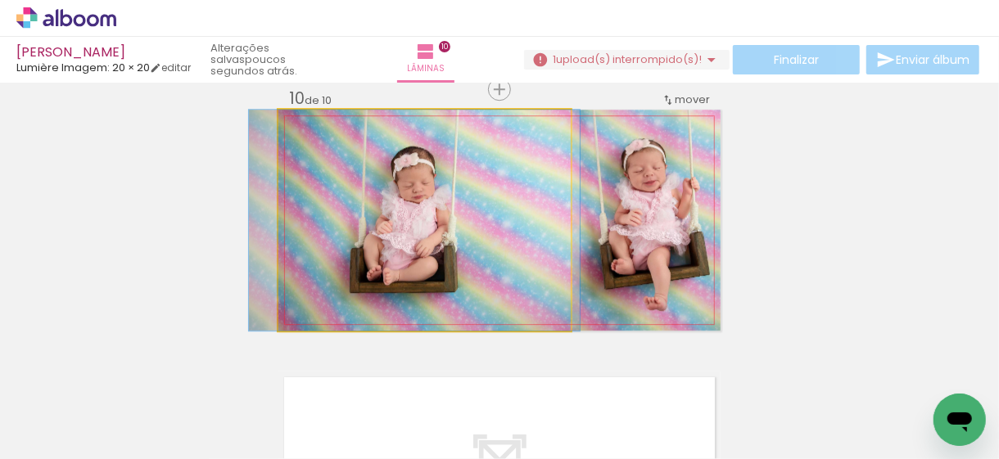
drag, startPoint x: 518, startPoint y: 220, endPoint x: 509, endPoint y: 224, distance: 10.4
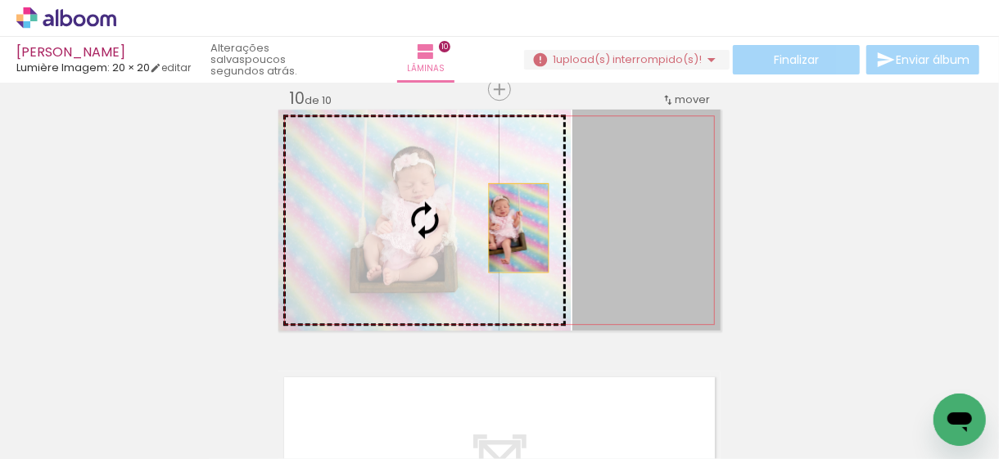
drag, startPoint x: 635, startPoint y: 238, endPoint x: 448, endPoint y: 228, distance: 187.0
click at [0, 0] on slot at bounding box center [0, 0] width 0 height 0
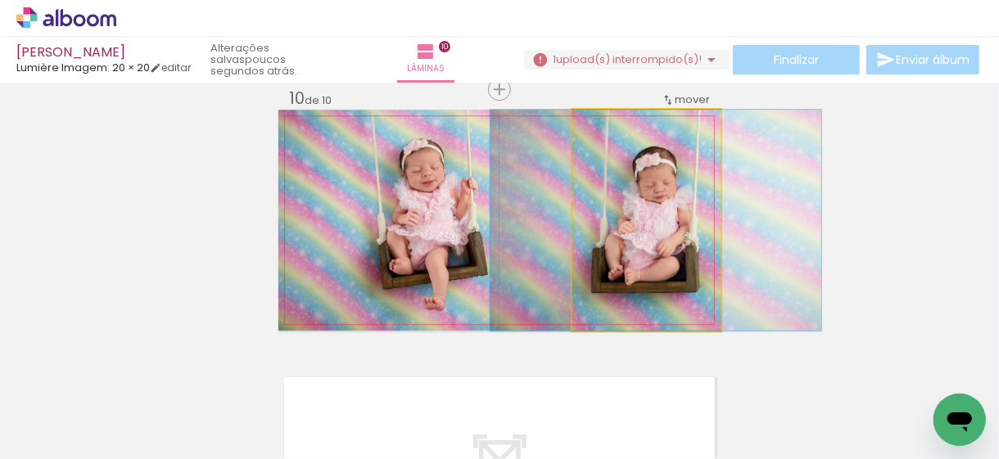
drag, startPoint x: 677, startPoint y: 265, endPoint x: 687, endPoint y: 264, distance: 9.9
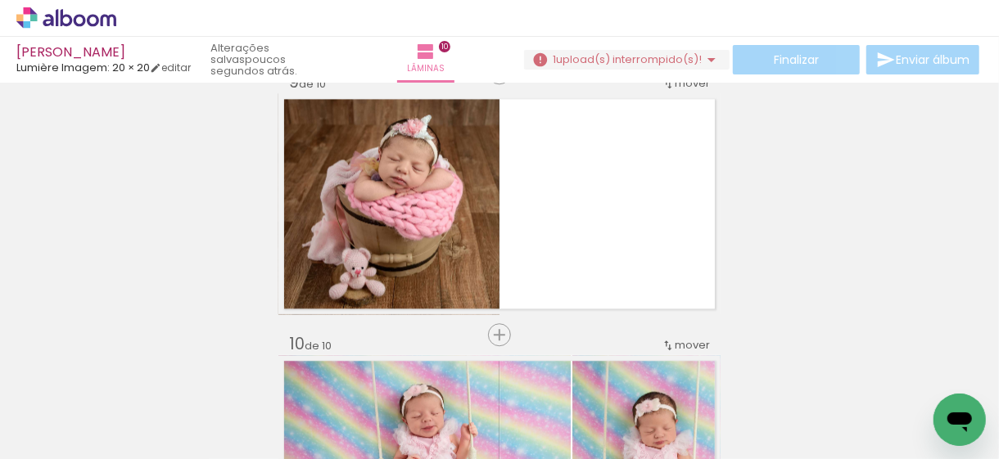
scroll to position [0, 1432]
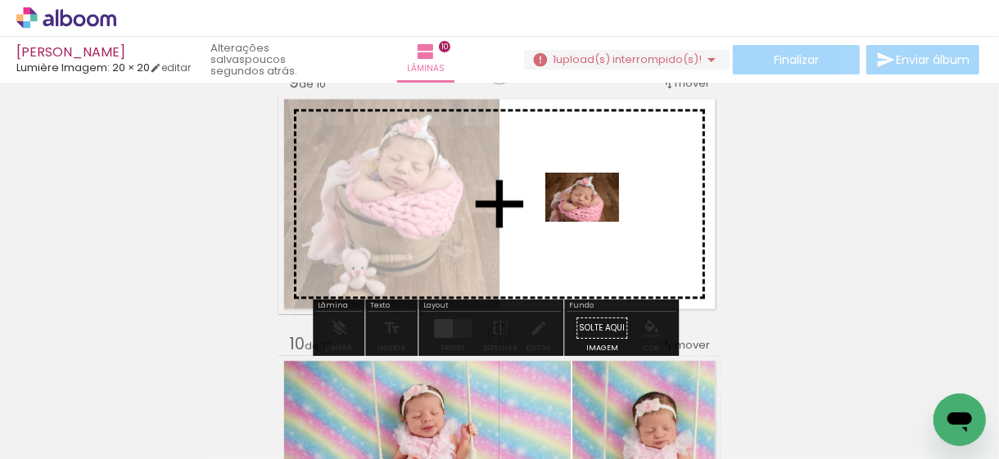
drag, startPoint x: 927, startPoint y: 398, endPoint x: 595, endPoint y: 222, distance: 376.3
click at [595, 222] on quentale-workspace at bounding box center [499, 229] width 999 height 459
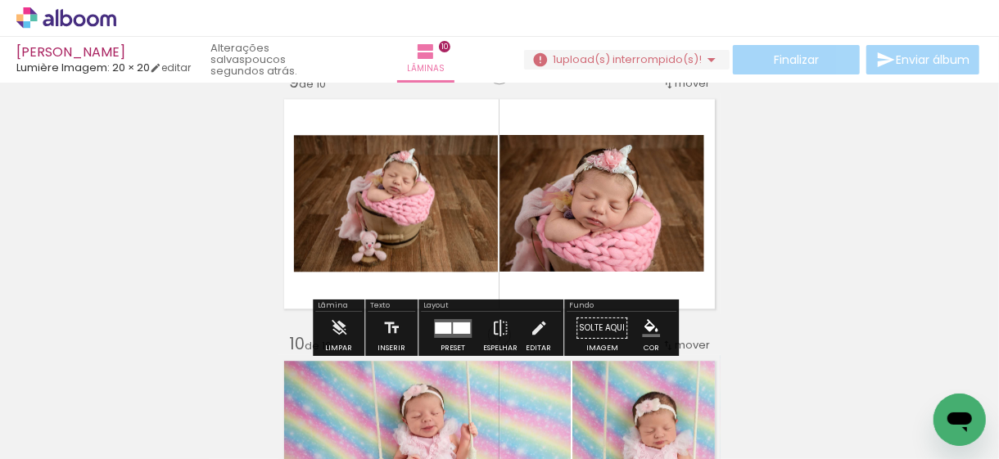
click at [446, 326] on div at bounding box center [443, 327] width 16 height 11
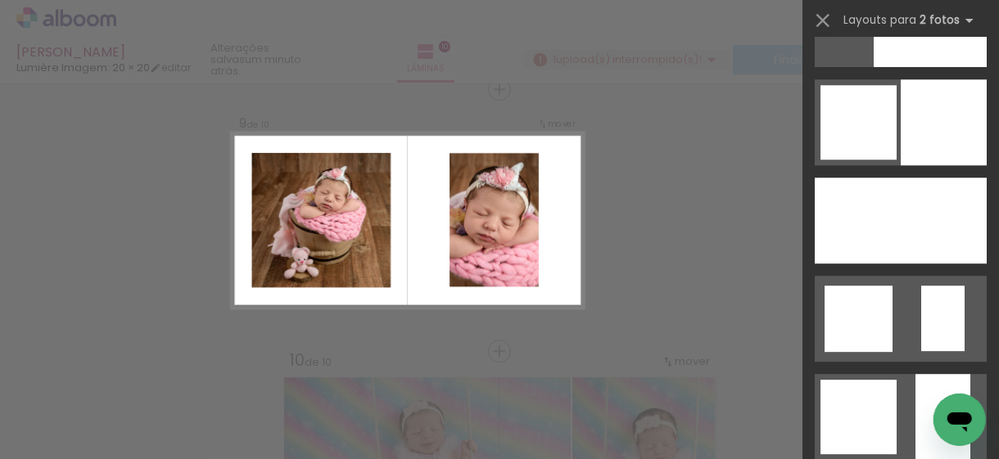
scroll to position [5392, 0]
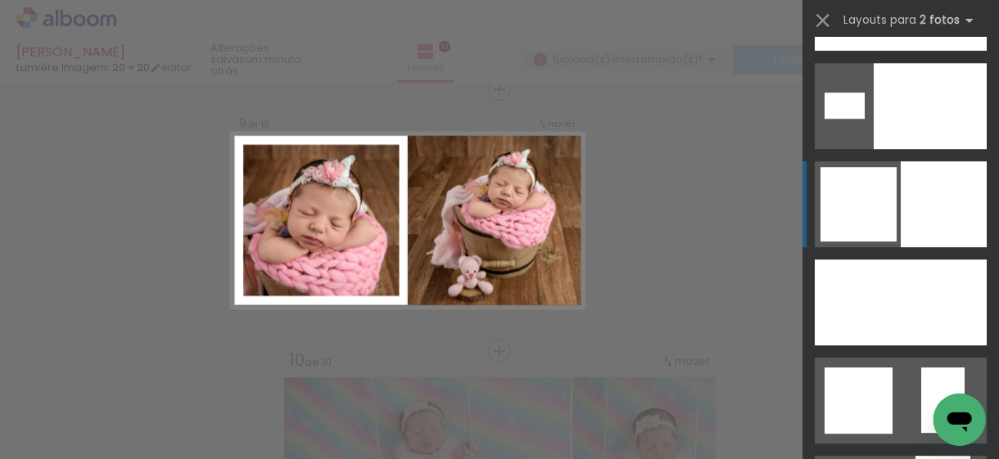
click at [878, 227] on div at bounding box center [859, 204] width 76 height 75
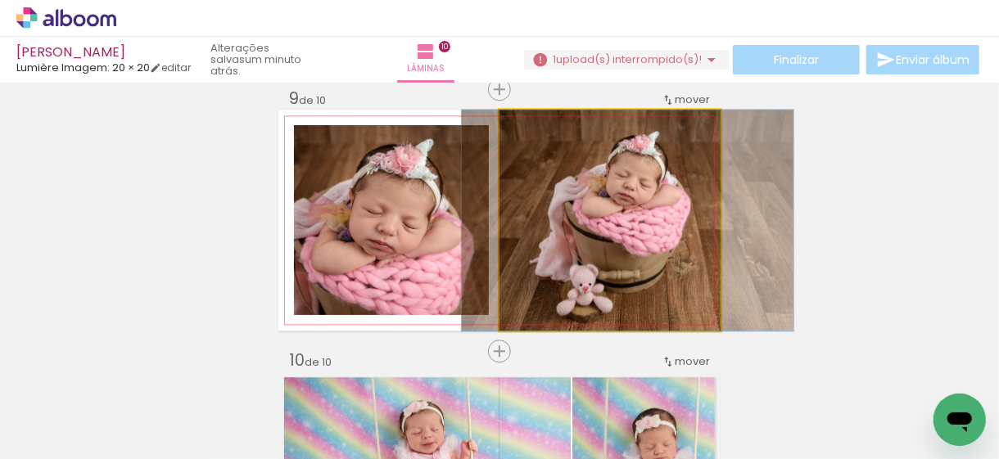
drag, startPoint x: 654, startPoint y: 213, endPoint x: 660, endPoint y: 219, distance: 9.3
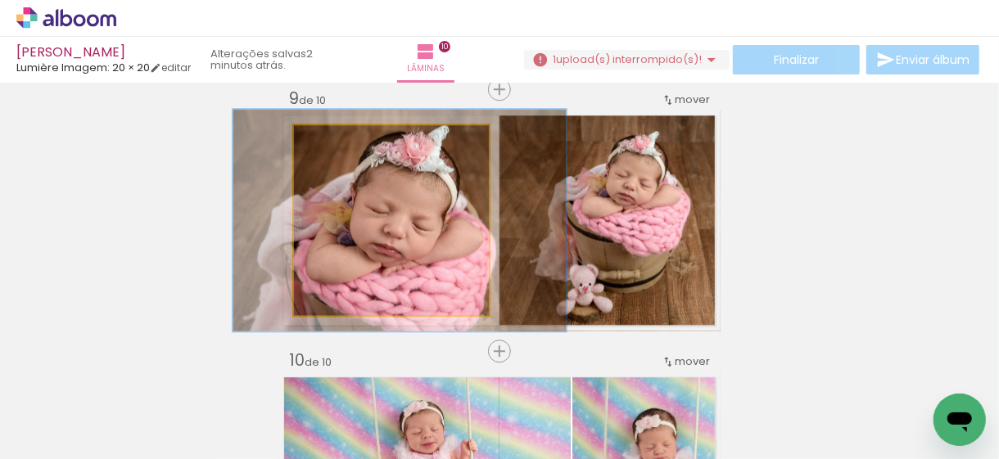
drag, startPoint x: 326, startPoint y: 143, endPoint x: 336, endPoint y: 142, distance: 10.0
type paper-slider "117"
click at [336, 142] on div at bounding box center [342, 142] width 15 height 15
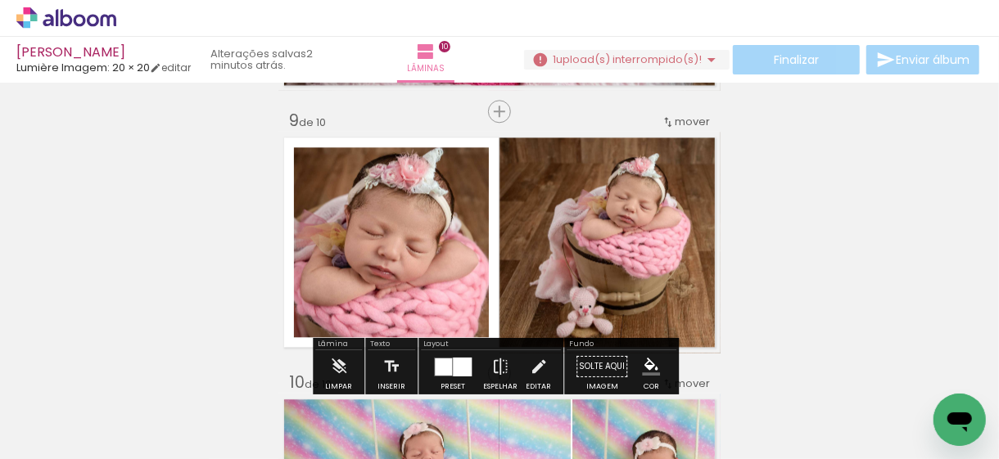
scroll to position [2117, 0]
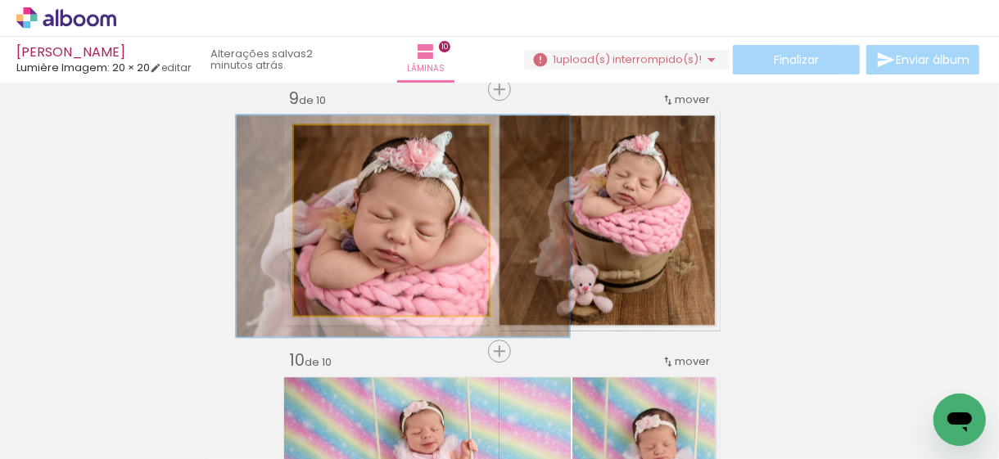
drag, startPoint x: 394, startPoint y: 224, endPoint x: 403, endPoint y: 230, distance: 10.7
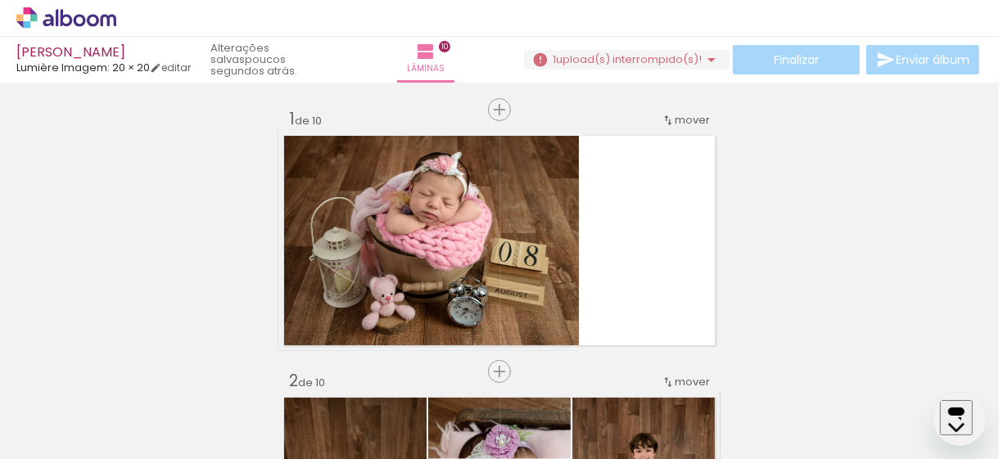
scroll to position [0, 1432]
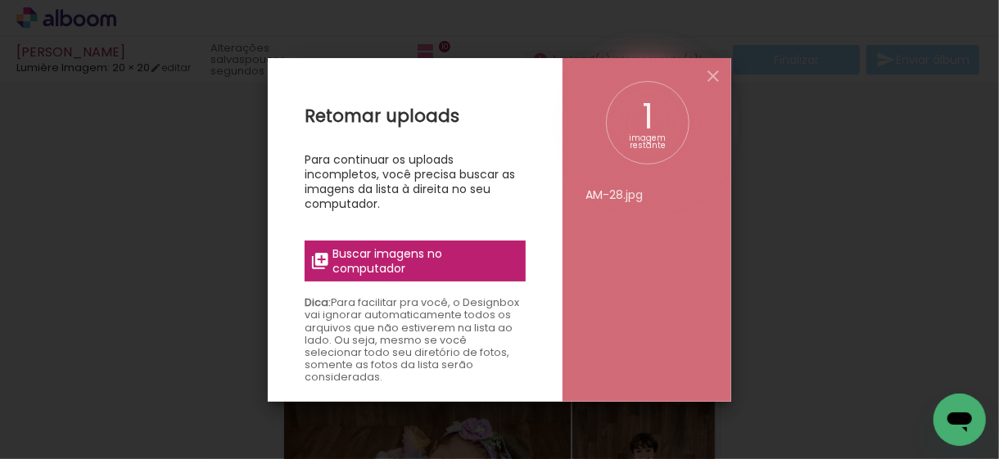
scroll to position [0, 1420]
click at [708, 72] on iron-icon at bounding box center [714, 76] width 20 height 20
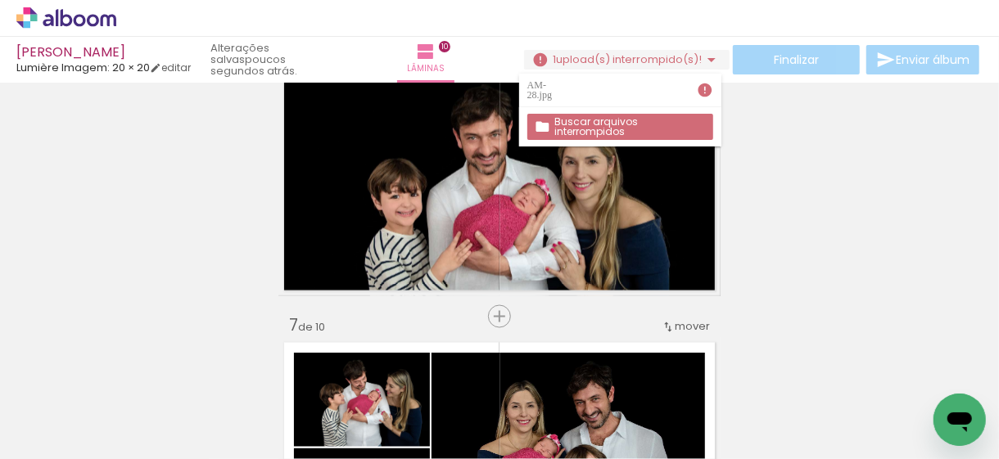
scroll to position [1229, 0]
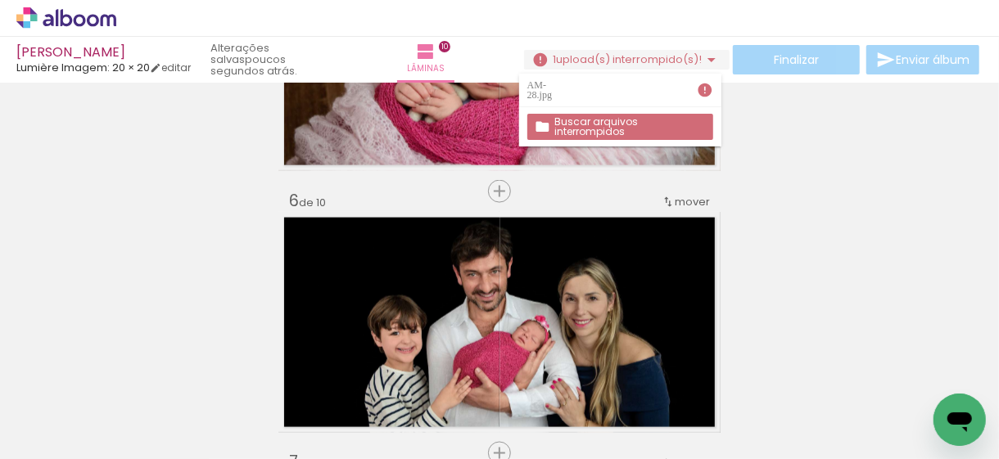
click at [712, 59] on iron-icon at bounding box center [712, 60] width 20 height 20
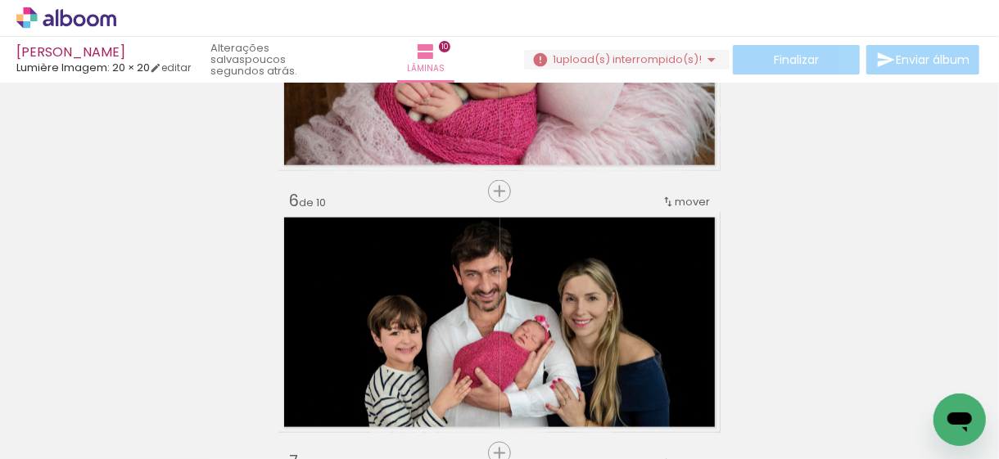
drag, startPoint x: 541, startPoint y: 57, endPoint x: 257, endPoint y: 140, distance: 295.2
click at [233, 149] on div "Inserir lâmina 1 de 10 Inserir lâmina 2 de 10 Inserir lâmina 3 de 10 Inserir lâ…" at bounding box center [499, 302] width 999 height 2884
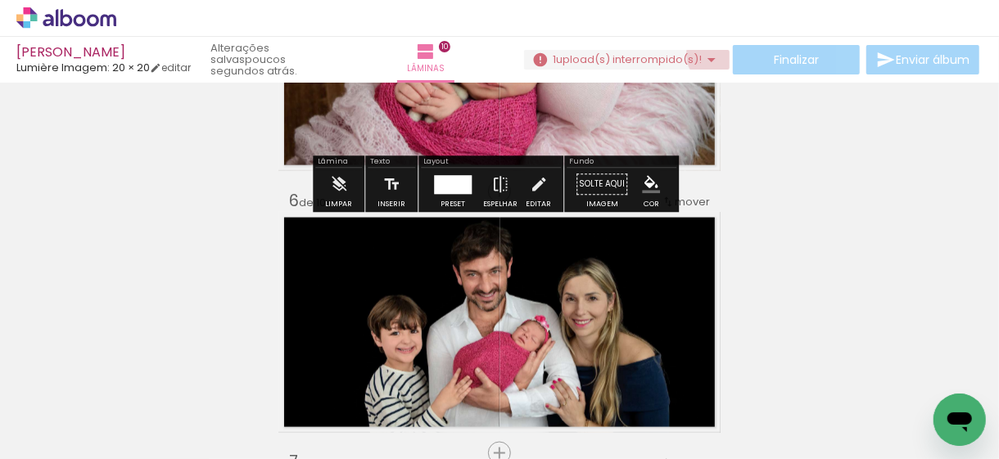
click at [712, 55] on iron-icon at bounding box center [712, 60] width 20 height 20
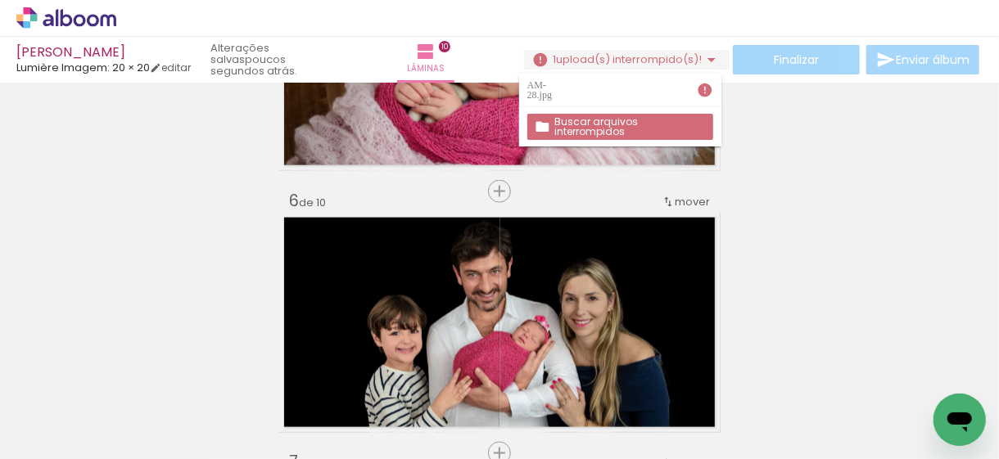
click at [709, 92] on iron-icon at bounding box center [705, 90] width 16 height 16
drag, startPoint x: 554, startPoint y: 88, endPoint x: 767, endPoint y: 211, distance: 246.2
click at [766, 215] on div "Inserir lâmina 1 de 10 Inserir lâmina 2 de 10 Inserir lâmina 3 de 10 Inserir lâ…" at bounding box center [499, 302] width 999 height 2884
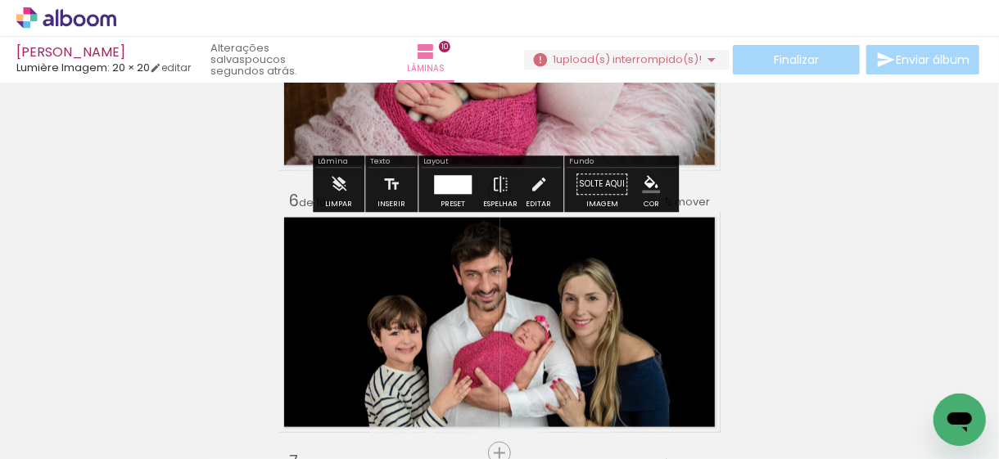
click at [709, 61] on iron-icon at bounding box center [712, 60] width 20 height 20
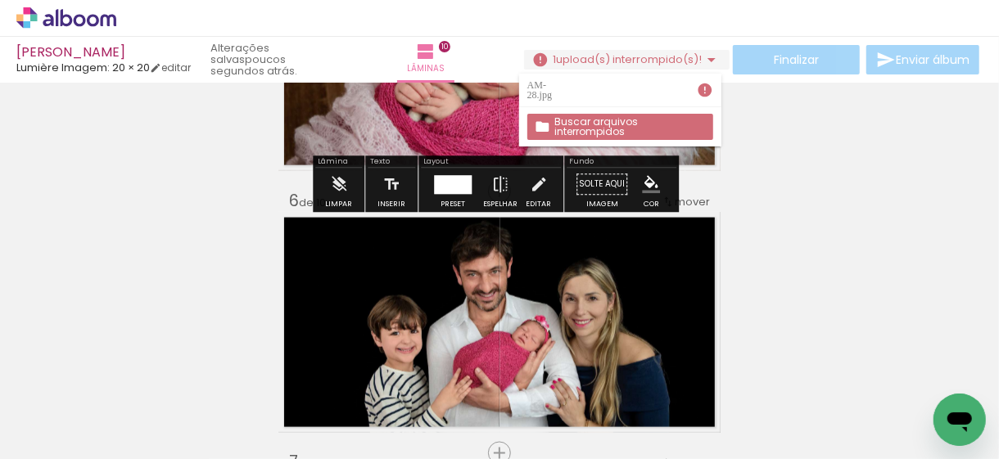
click at [818, 186] on div "Inserir lâmina 1 de 10 Inserir lâmina 2 de 10 Inserir lâmina 3 de 10 Inserir lâ…" at bounding box center [499, 302] width 999 height 2884
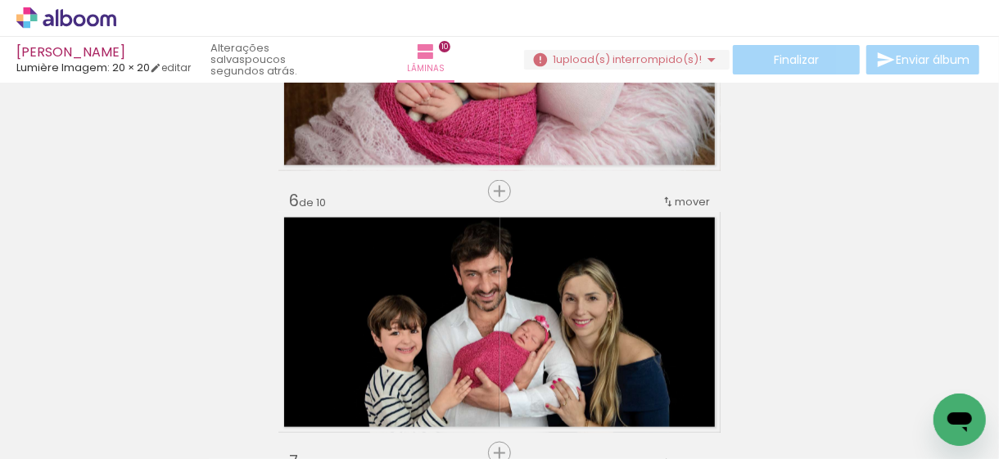
scroll to position [0, 882]
click at [565, 416] on div at bounding box center [566, 404] width 54 height 81
drag, startPoint x: 565, startPoint y: 416, endPoint x: 881, endPoint y: 278, distance: 345.1
click at [881, 278] on div "Inserir lâmina 1 de 10 Inserir lâmina 2 de 10 Inserir lâmina 3 de 10 Inserir lâ…" at bounding box center [499, 302] width 999 height 2884
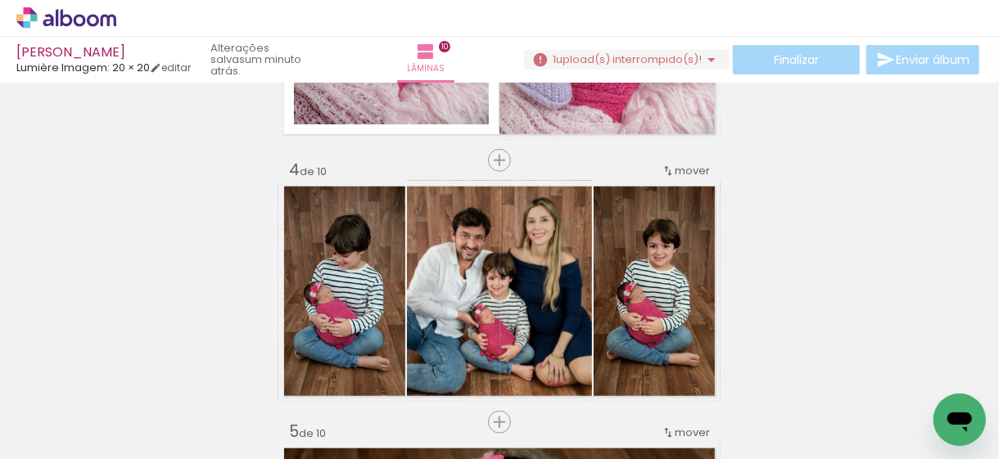
scroll to position [737, 0]
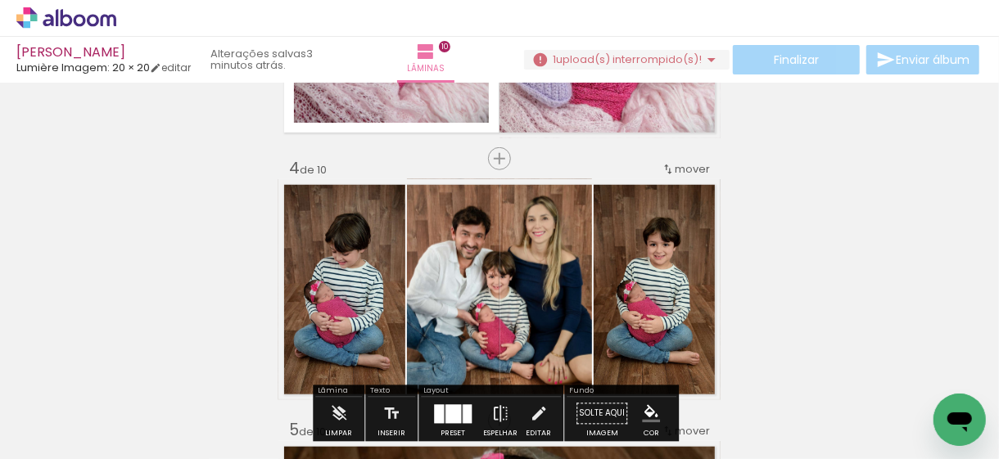
click at [589, 54] on span "upload(s) interrompido(s)!" at bounding box center [629, 60] width 146 height 16
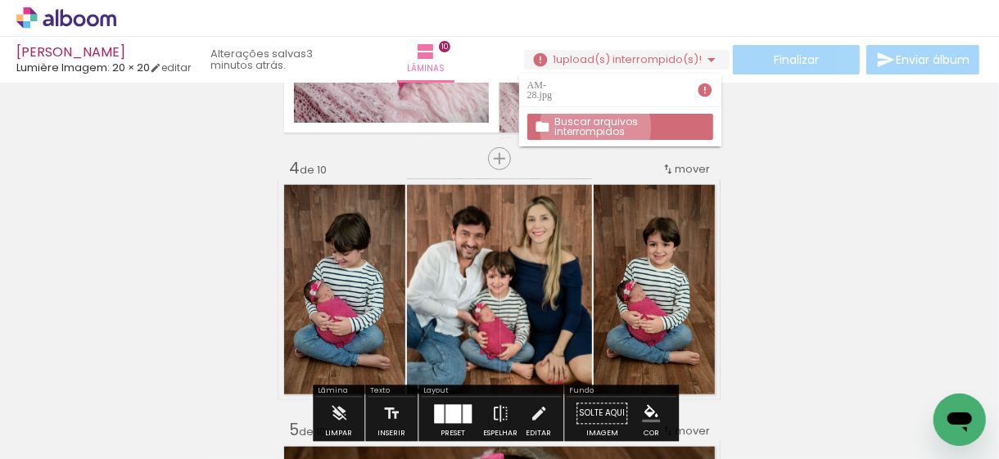
click at [0, 0] on slot "Buscar arquivos interrompidos" at bounding box center [0, 0] width 0 height 0
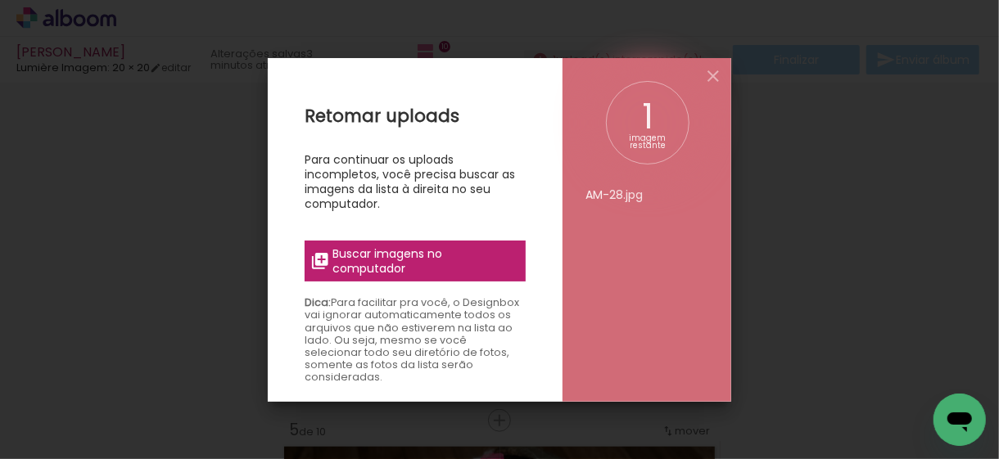
click at [430, 265] on span "Buscar imagens no computador" at bounding box center [424, 261] width 183 height 29
click at [0, 0] on input "file" at bounding box center [0, 0] width 0 height 0
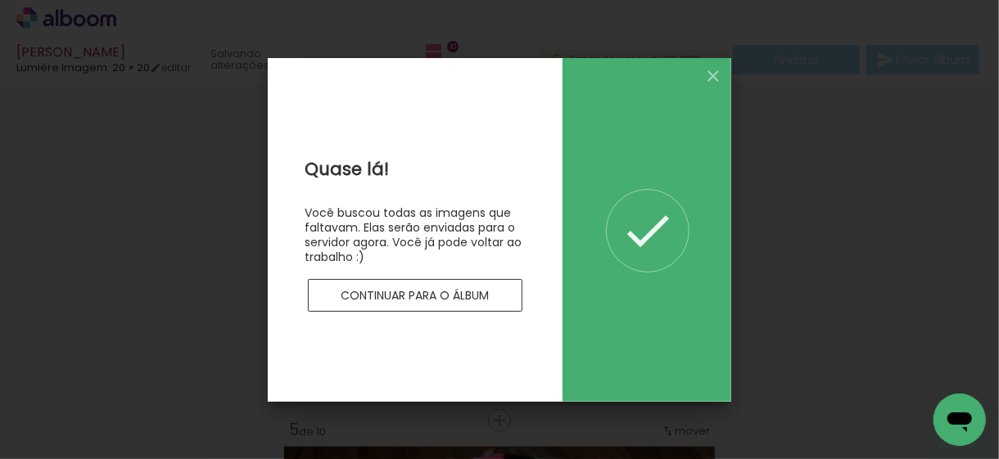
click at [0, 0] on slot "Continuar para o álbum" at bounding box center [0, 0] width 0 height 0
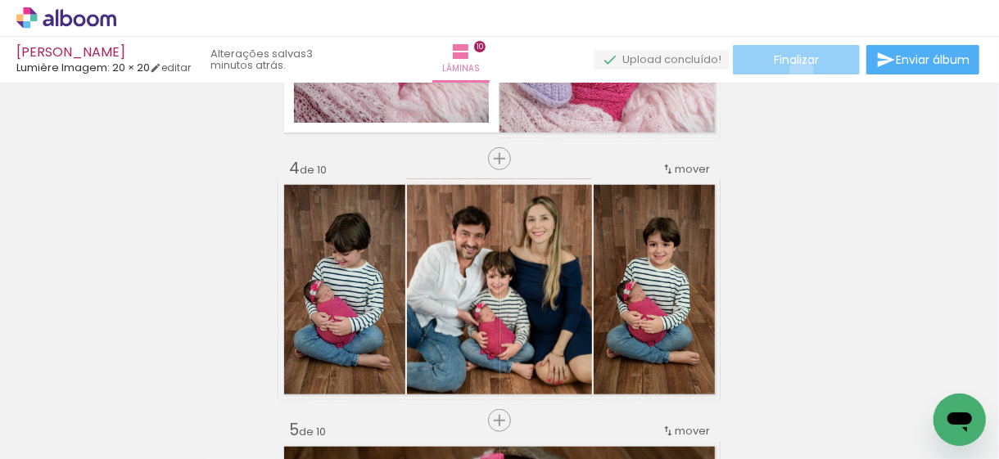
click at [796, 70] on paper-button "Finalizar" at bounding box center [796, 59] width 127 height 29
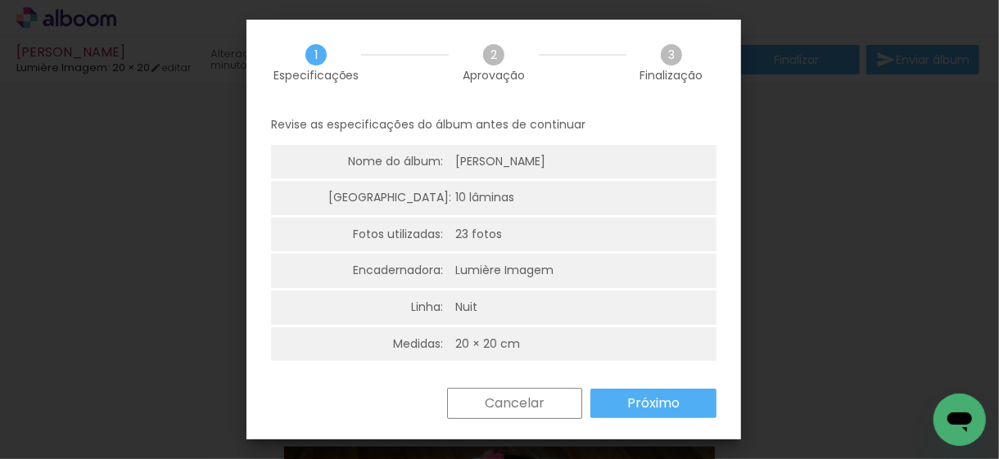
click at [0, 0] on slot "Próximo" at bounding box center [0, 0] width 0 height 0
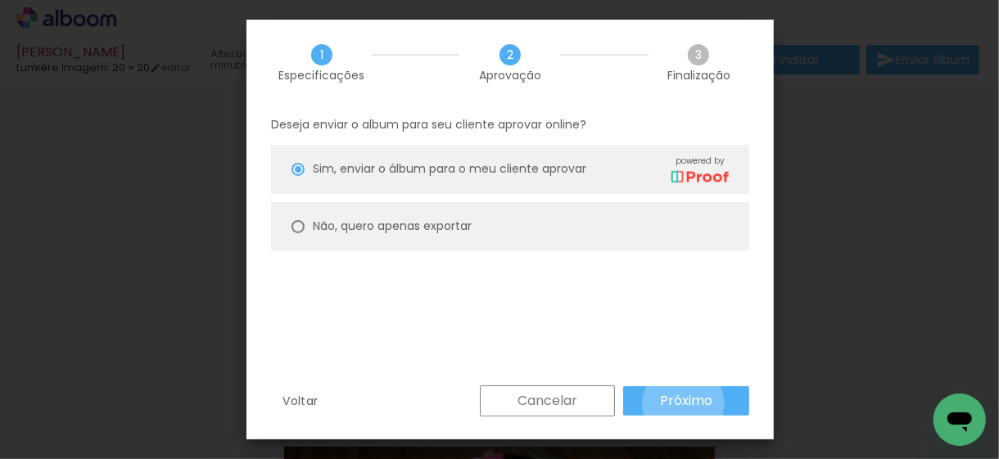
click at [0, 0] on slot "Próximo" at bounding box center [0, 0] width 0 height 0
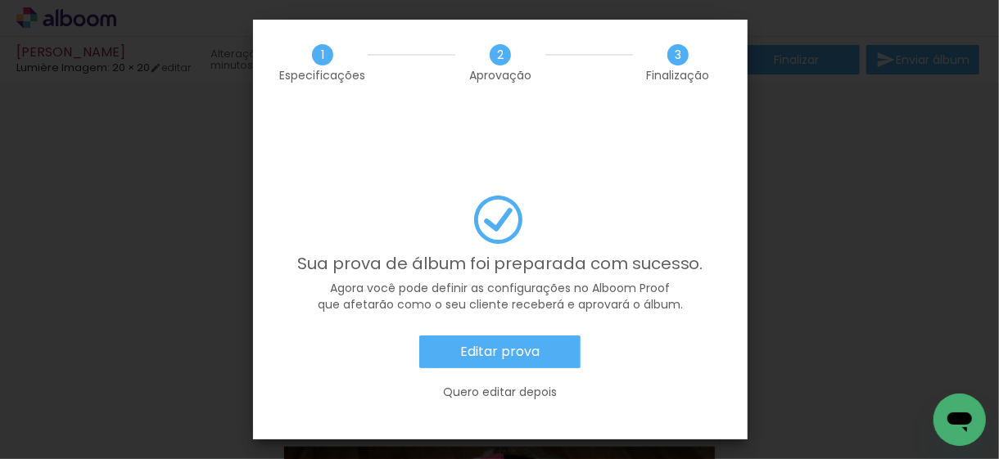
click at [857, 220] on iron-overlay-backdrop at bounding box center [499, 229] width 999 height 459
click at [0, 0] on slot "Editar prova" at bounding box center [0, 0] width 0 height 0
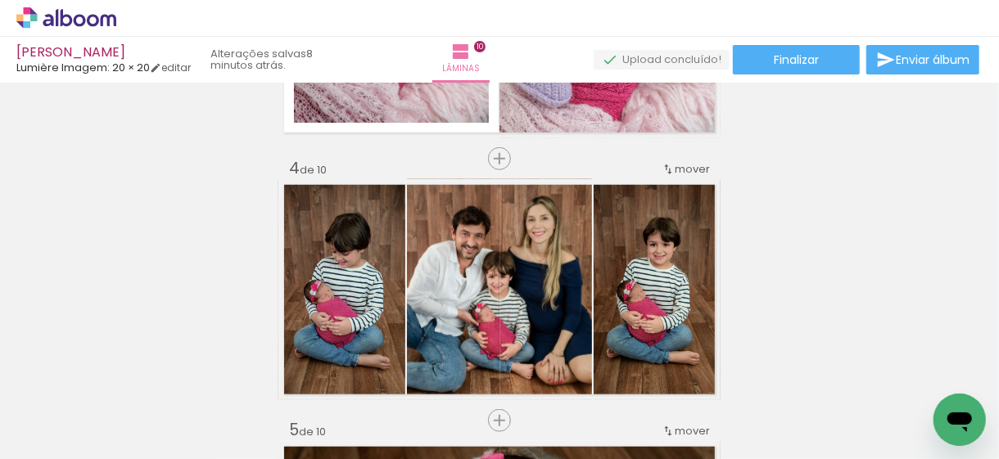
drag, startPoint x: 879, startPoint y: 197, endPoint x: 858, endPoint y: 165, distance: 38.6
